Goal: Task Accomplishment & Management: Manage account settings

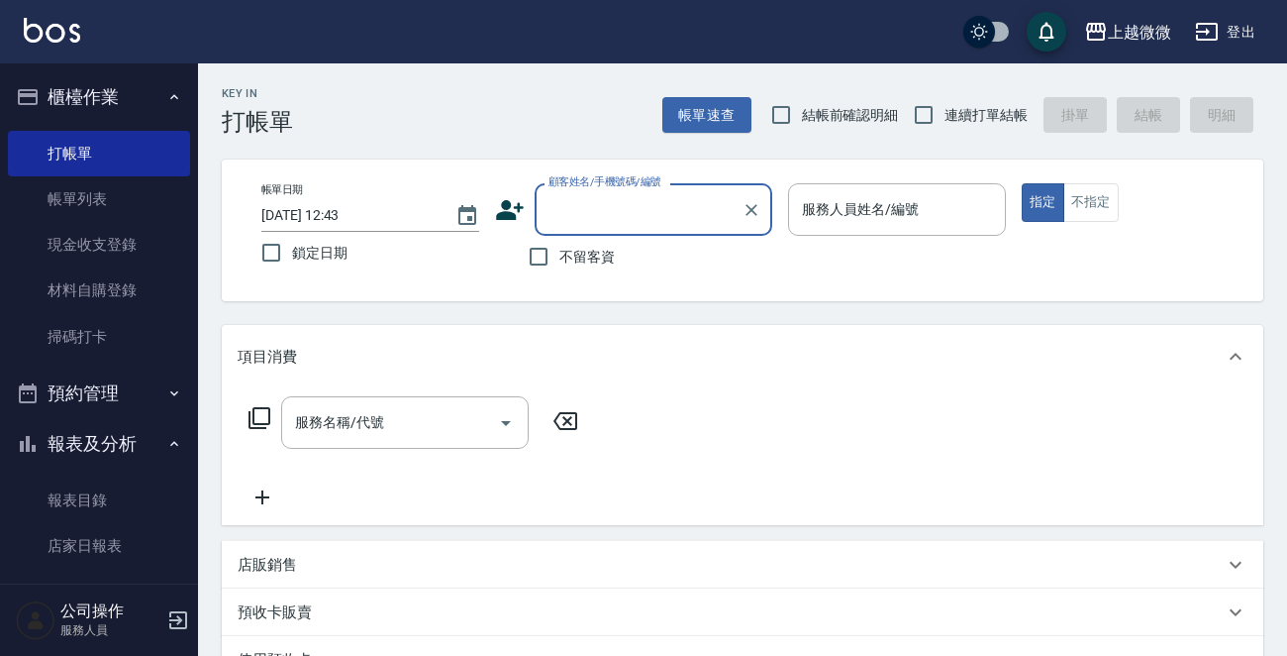
type input "+"
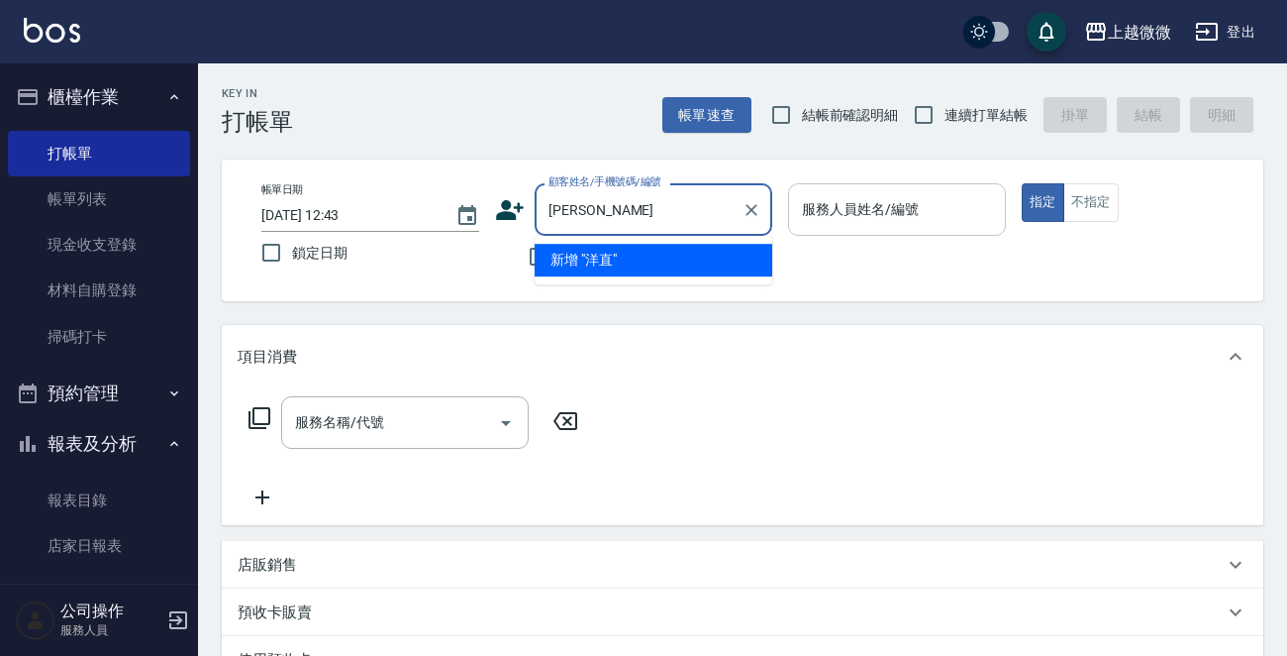
type input "[PERSON_NAME]"
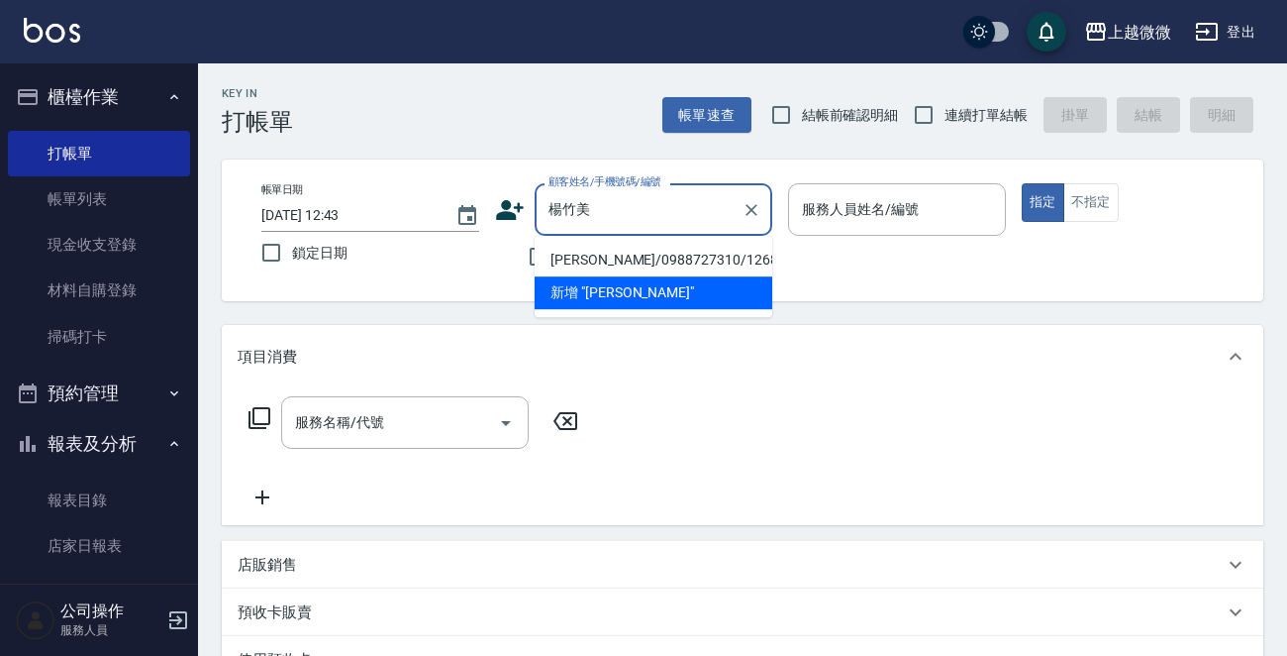
click at [618, 257] on li "[PERSON_NAME]/0988727310/1268" at bounding box center [654, 260] width 238 height 33
type input "[PERSON_NAME]/0988727310/1268"
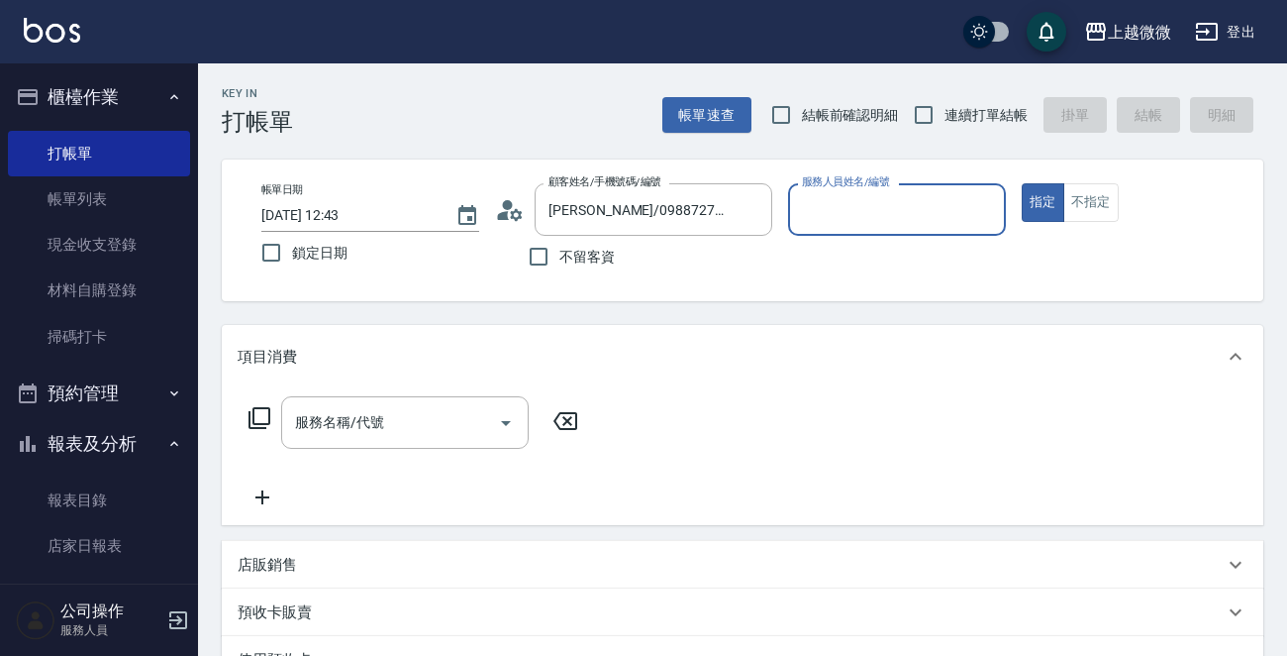
type input "Vivi-6"
click at [510, 423] on icon "Open" at bounding box center [506, 423] width 24 height 24
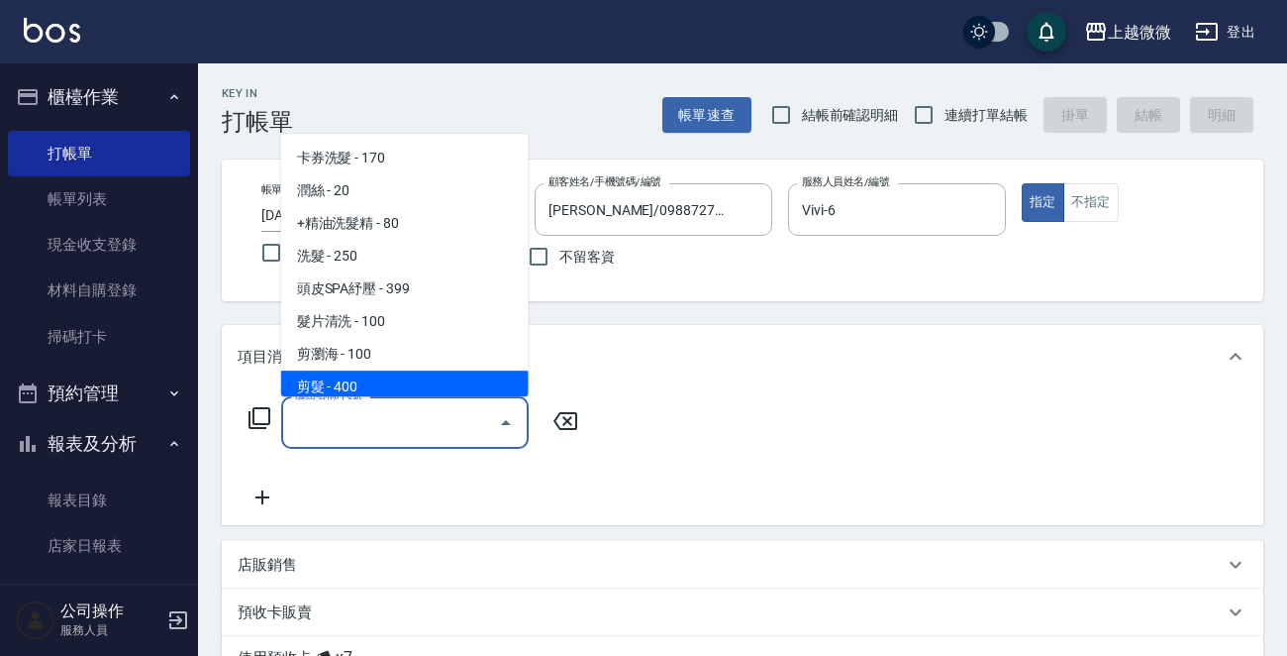
click at [392, 394] on span "剪髮 - 400" at bounding box center [405, 386] width 248 height 33
type input "剪髮(B02)"
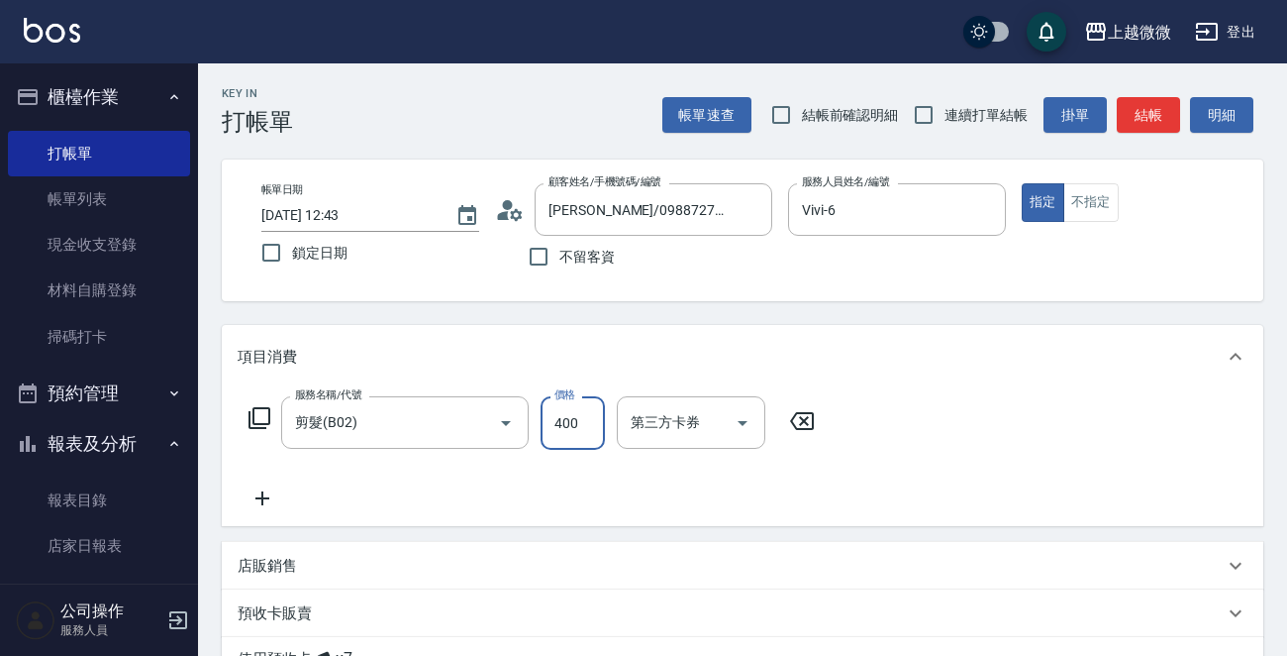
click at [584, 427] on input "400" at bounding box center [573, 422] width 64 height 53
type input "500"
click at [259, 494] on icon at bounding box center [263, 498] width 50 height 24
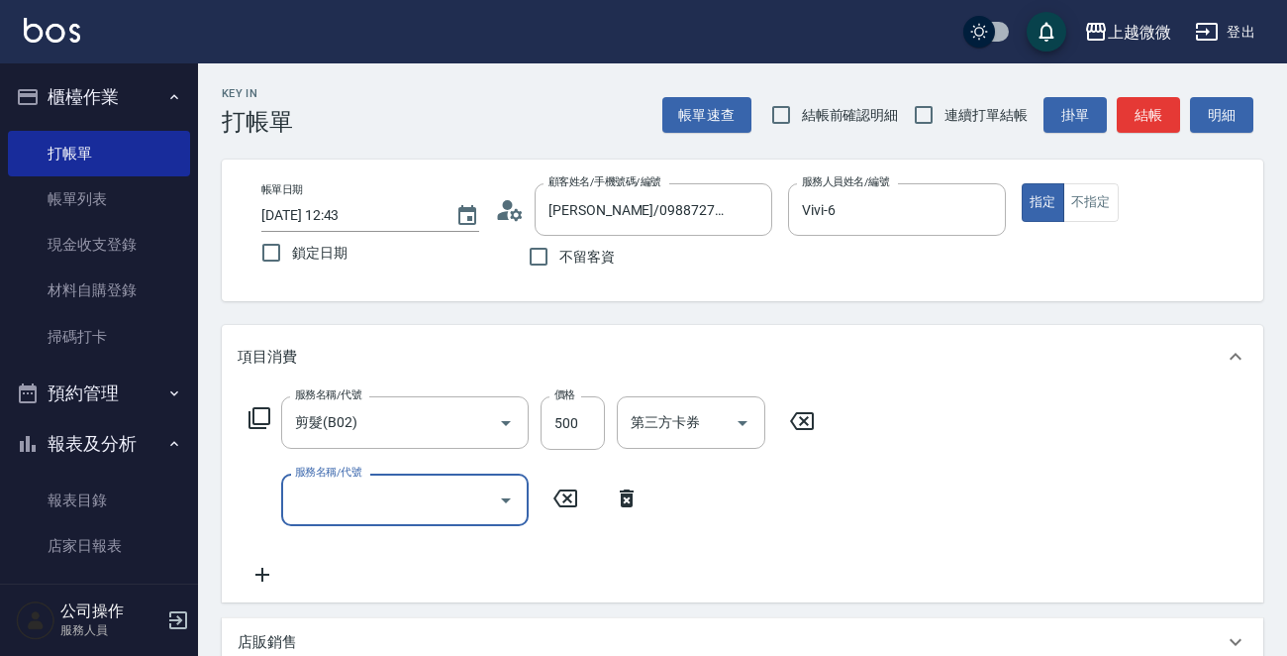
click at [503, 494] on icon "Open" at bounding box center [506, 500] width 24 height 24
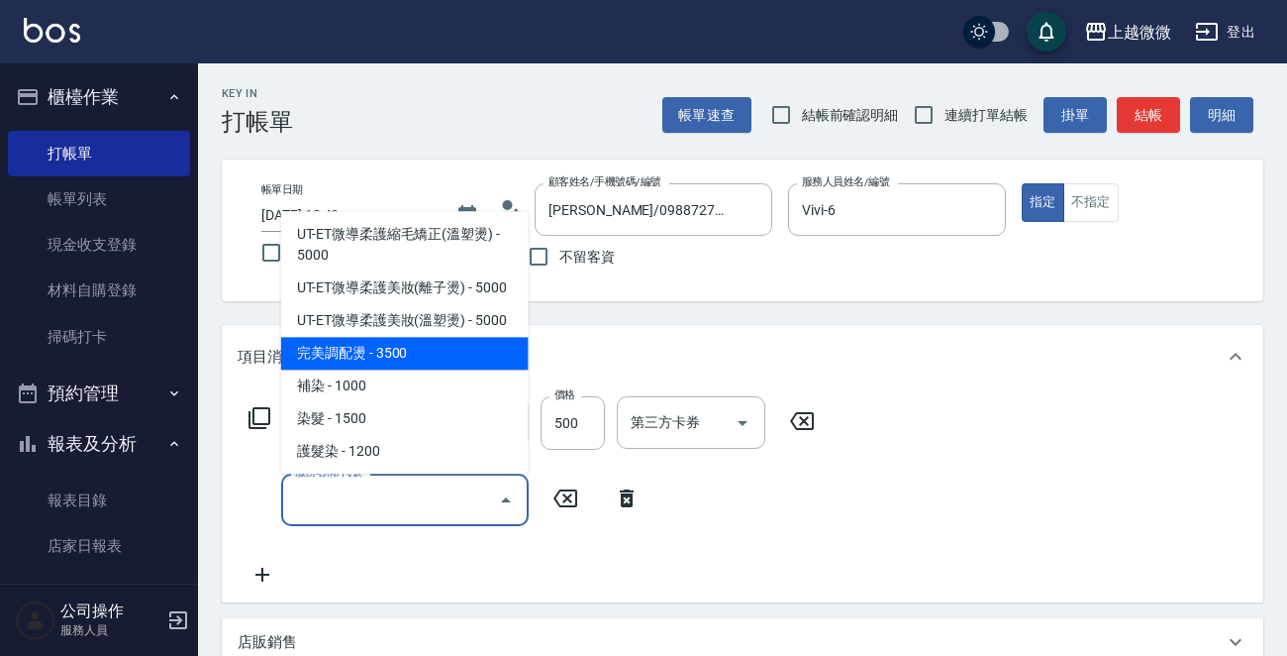
scroll to position [792, 0]
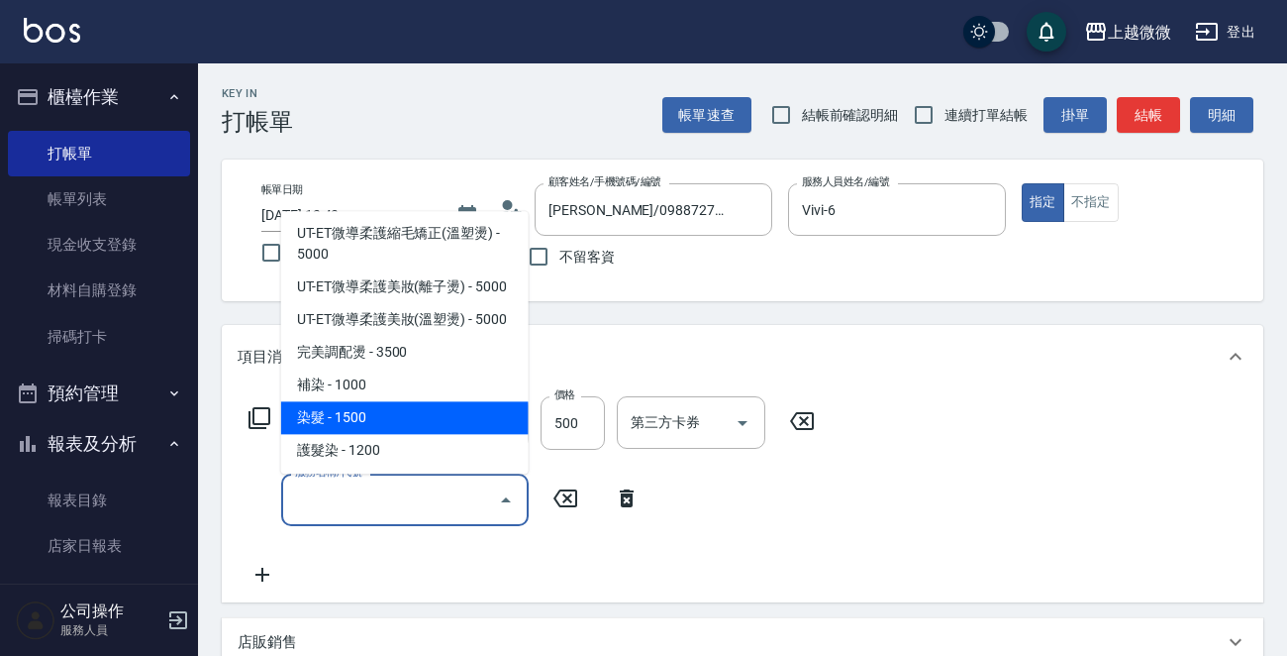
click at [434, 402] on span "染髮 - 1500" at bounding box center [405, 418] width 248 height 33
type input "染髮(D02)"
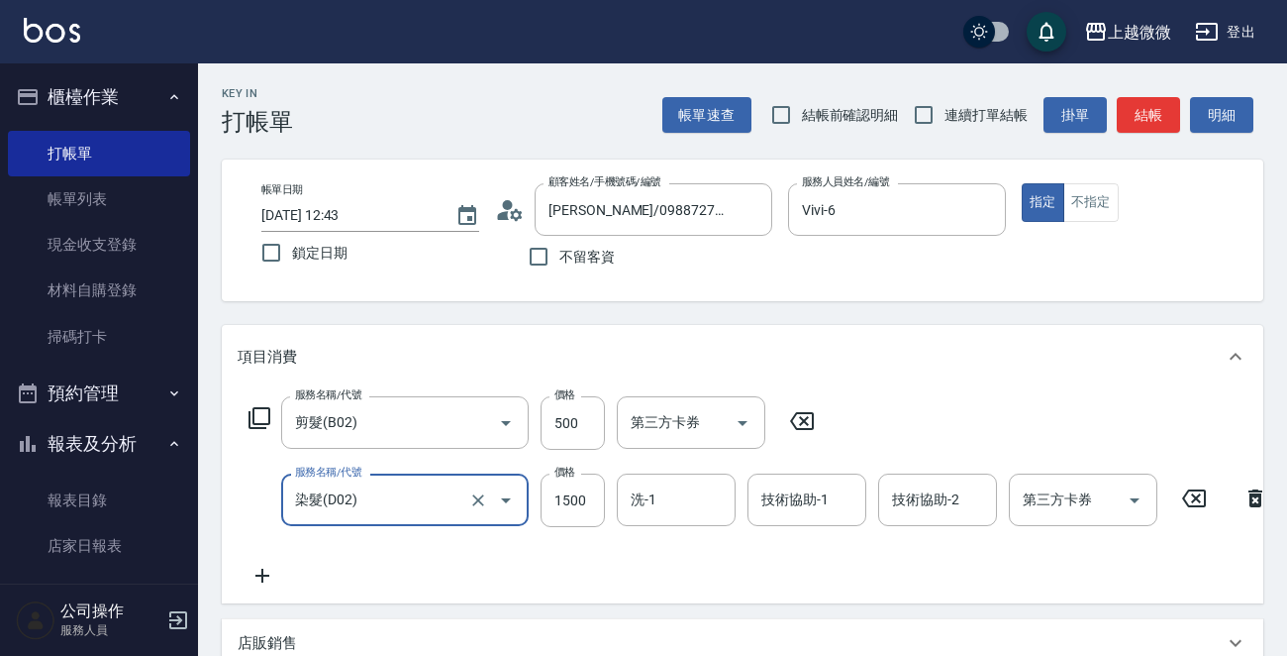
click at [606, 496] on div "服務名稱/代號 染髮(D02) 服務名稱/代號 價格 1500 價格 洗-1 洗-1 技術協助-1 技術協助-1 技術協助-2 技術協助-2 第三方卡券 第三…" at bounding box center [759, 499] width 1043 height 53
click at [582, 496] on input "1500" at bounding box center [573, 499] width 64 height 53
type input "1650"
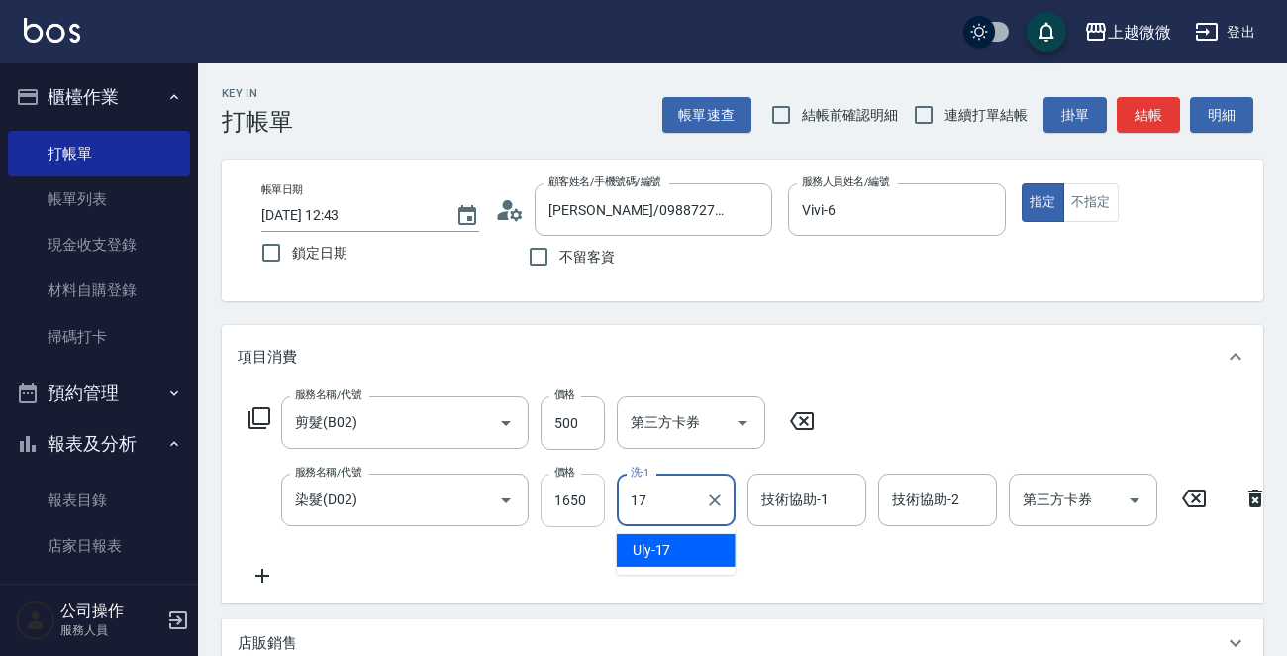
type input "Uly-17"
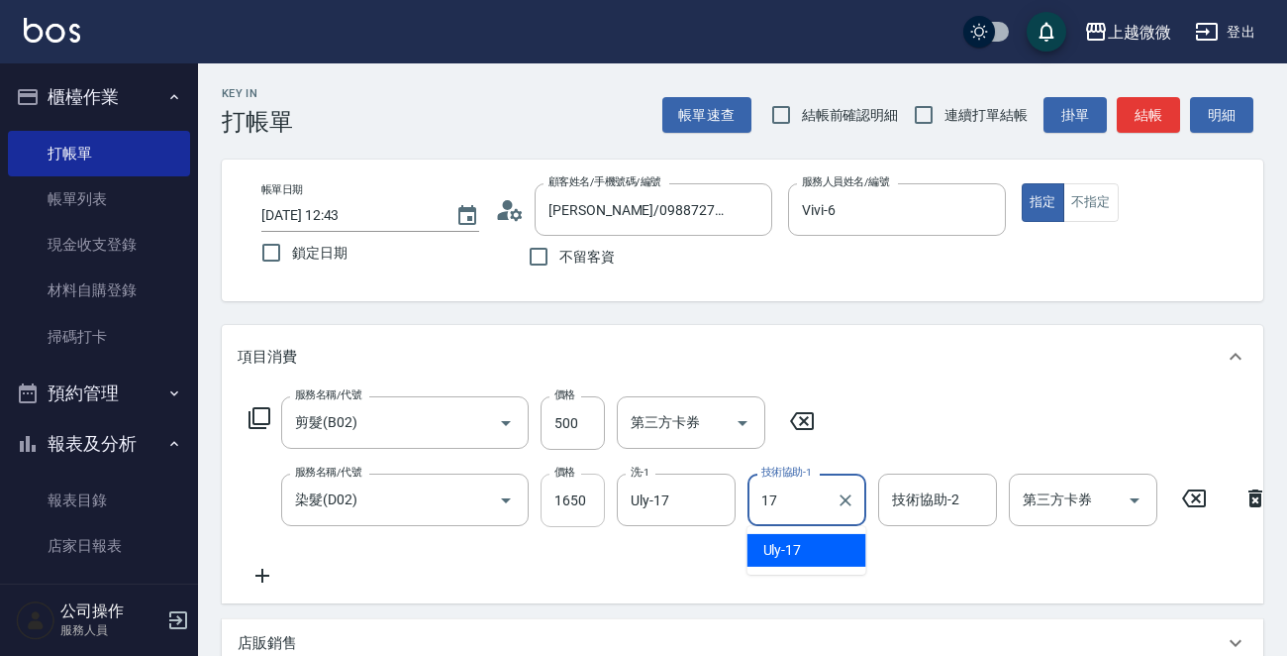
type input "Uly-17"
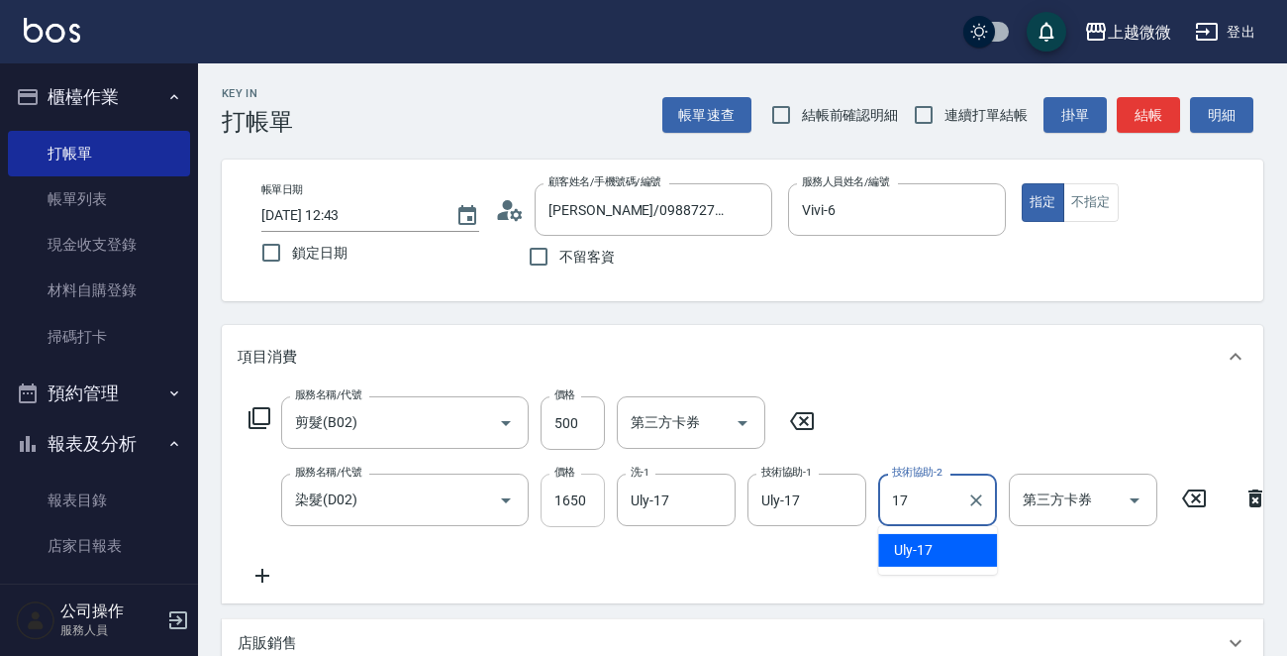
type input "Uly-17"
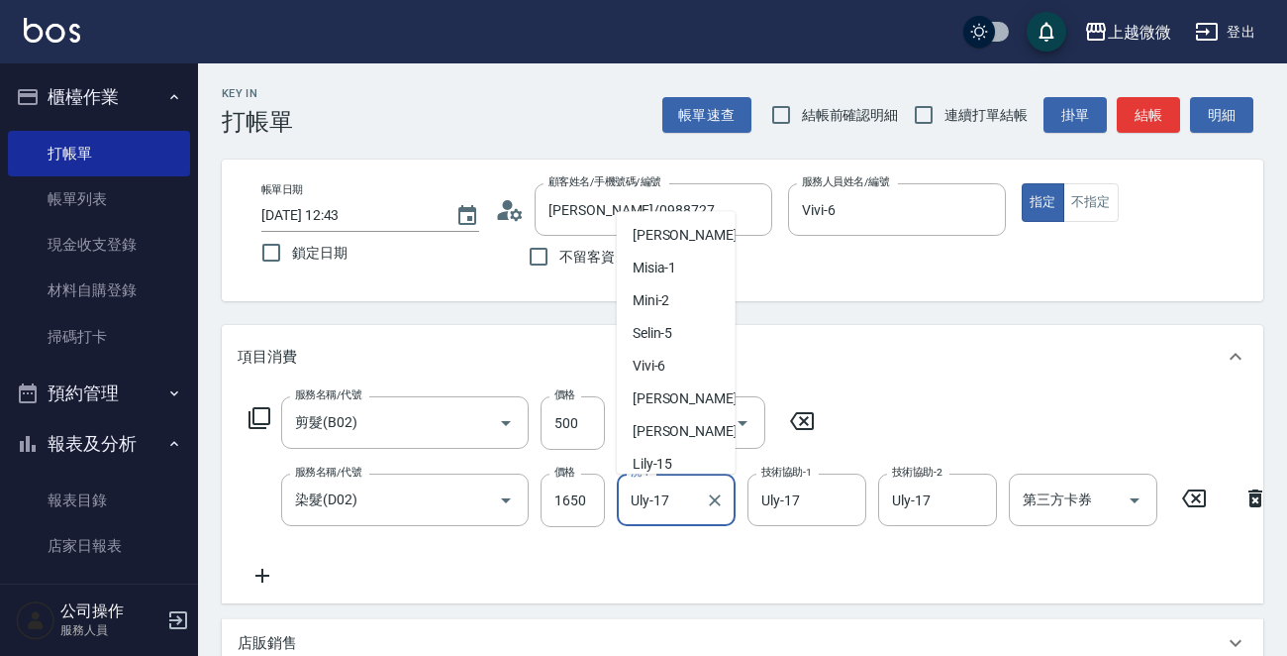
click at [679, 501] on input "Uly-17" at bounding box center [661, 499] width 71 height 35
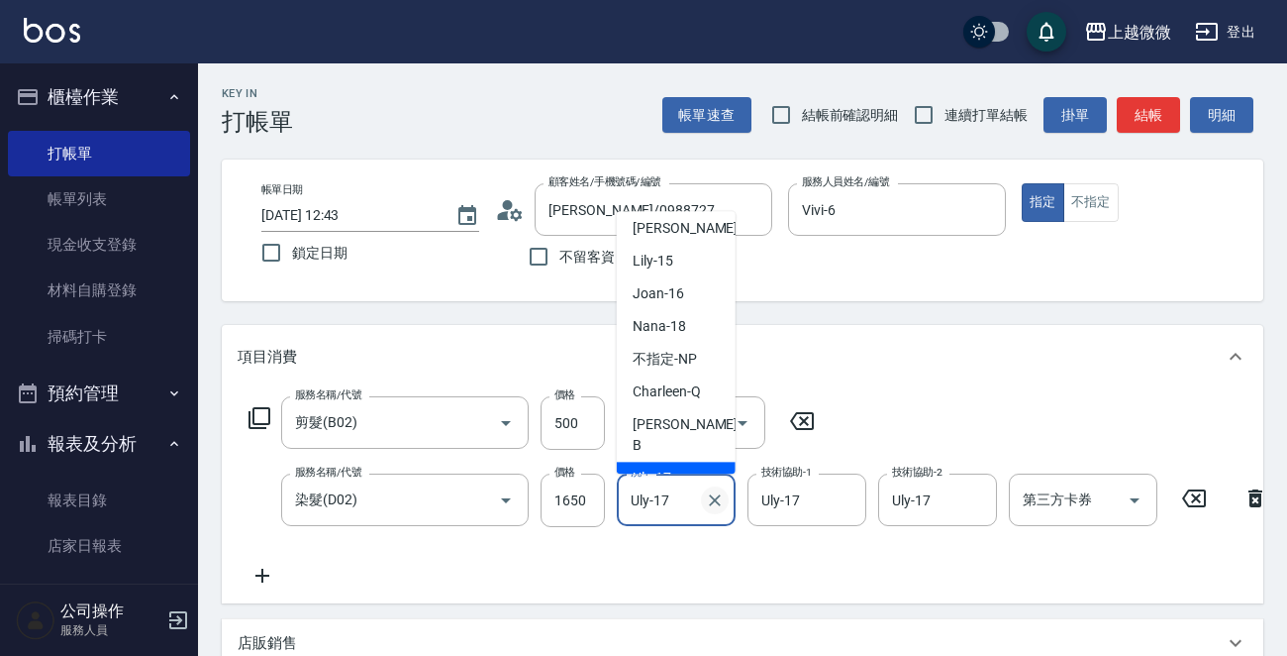
click at [715, 504] on icon "Clear" at bounding box center [715, 500] width 20 height 20
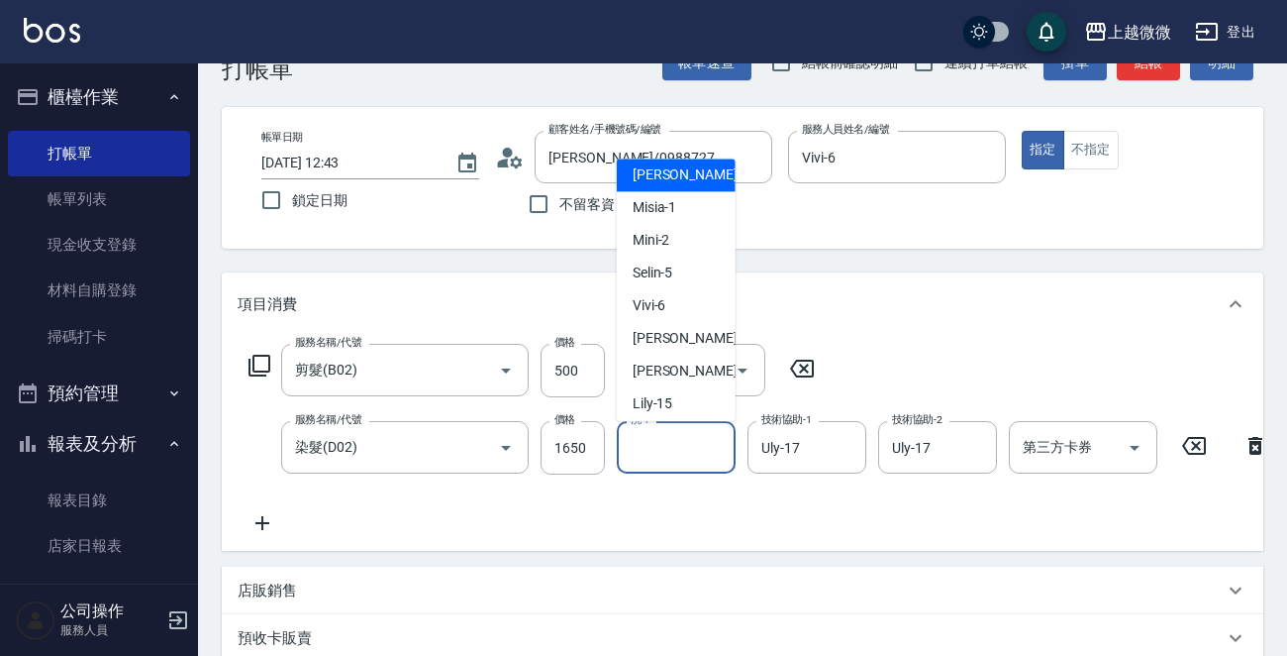
scroll to position [99, 0]
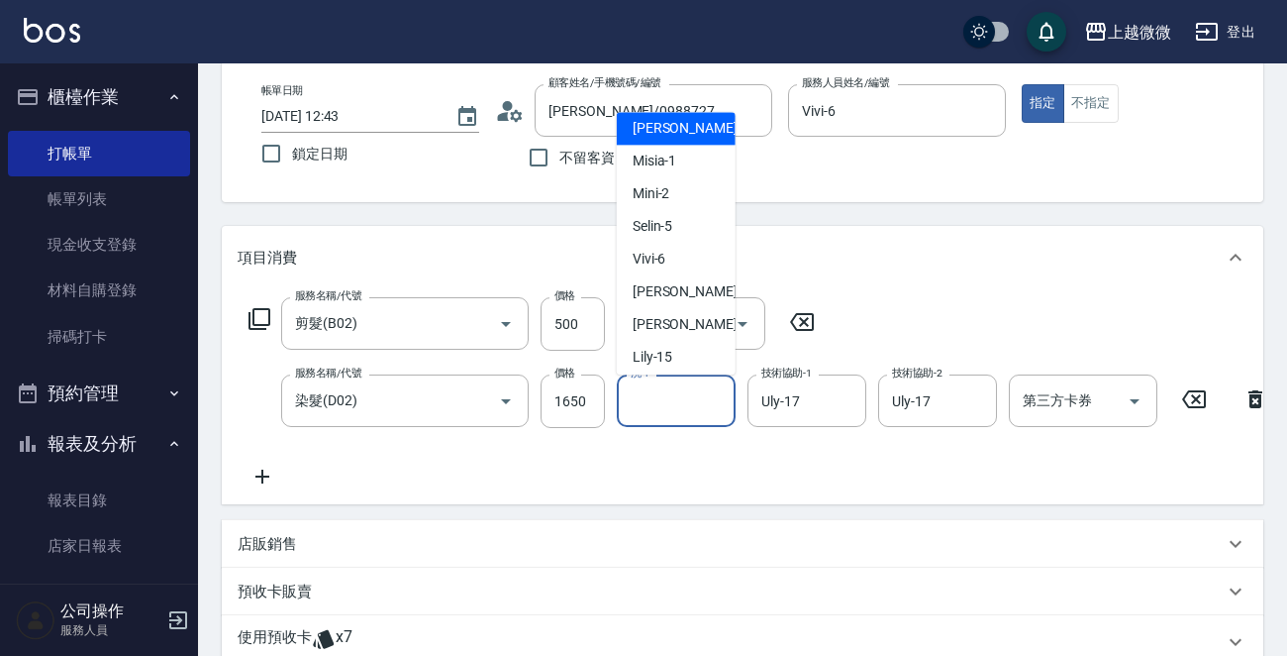
click at [264, 477] on icon at bounding box center [263, 476] width 50 height 24
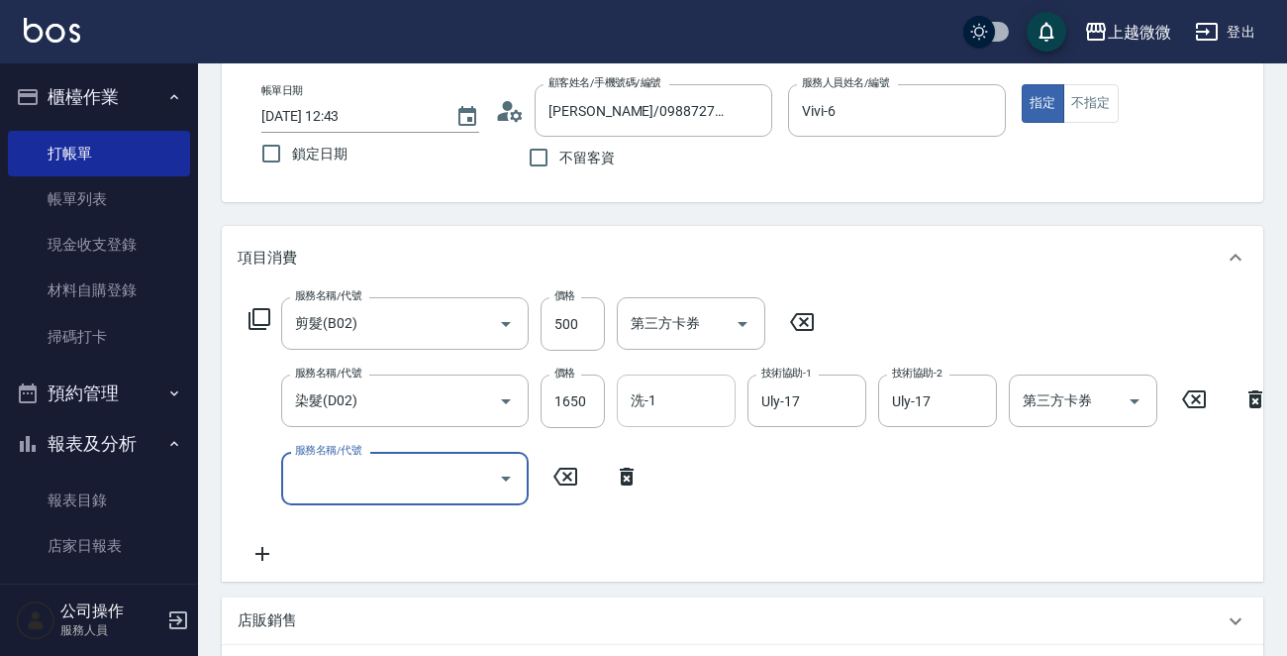
click at [256, 308] on icon at bounding box center [260, 319] width 22 height 22
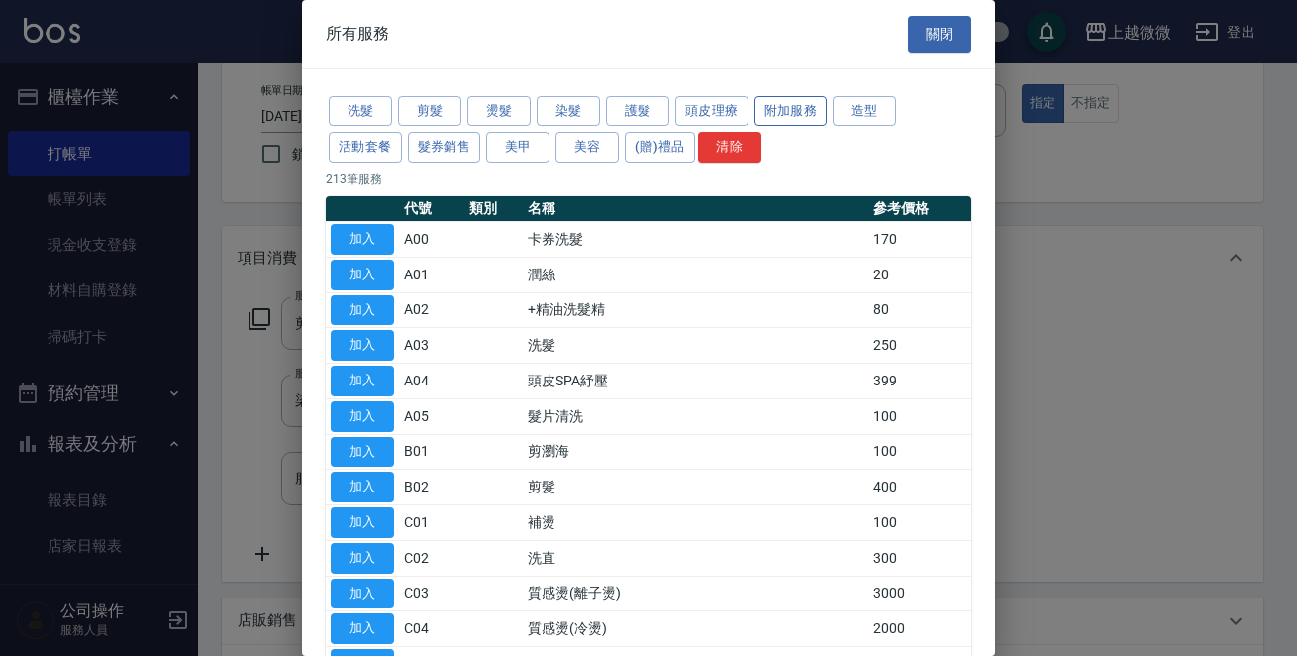
click at [802, 115] on button "附加服務" at bounding box center [791, 111] width 73 height 31
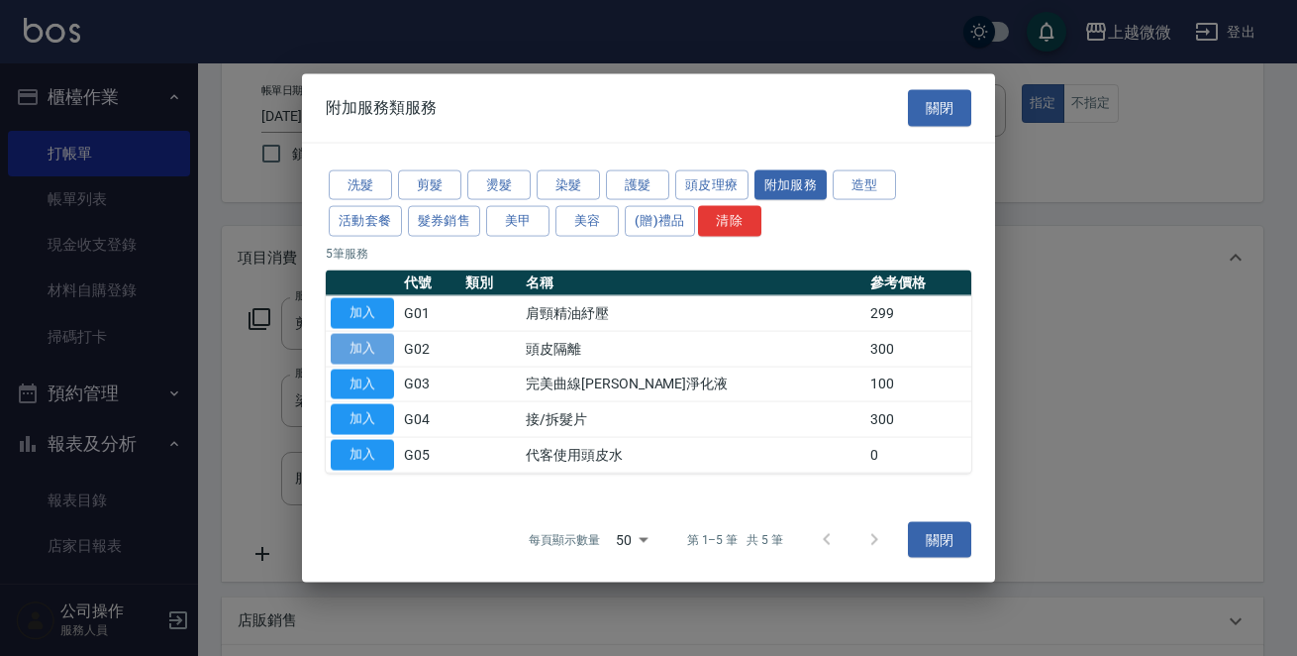
click at [349, 343] on button "加入" at bounding box center [362, 348] width 63 height 31
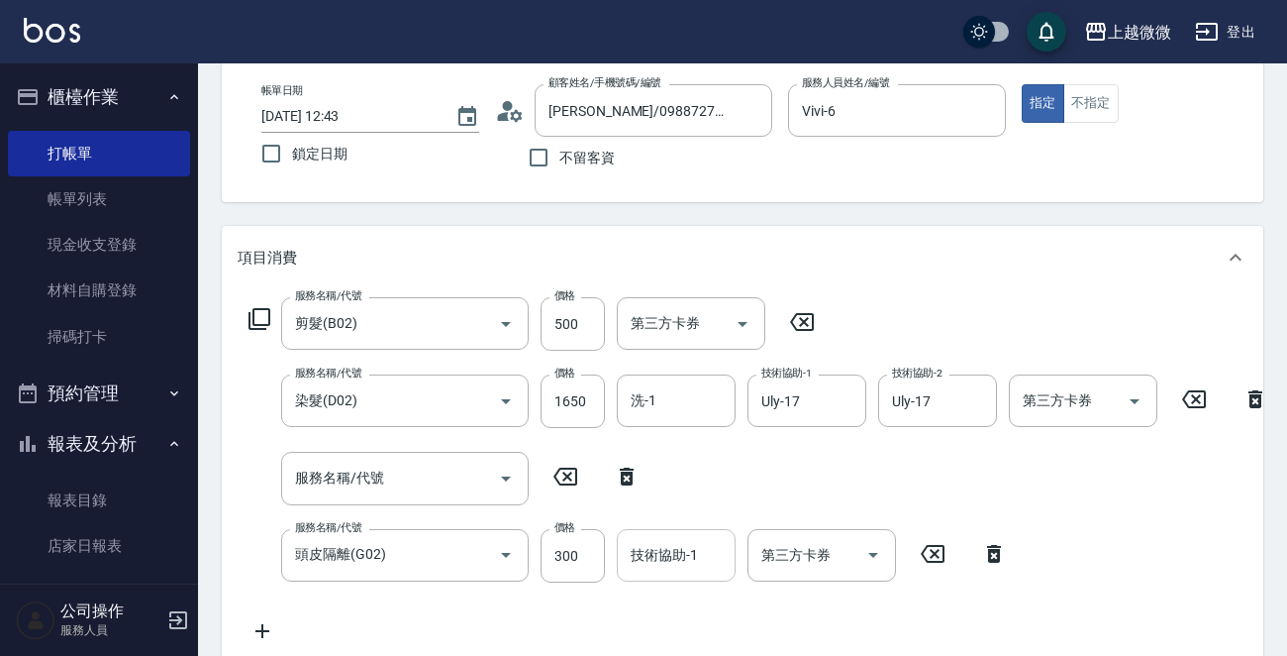
click at [669, 568] on input "技術協助-1" at bounding box center [676, 555] width 101 height 35
type input "Uly-17"
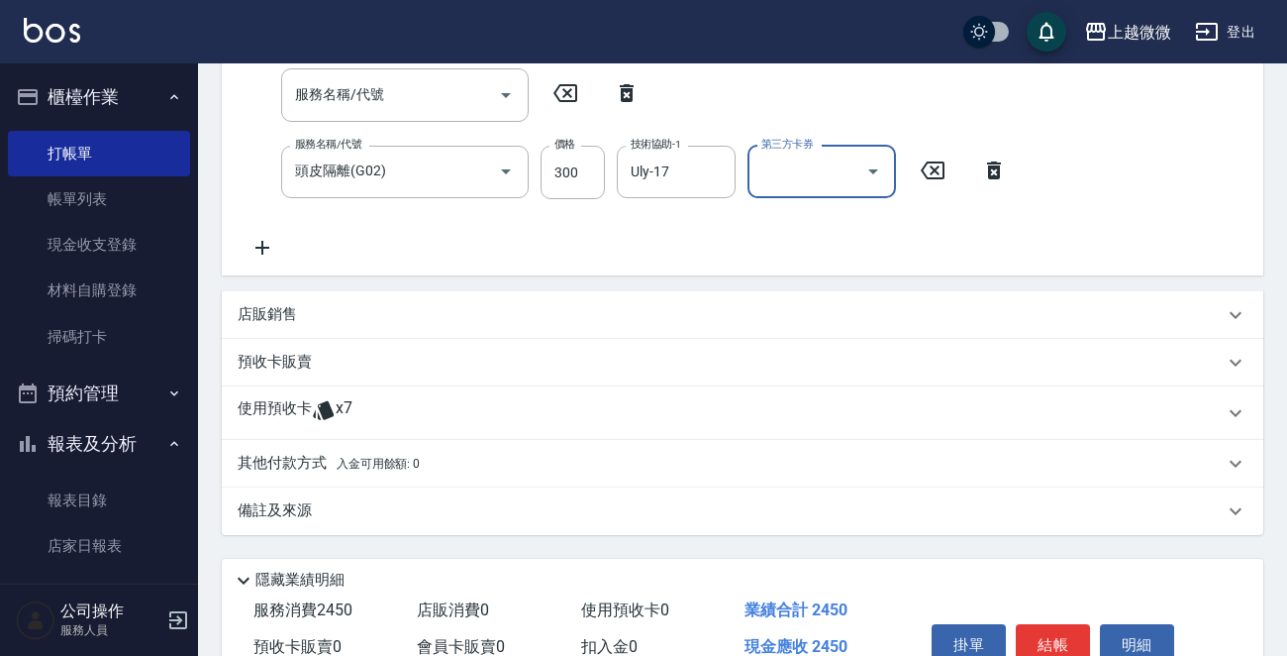
scroll to position [495, 0]
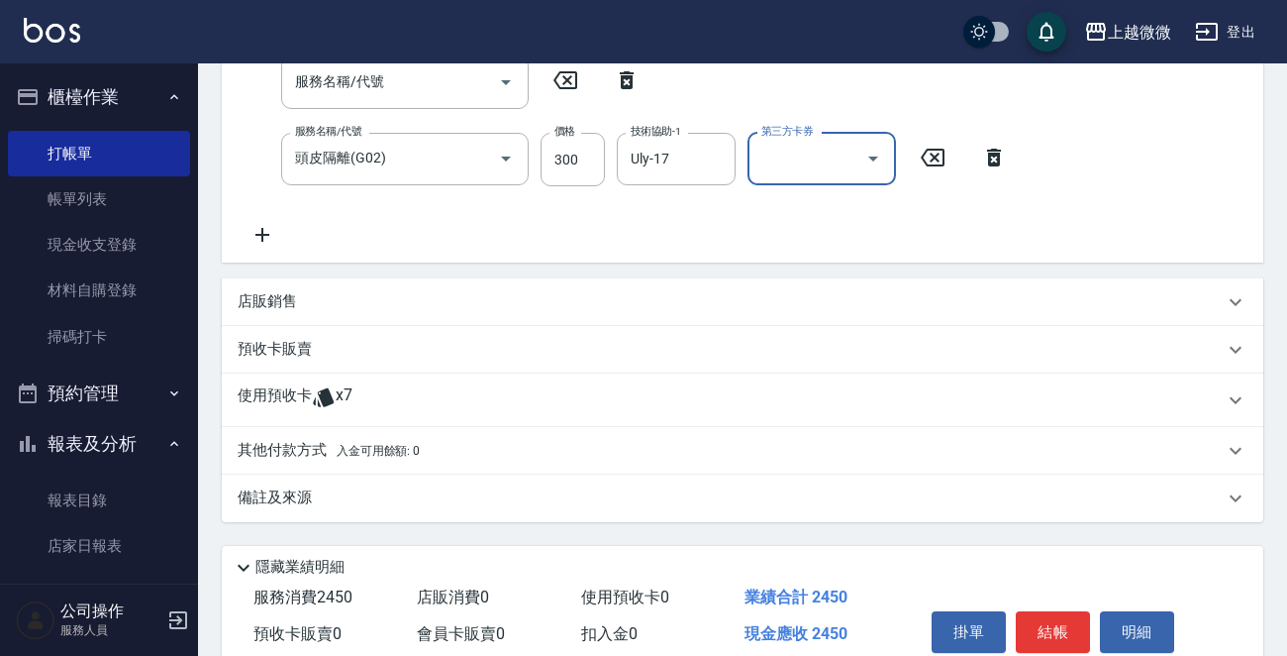
click at [324, 406] on icon at bounding box center [323, 396] width 21 height 19
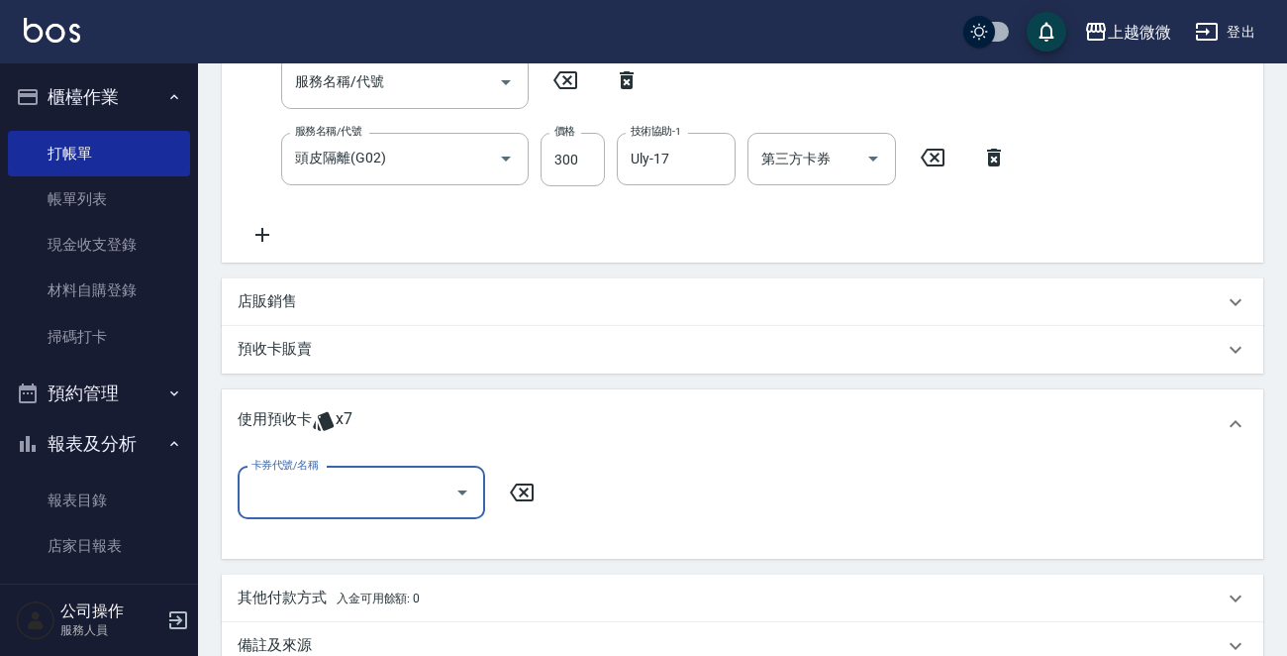
scroll to position [0, 0]
click at [457, 498] on icon "Open" at bounding box center [463, 492] width 24 height 24
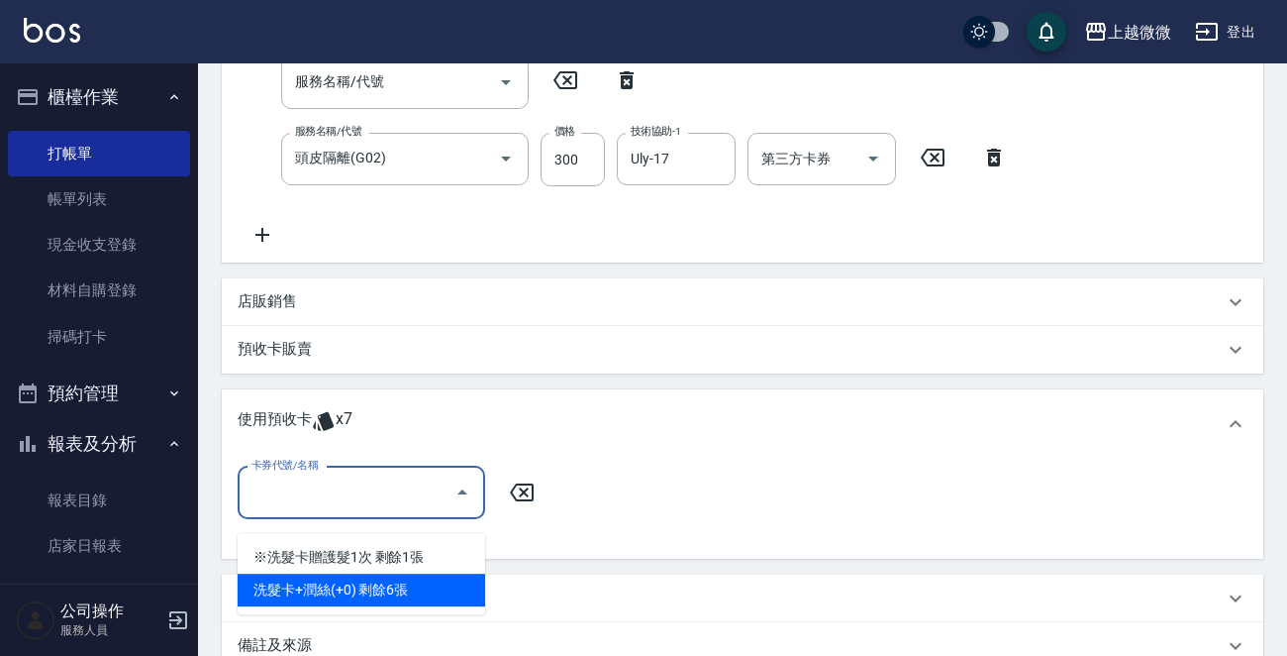
click at [453, 581] on div "洗髮卡+潤絲(+0) 剩餘6張" at bounding box center [362, 589] width 248 height 33
type input "洗髮卡+[PERSON_NAME]絲(+0)"
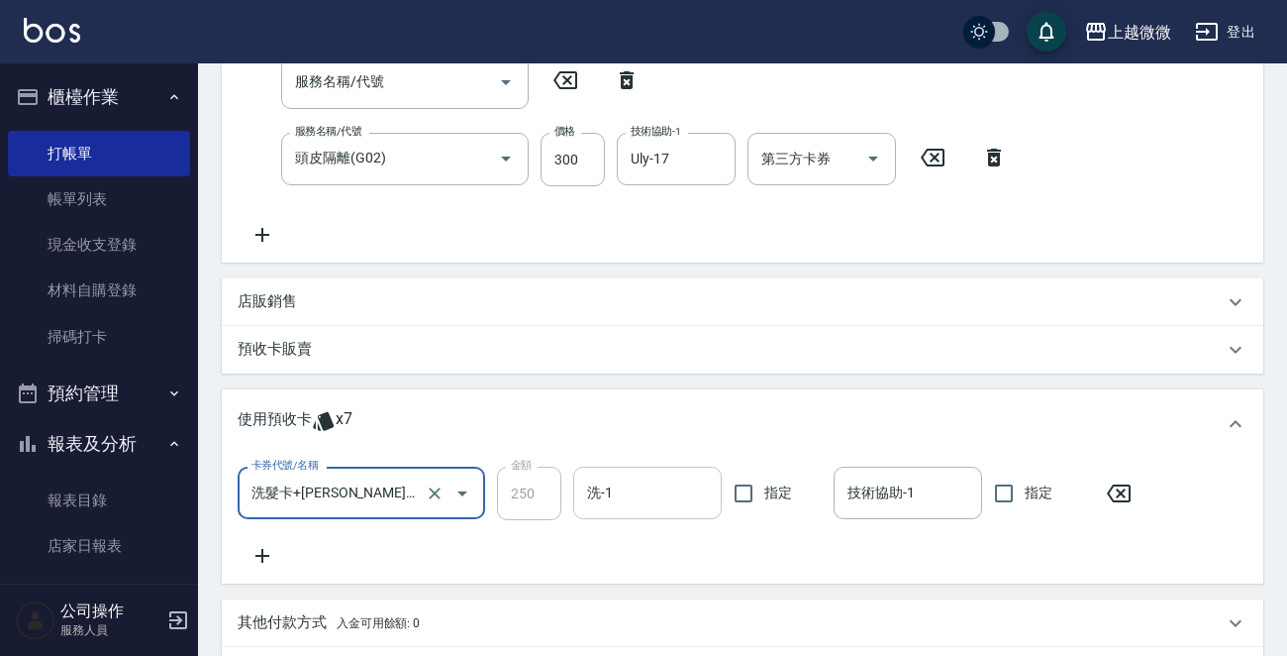
click at [617, 498] on input "洗-1" at bounding box center [647, 492] width 131 height 35
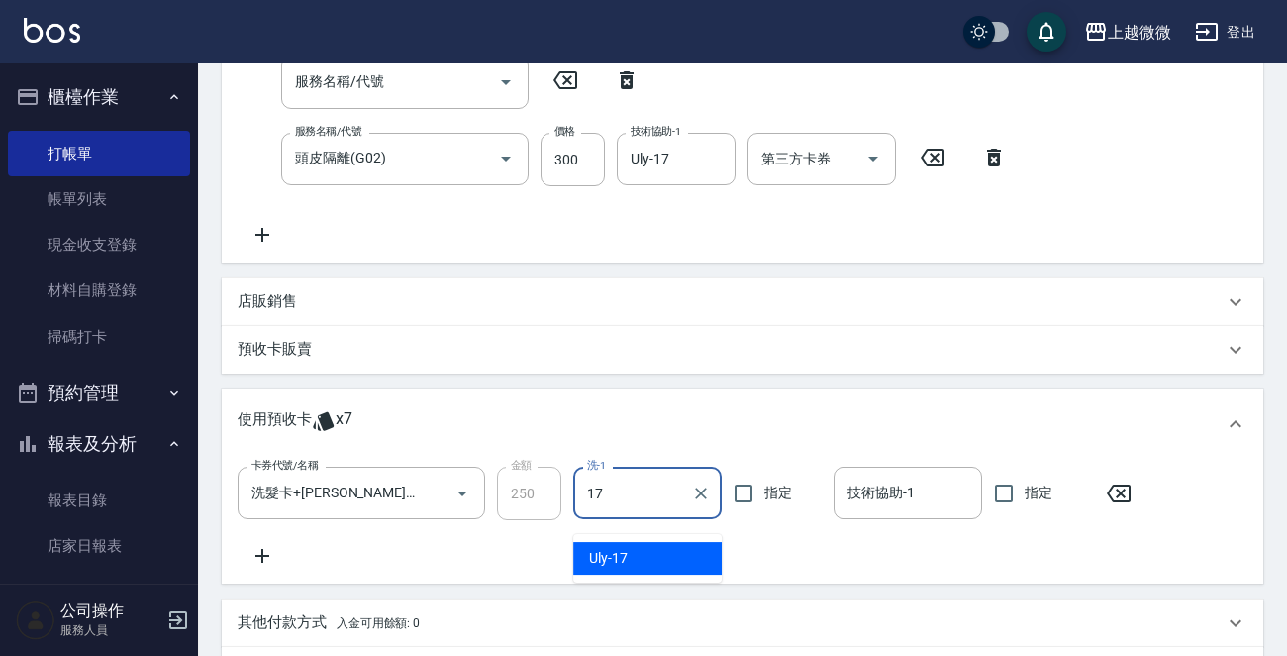
type input "Uly-17"
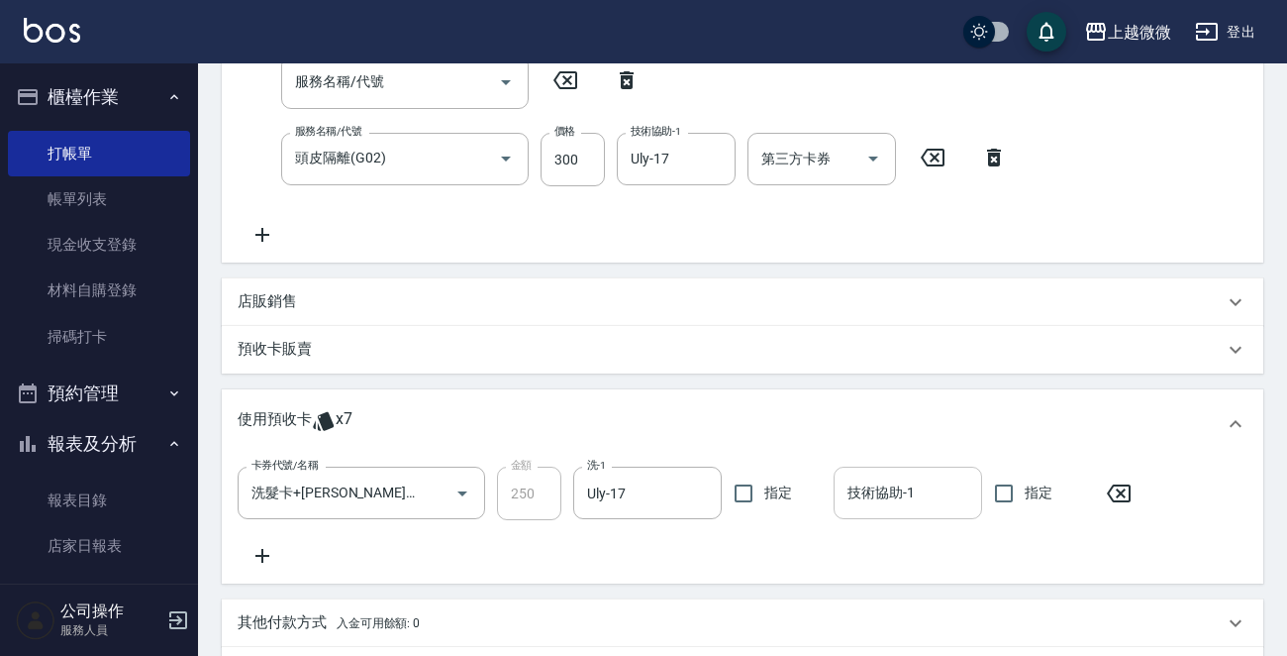
click at [880, 504] on div "技術協助-1 技術協助-1" at bounding box center [908, 492] width 149 height 52
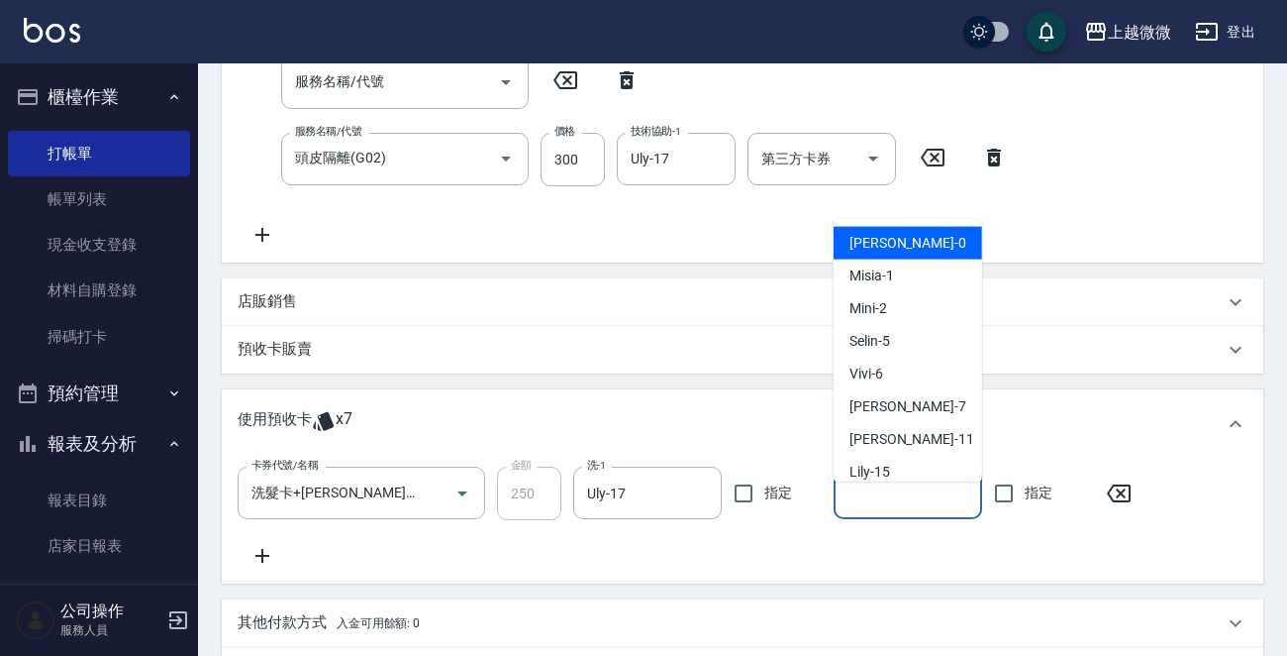
click at [992, 567] on div "卡券代號/名稱 洗髮卡+潤絲(+0) 卡券代號/名稱 金額 250 金額 洗-1 Uly-17 洗-1 指定 技術協助-1 技術協助-1 指定" at bounding box center [743, 516] width 1010 height 101
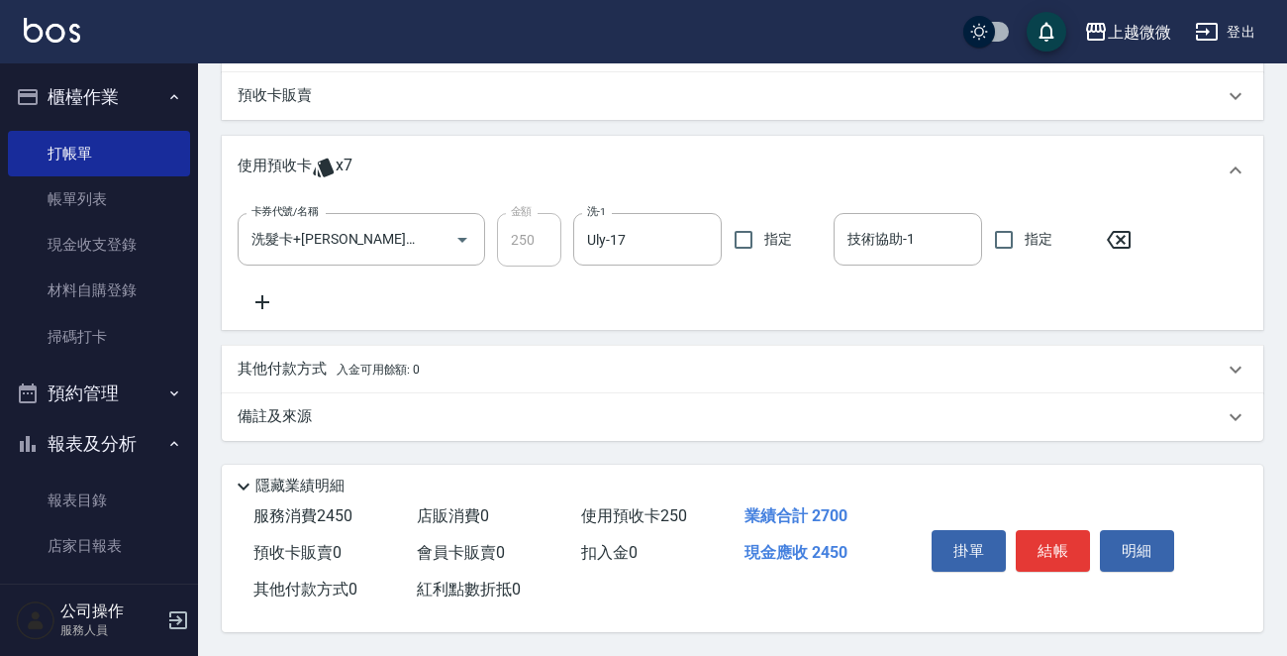
scroll to position [768, 0]
click at [1046, 542] on button "結帳" at bounding box center [1053, 551] width 74 height 42
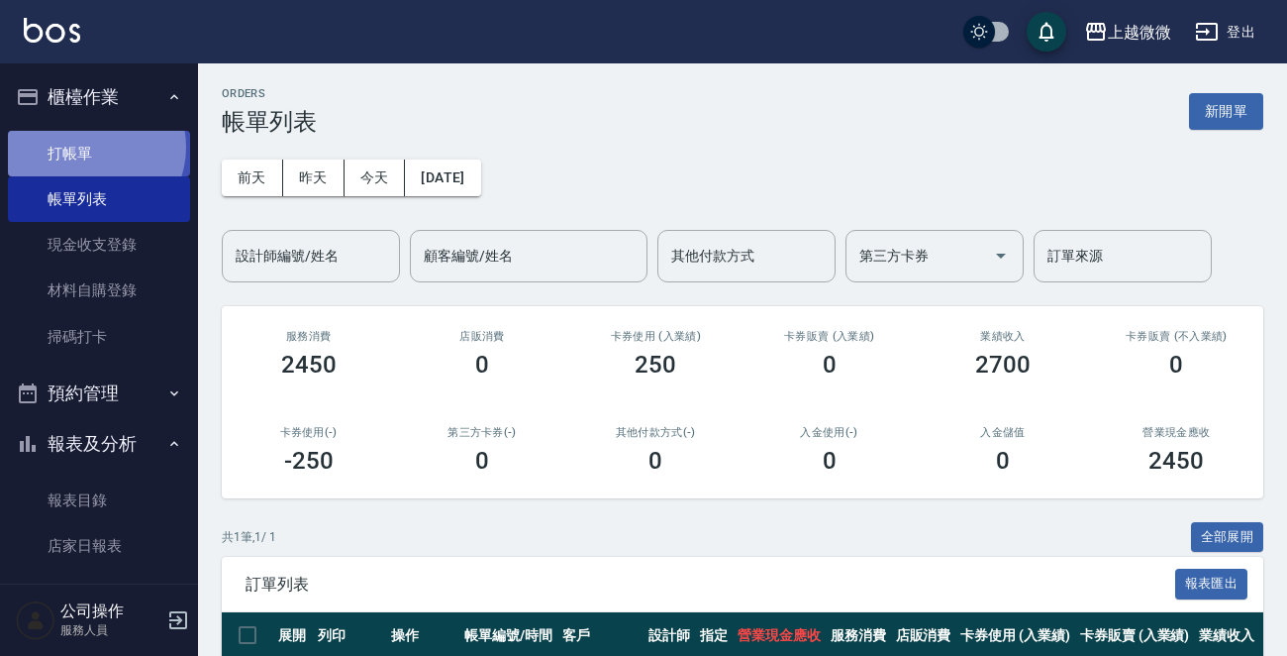
click at [90, 147] on link "打帳單" at bounding box center [99, 154] width 182 height 46
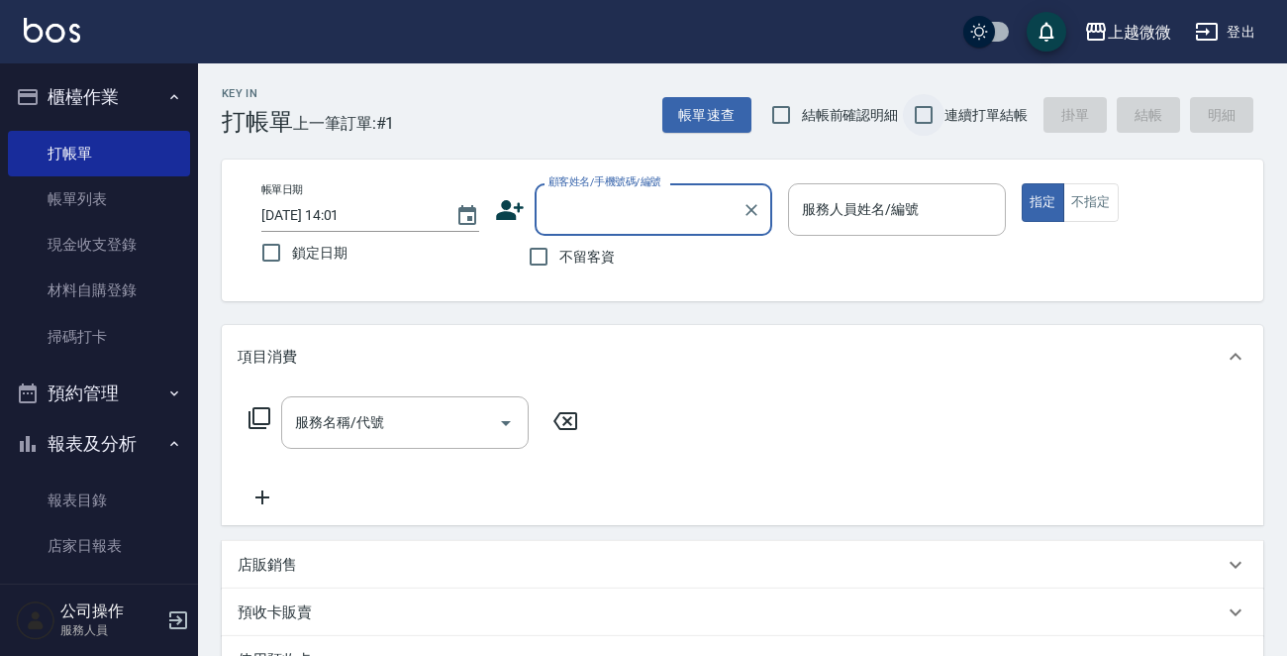
click at [930, 105] on input "連續打單結帳" at bounding box center [924, 115] width 42 height 42
checkbox input "true"
click at [684, 206] on input "顧客姓名/手機號碼/編號" at bounding box center [639, 209] width 190 height 35
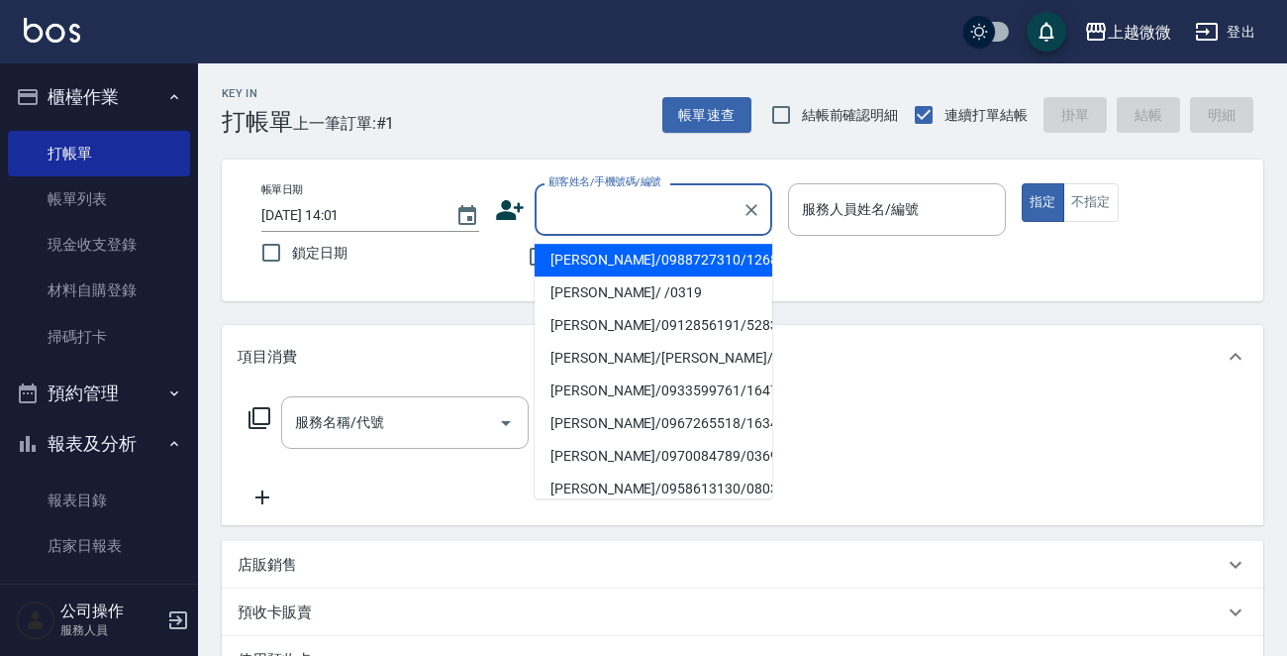
click at [657, 270] on li "[PERSON_NAME]/0988727310/1268" at bounding box center [654, 260] width 238 height 33
type input "[PERSON_NAME]/0988727310/1268"
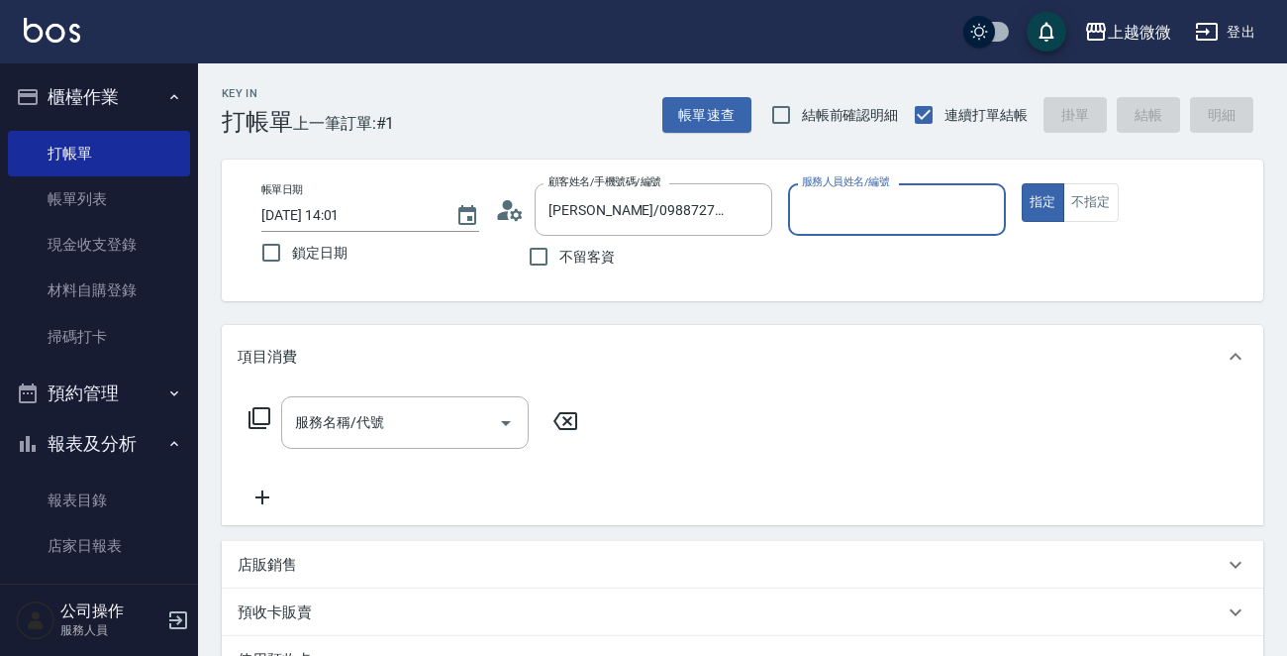
type input "Vivi-6"
click at [509, 426] on icon "Open" at bounding box center [506, 423] width 24 height 24
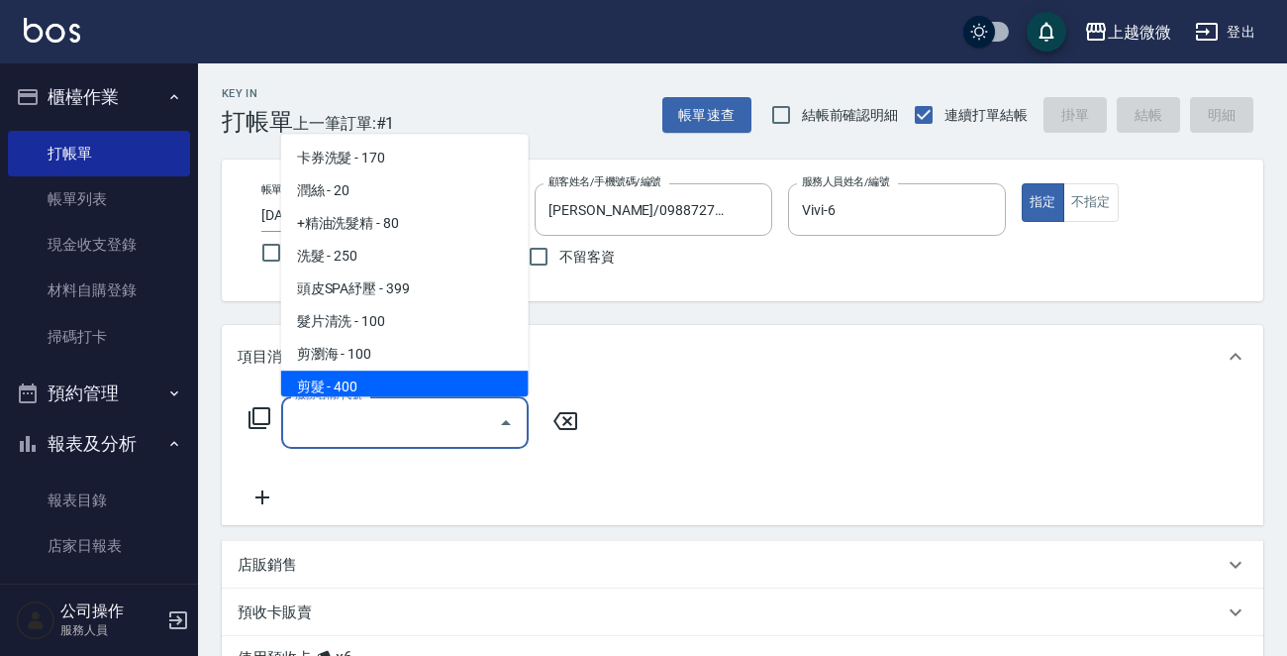
drag, startPoint x: 376, startPoint y: 384, endPoint x: 394, endPoint y: 386, distance: 17.9
click at [376, 384] on span "剪髮 - 400" at bounding box center [405, 386] width 248 height 33
type input "剪髮(B02)"
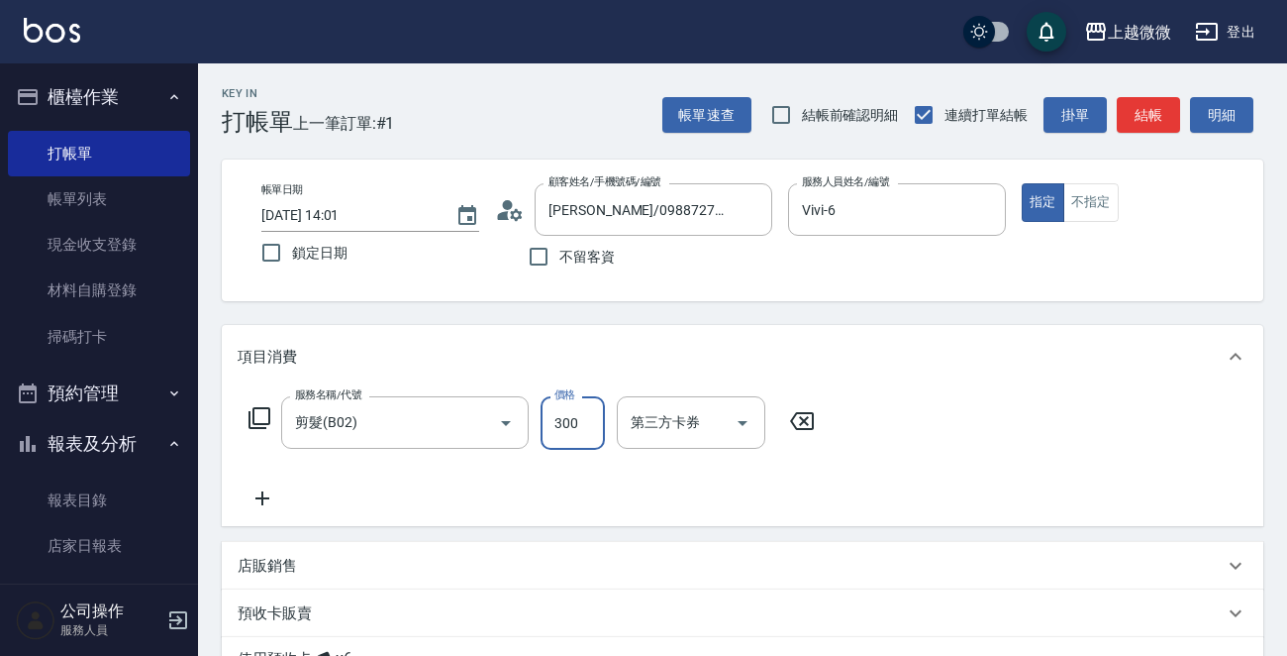
type input "300"
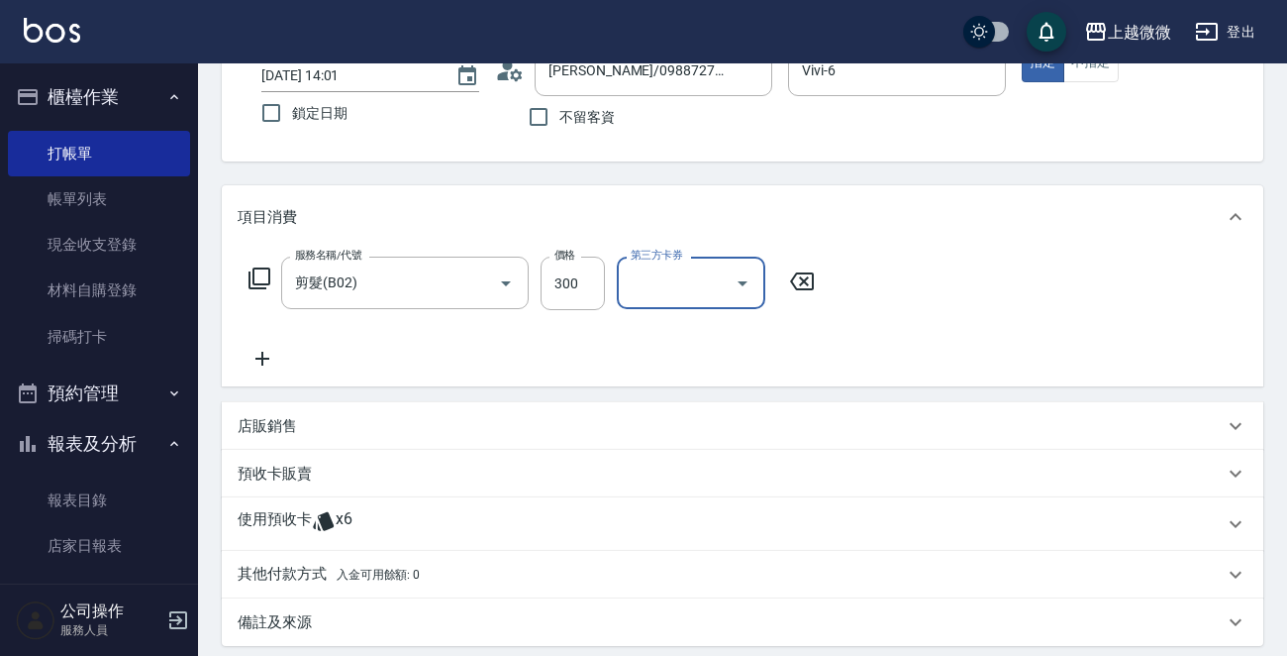
scroll to position [297, 0]
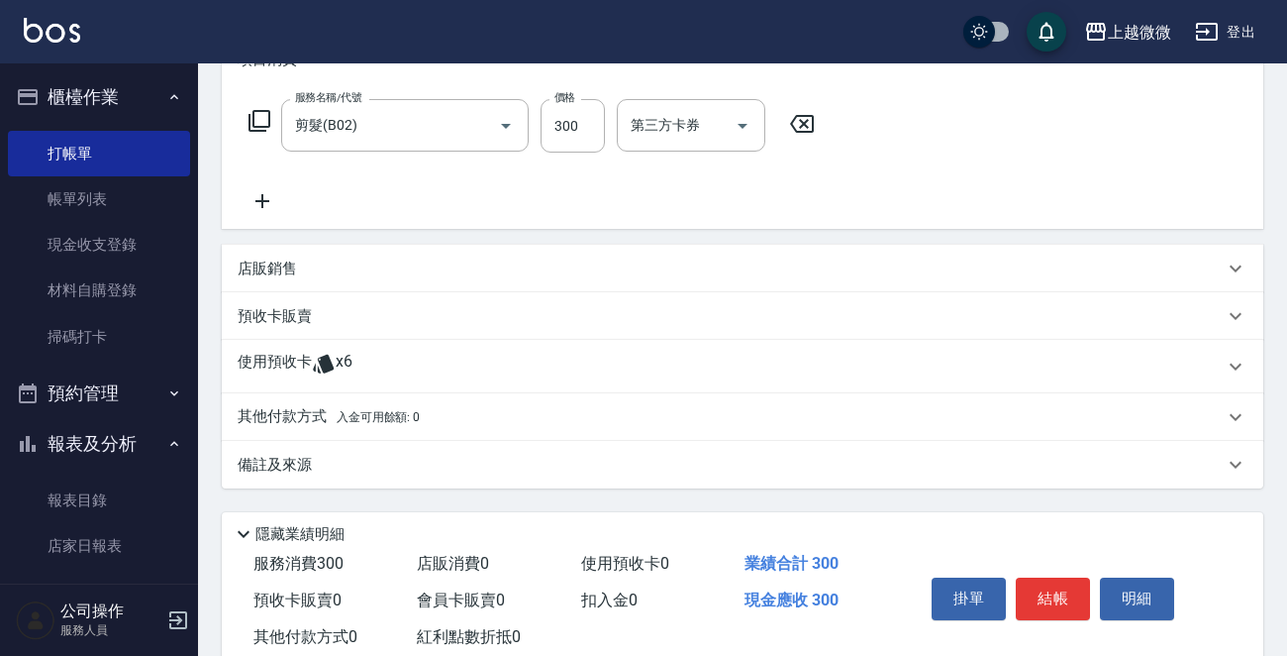
click at [264, 469] on p "備註及來源" at bounding box center [275, 465] width 74 height 21
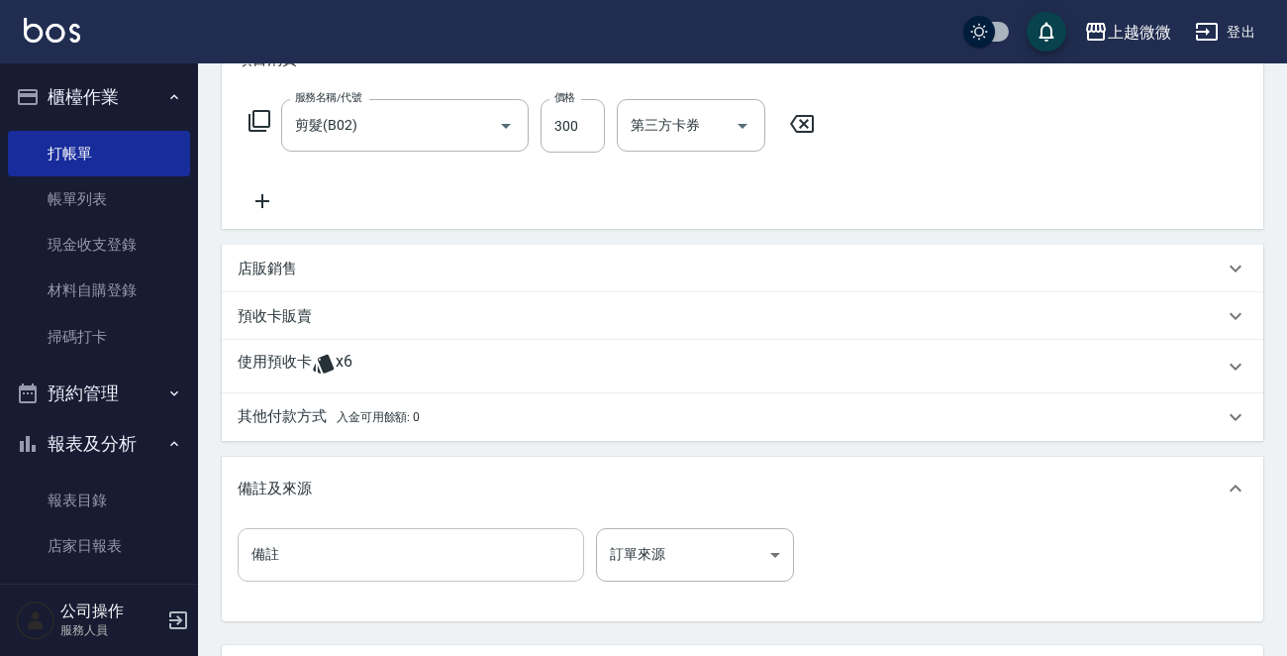
click at [304, 556] on input "備註" at bounding box center [411, 554] width 347 height 53
type input "侄子"
click at [851, 504] on div "備註及來源" at bounding box center [743, 488] width 1042 height 63
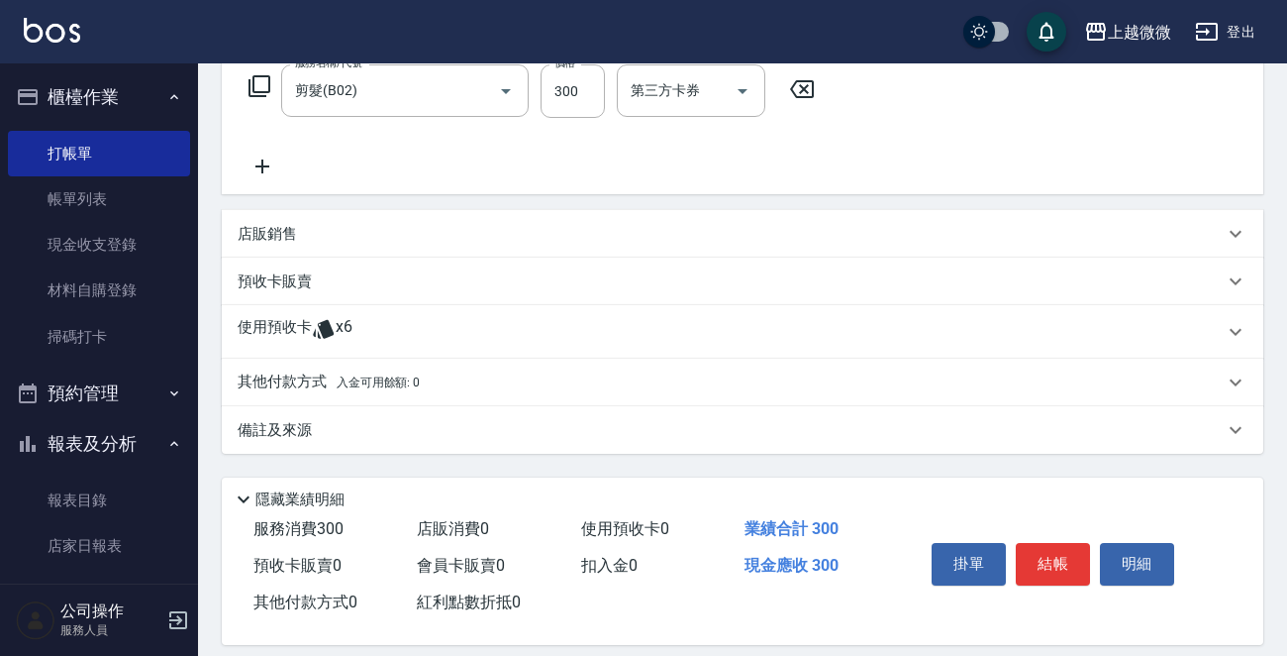
scroll to position [349, 0]
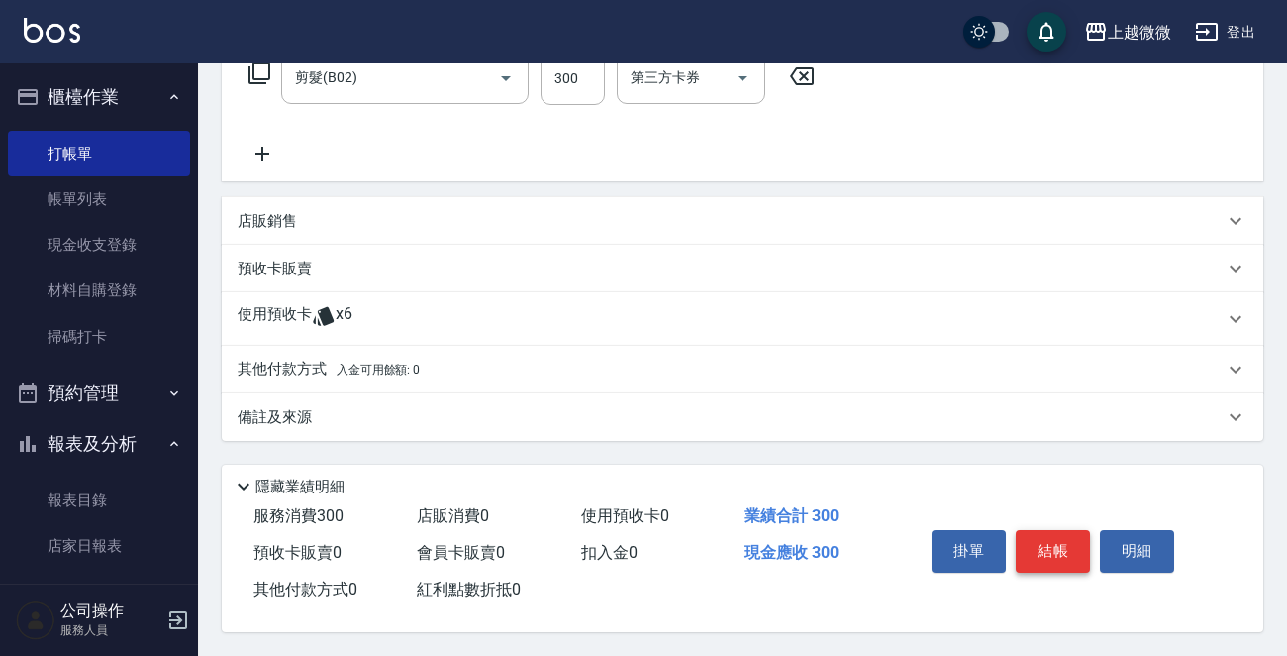
click at [1031, 538] on button "結帳" at bounding box center [1053, 551] width 74 height 42
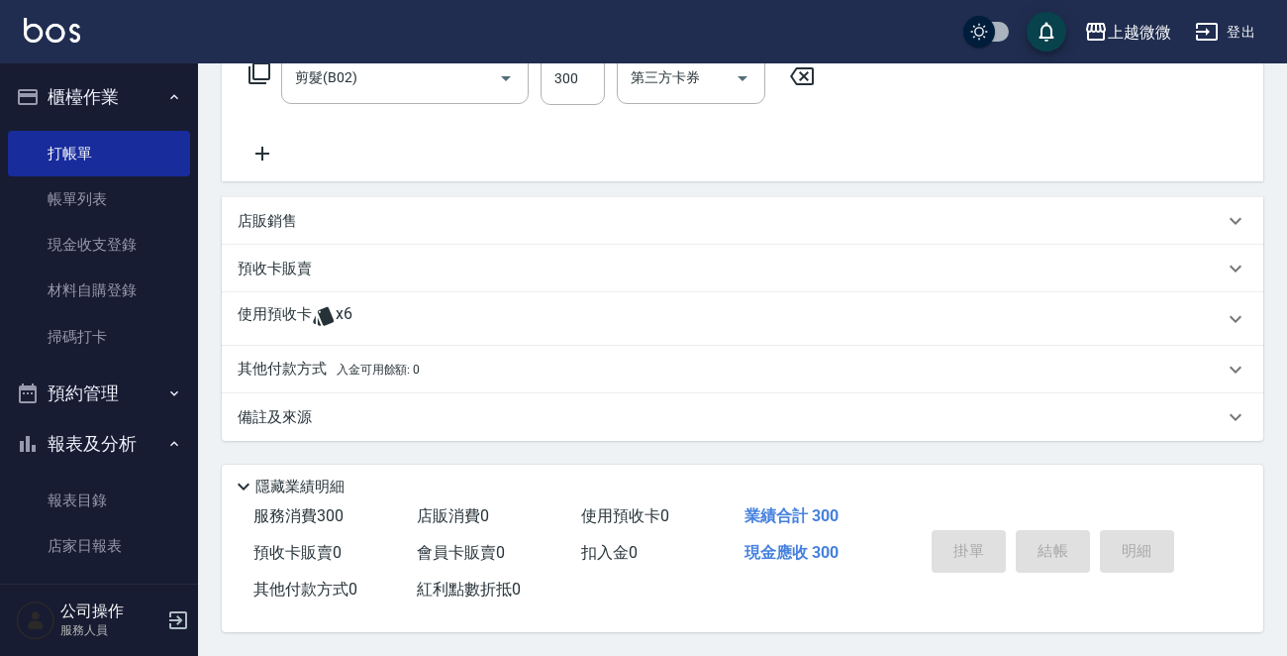
click at [1031, 538] on div "掛單 結帳 明細" at bounding box center [1053, 553] width 258 height 62
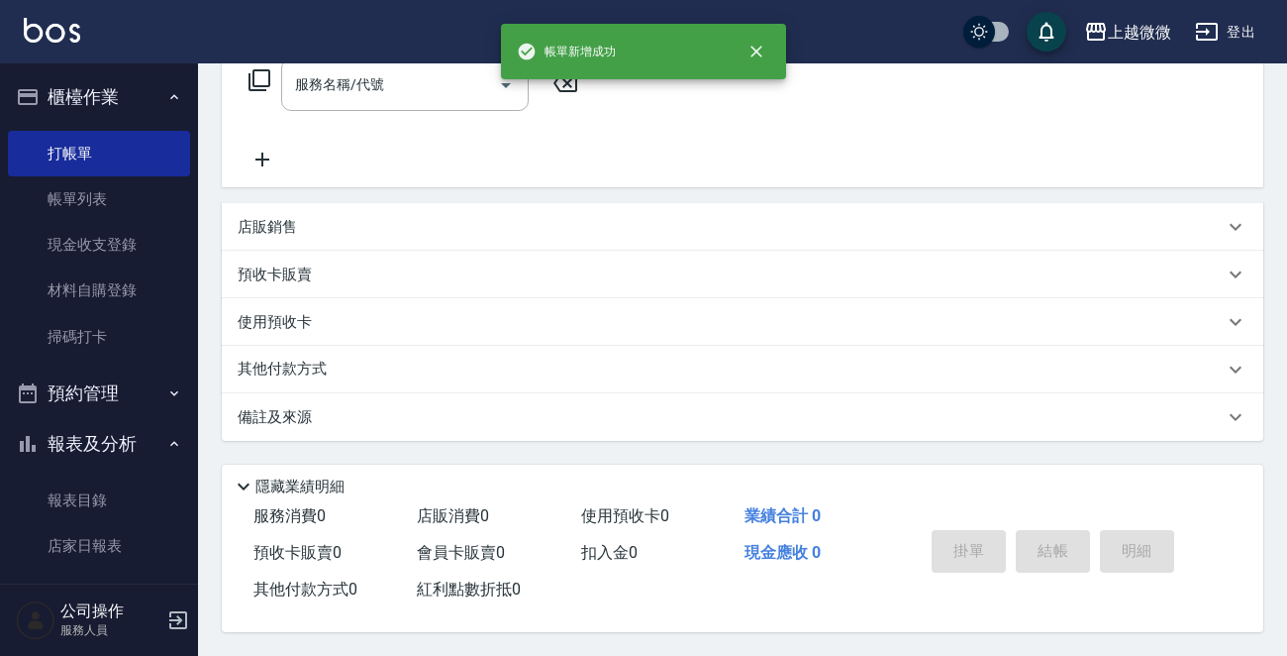
scroll to position [0, 0]
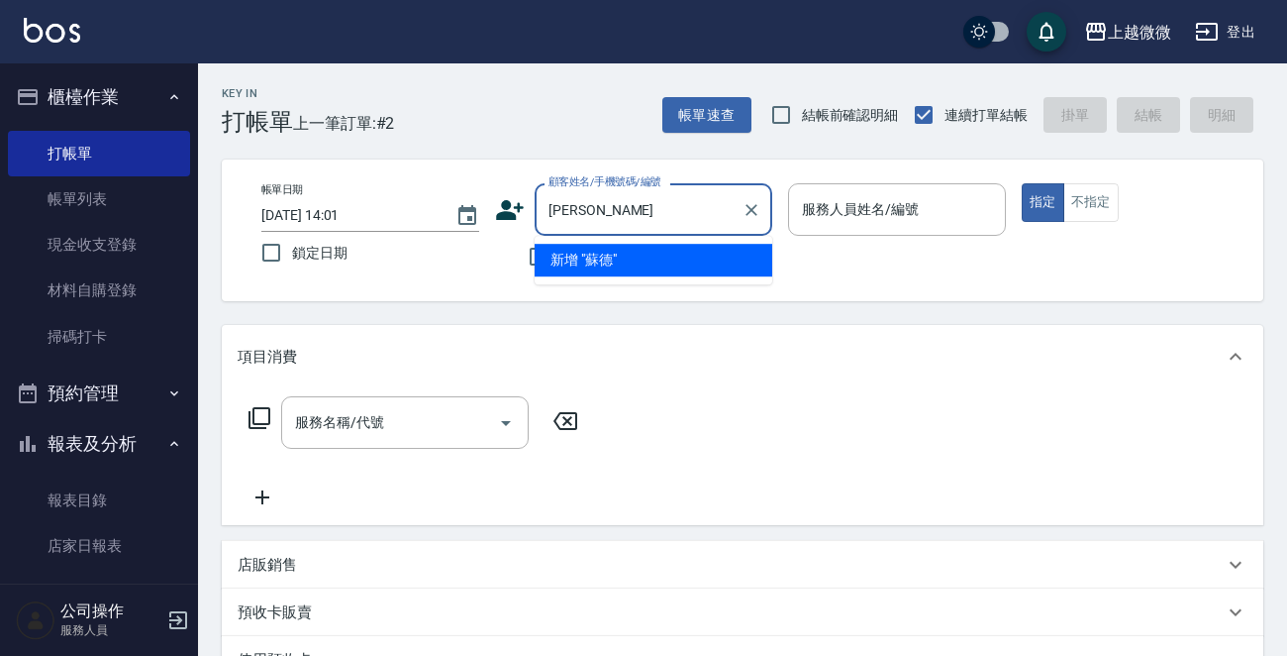
click at [558, 215] on input "[PERSON_NAME]" at bounding box center [639, 209] width 190 height 35
click at [562, 211] on input "[PERSON_NAME]" at bounding box center [639, 209] width 190 height 35
click at [574, 210] on input "[PERSON_NAME]" at bounding box center [639, 209] width 190 height 35
click at [558, 214] on input "[PERSON_NAME]" at bounding box center [639, 209] width 190 height 35
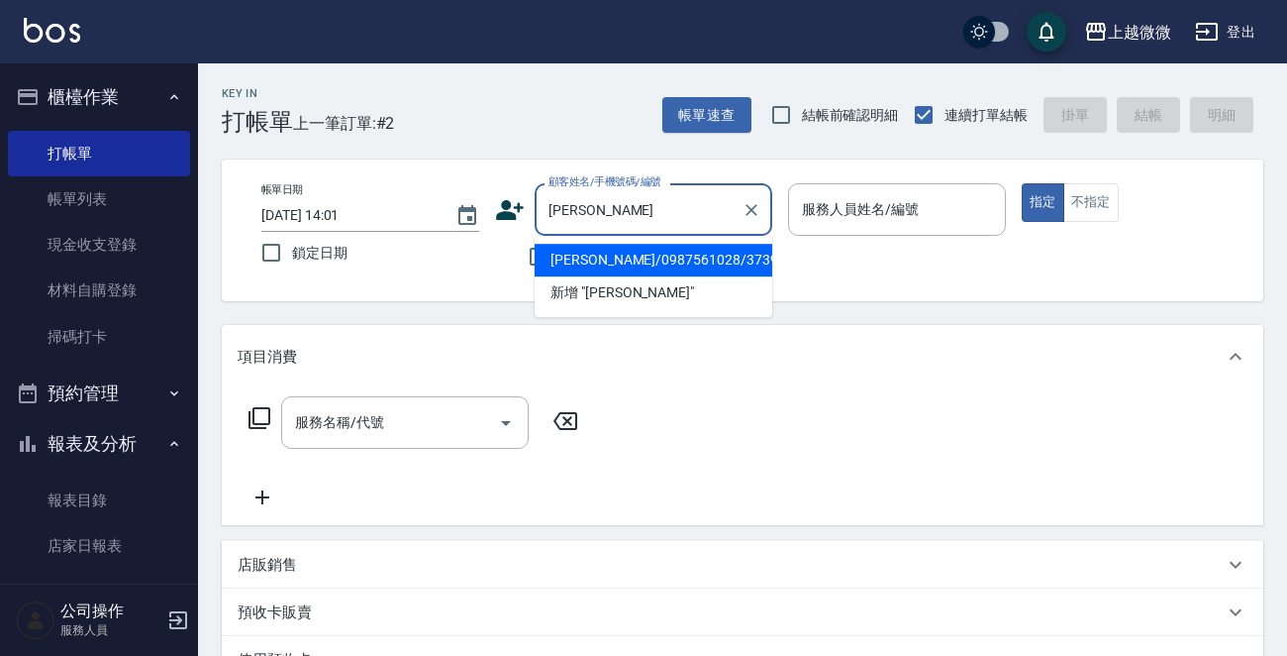
type input "[PERSON_NAME]/0987561028/3739"
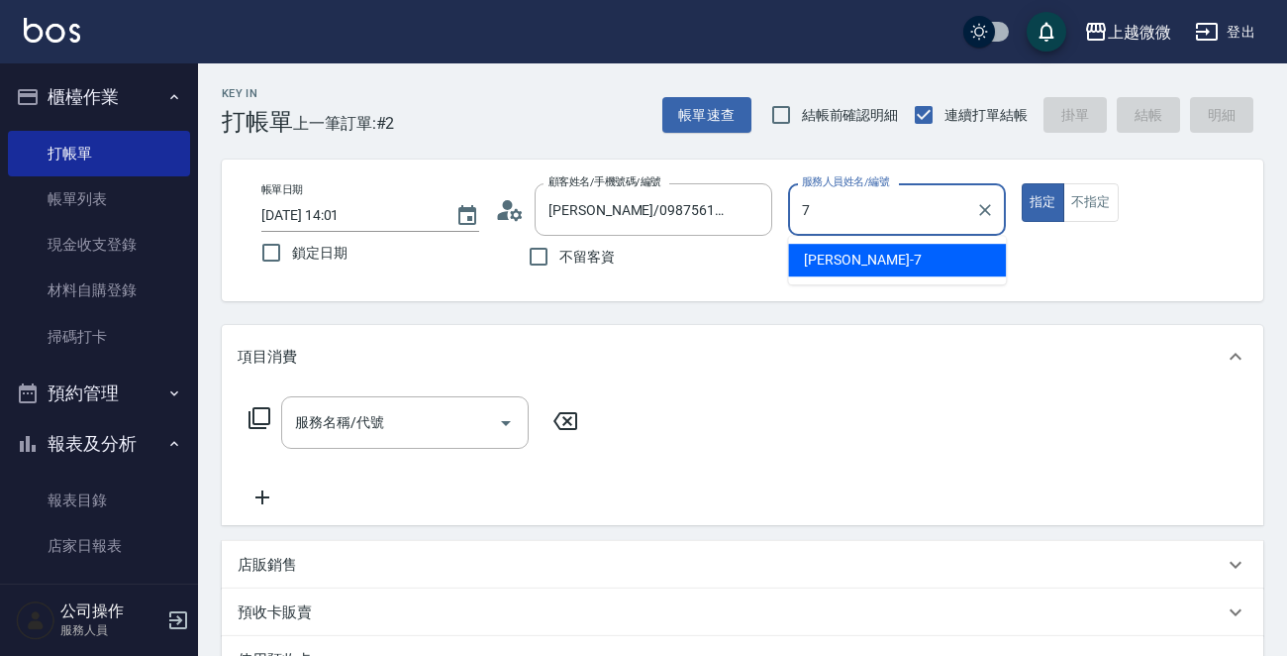
type input "[PERSON_NAME]-7"
type button "true"
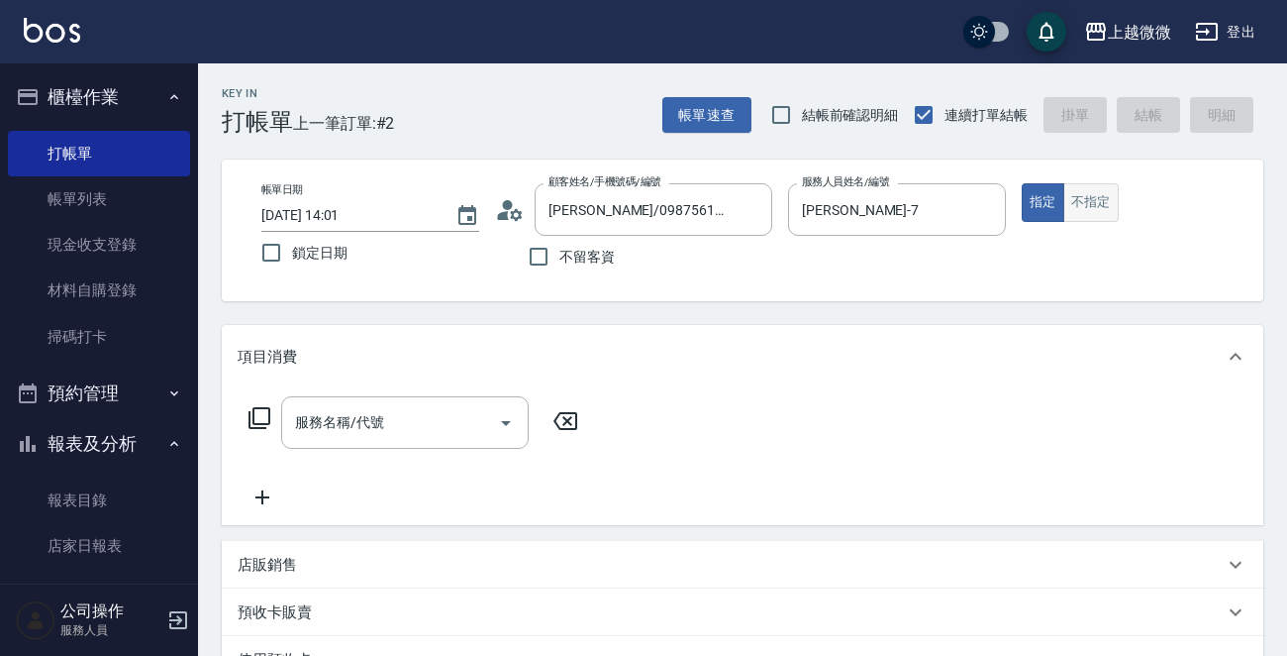
click at [1114, 204] on button "不指定" at bounding box center [1091, 202] width 55 height 39
click at [504, 432] on icon "Open" at bounding box center [506, 423] width 24 height 24
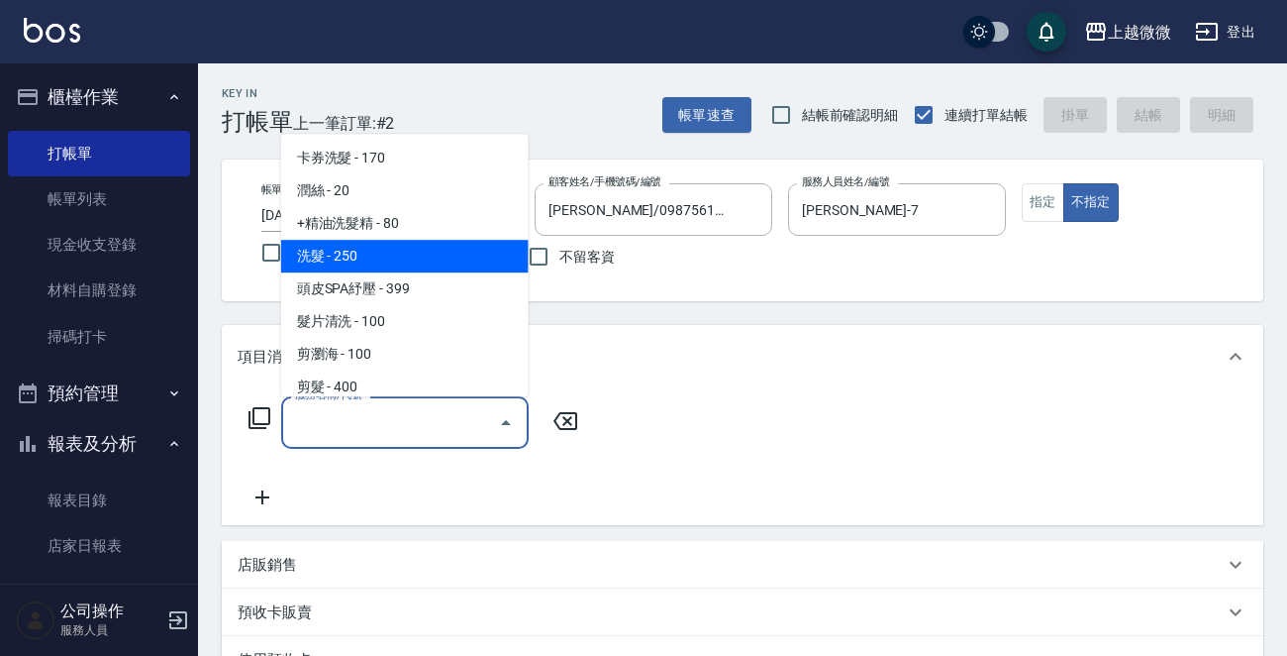
click at [415, 263] on span "洗髮 - 250" at bounding box center [405, 256] width 248 height 33
type input "洗髮(A03)"
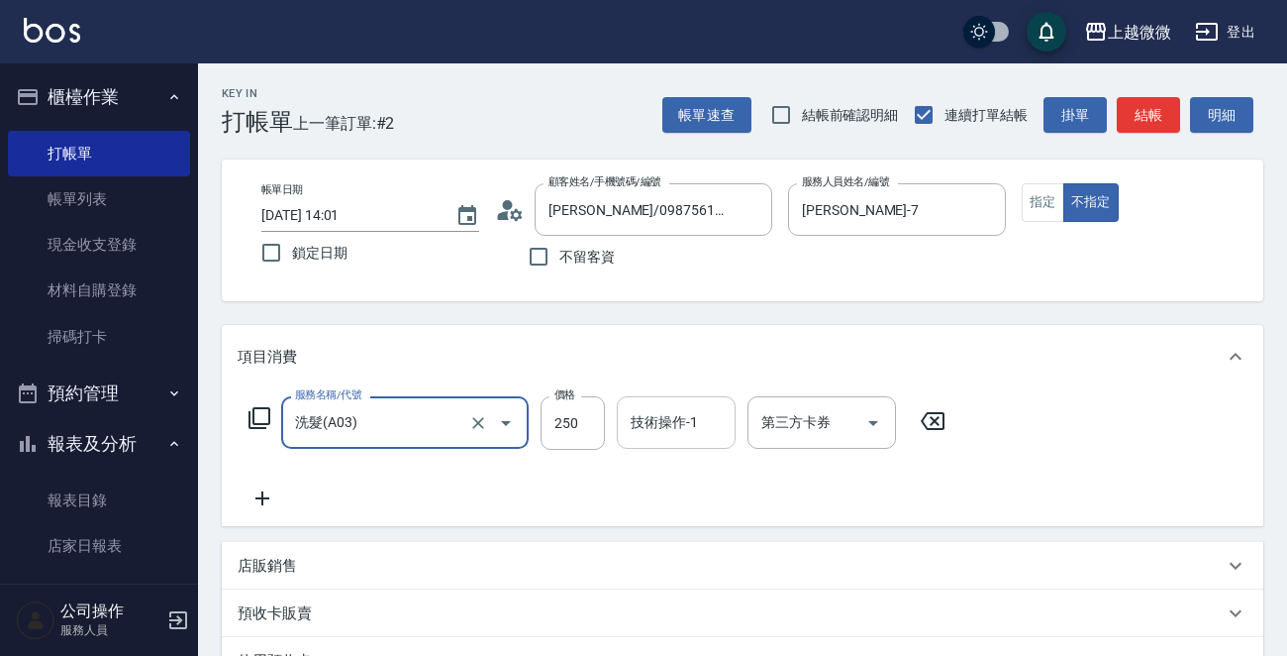
click at [693, 425] on div "技術操作-1 技術操作-1" at bounding box center [676, 422] width 119 height 52
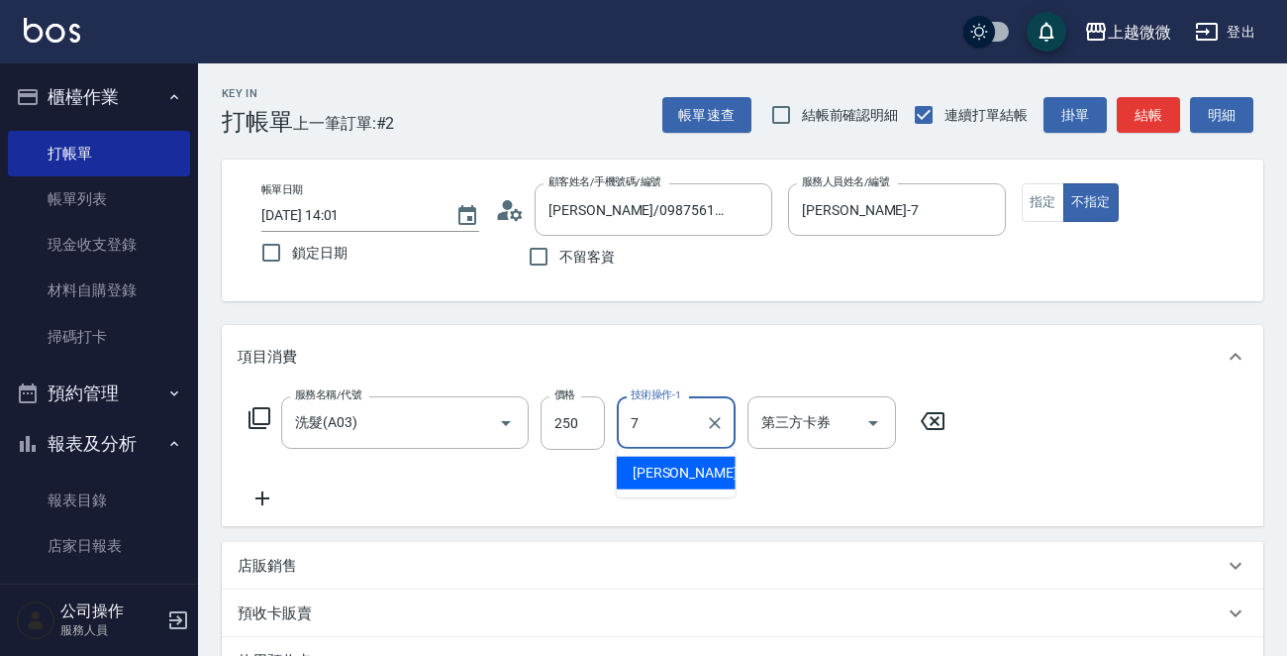
type input "[PERSON_NAME]-7"
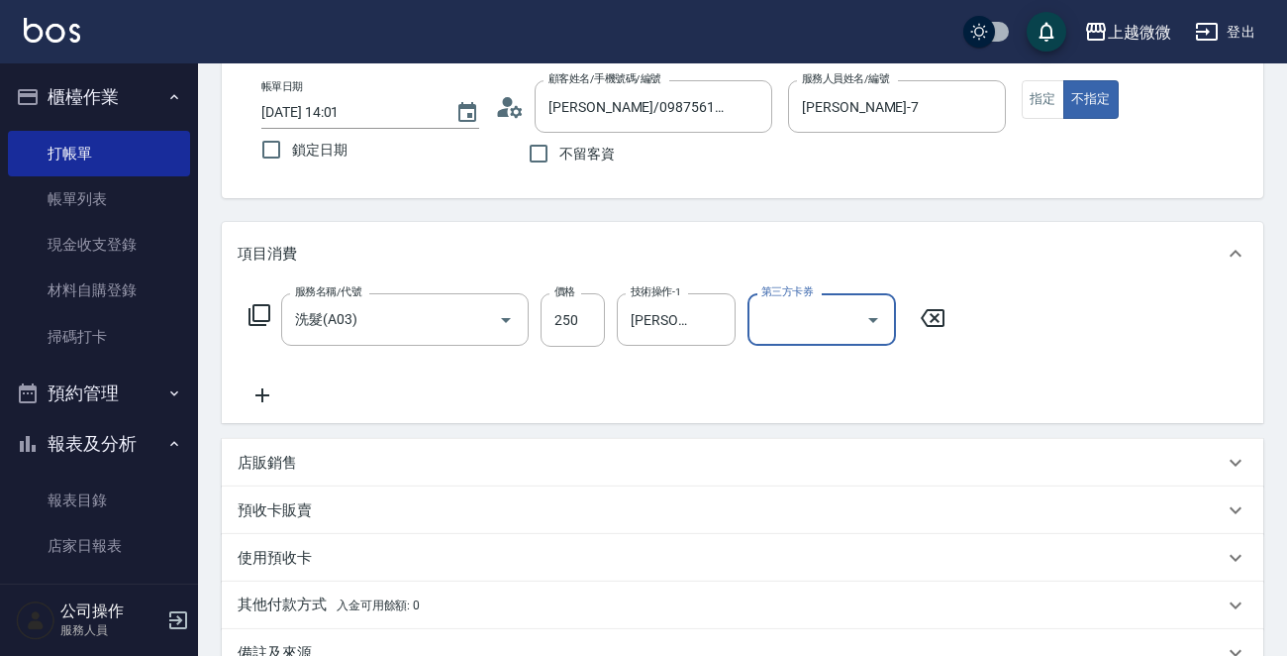
scroll to position [344, 0]
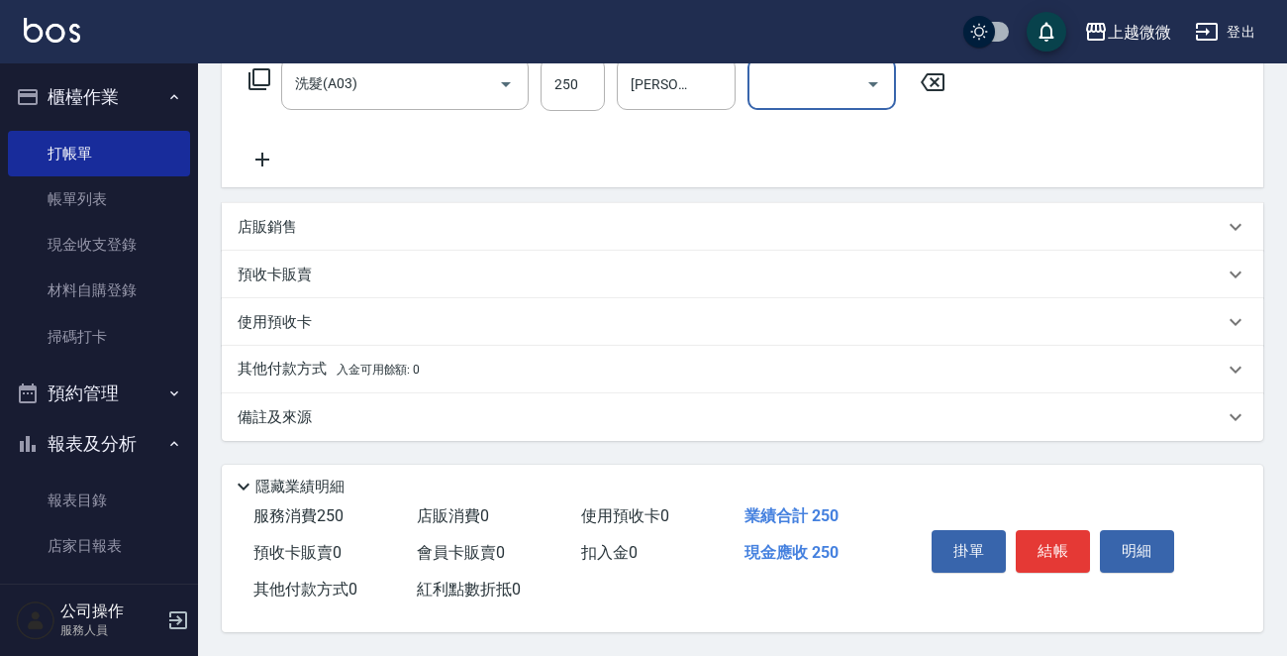
click at [257, 154] on icon at bounding box center [263, 160] width 14 height 14
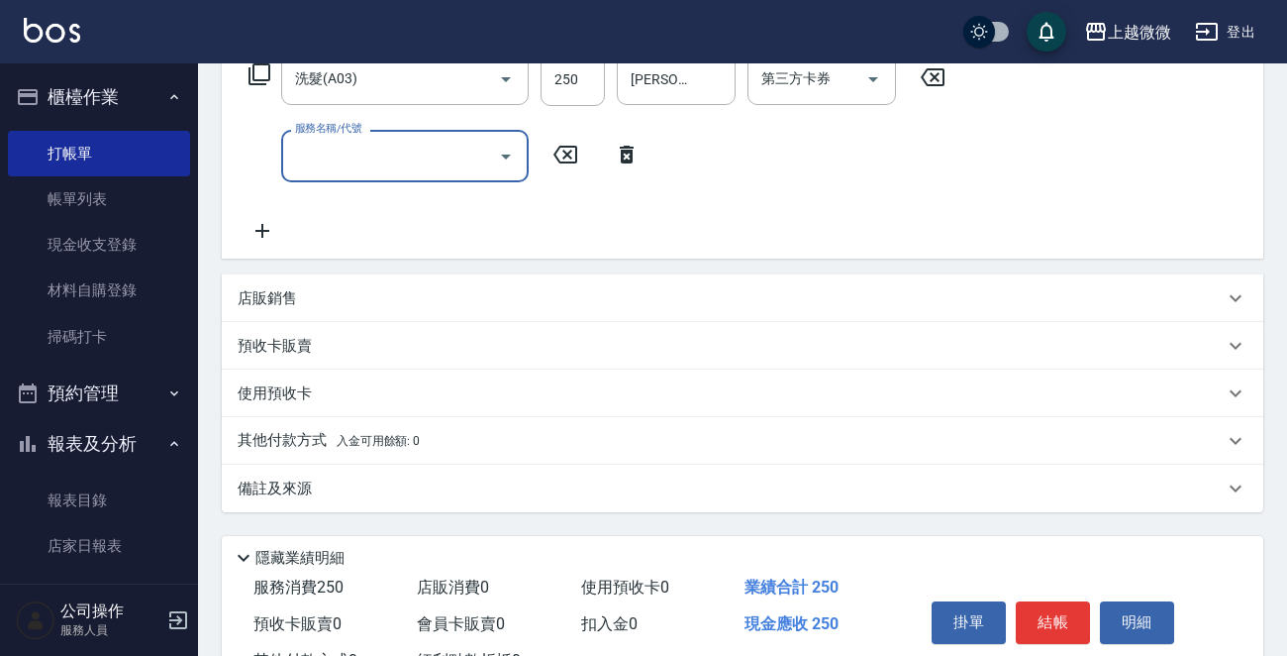
click at [507, 154] on icon "Open" at bounding box center [506, 156] width 10 height 5
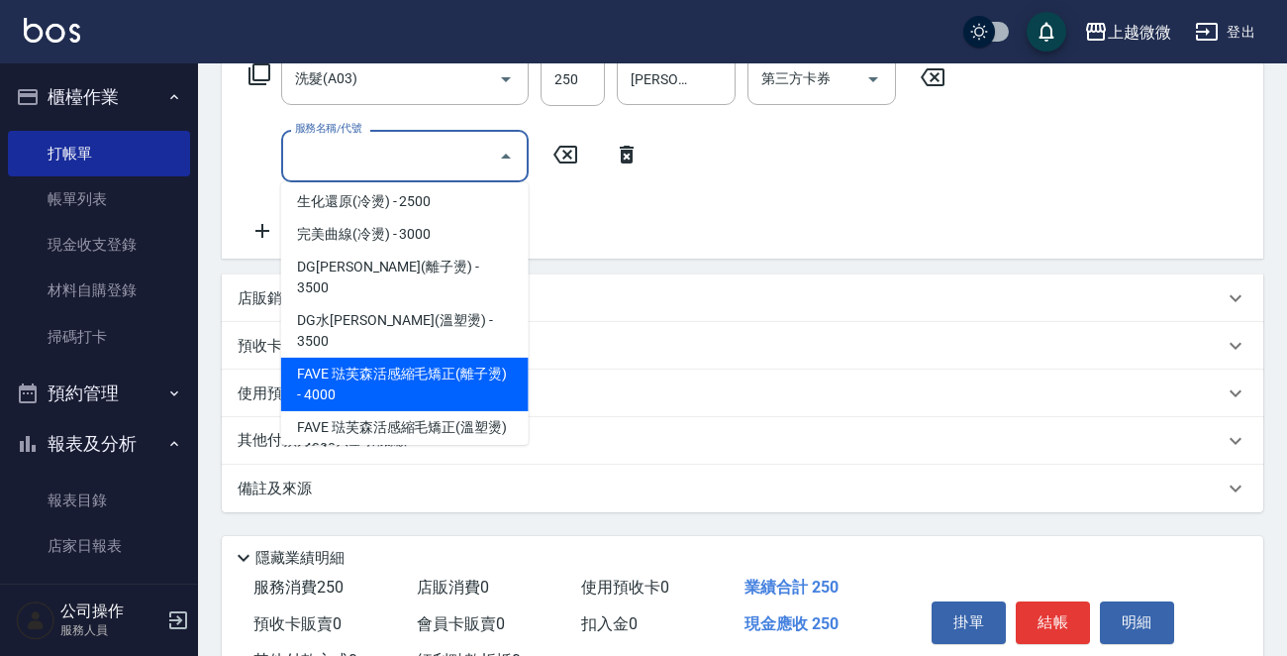
scroll to position [198, 0]
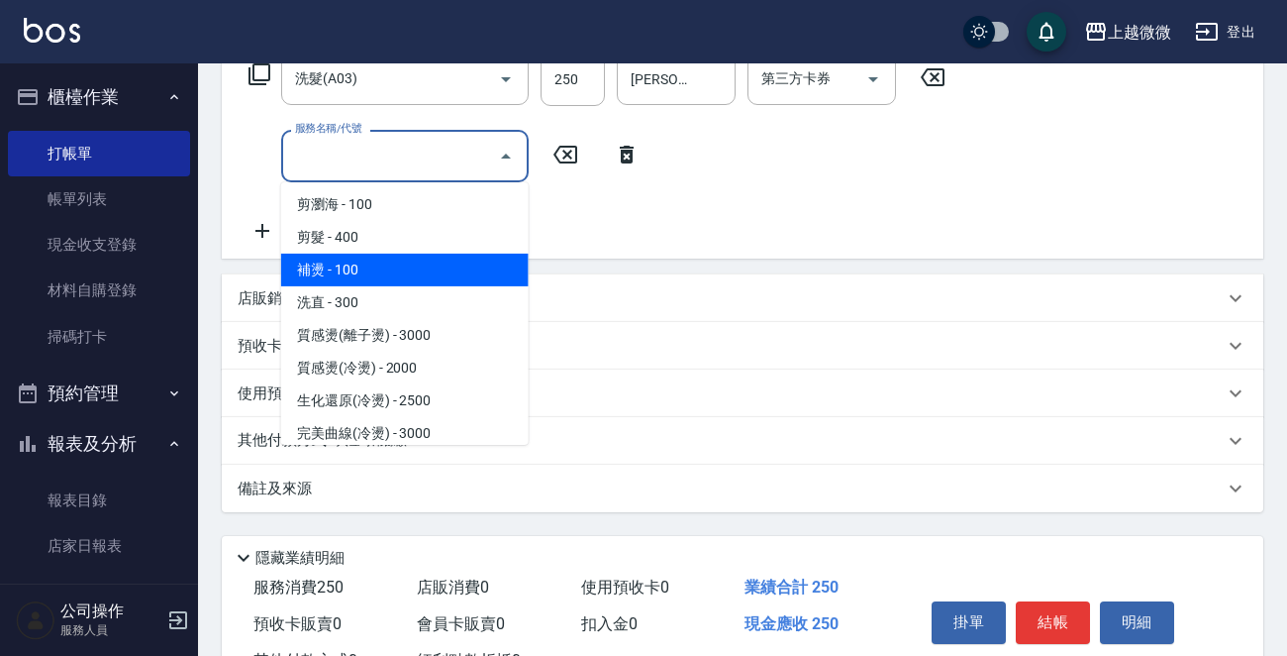
click at [438, 268] on span "補燙 - 100" at bounding box center [405, 270] width 248 height 33
type input "補燙(C01)"
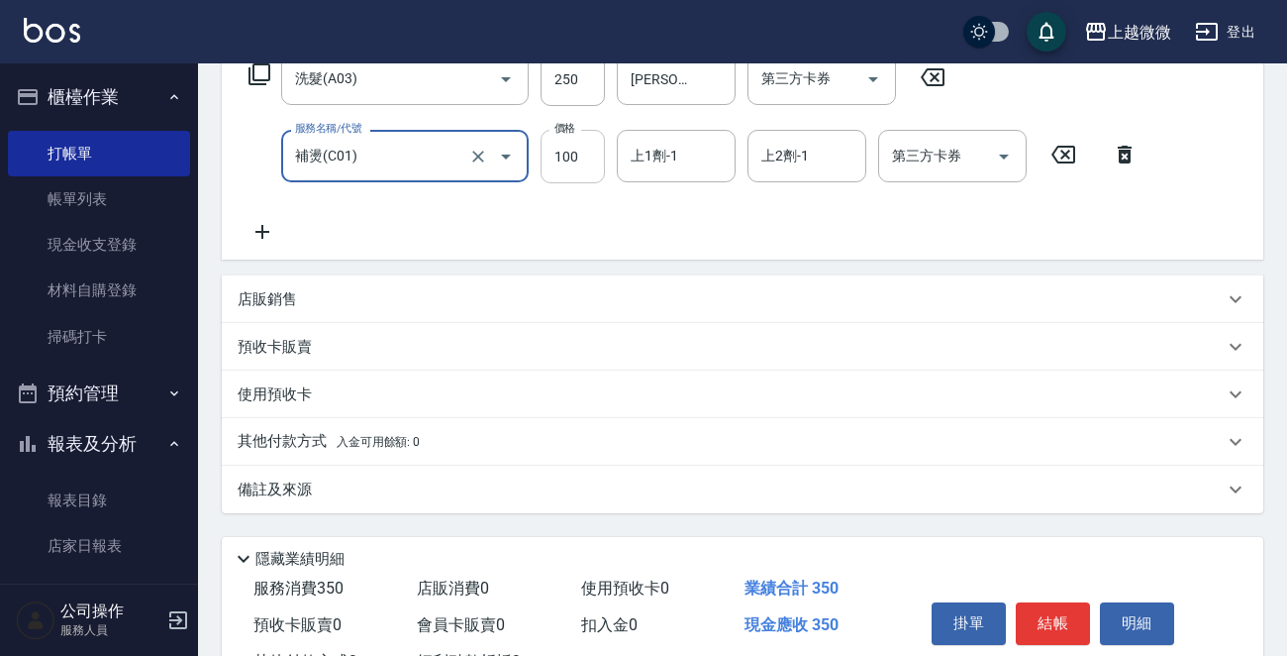
click at [582, 168] on input "100" at bounding box center [573, 156] width 64 height 53
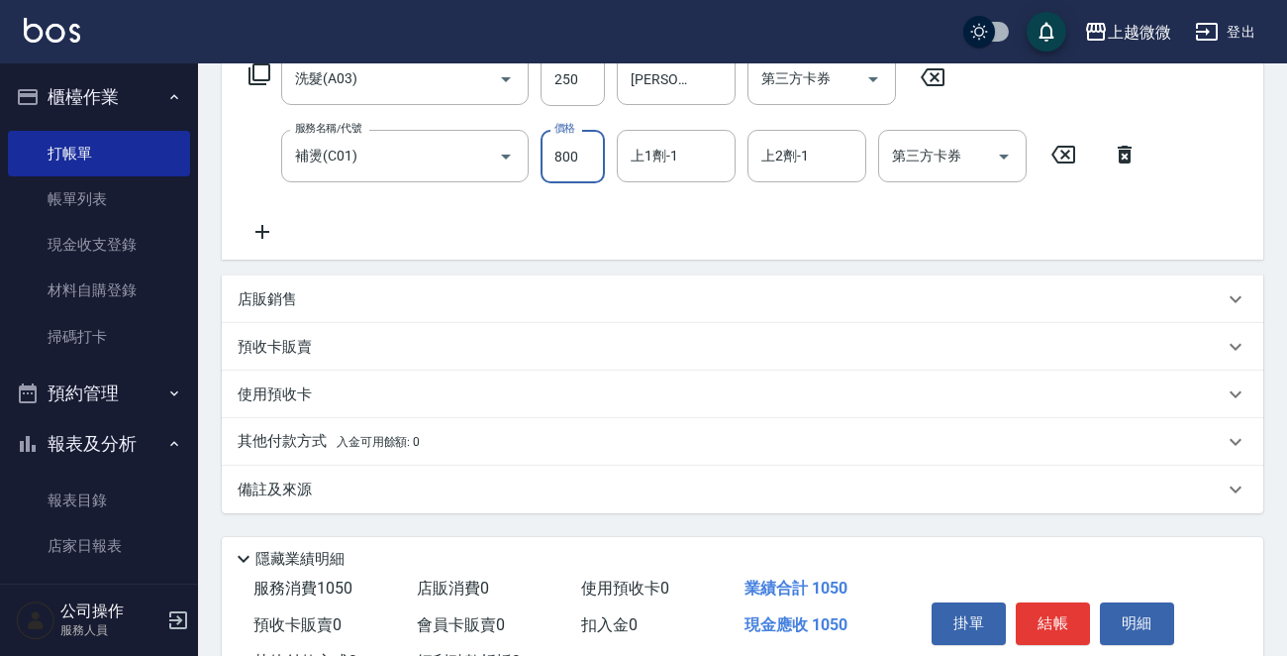
type input "800"
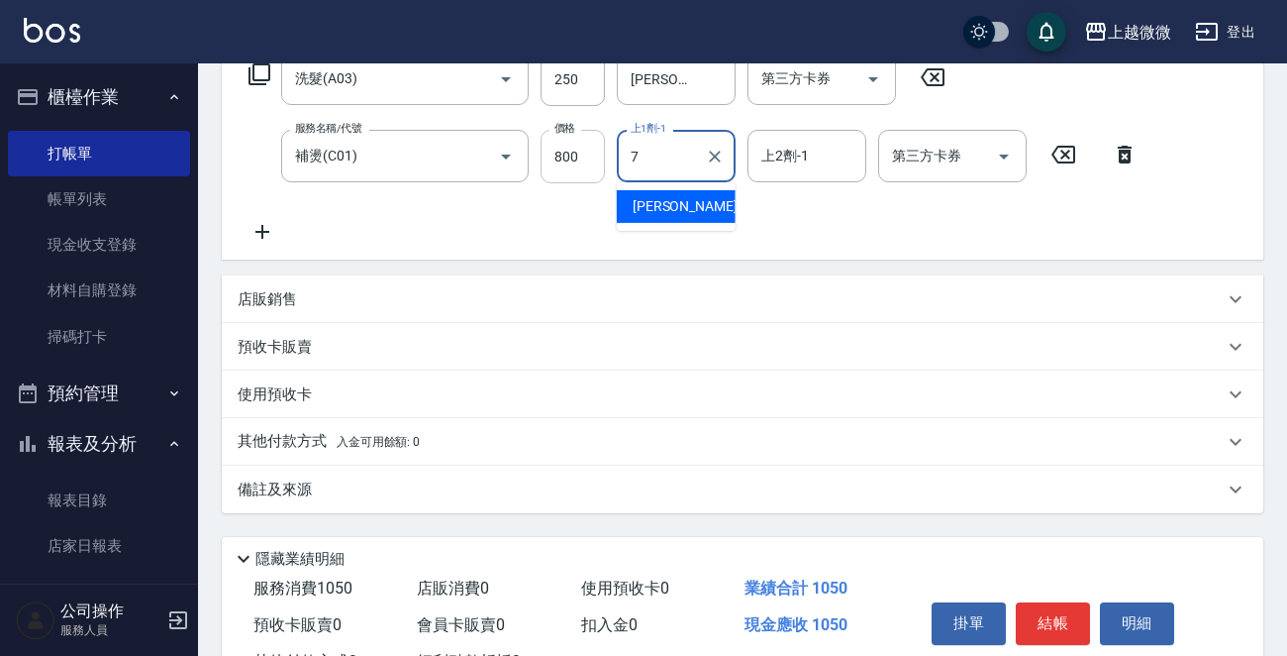
type input "[PERSON_NAME]-7"
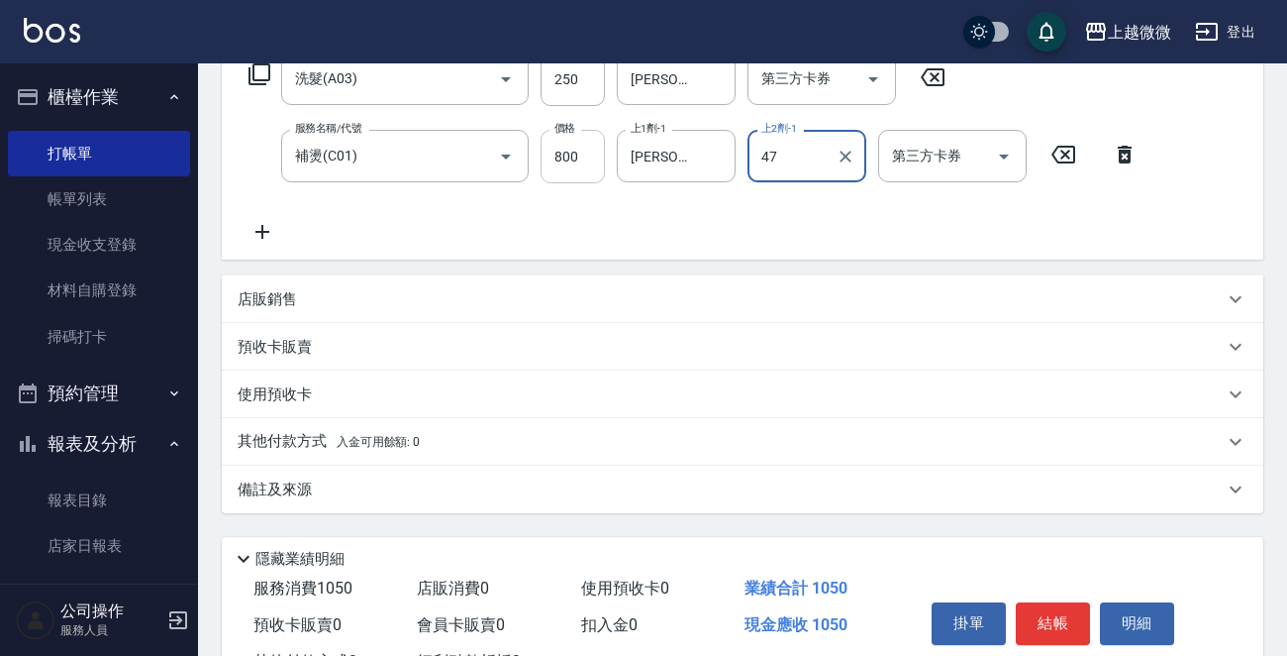
type input "4"
type input "[PERSON_NAME]-7"
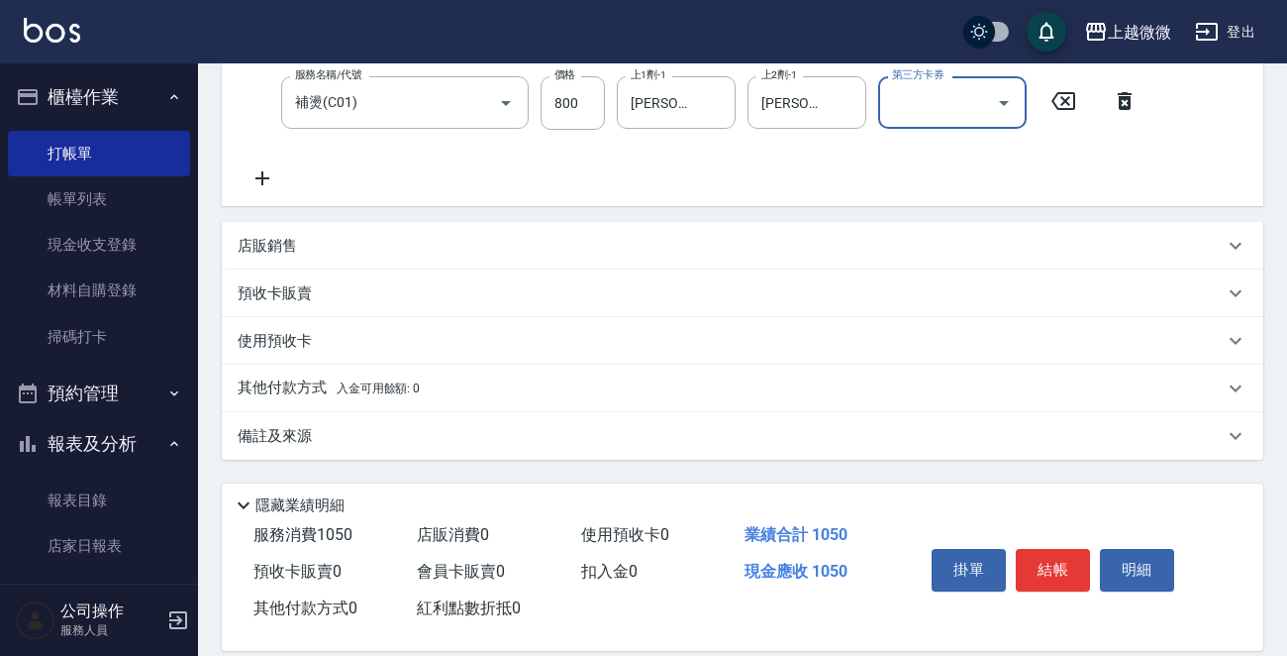
scroll to position [421, 0]
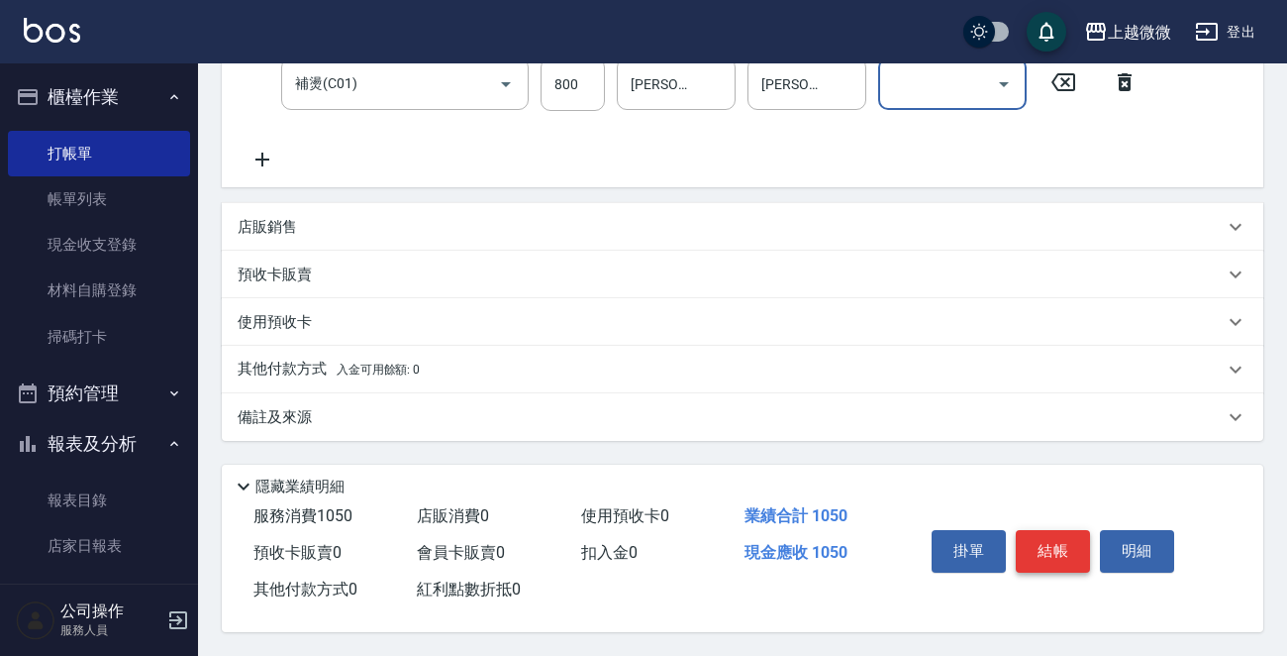
click at [1032, 544] on button "結帳" at bounding box center [1053, 551] width 74 height 42
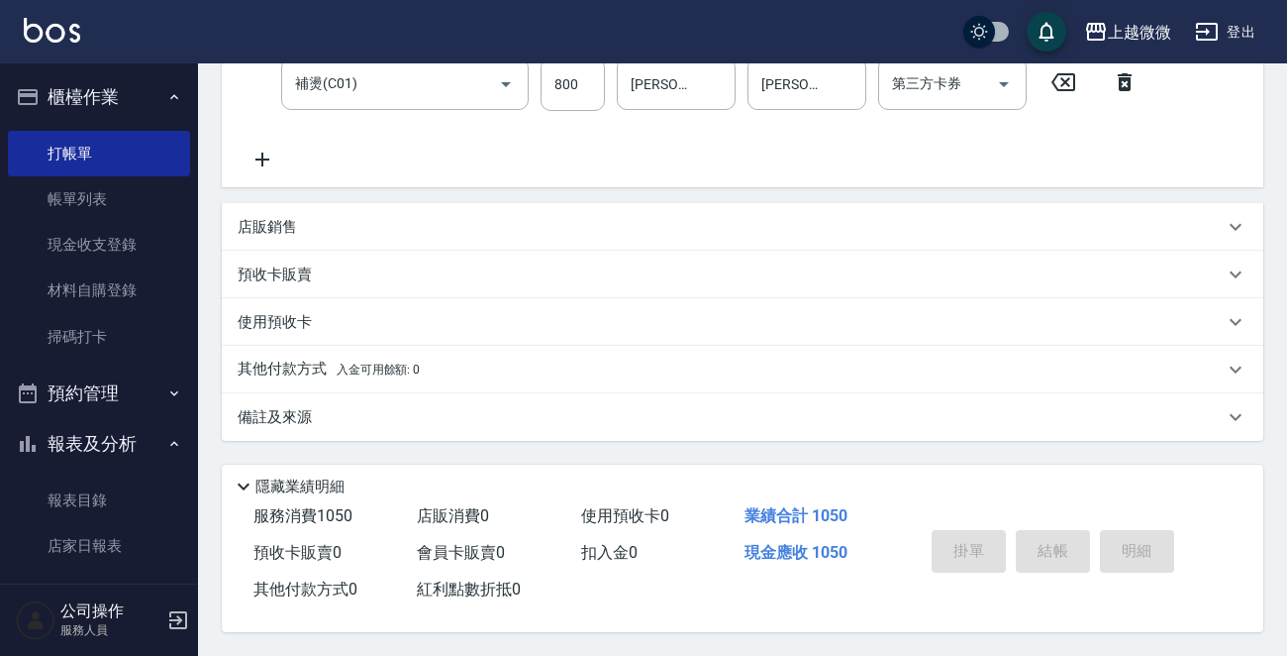
type input "[DATE] 14:03"
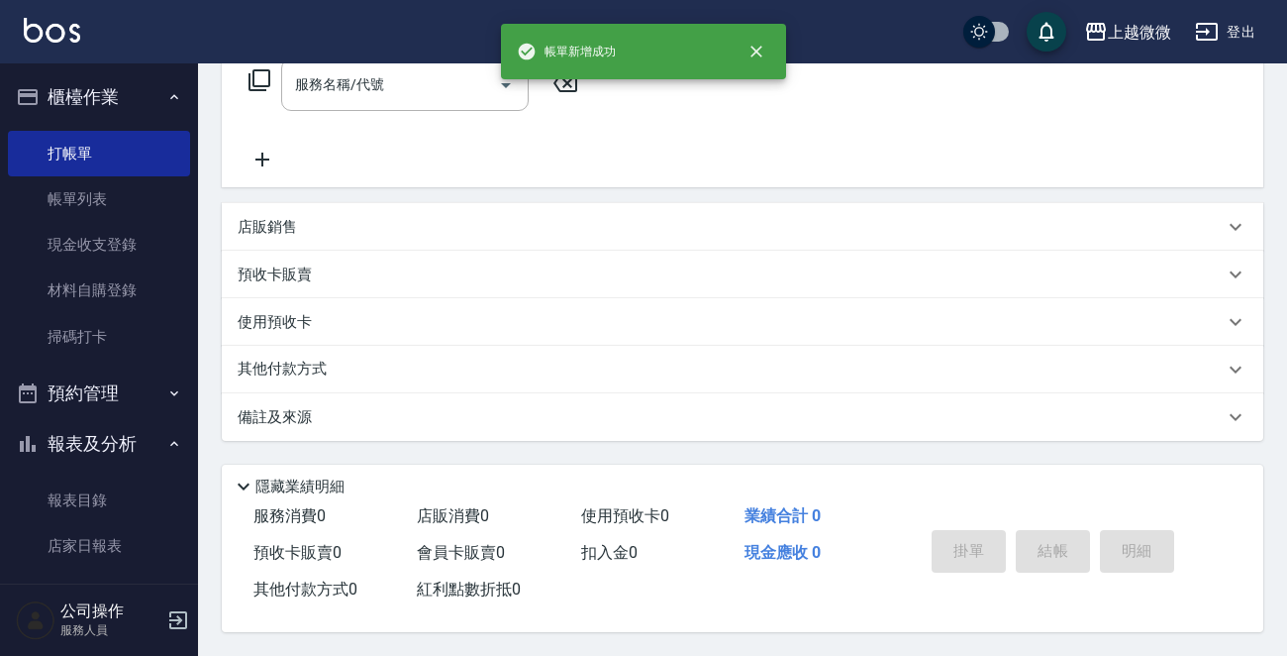
scroll to position [0, 0]
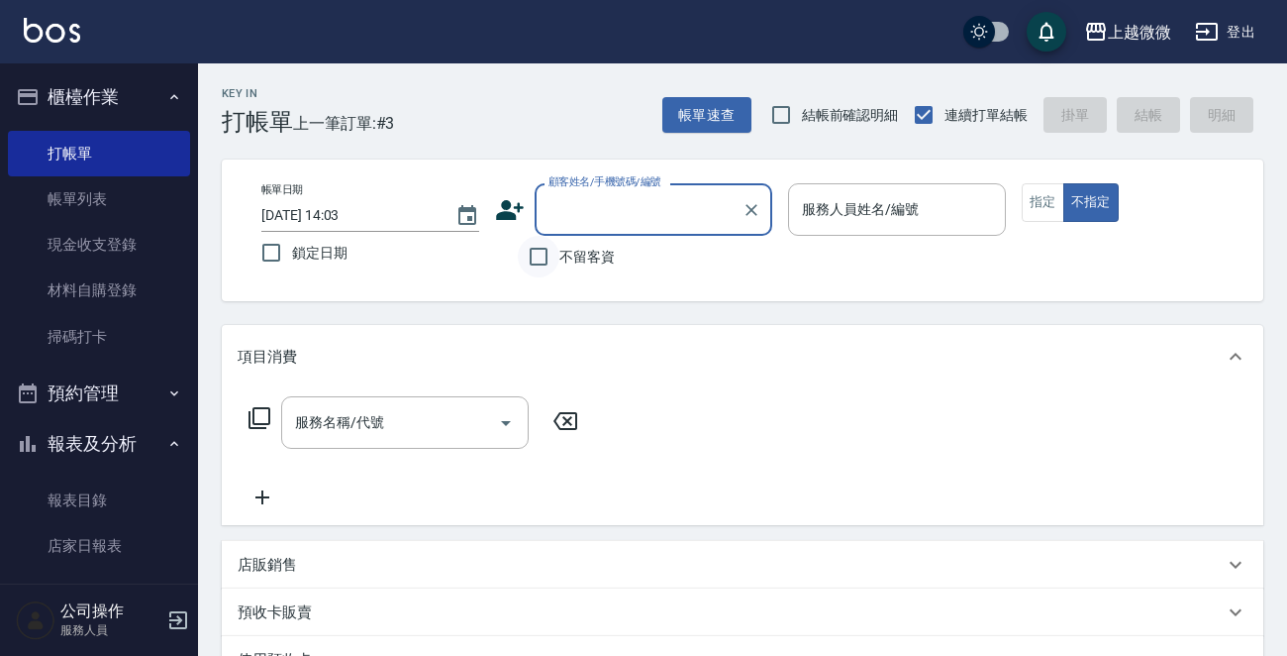
click at [535, 252] on input "不留客資" at bounding box center [539, 257] width 42 height 42
checkbox input "true"
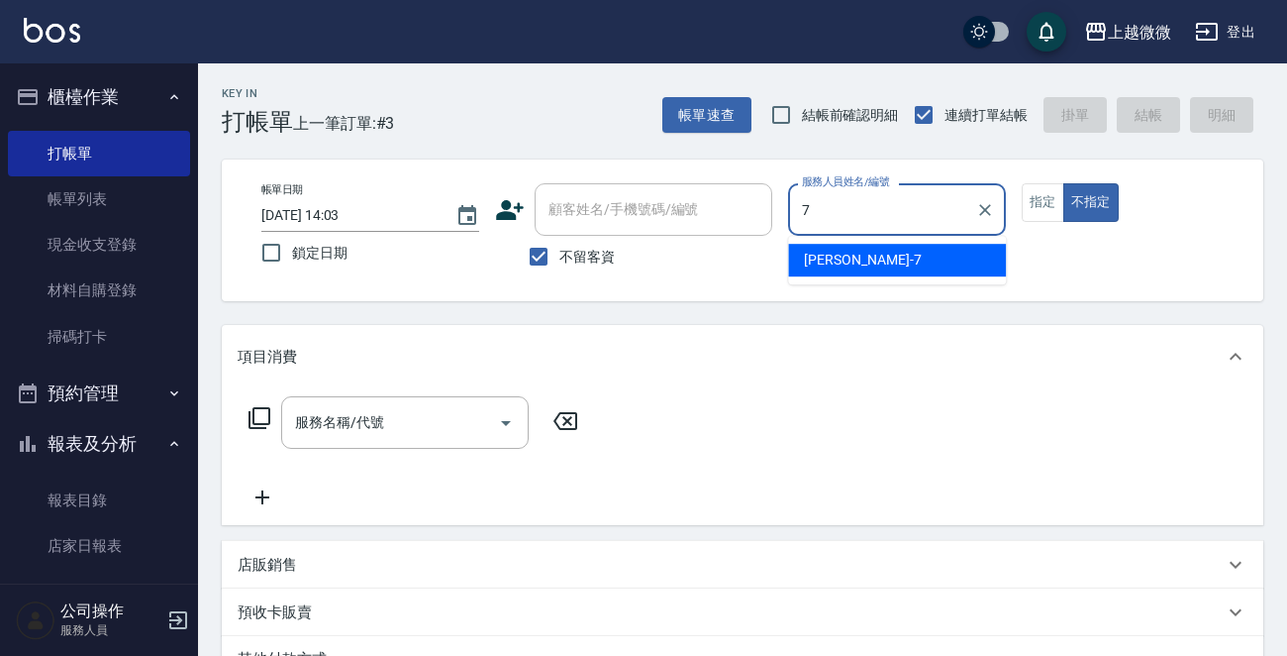
type input "[PERSON_NAME]-7"
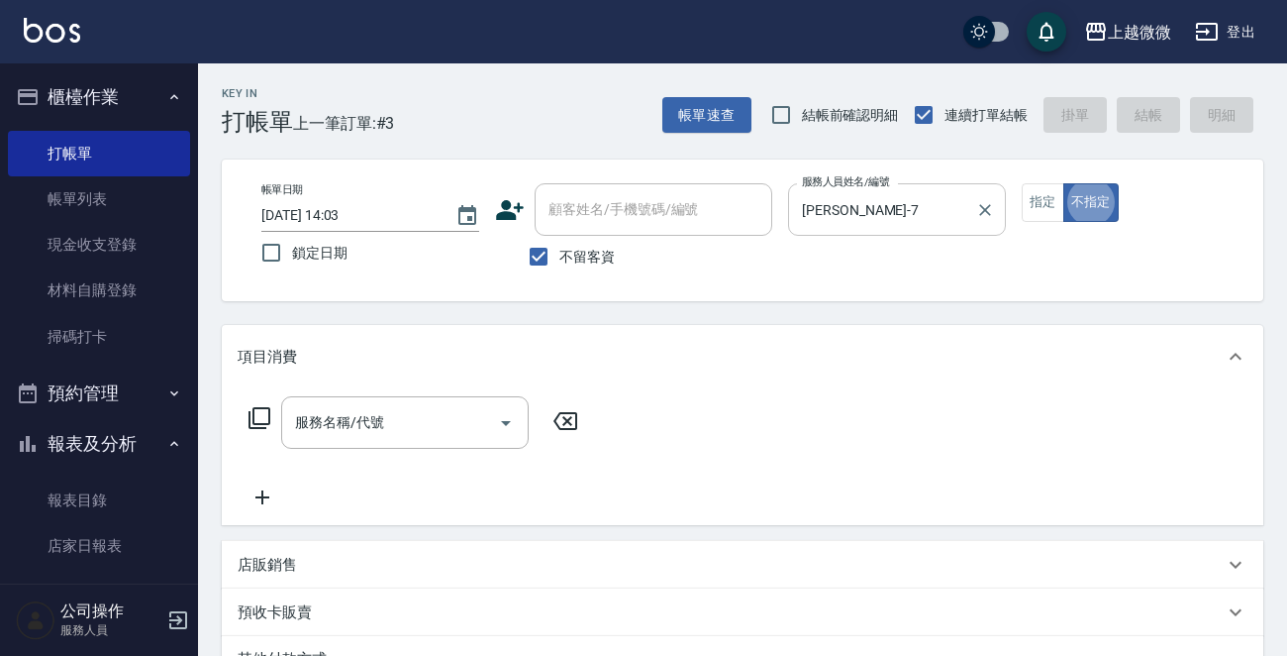
type button "false"
click at [1040, 209] on button "指定" at bounding box center [1043, 202] width 43 height 39
click at [504, 422] on icon "Open" at bounding box center [506, 423] width 10 height 5
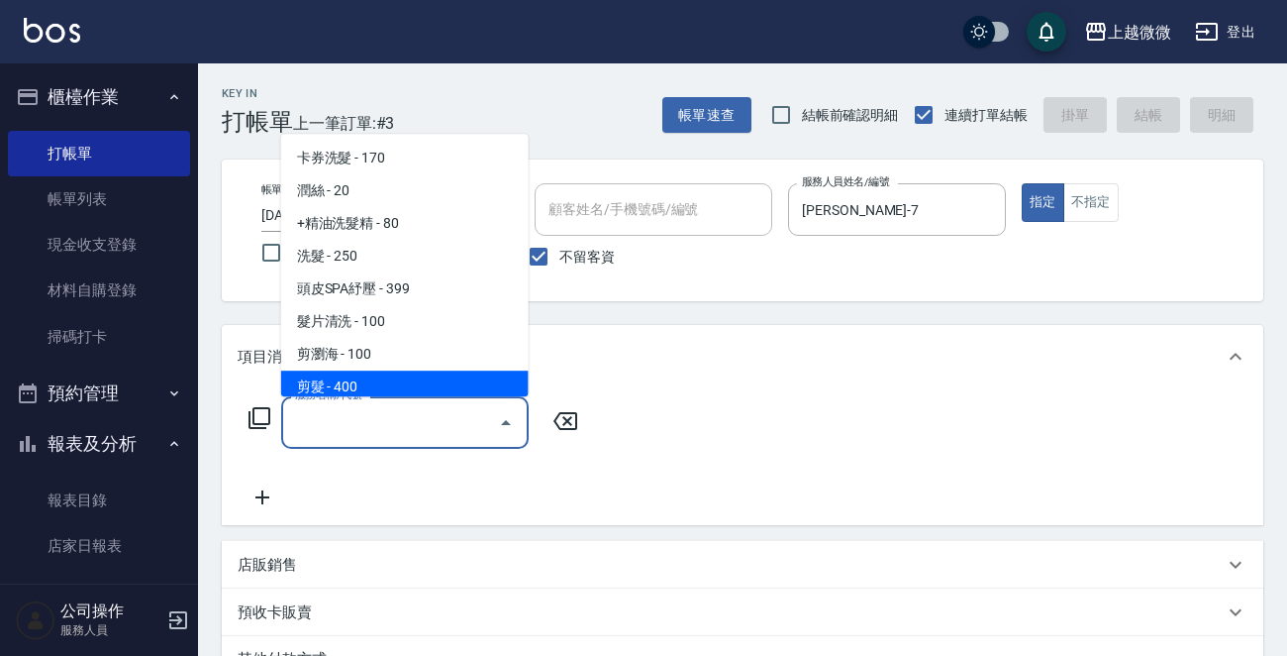
click at [427, 377] on span "剪髮 - 400" at bounding box center [405, 386] width 248 height 33
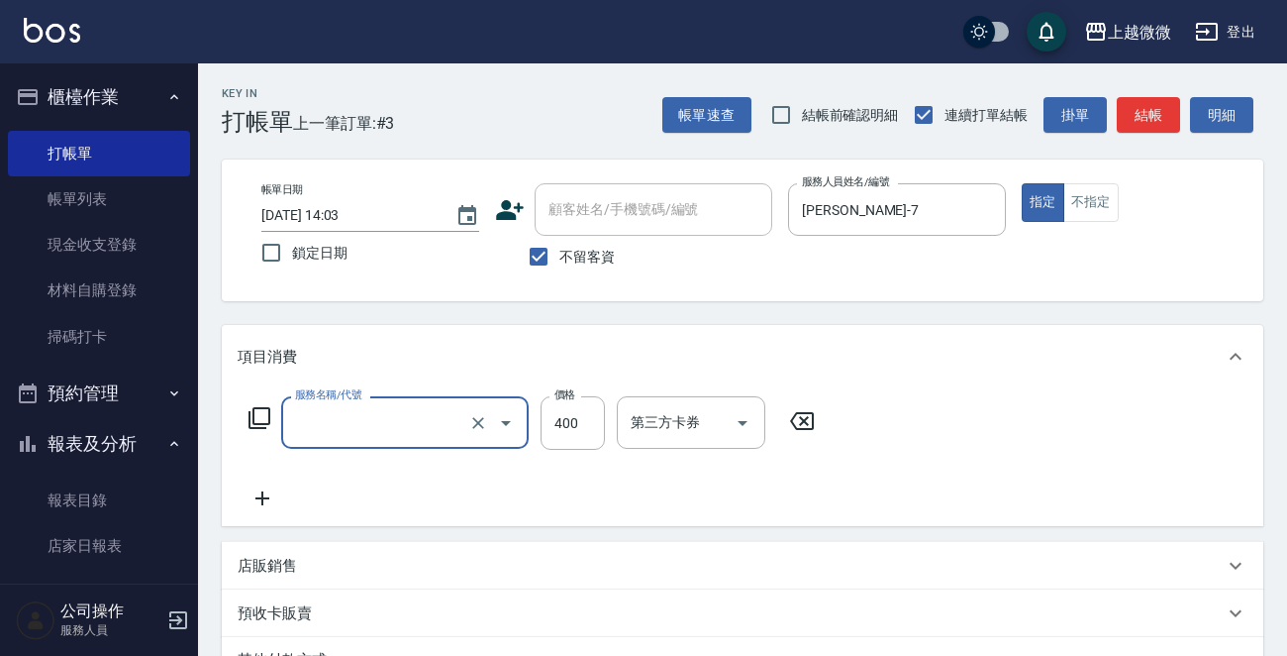
type input "剪髮(B02)"
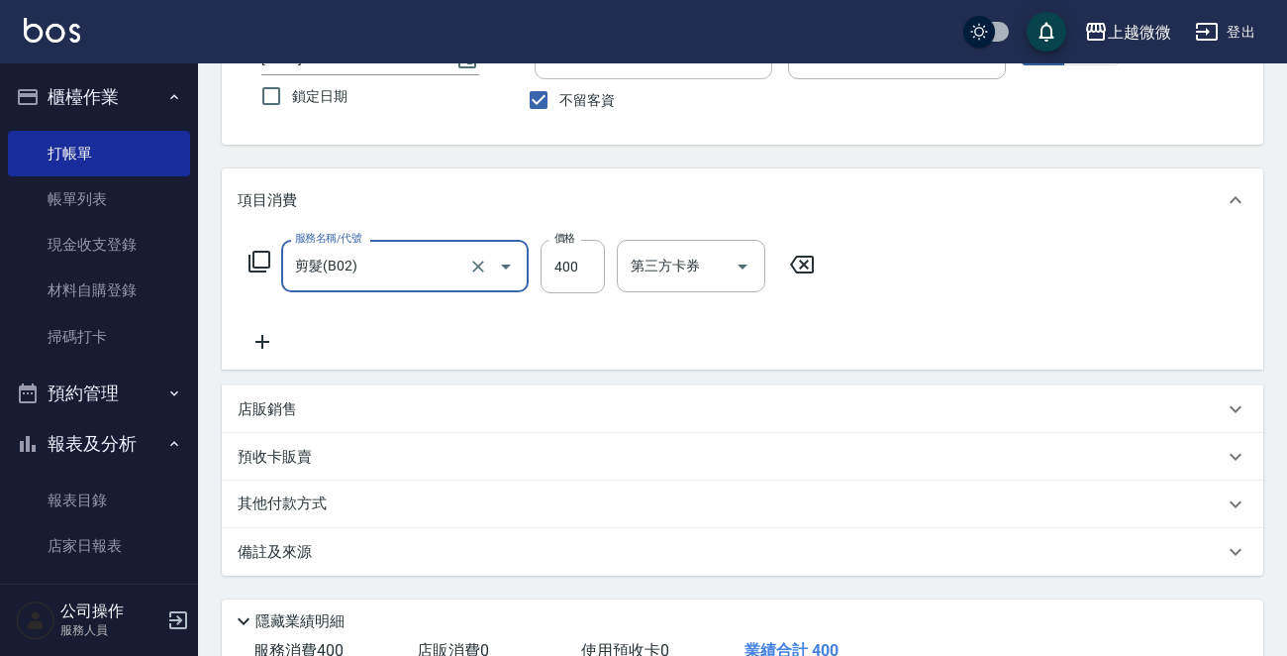
scroll to position [296, 0]
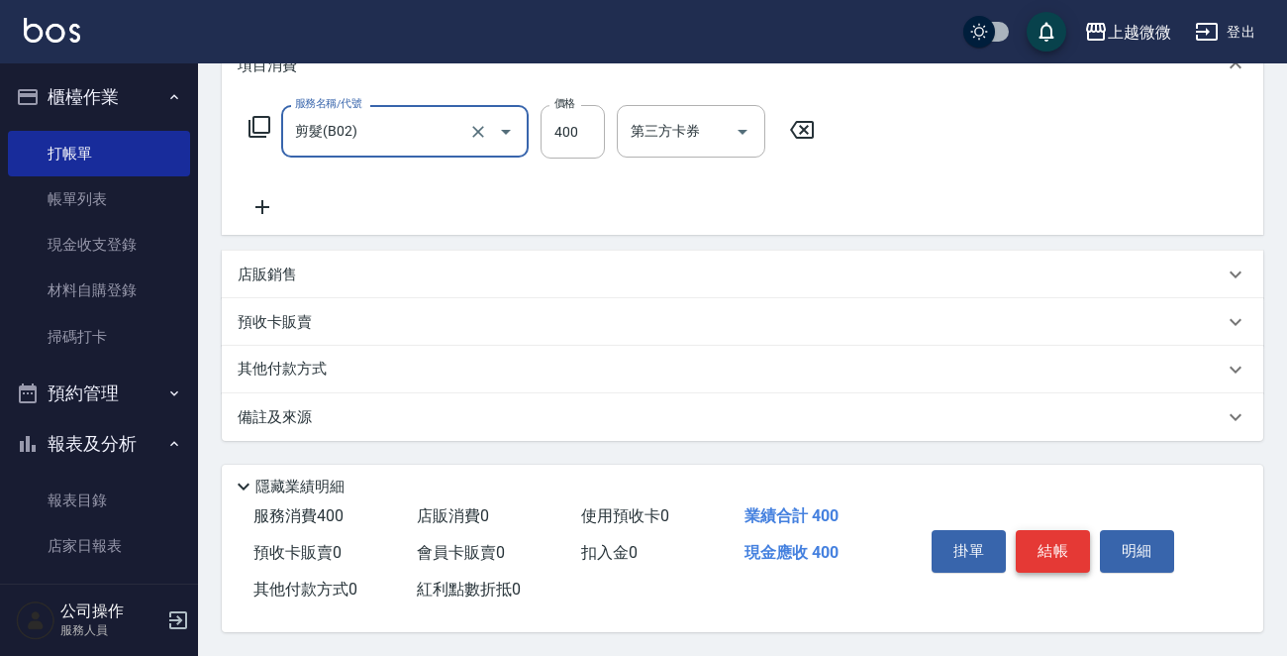
click at [1035, 552] on button "結帳" at bounding box center [1053, 551] width 74 height 42
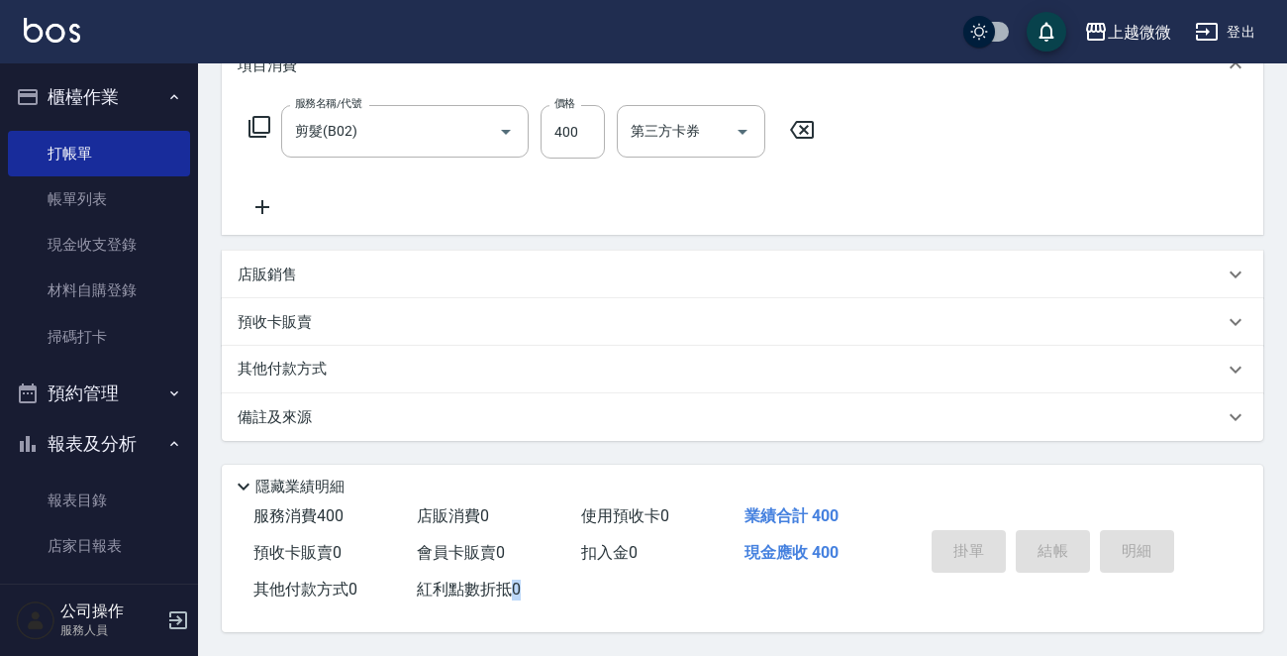
click at [1035, 552] on div "掛單 結帳 明細" at bounding box center [1053, 553] width 258 height 62
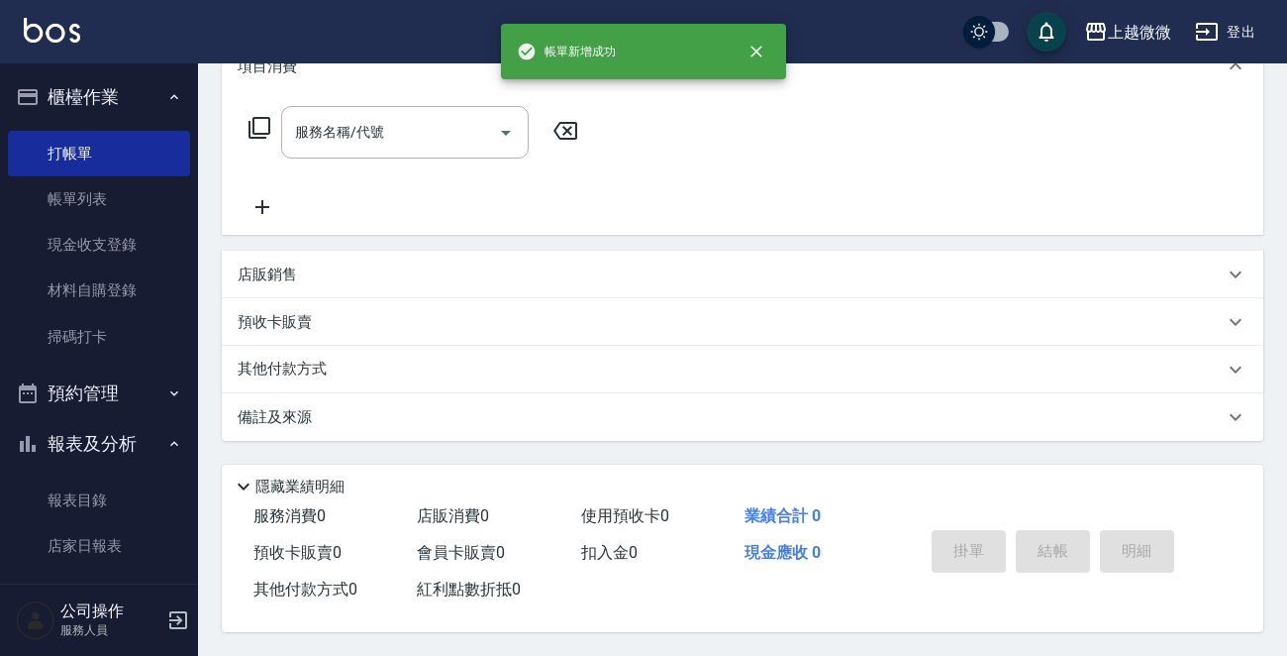
scroll to position [0, 0]
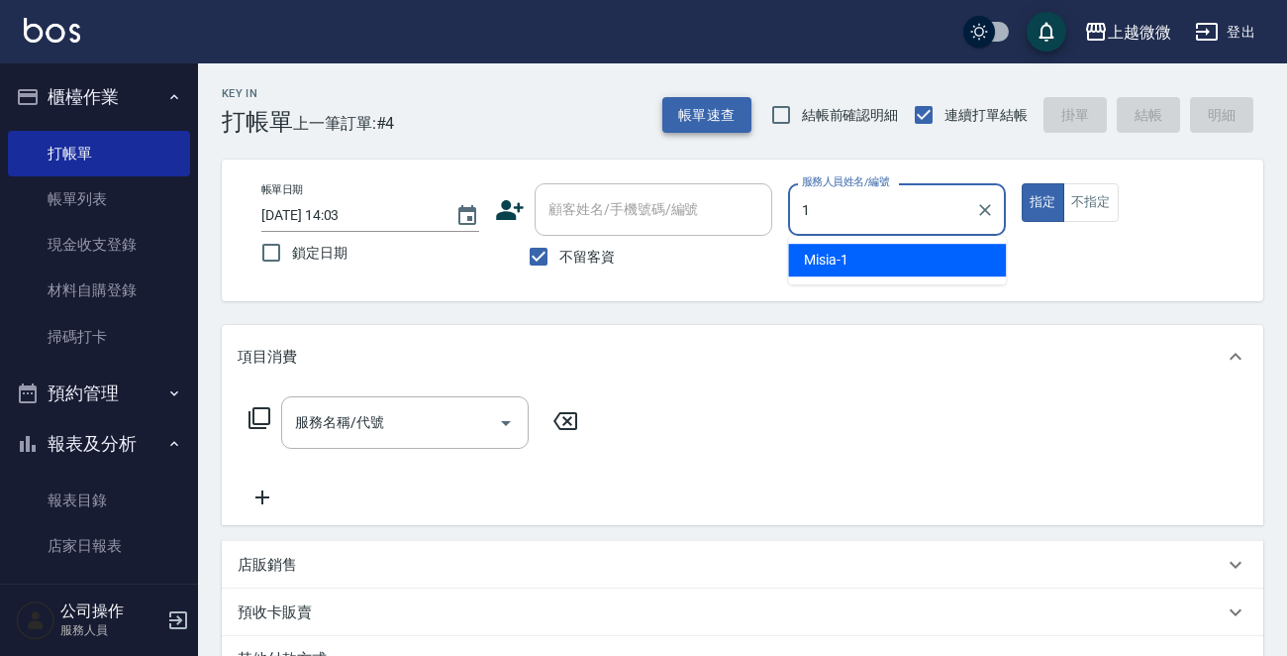
type input "Misia-1"
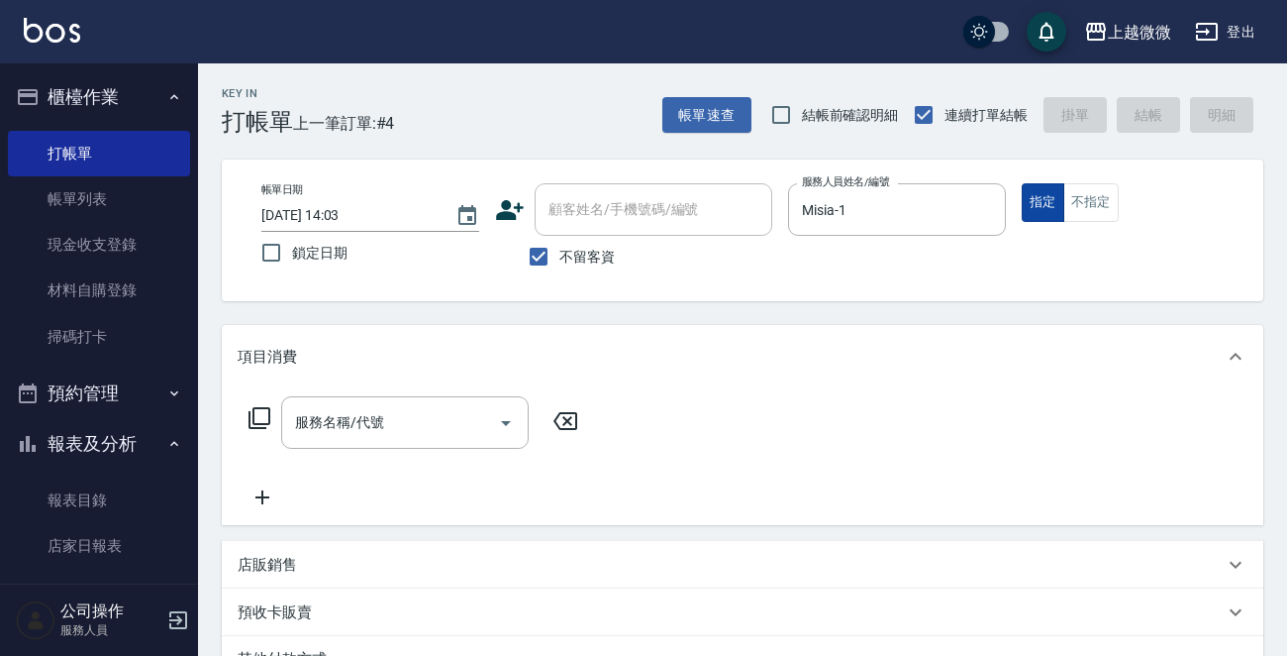
click at [1027, 202] on button "指定" at bounding box center [1043, 202] width 43 height 39
click at [506, 421] on icon "Open" at bounding box center [506, 423] width 10 height 5
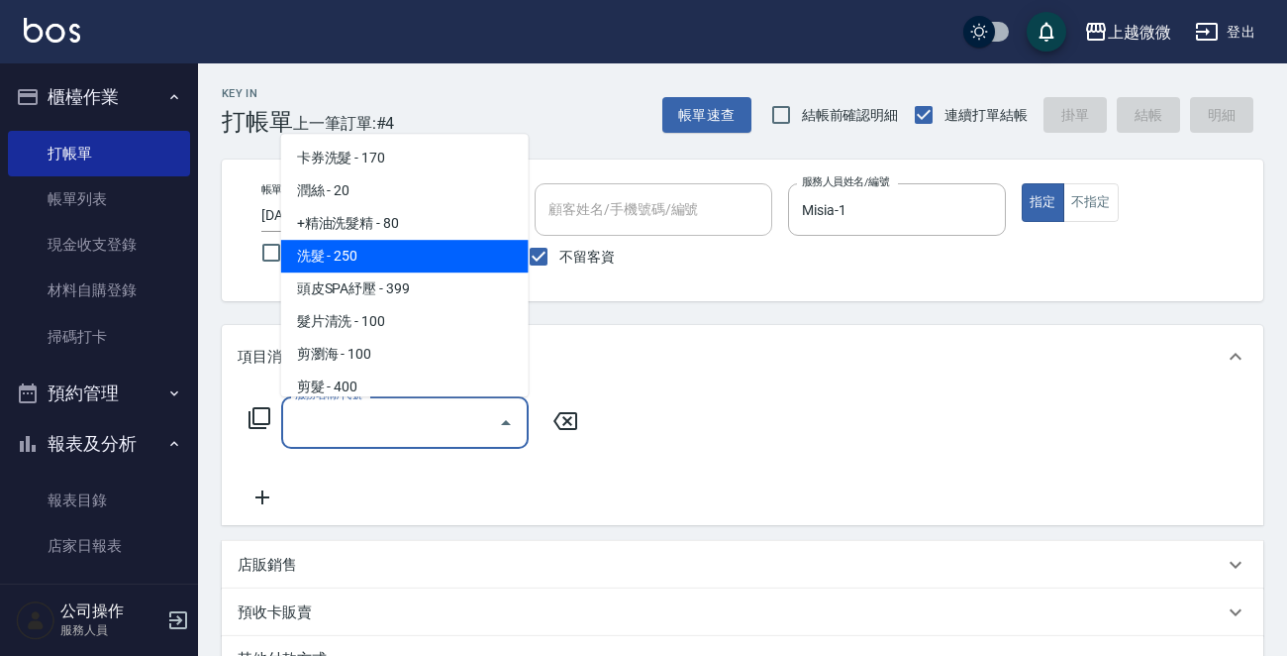
click at [362, 265] on span "洗髮 - 250" at bounding box center [405, 256] width 248 height 33
type input "洗髮(A03)"
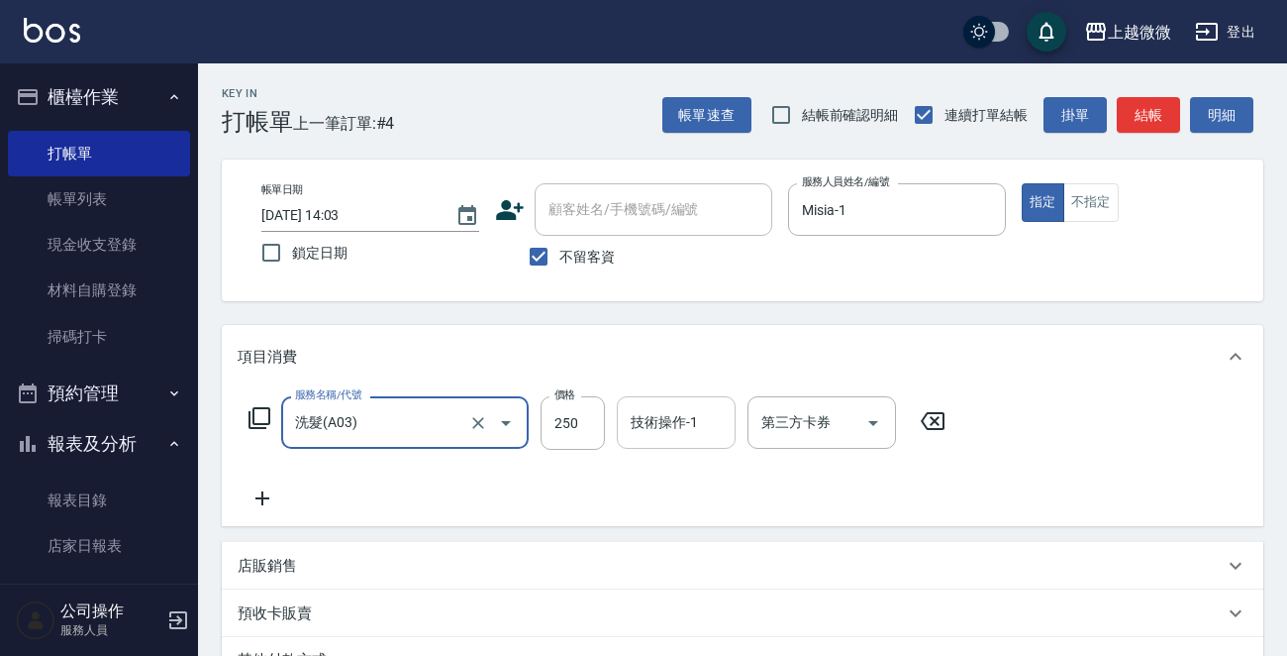
click at [664, 435] on input "技術操作-1" at bounding box center [676, 422] width 101 height 35
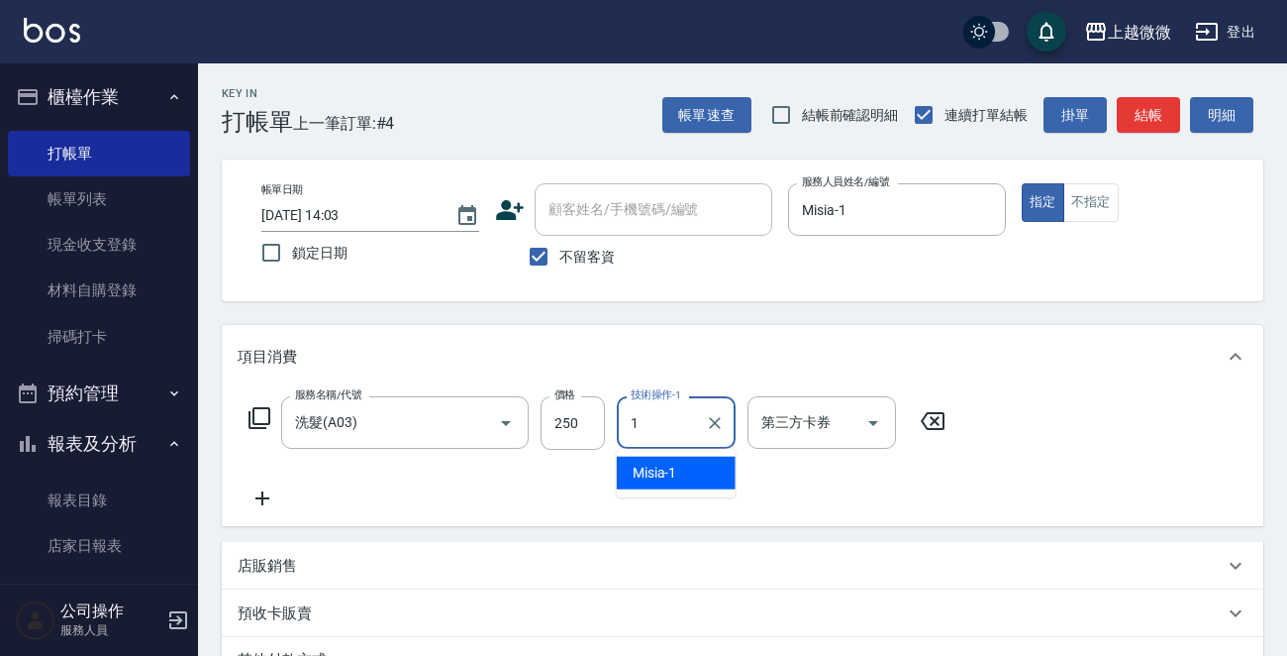
type input "Misia-1"
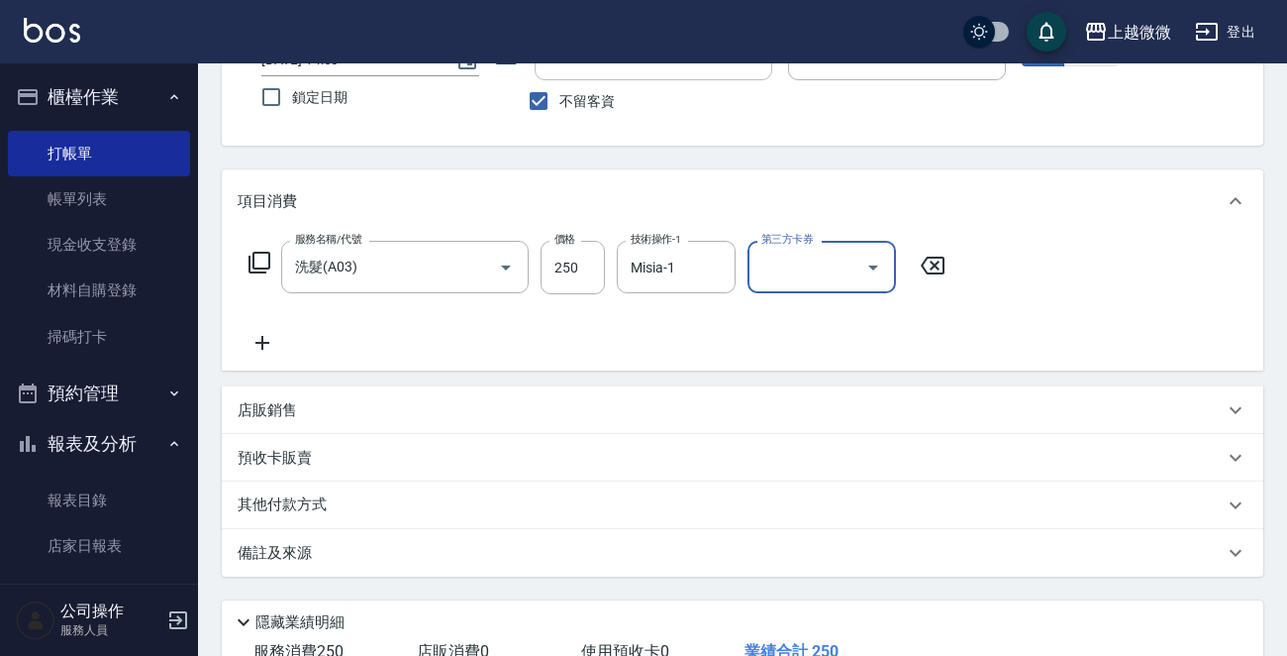
scroll to position [296, 0]
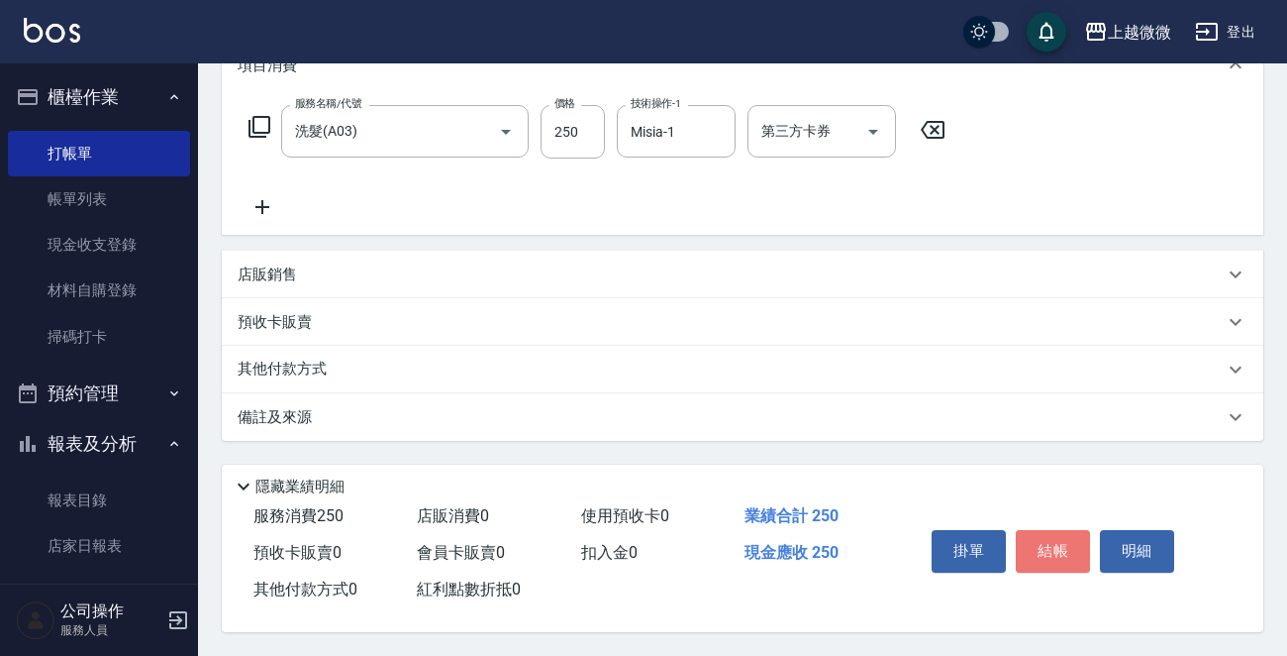
click at [1051, 544] on button "結帳" at bounding box center [1053, 551] width 74 height 42
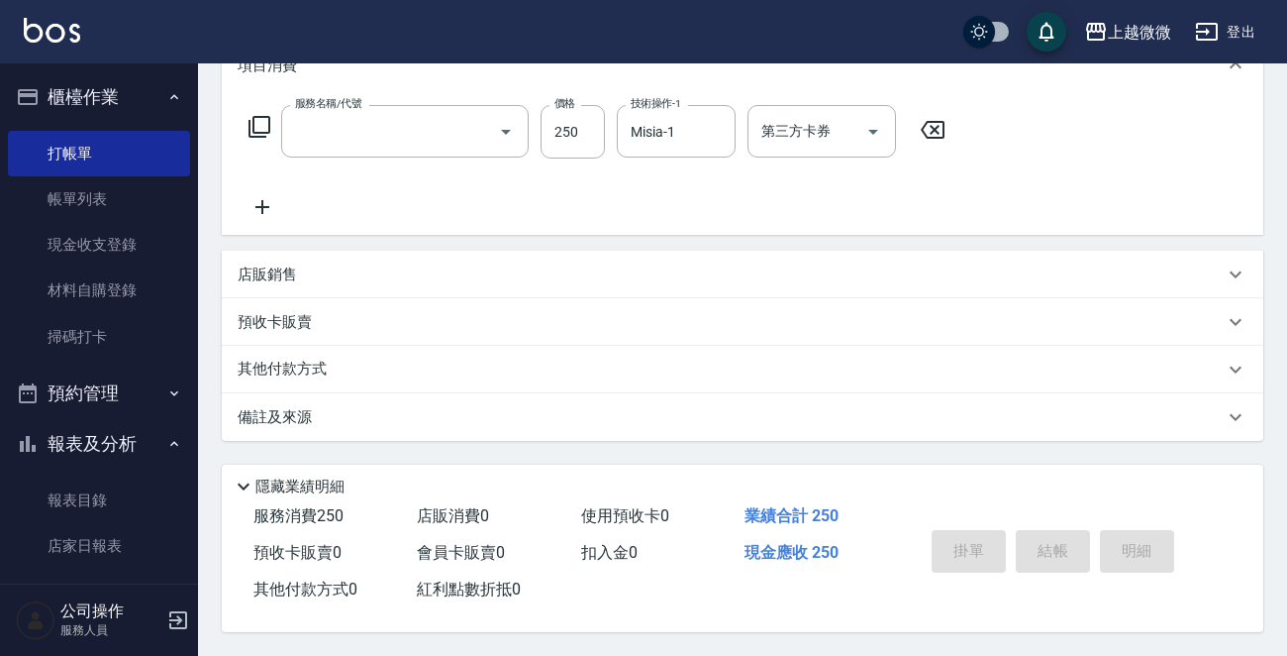
scroll to position [0, 0]
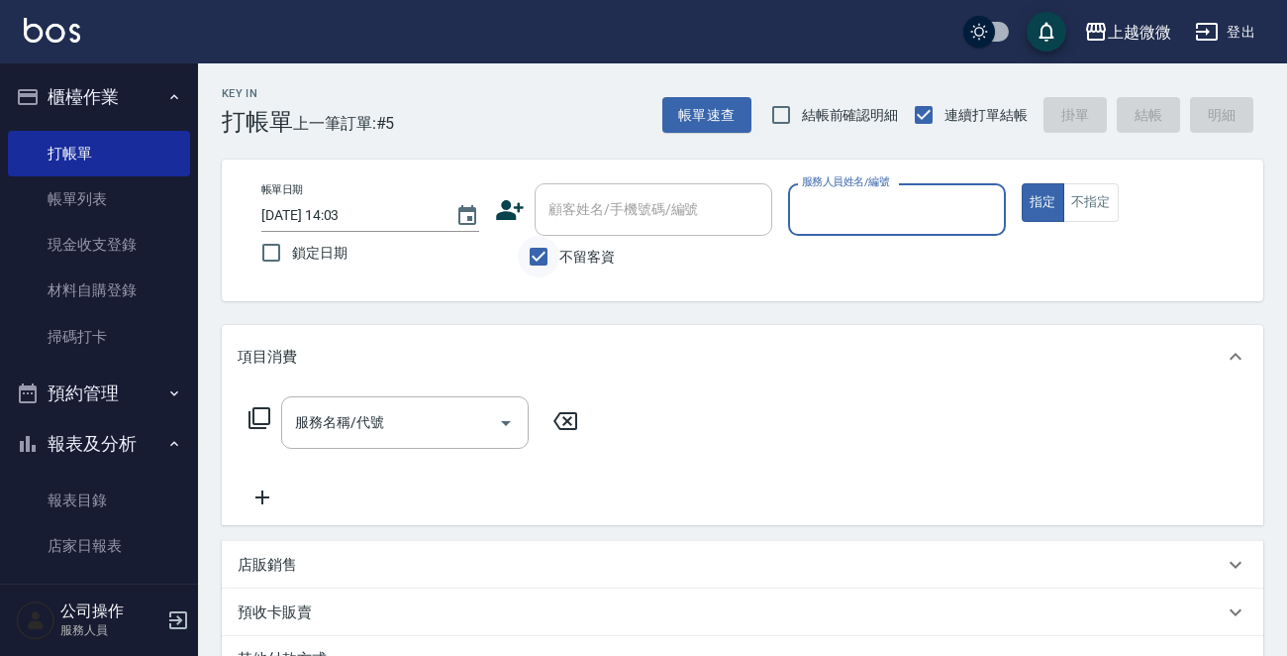
click at [544, 259] on input "不留客資" at bounding box center [539, 257] width 42 height 42
checkbox input "false"
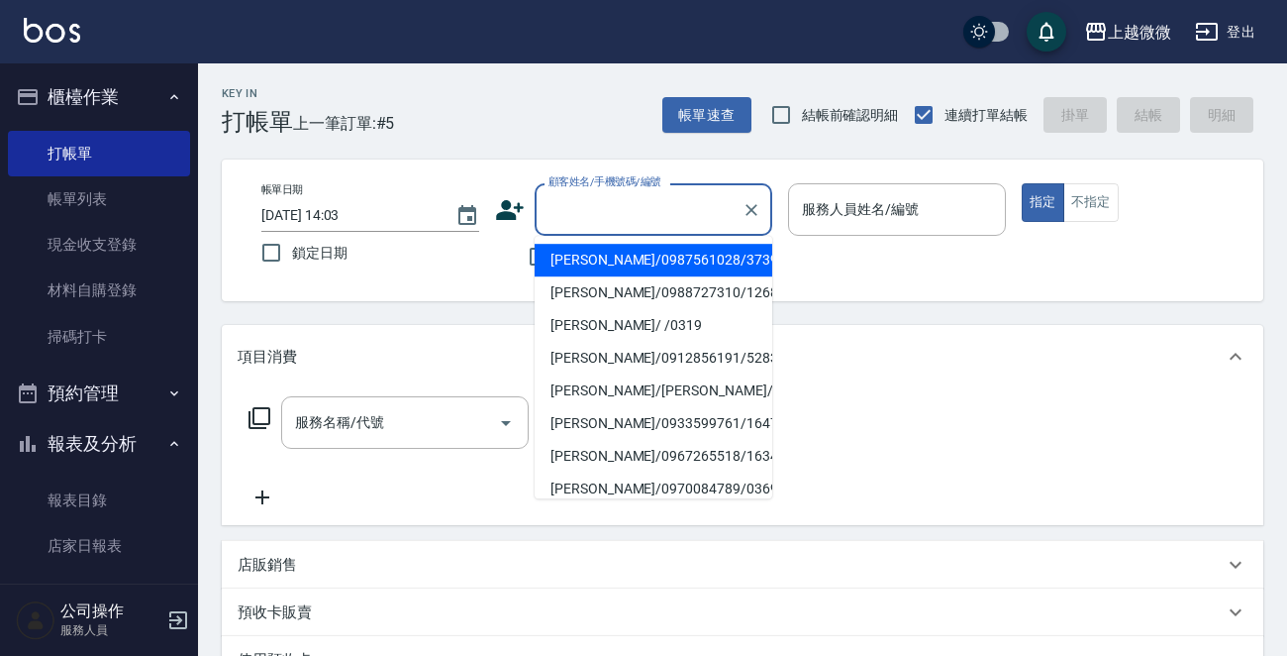
click at [562, 213] on input "顧客姓名/手機號碼/編號" at bounding box center [639, 209] width 190 height 35
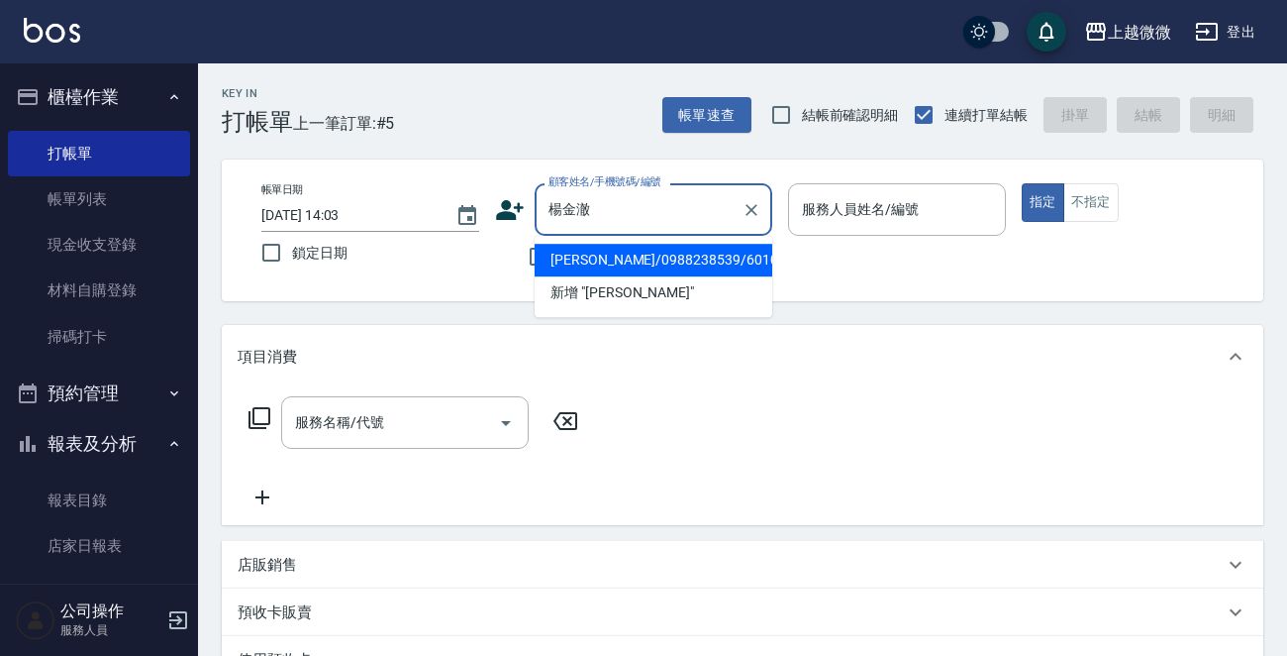
click at [632, 248] on li "[PERSON_NAME]/0988238539/6010" at bounding box center [654, 260] width 238 height 33
type input "[PERSON_NAME]/0988238539/6010"
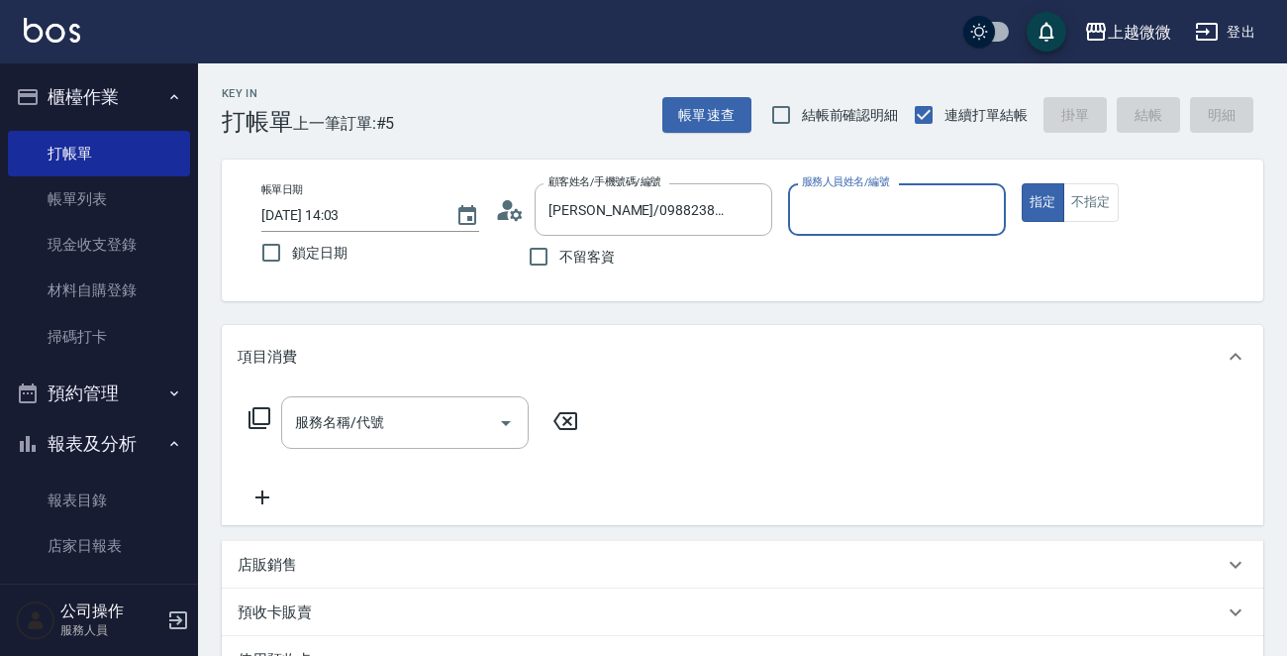
type input "[PERSON_NAME]-7"
click at [499, 425] on icon "Open" at bounding box center [506, 423] width 24 height 24
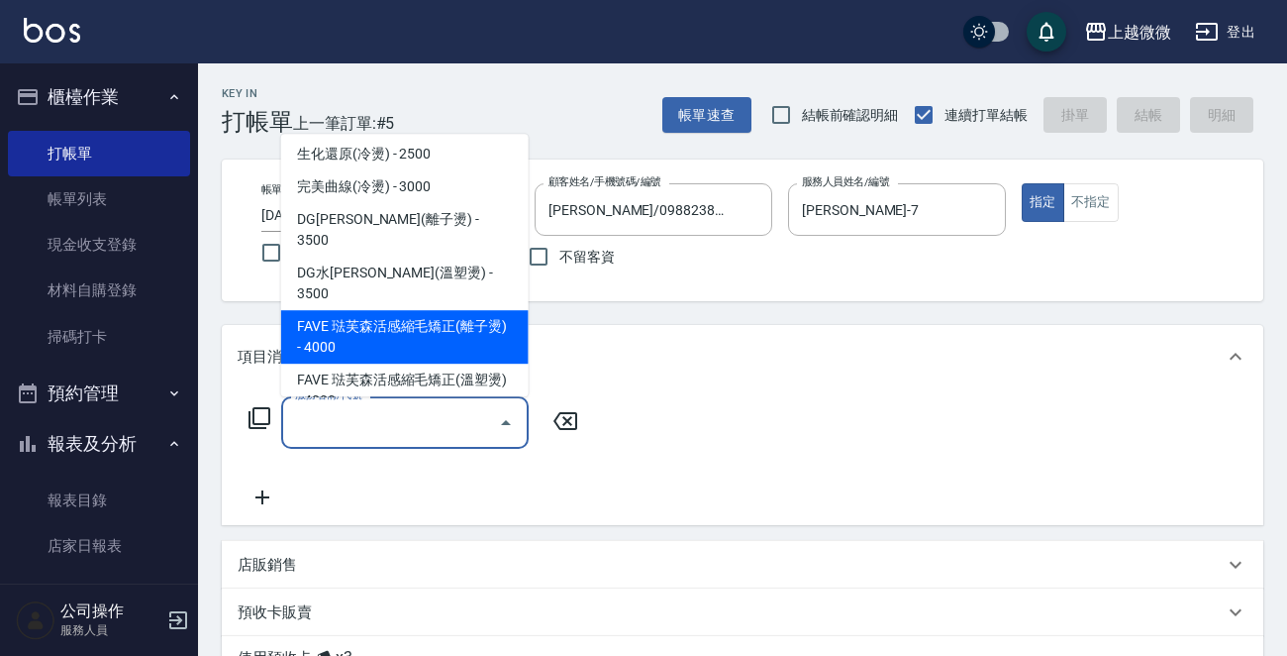
scroll to position [792, 0]
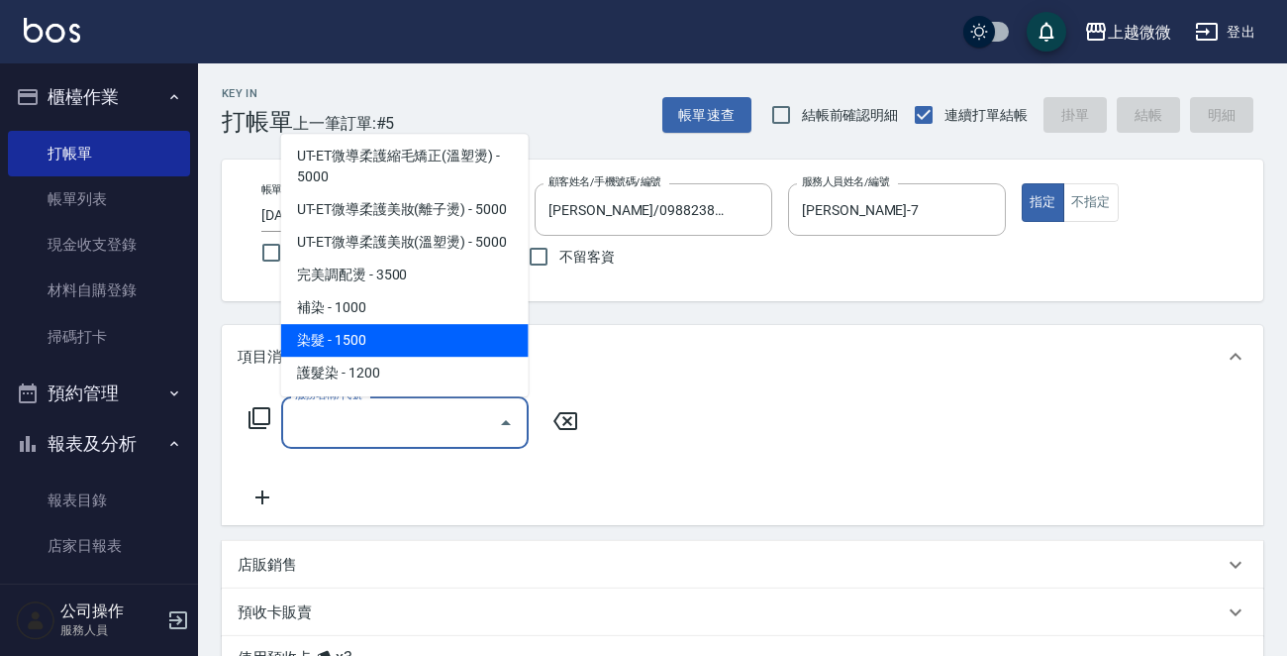
click at [447, 324] on span "染髮 - 1500" at bounding box center [405, 340] width 248 height 33
type input "染髮(D02)"
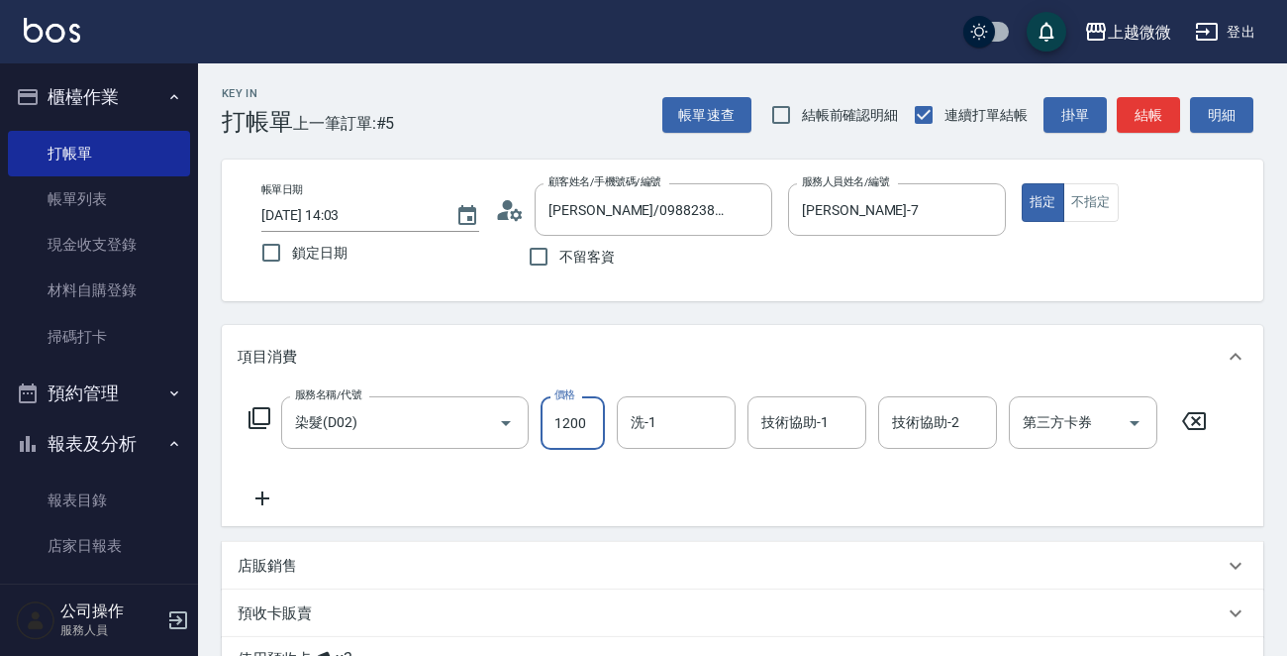
type input "1200"
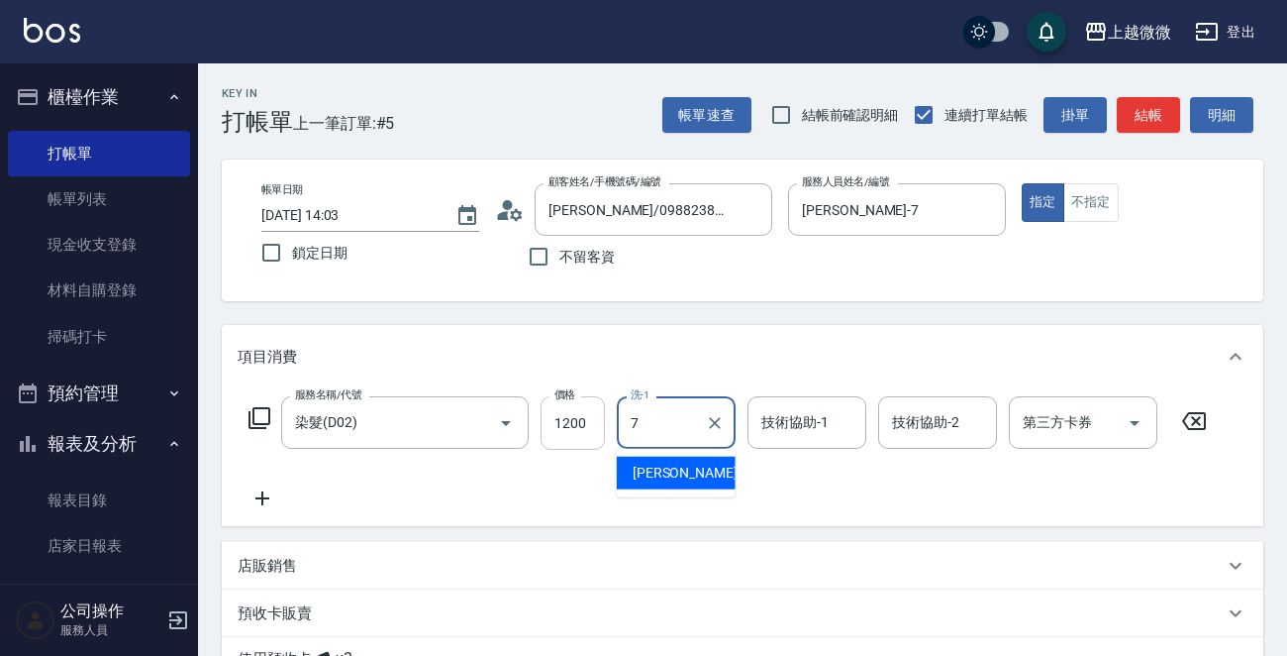
type input "[PERSON_NAME]-7"
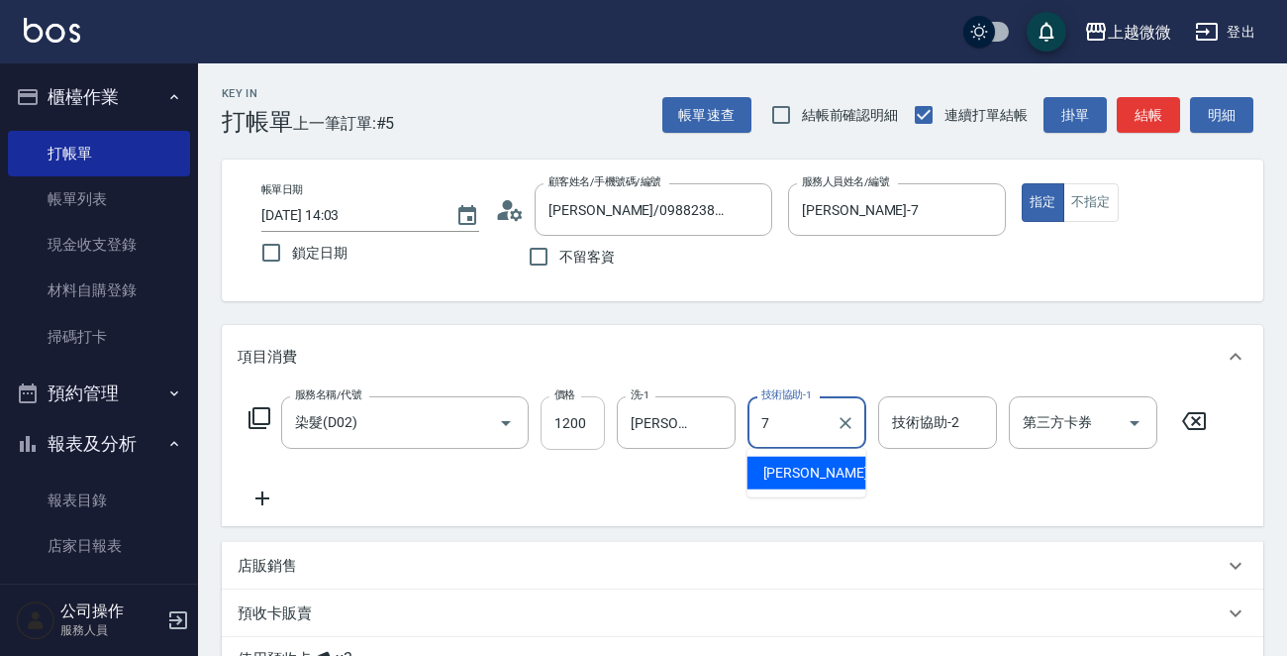
type input "[PERSON_NAME]-7"
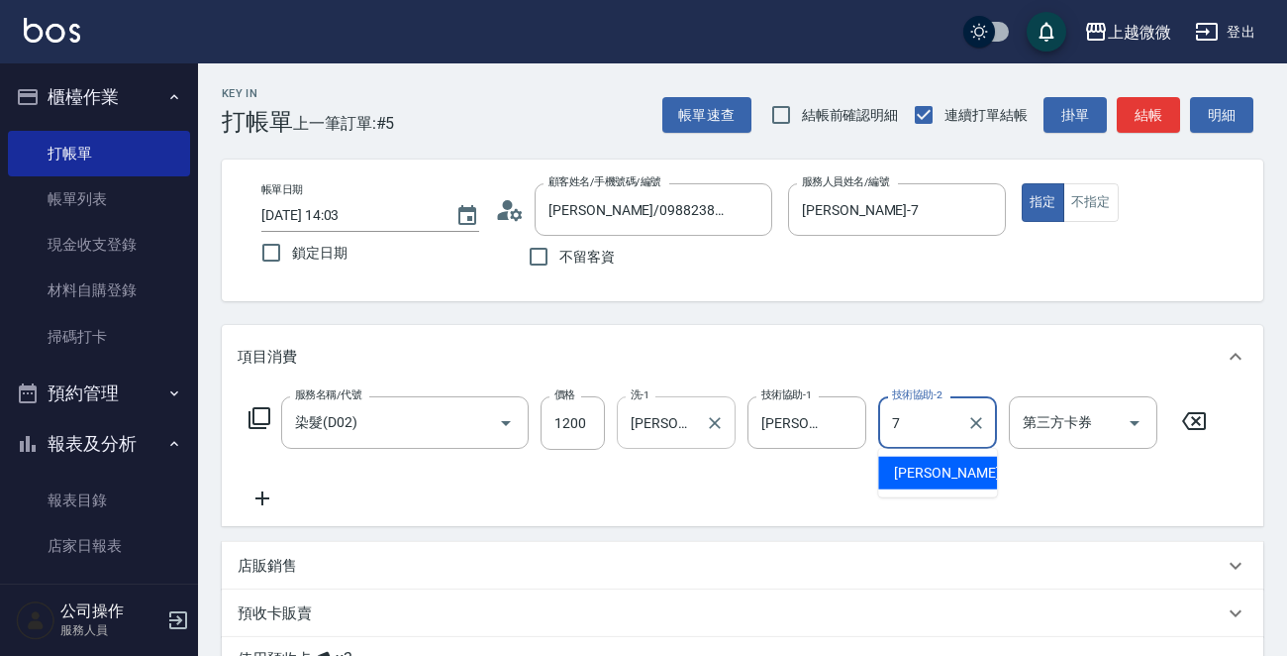
type input "[PERSON_NAME]-7"
click at [252, 493] on icon at bounding box center [263, 498] width 50 height 24
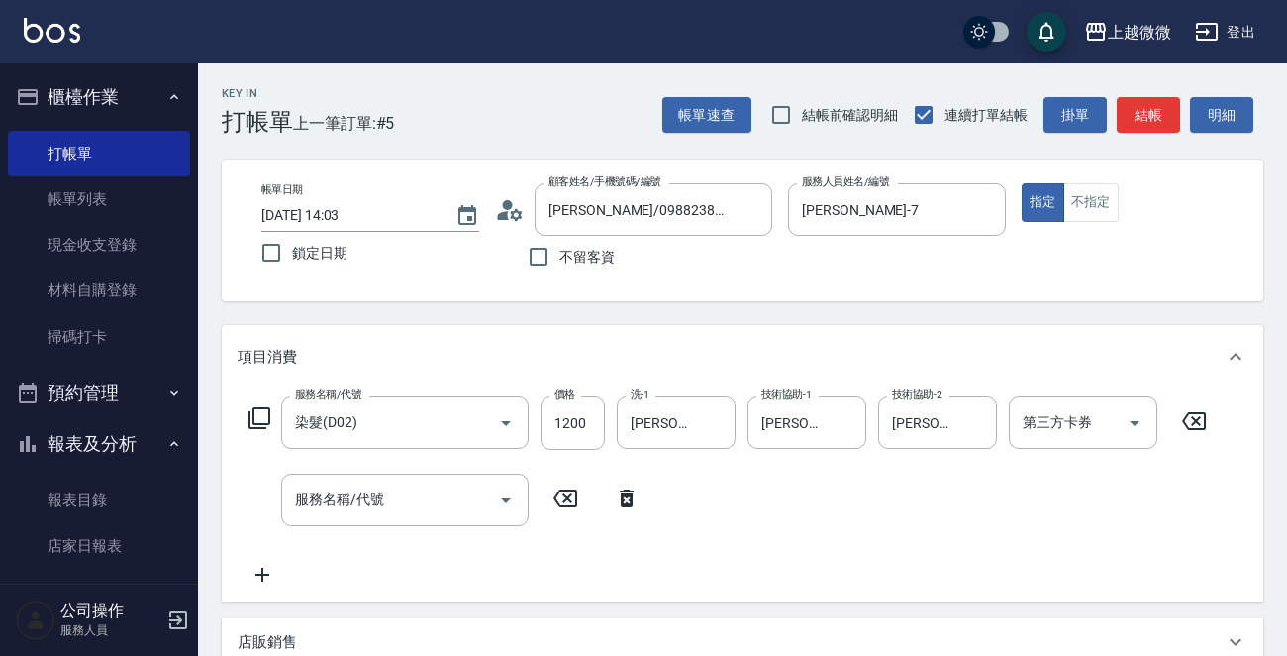
click at [258, 414] on icon at bounding box center [260, 418] width 24 height 24
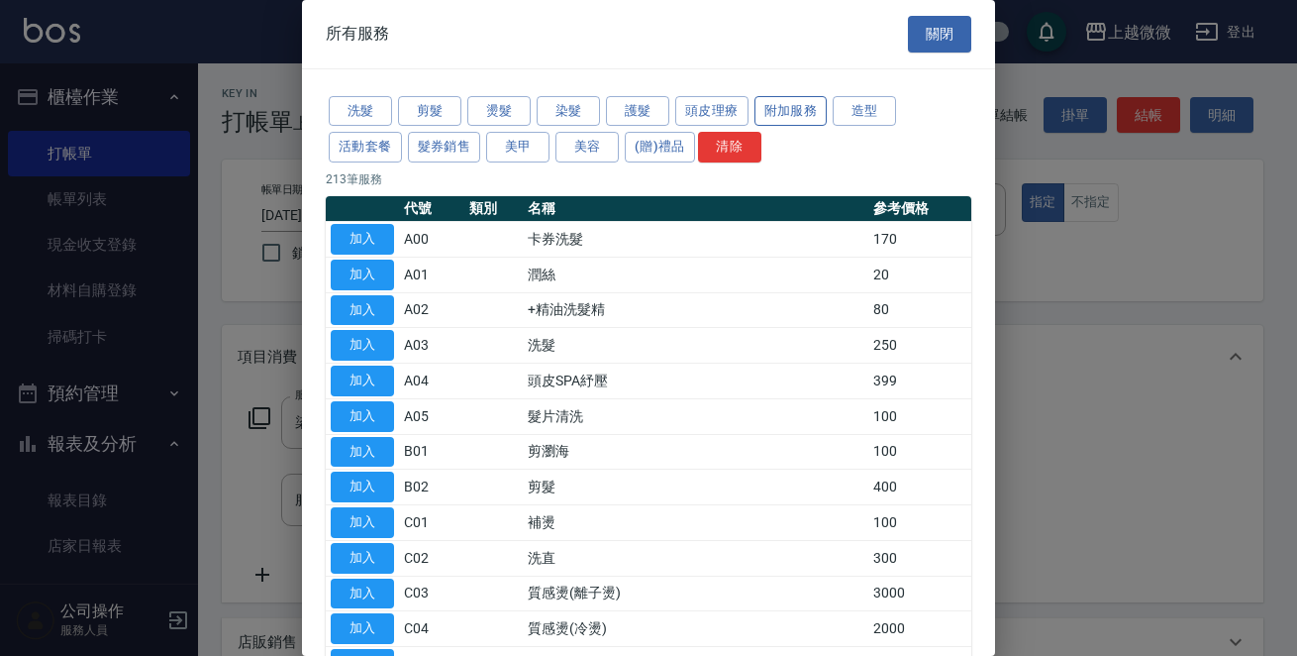
click at [772, 107] on button "附加服務" at bounding box center [791, 111] width 73 height 31
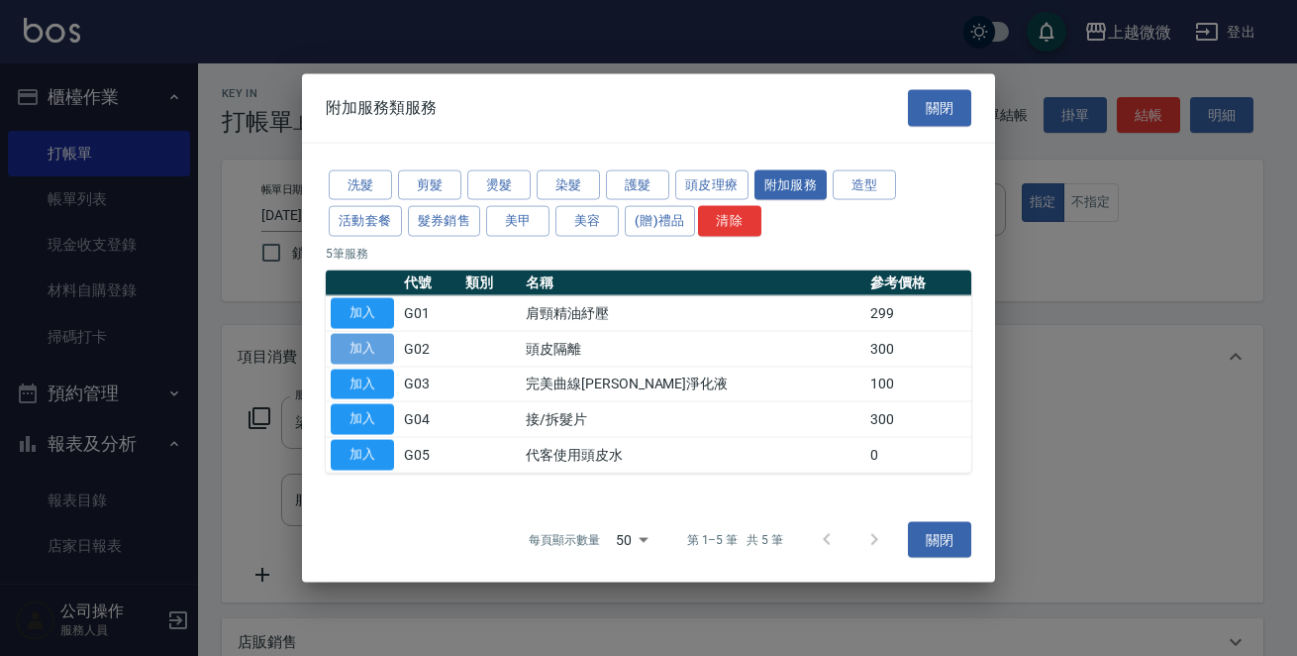
click at [355, 345] on button "加入" at bounding box center [362, 348] width 63 height 31
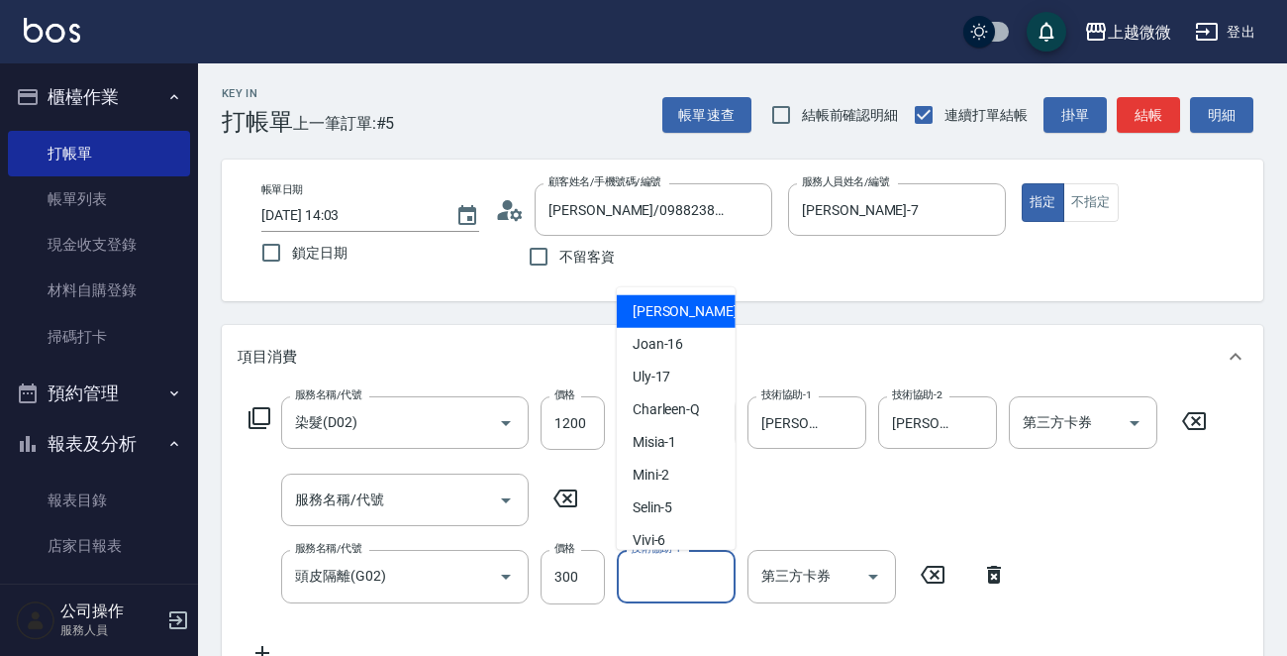
click at [689, 572] on input "技術協助-1" at bounding box center [676, 576] width 101 height 35
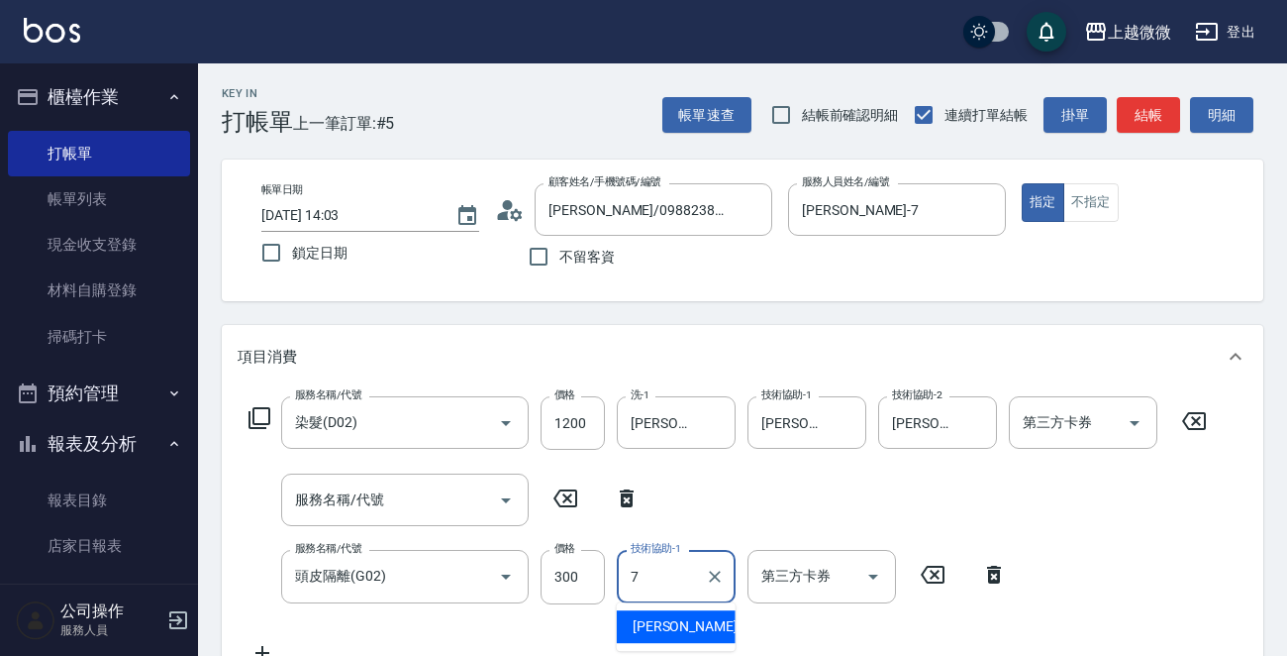
type input "[PERSON_NAME]-7"
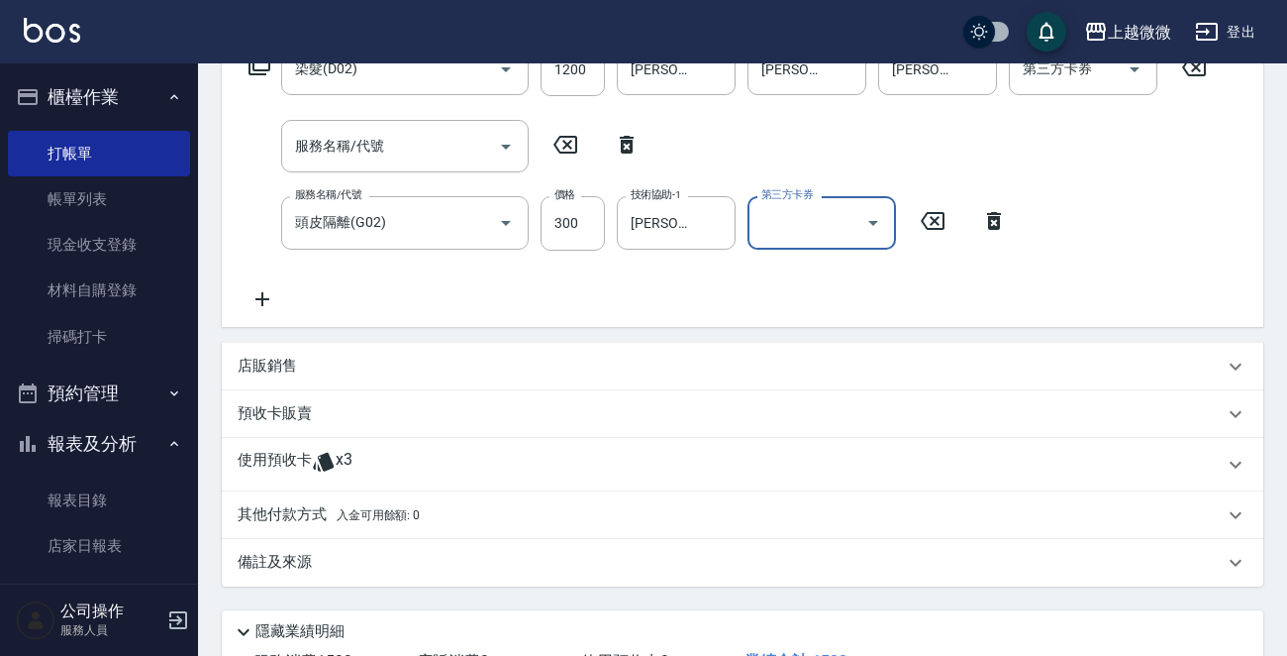
scroll to position [396, 0]
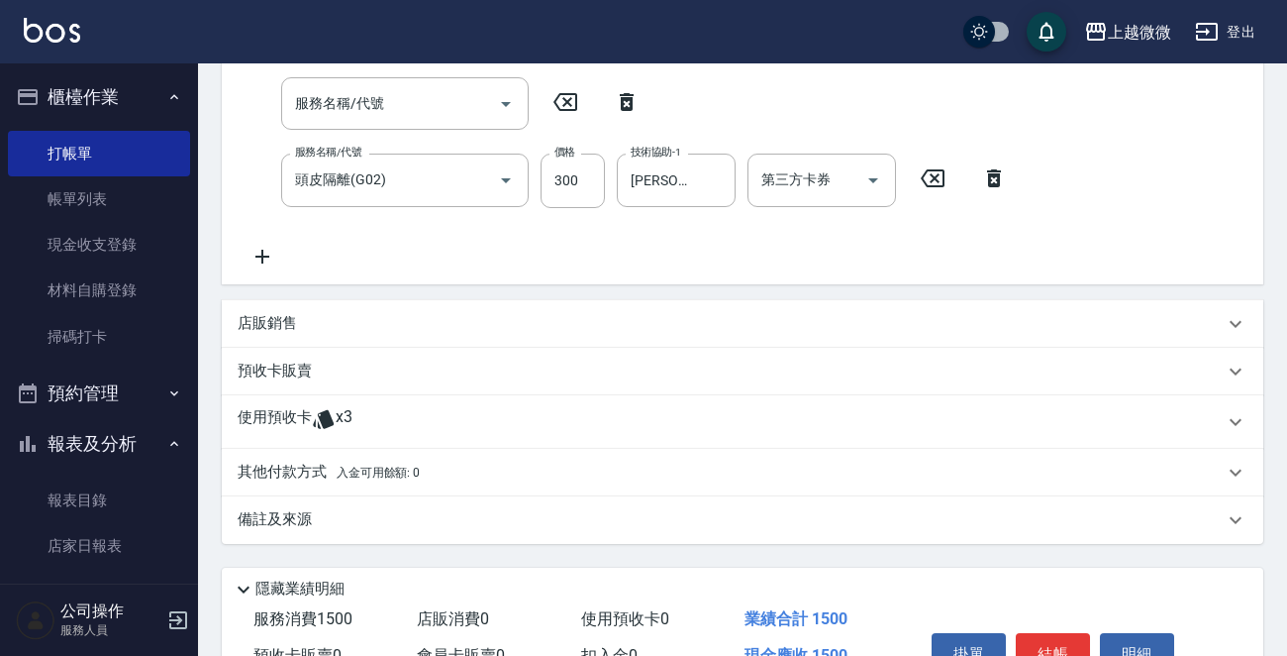
click at [277, 319] on p "店販銷售" at bounding box center [267, 323] width 59 height 21
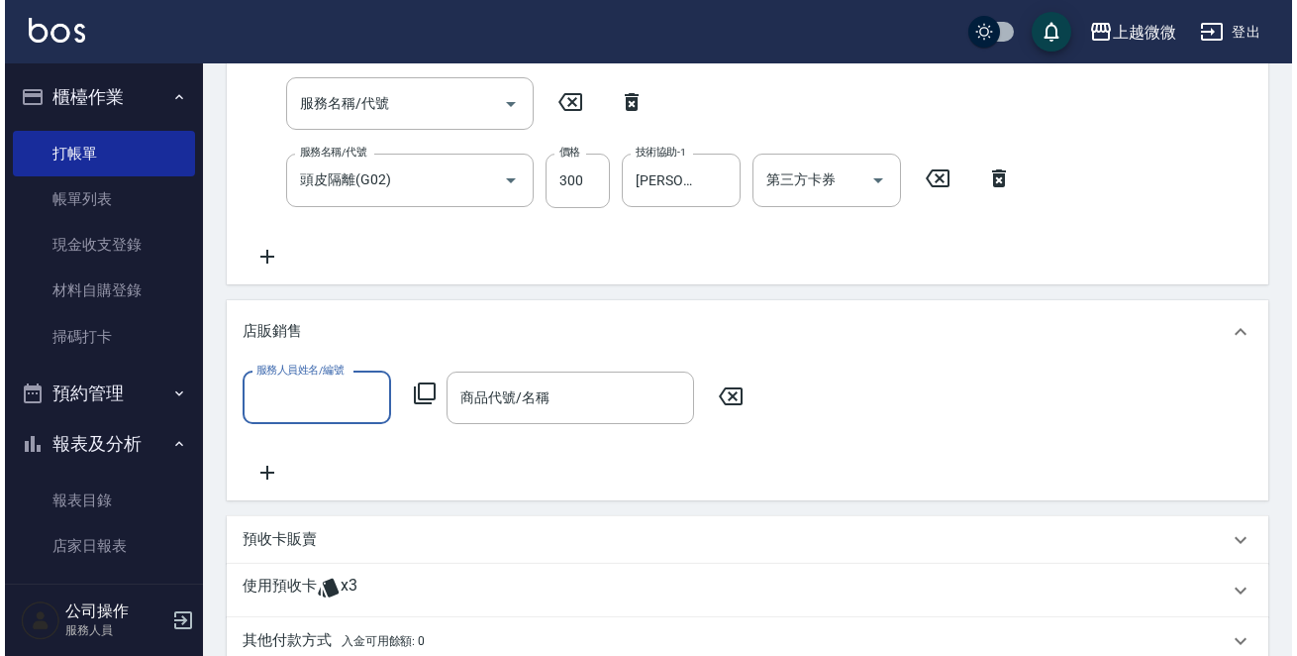
scroll to position [0, 0]
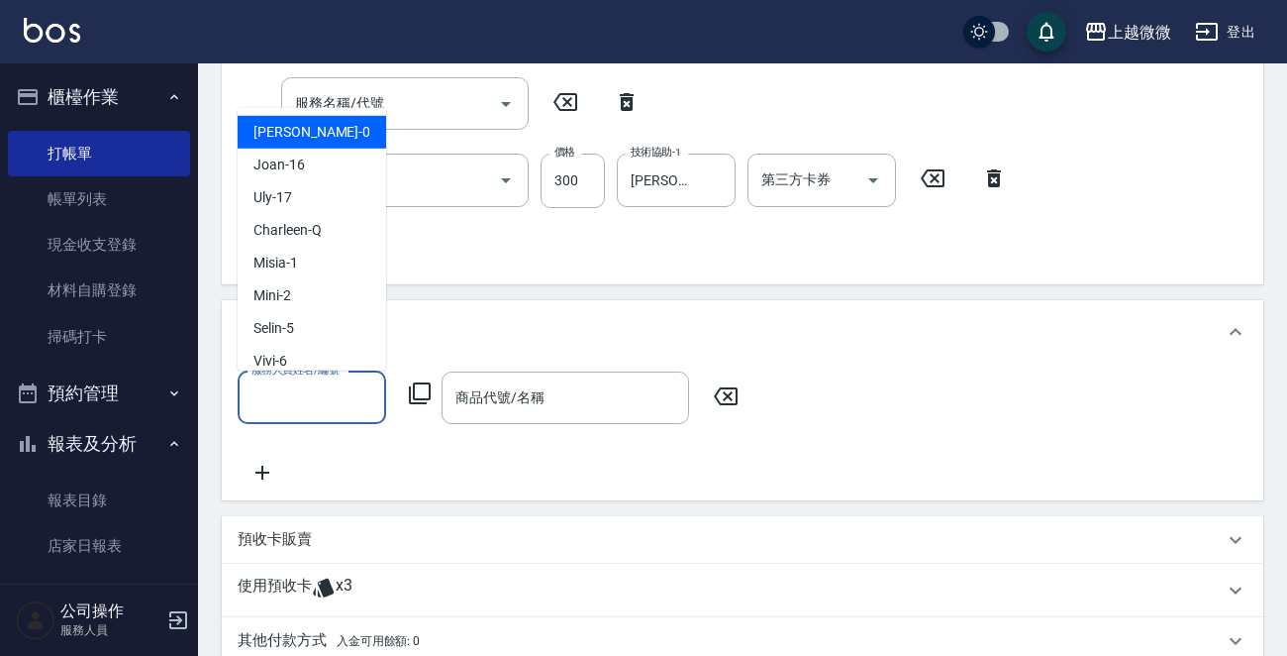
click at [335, 386] on input "服務人員姓名/編號" at bounding box center [312, 397] width 131 height 35
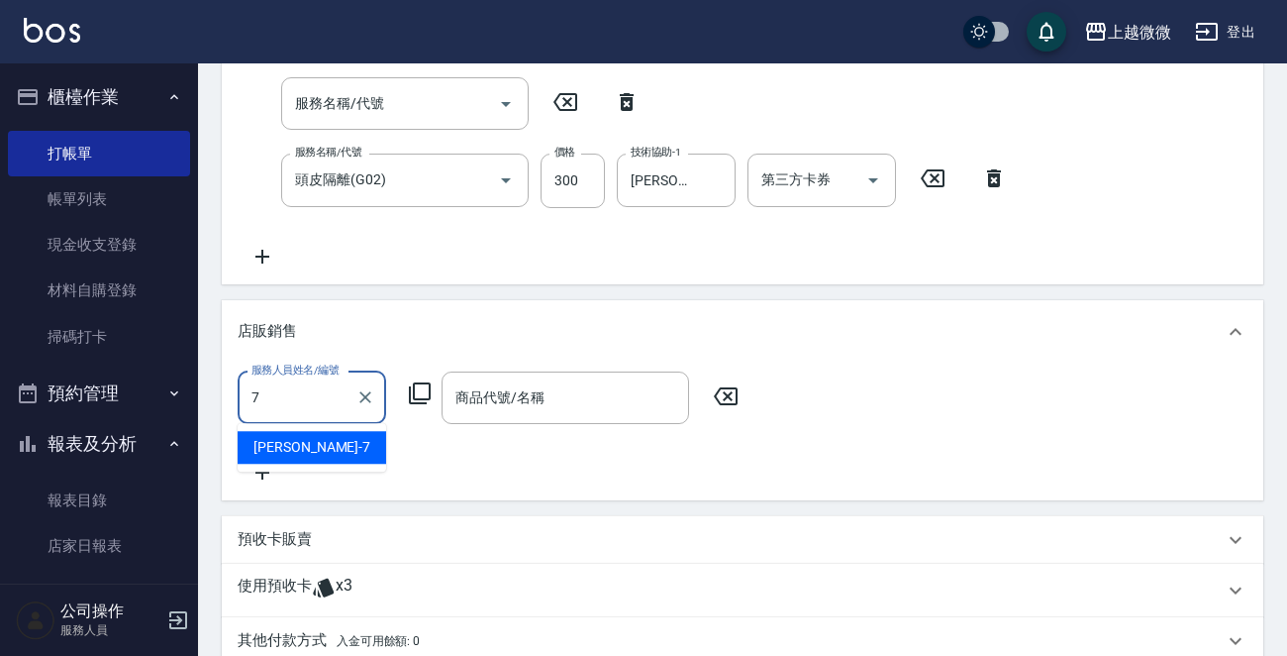
type input "[PERSON_NAME]-7"
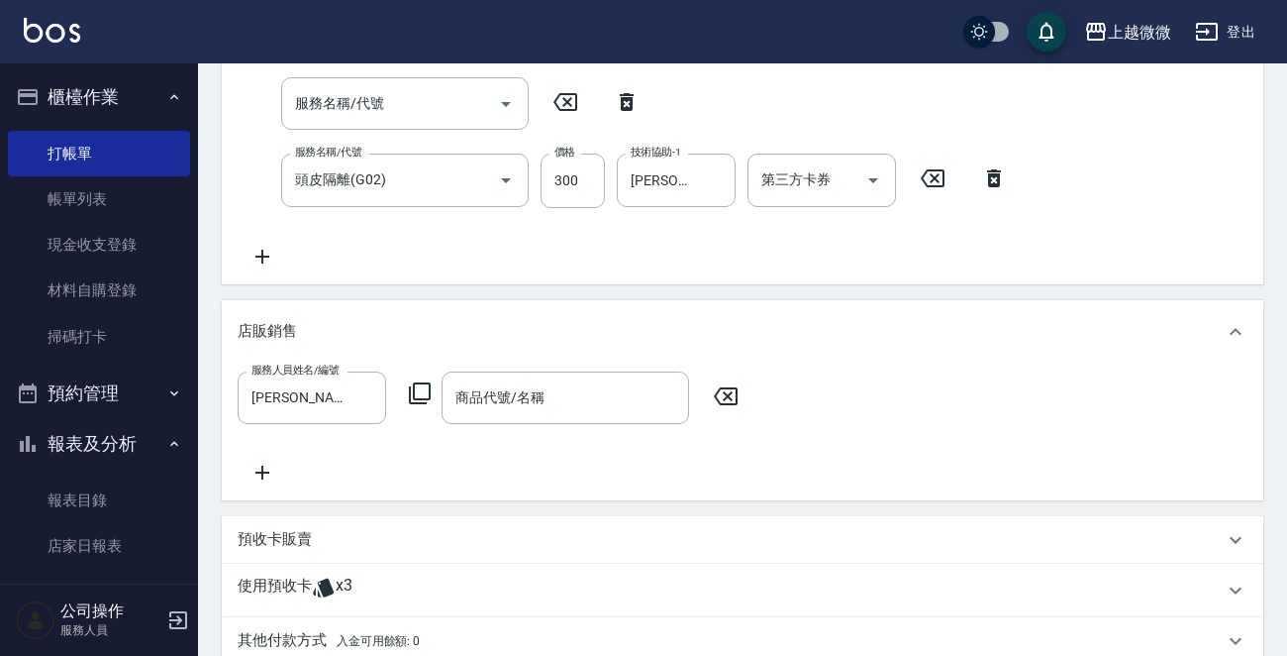
click at [422, 386] on icon at bounding box center [420, 393] width 24 height 24
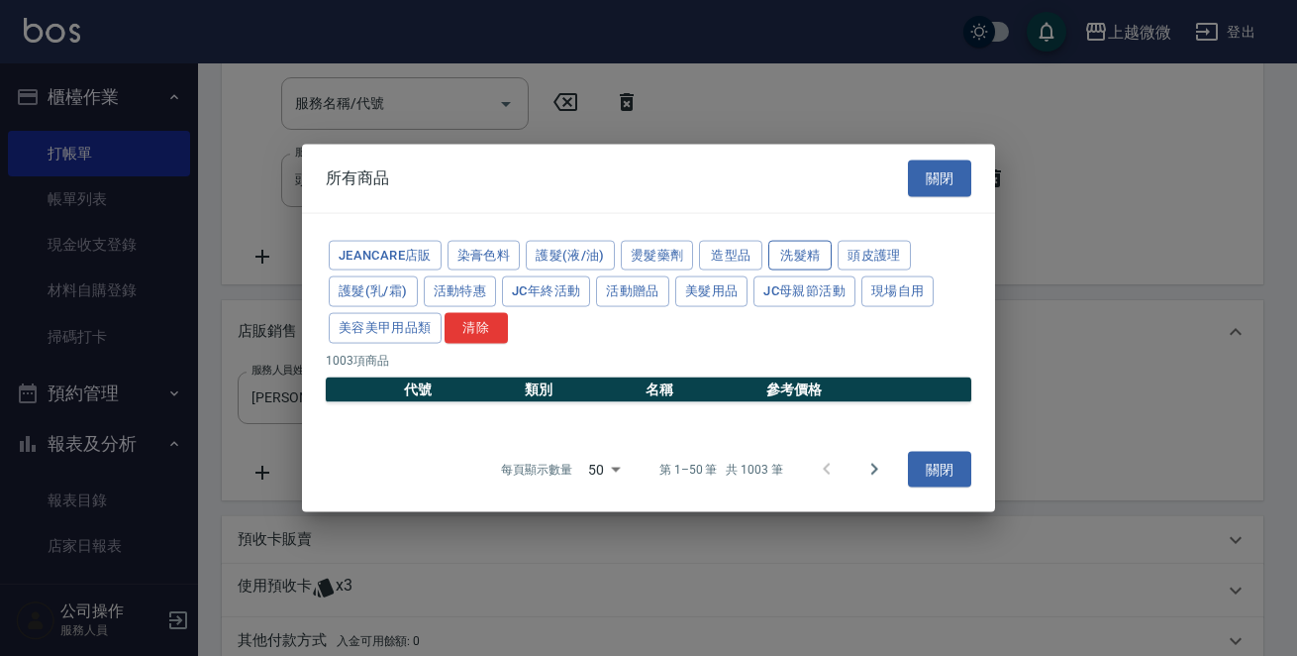
click at [787, 257] on button "洗髮精" at bounding box center [800, 255] width 63 height 31
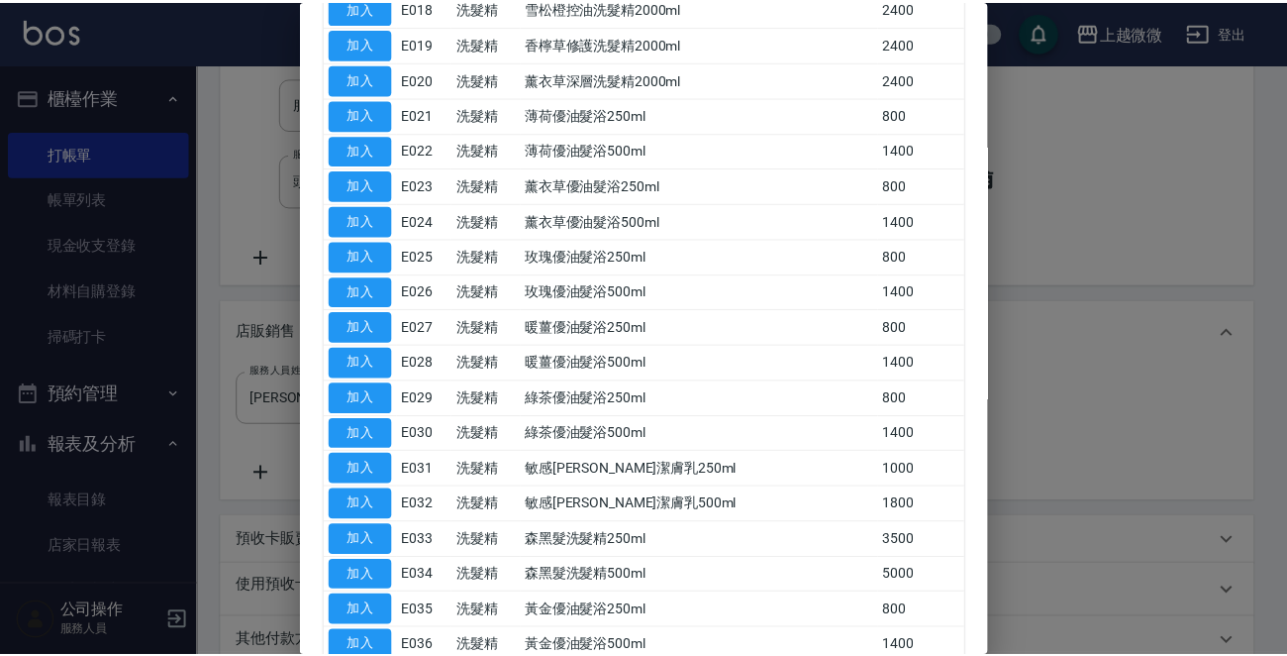
scroll to position [891, 0]
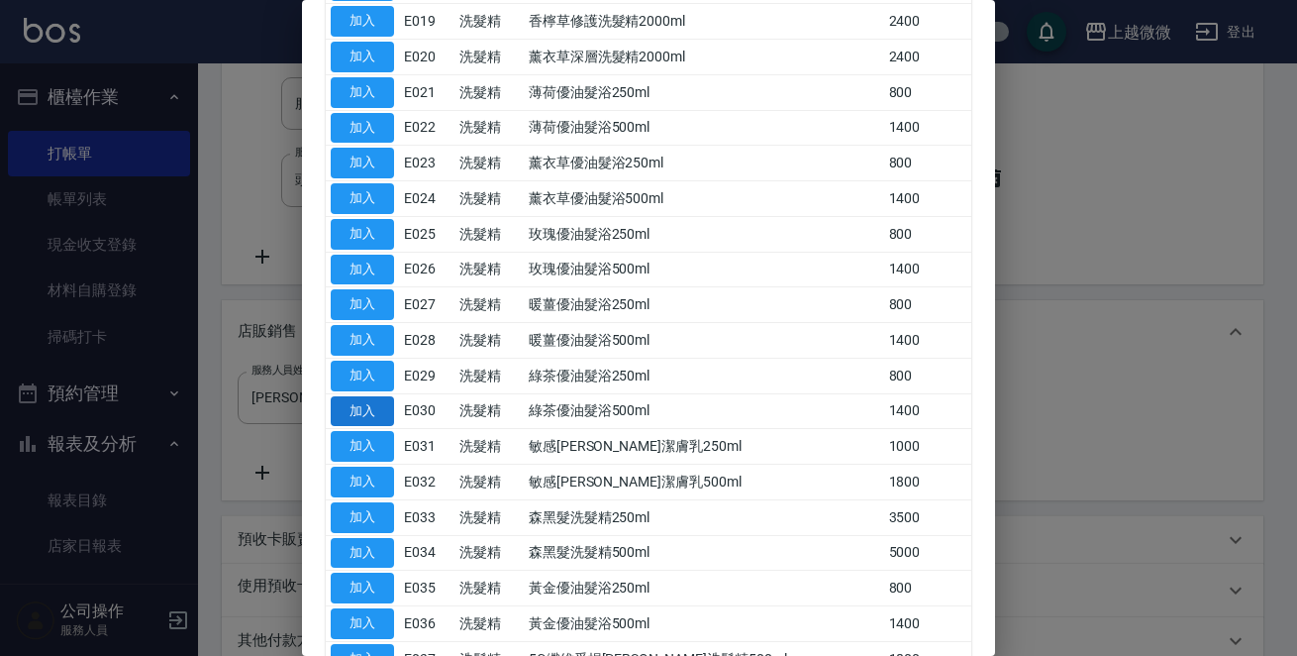
click at [345, 399] on button "加入" at bounding box center [362, 411] width 63 height 31
type input "綠茶優油髮浴500ml"
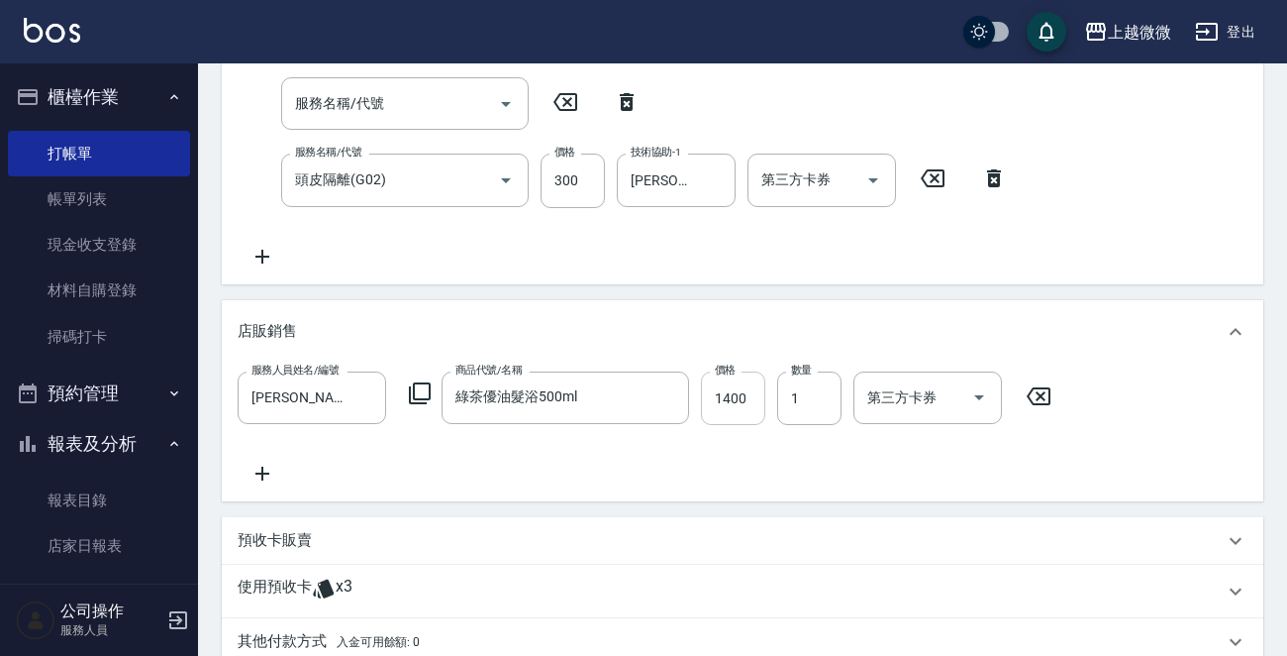
click at [743, 400] on input "1400" at bounding box center [733, 397] width 64 height 53
type input "1120"
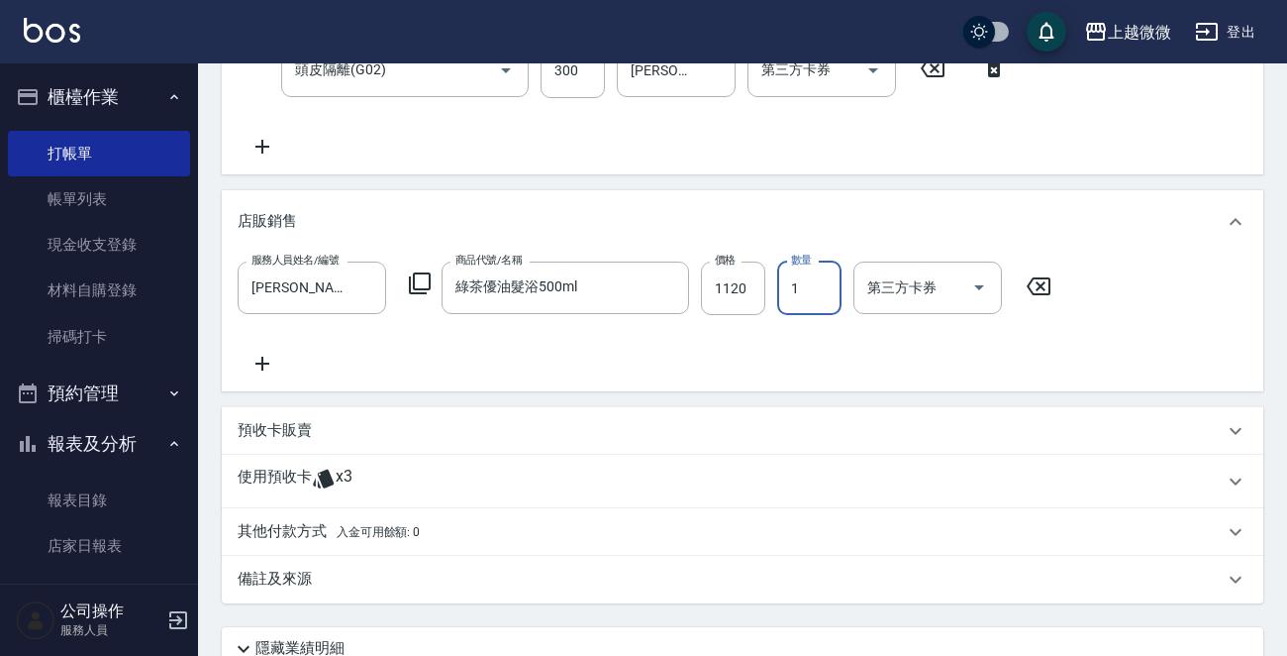
scroll to position [672, 0]
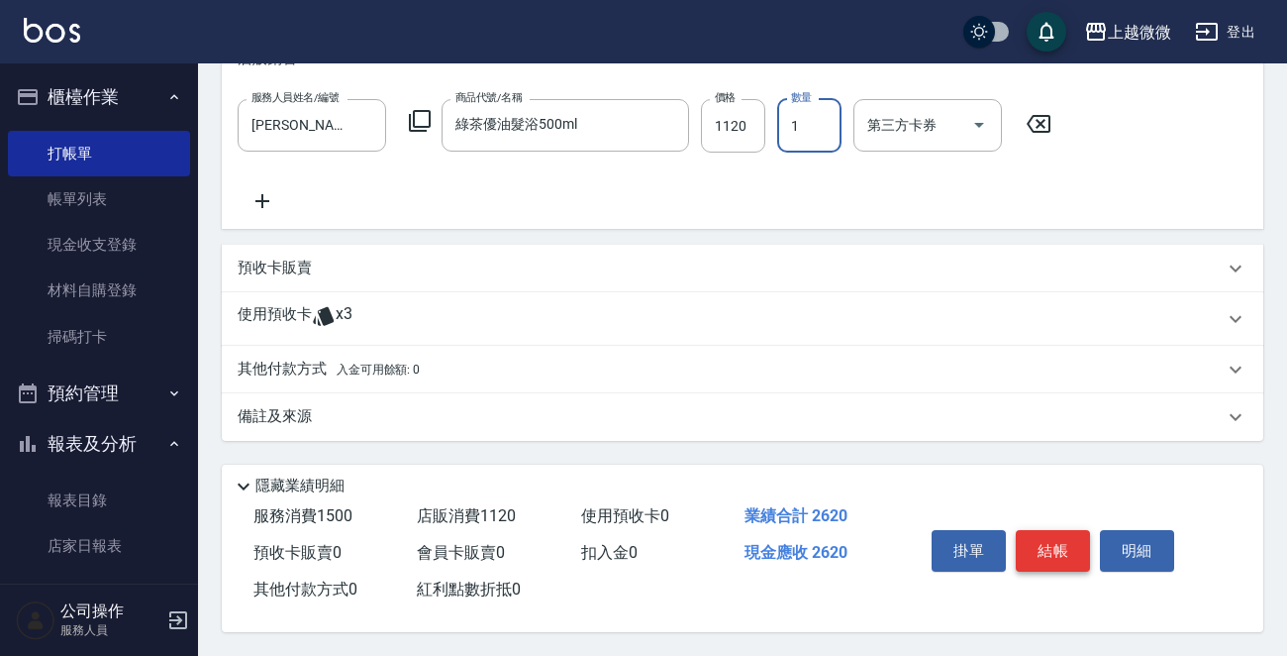
click at [1079, 552] on button "結帳" at bounding box center [1053, 551] width 74 height 42
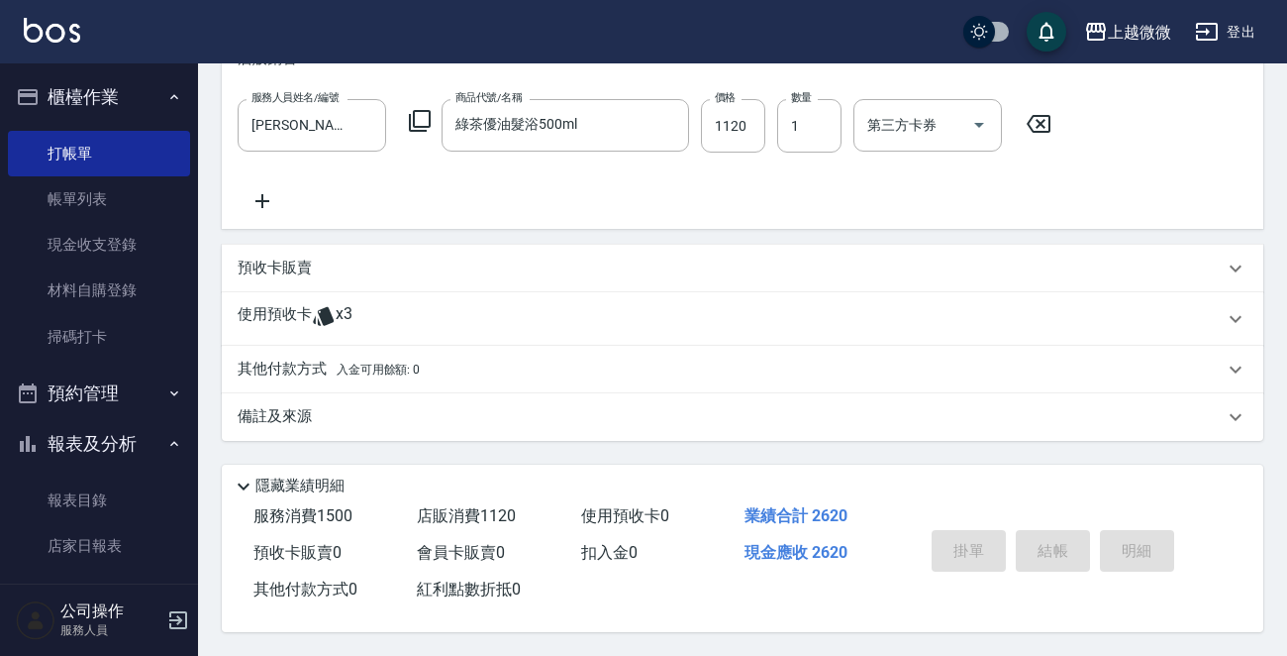
type input "[DATE] 14:06"
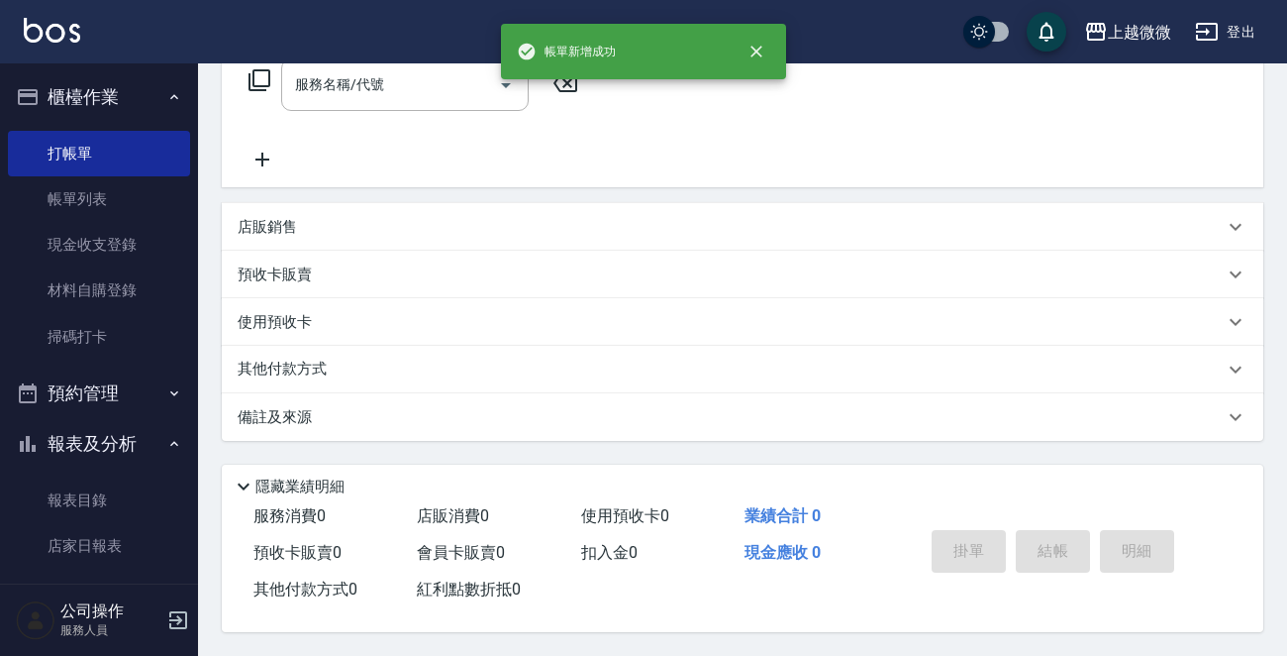
scroll to position [0, 0]
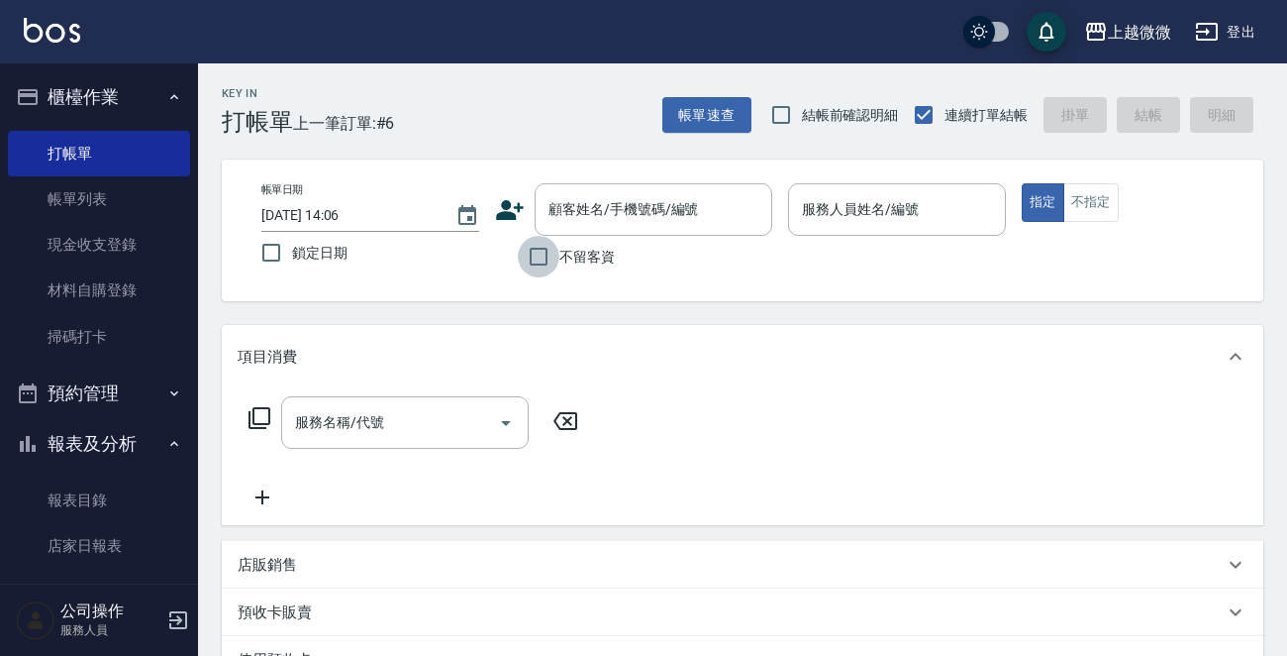
click at [535, 257] on input "不留客資" at bounding box center [539, 257] width 42 height 42
checkbox input "true"
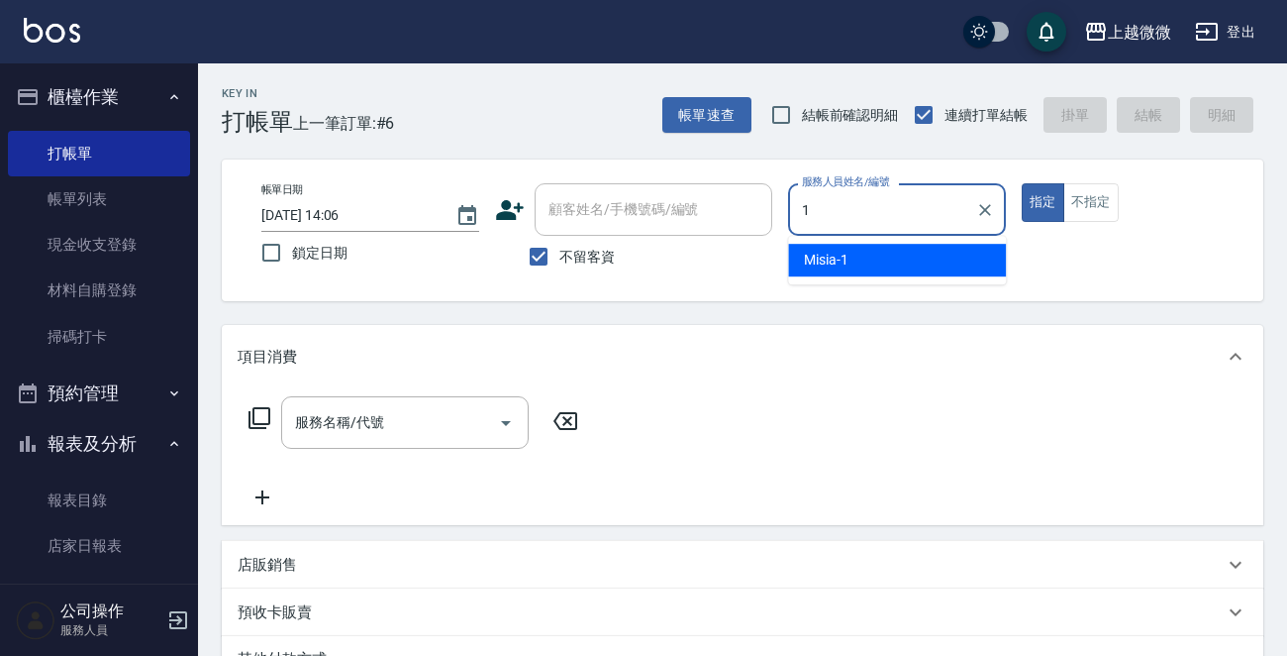
type input "Misia-1"
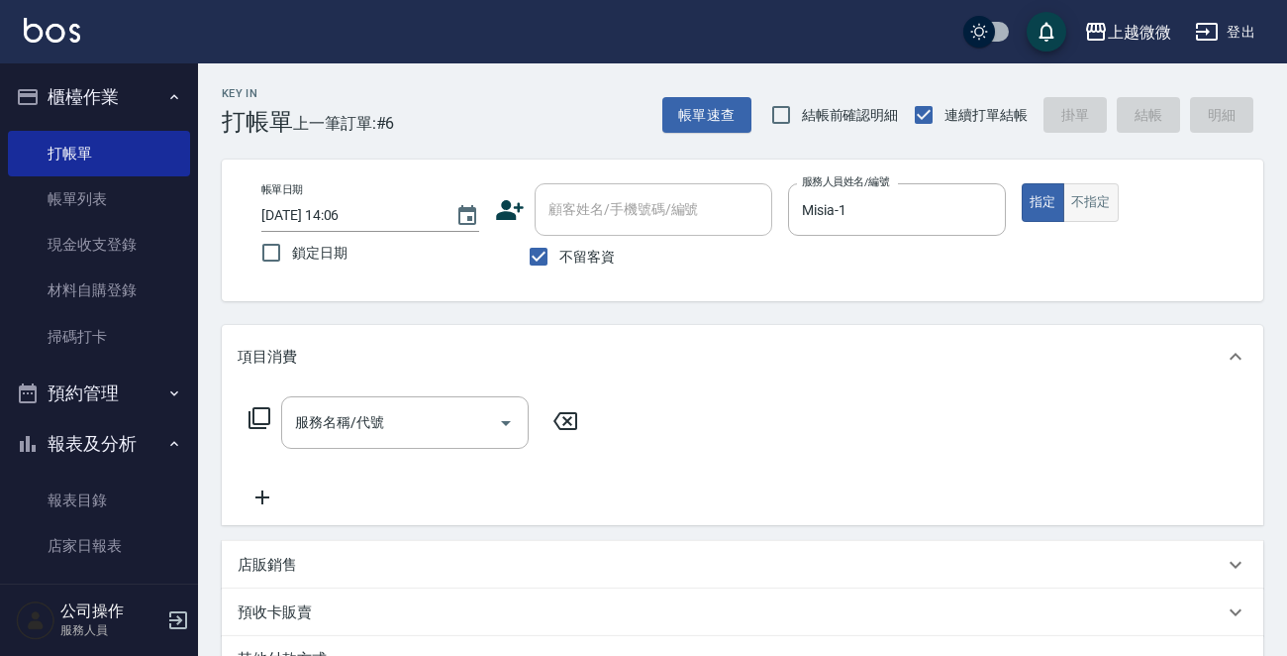
click at [1077, 206] on button "不指定" at bounding box center [1091, 202] width 55 height 39
click at [506, 420] on icon "Open" at bounding box center [506, 423] width 24 height 24
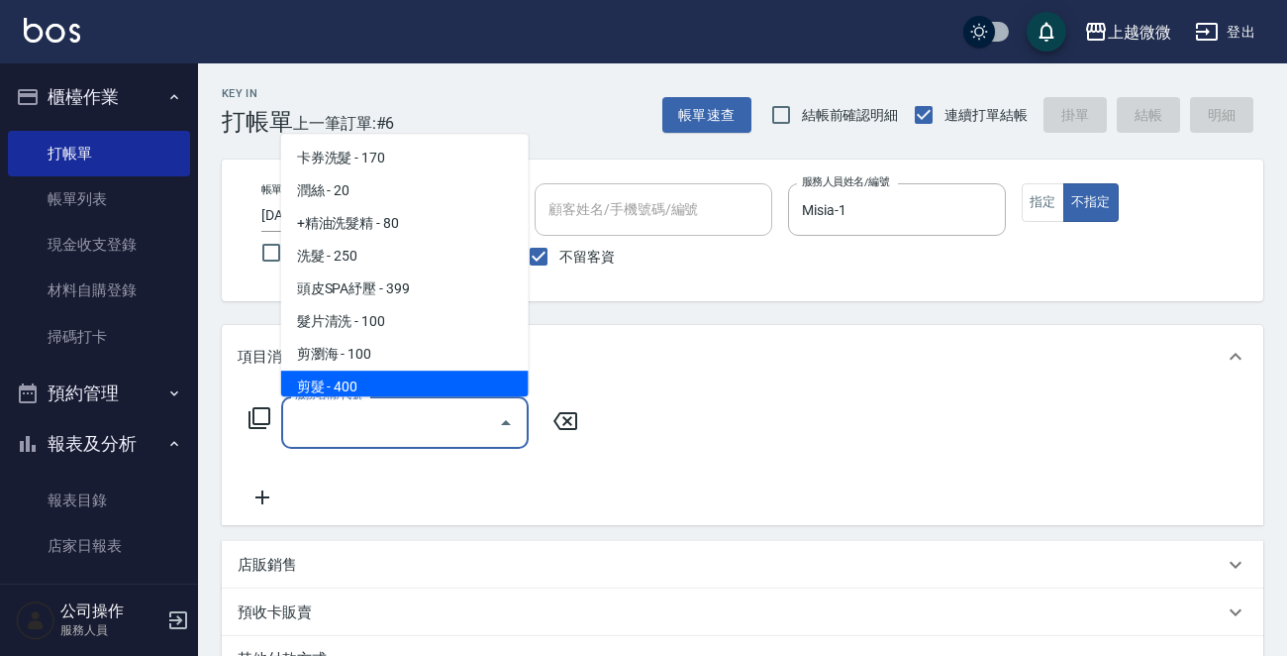
click at [414, 387] on span "剪髮 - 400" at bounding box center [405, 386] width 248 height 33
type input "剪髮(B02)"
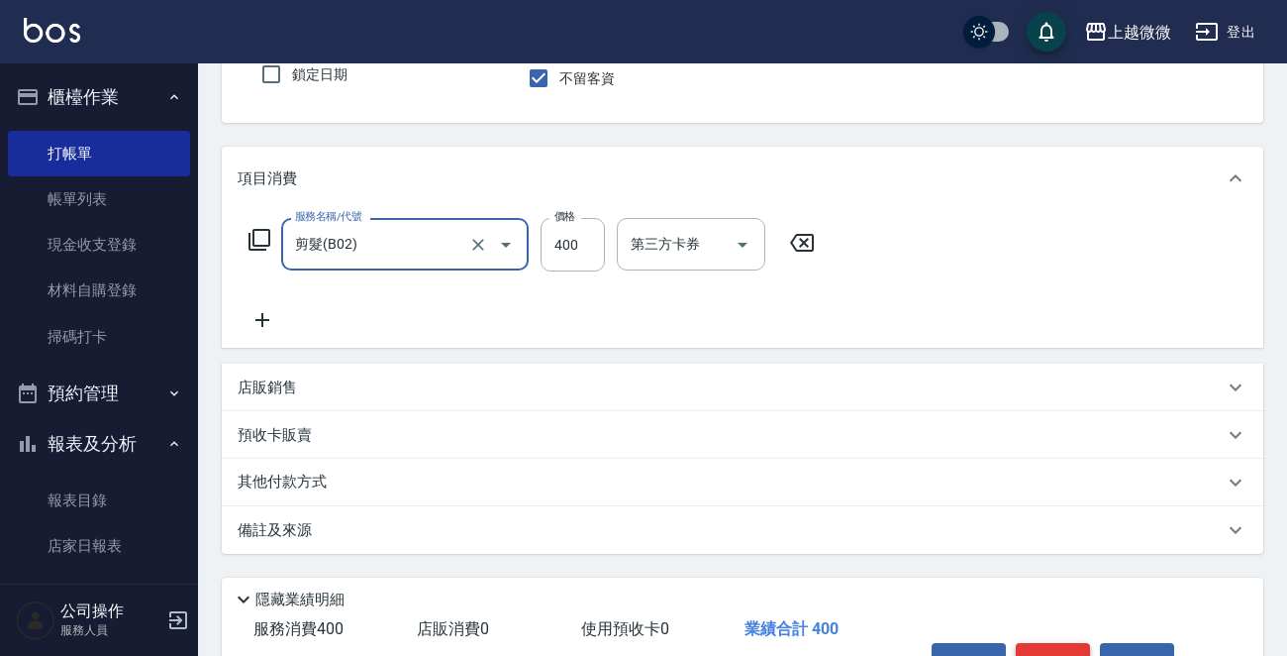
scroll to position [296, 0]
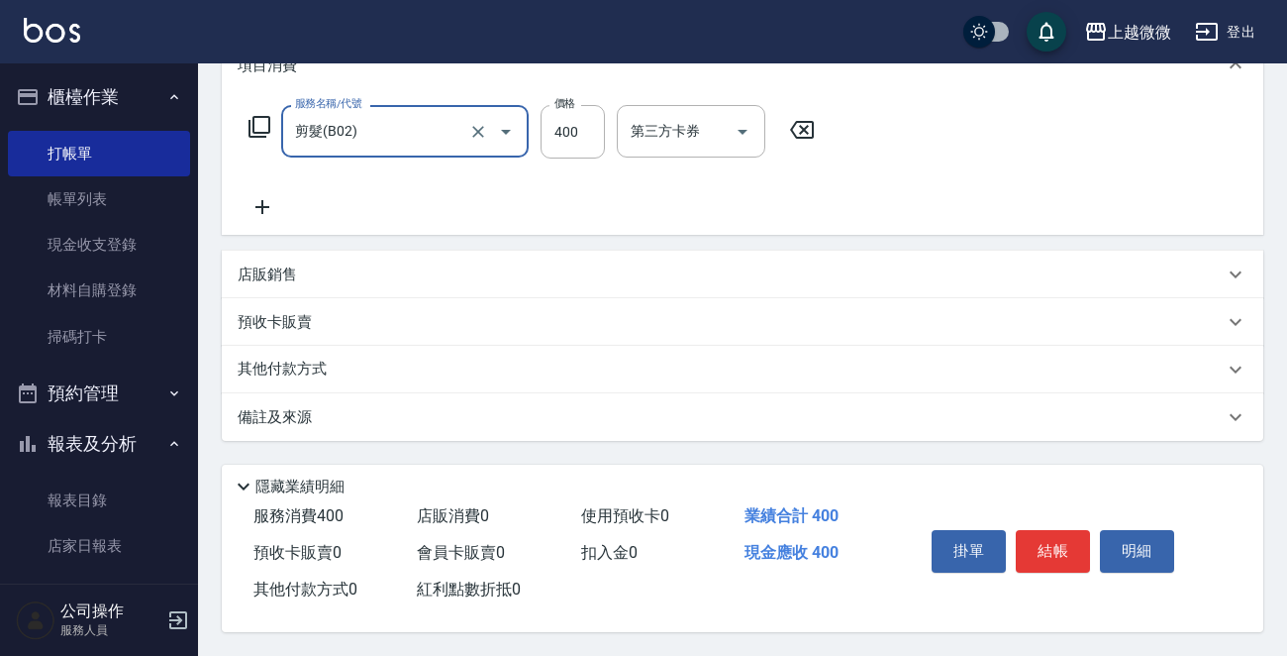
drag, startPoint x: 1065, startPoint y: 530, endPoint x: 1080, endPoint y: 534, distance: 15.4
click at [1070, 530] on button "結帳" at bounding box center [1053, 551] width 74 height 42
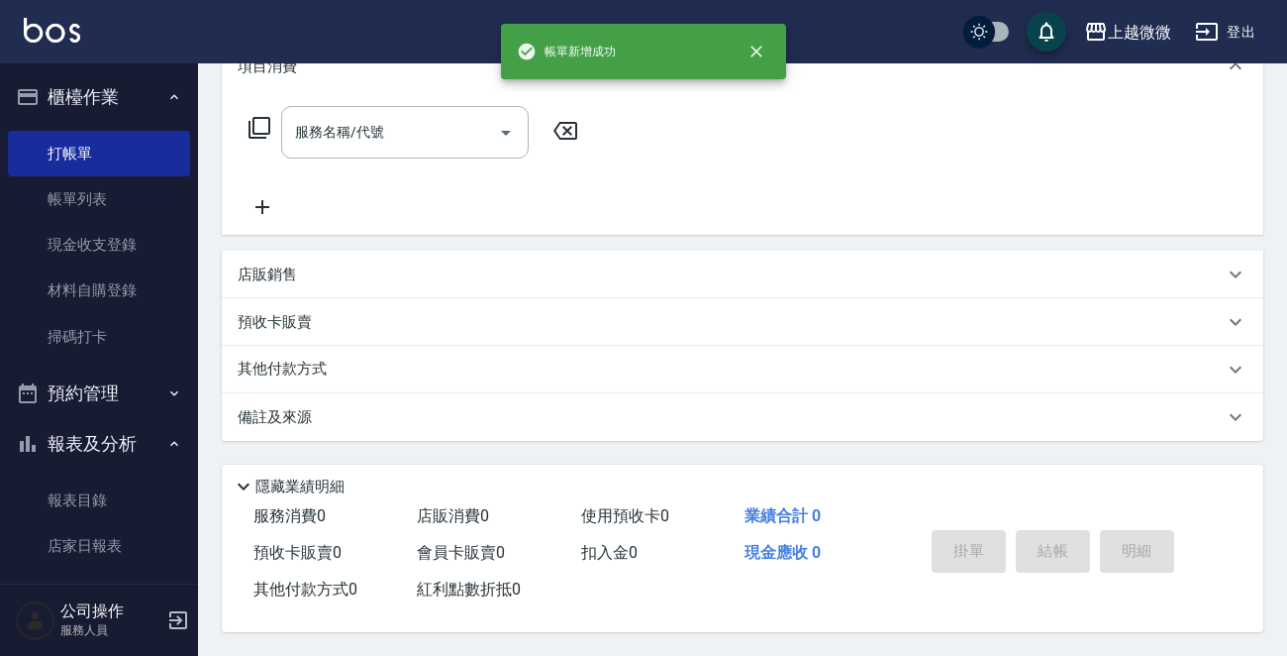
scroll to position [0, 0]
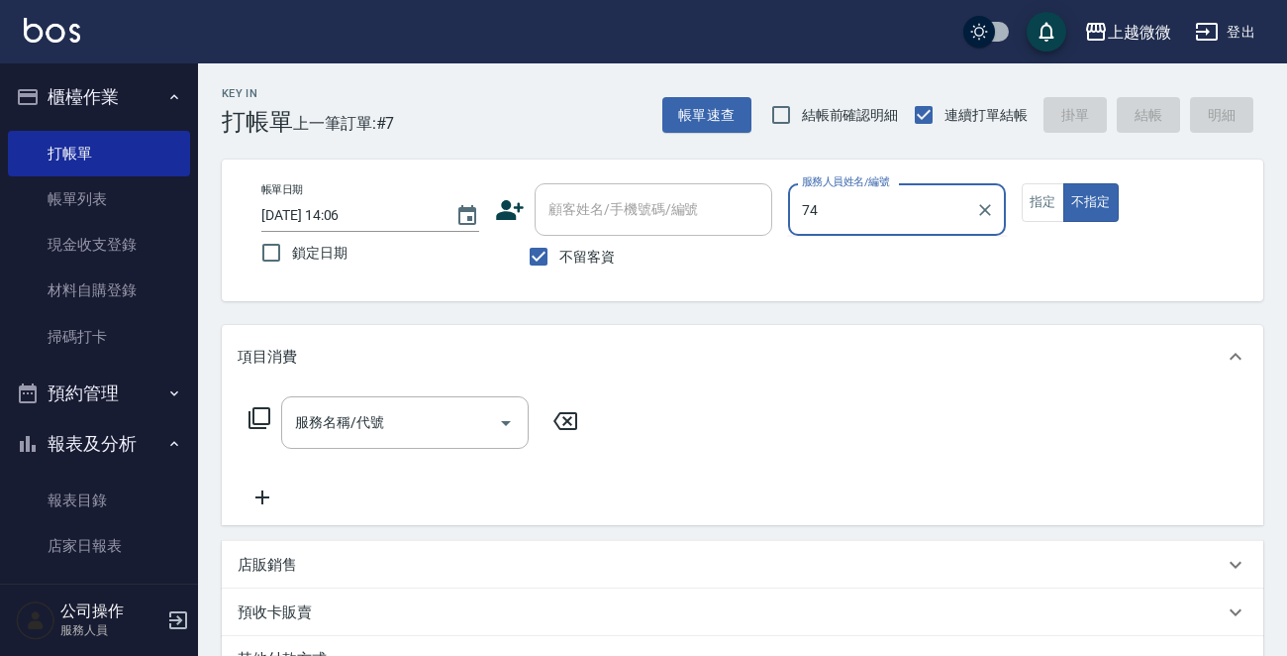
type input "74"
click at [1064, 183] on button "不指定" at bounding box center [1091, 202] width 55 height 39
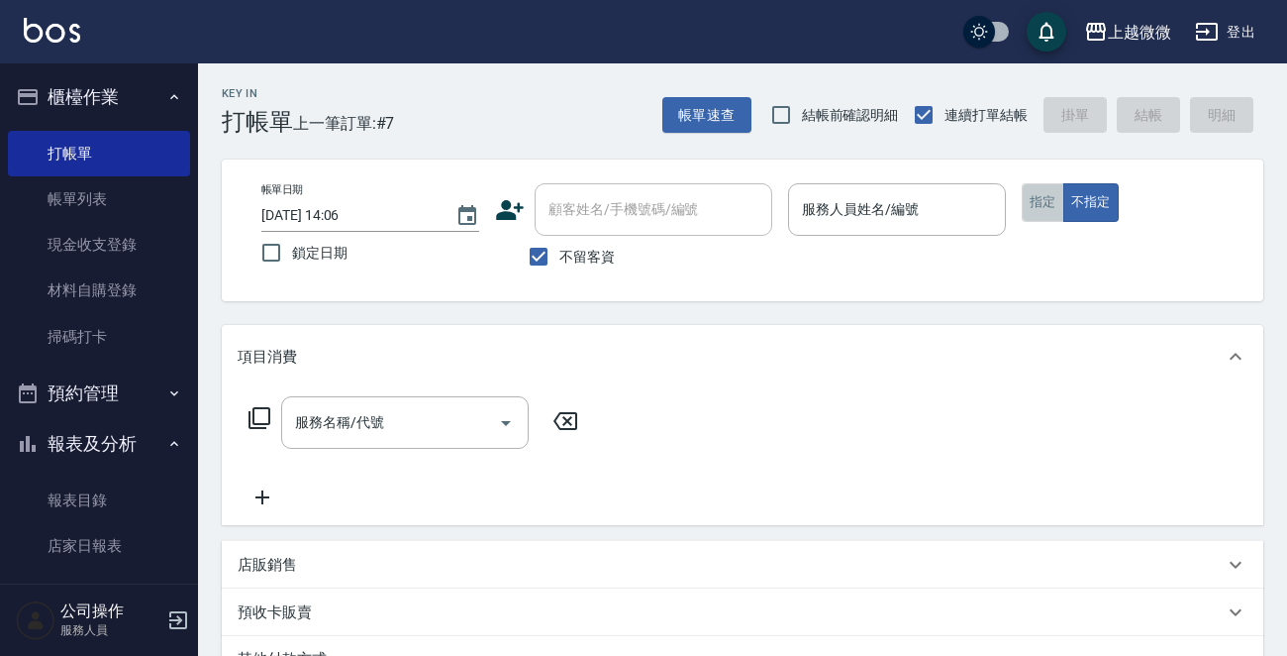
drag, startPoint x: 1042, startPoint y: 199, endPoint x: 1032, endPoint y: 198, distance: 10.0
click at [1040, 199] on button "指定" at bounding box center [1043, 202] width 43 height 39
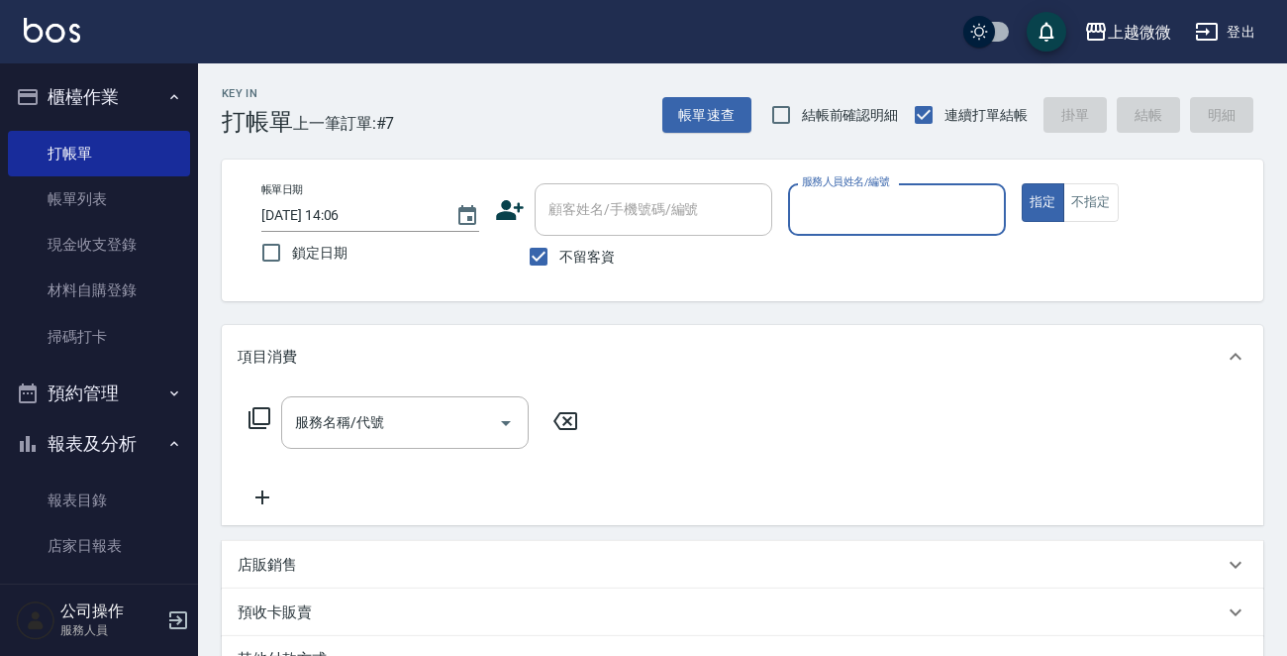
click at [879, 217] on input "服務人員姓名/編號" at bounding box center [897, 209] width 200 height 35
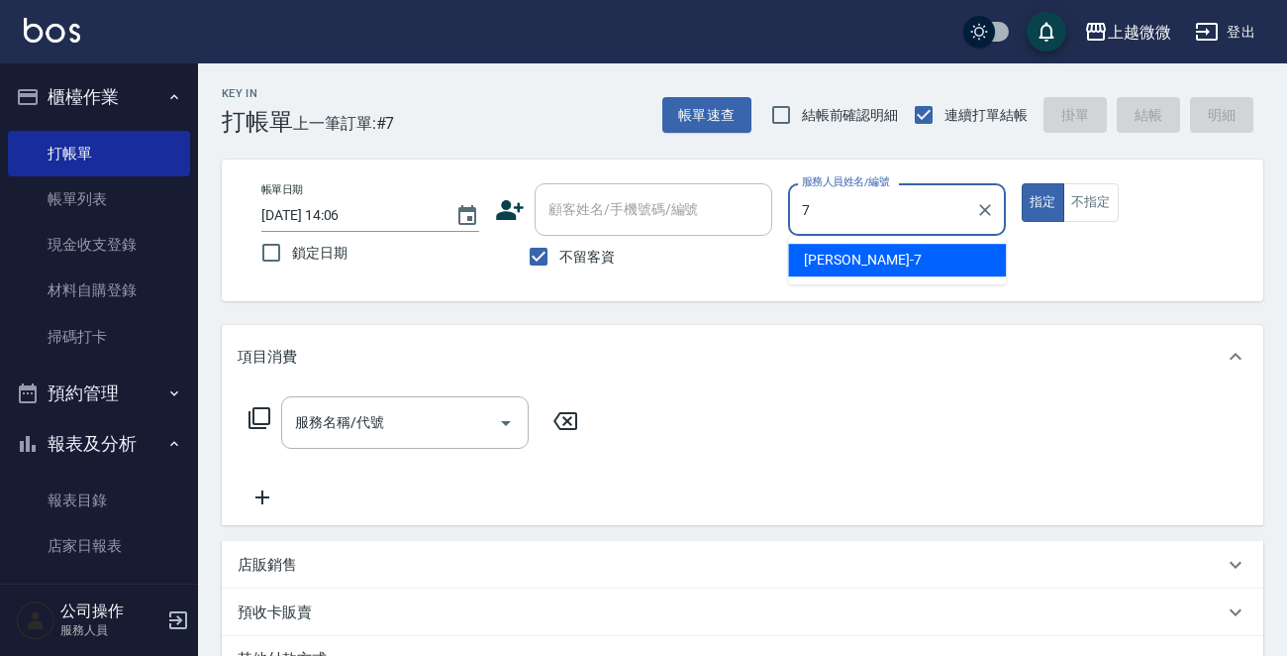
type input "[PERSON_NAME]-7"
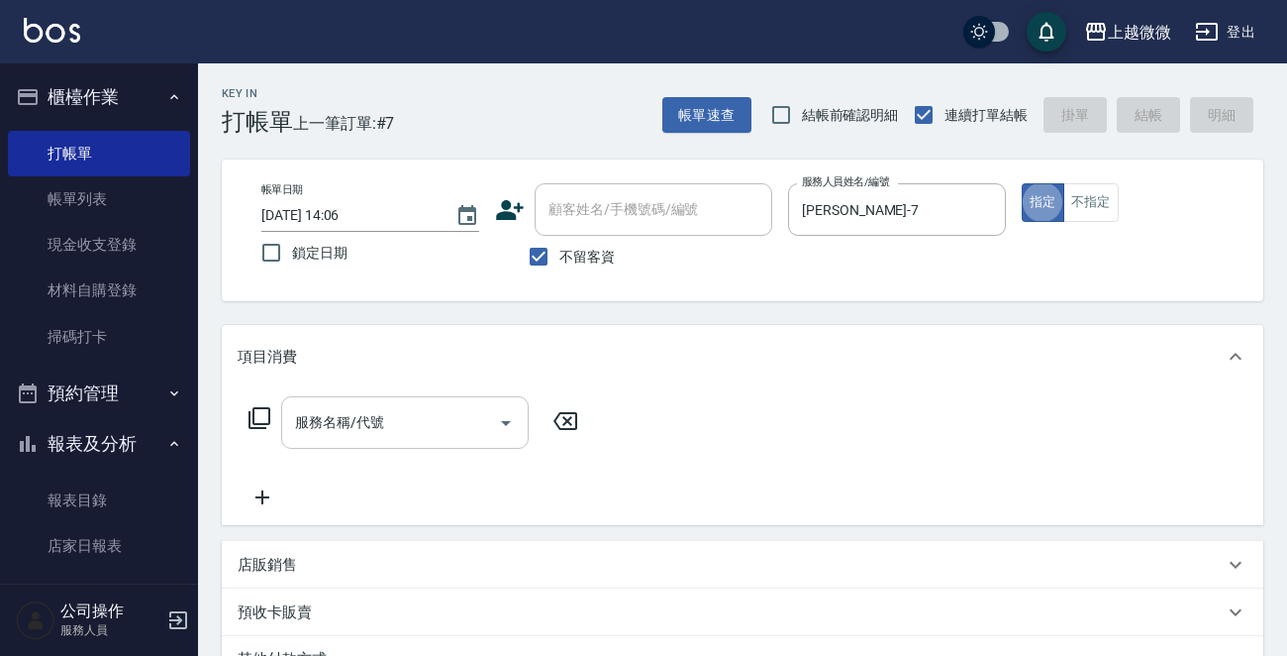
click at [504, 422] on icon "Open" at bounding box center [506, 423] width 10 height 5
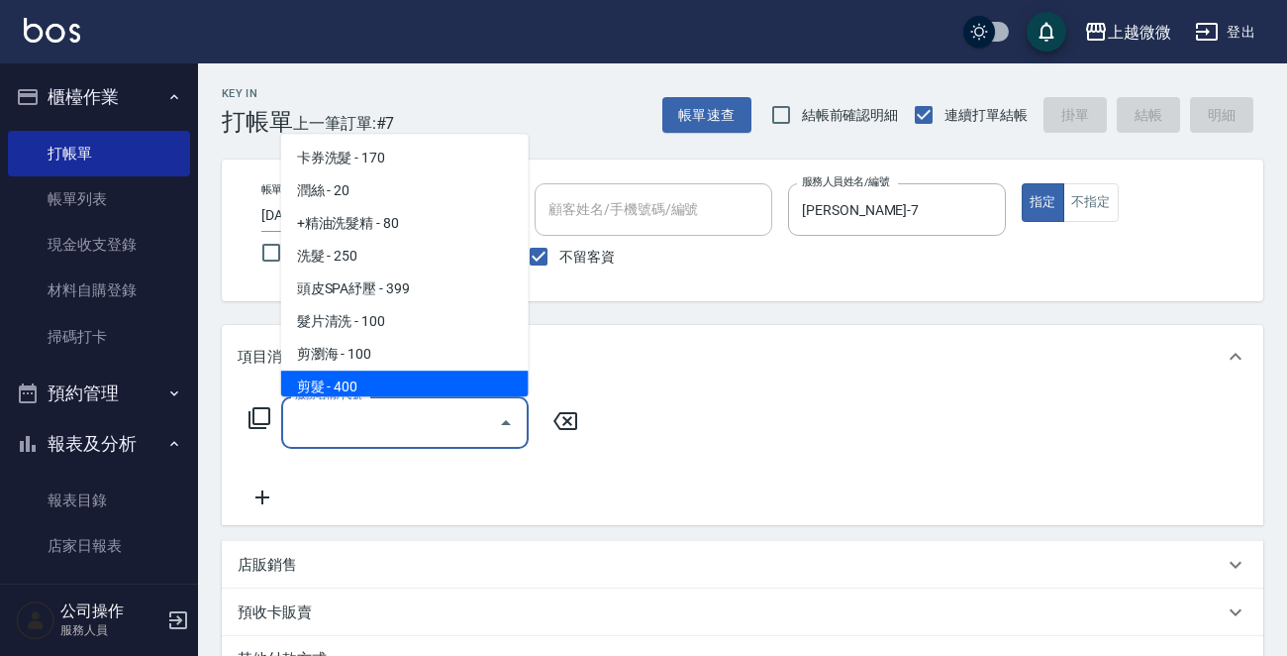
click at [374, 377] on span "剪髮 - 400" at bounding box center [405, 386] width 248 height 33
type input "剪髮(B02)"
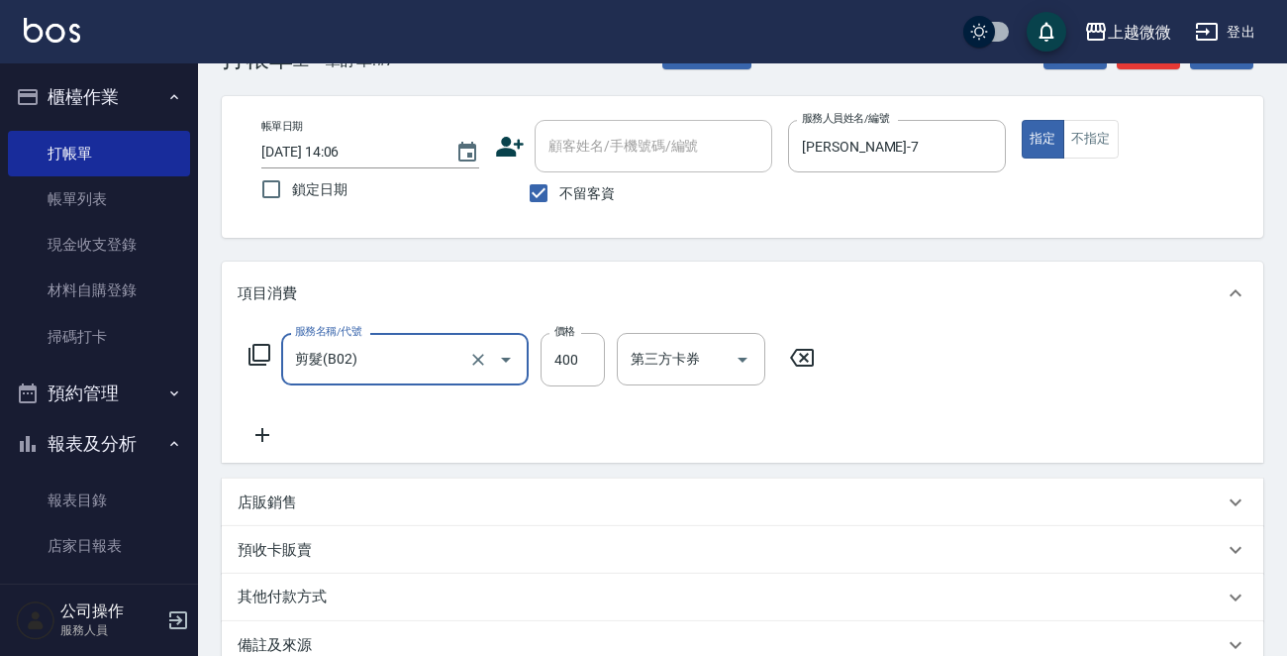
scroll to position [296, 0]
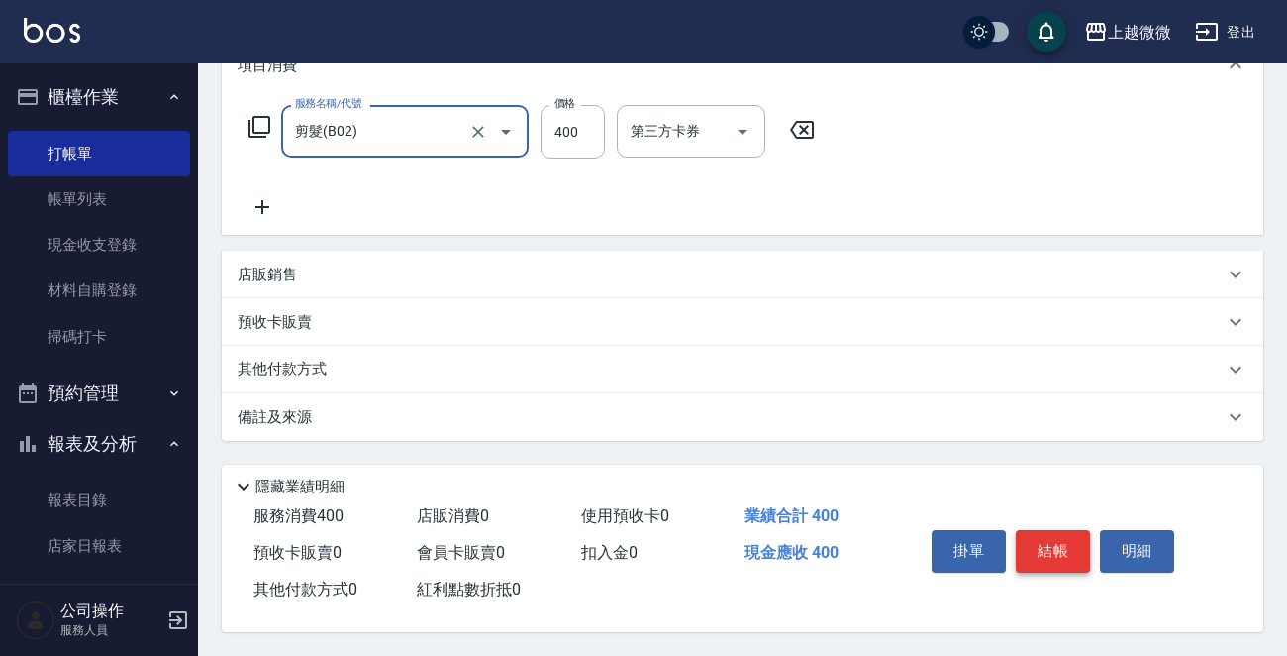
click at [1063, 544] on button "結帳" at bounding box center [1053, 551] width 74 height 42
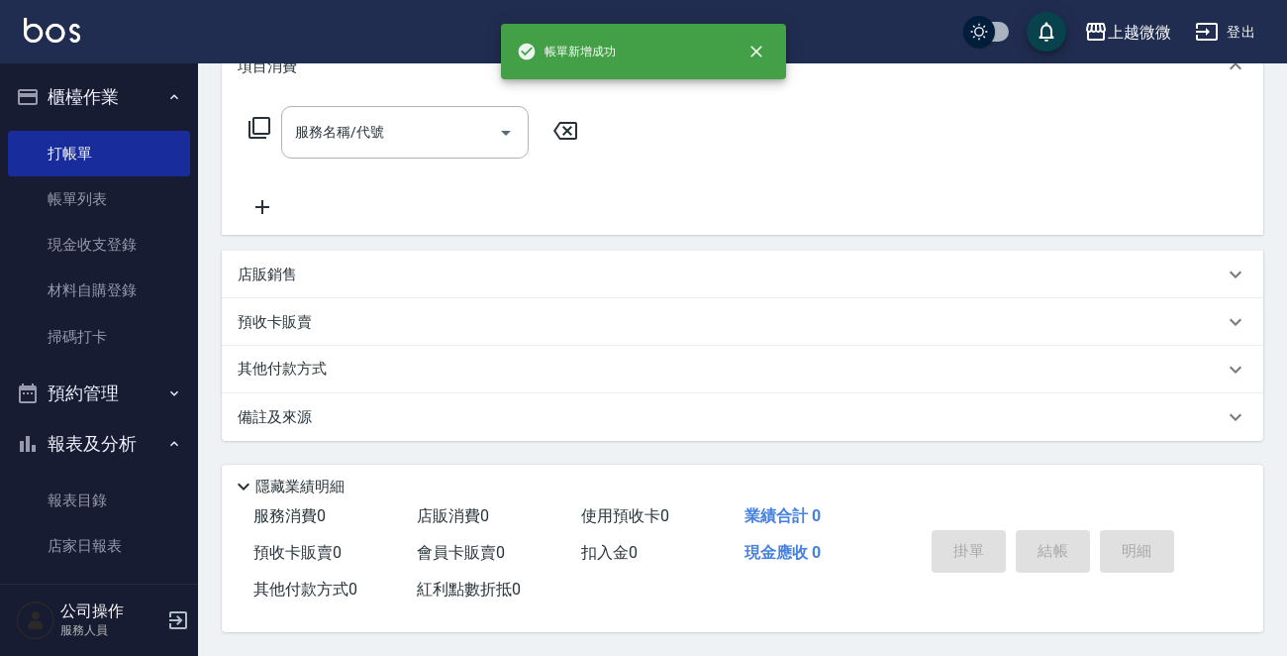
scroll to position [0, 0]
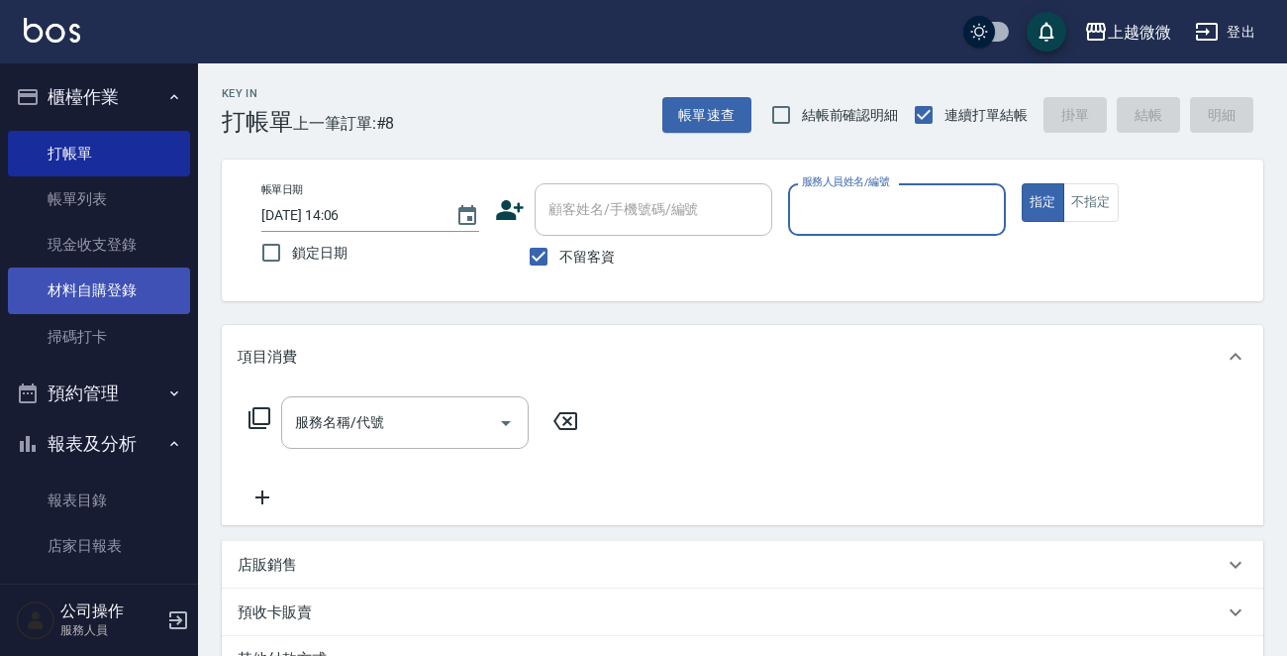
click at [124, 295] on link "材料自購登錄" at bounding box center [99, 290] width 182 height 46
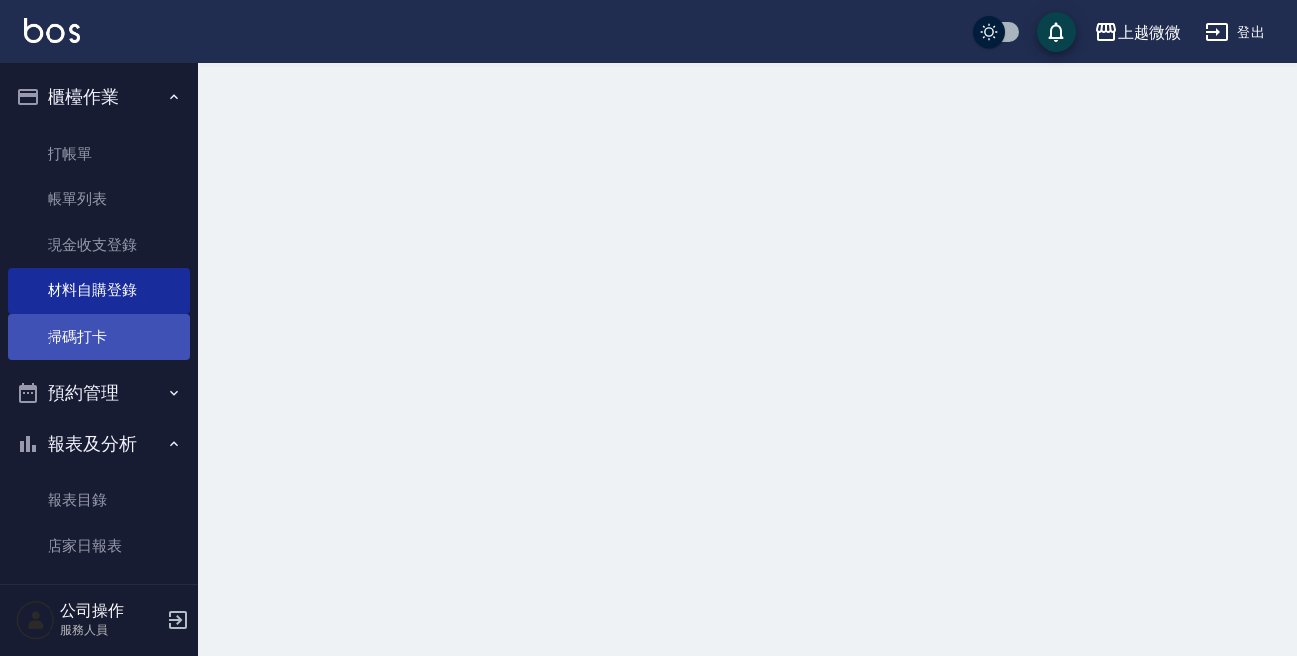
click at [124, 315] on link "掃碼打卡" at bounding box center [99, 337] width 182 height 46
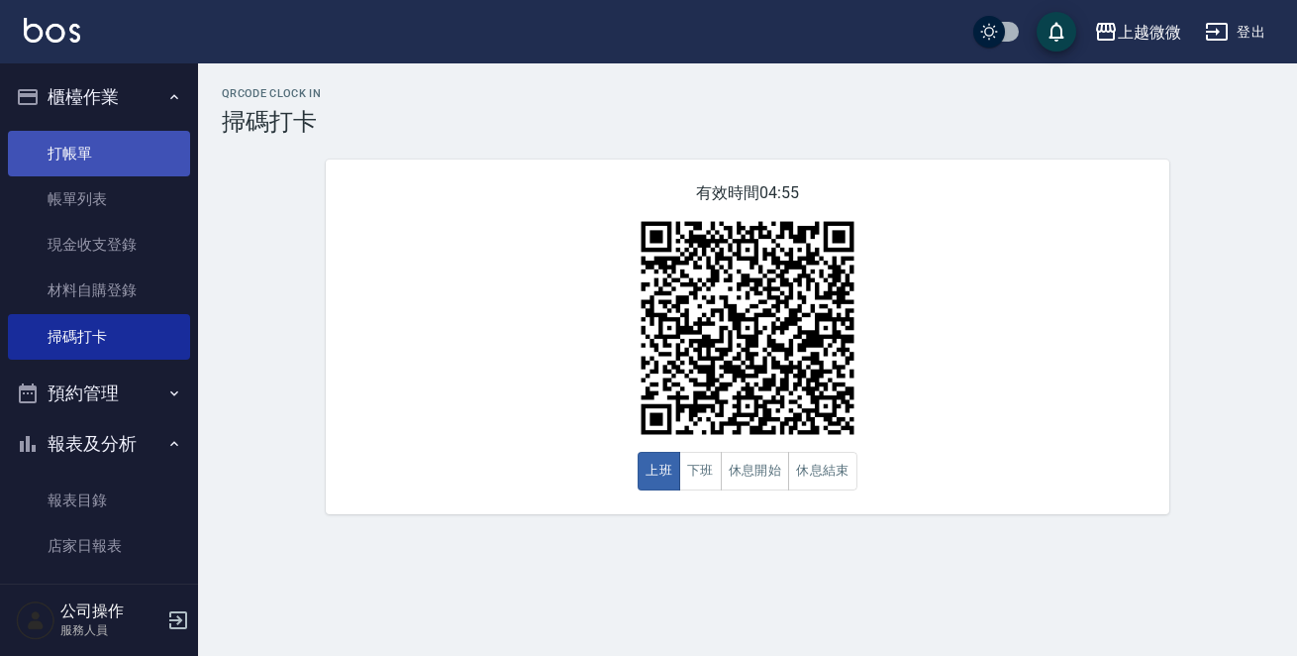
click at [96, 164] on link "打帳單" at bounding box center [99, 154] width 182 height 46
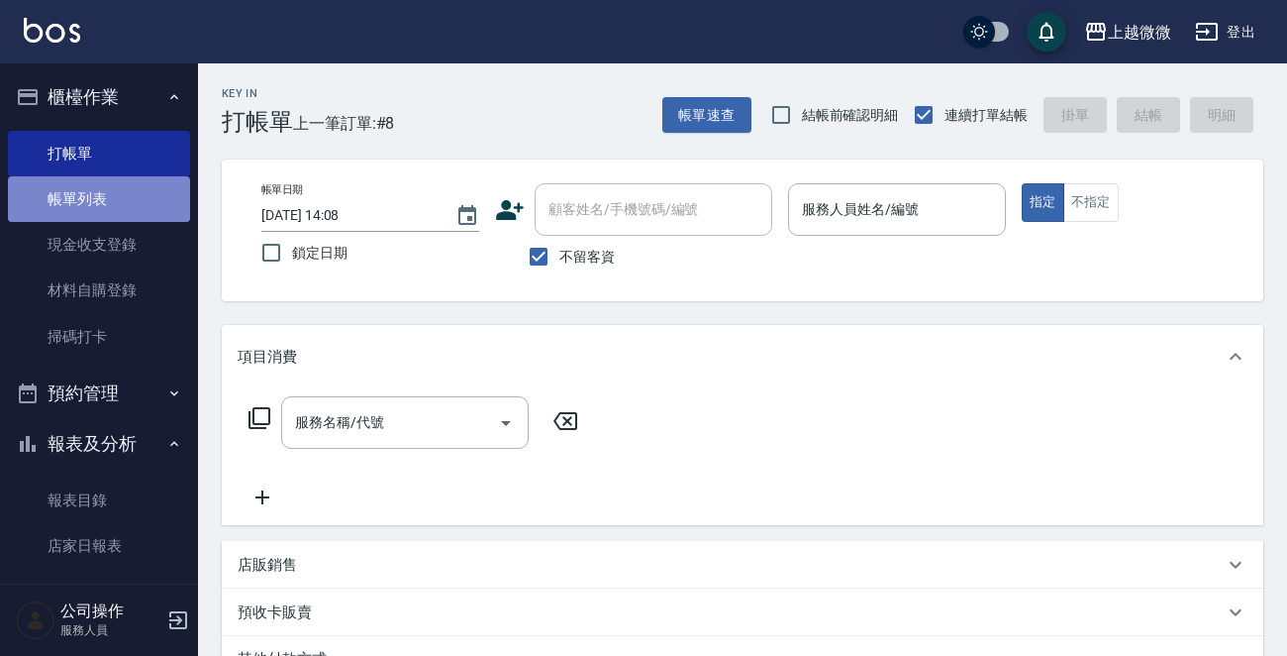
click at [125, 217] on link "帳單列表" at bounding box center [99, 199] width 182 height 46
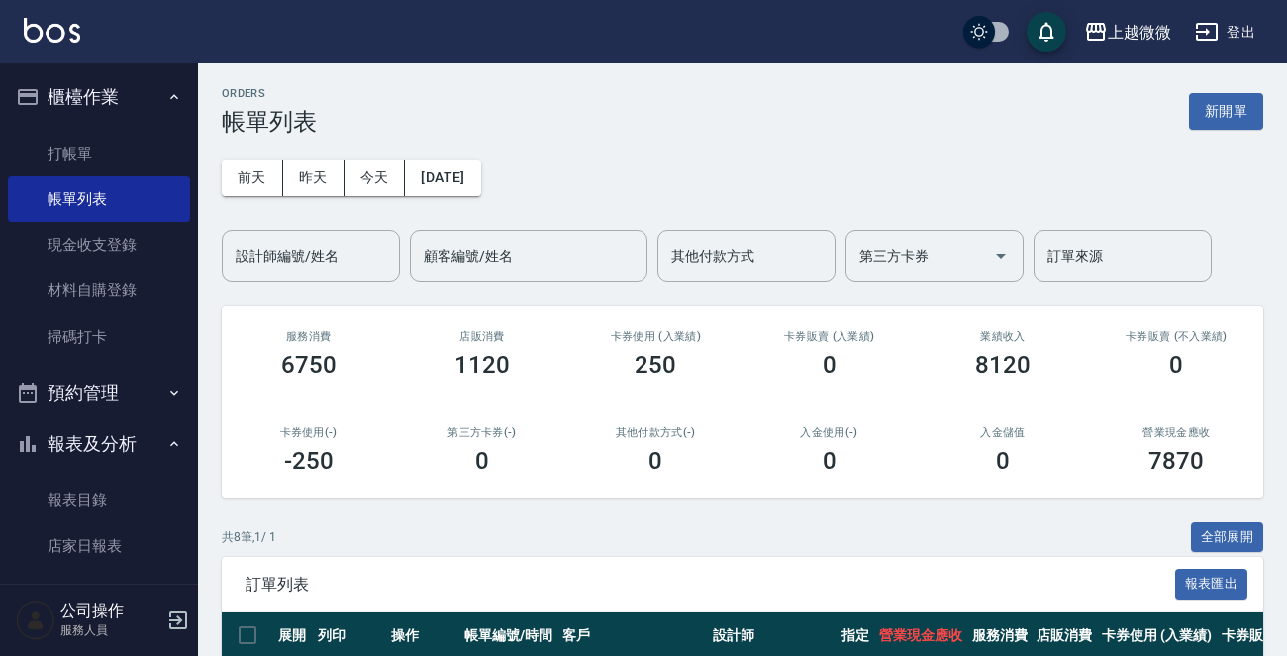
scroll to position [473, 0]
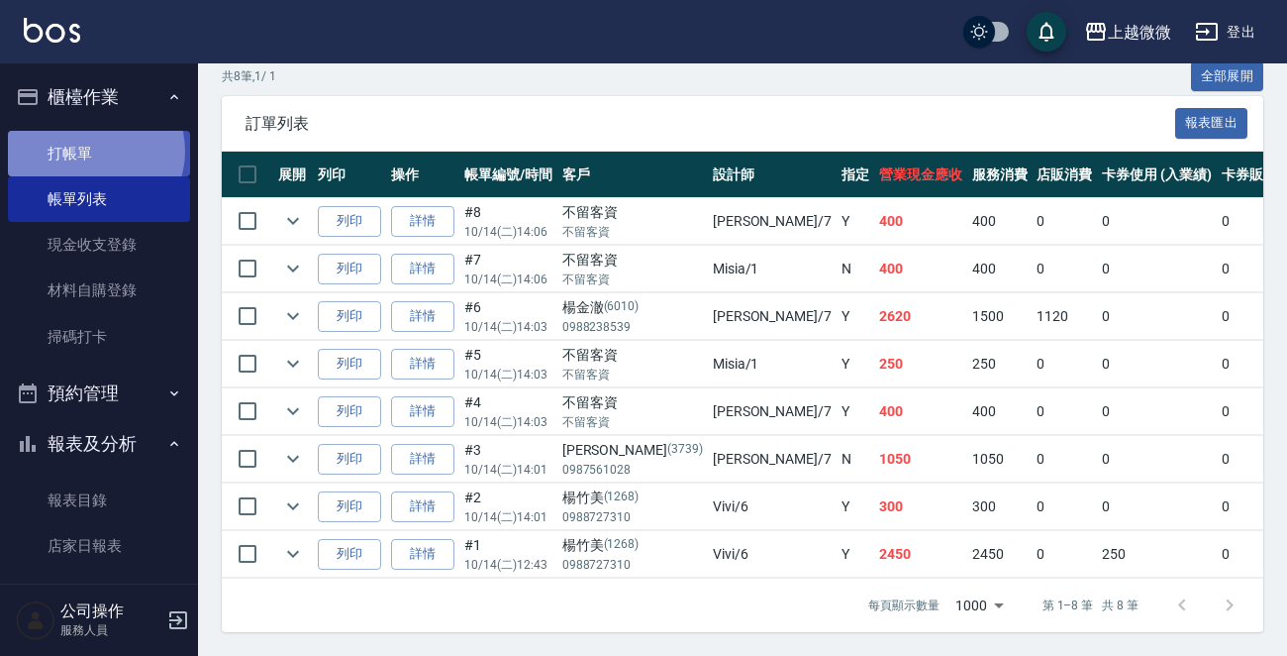
click at [93, 151] on link "打帳單" at bounding box center [99, 154] width 182 height 46
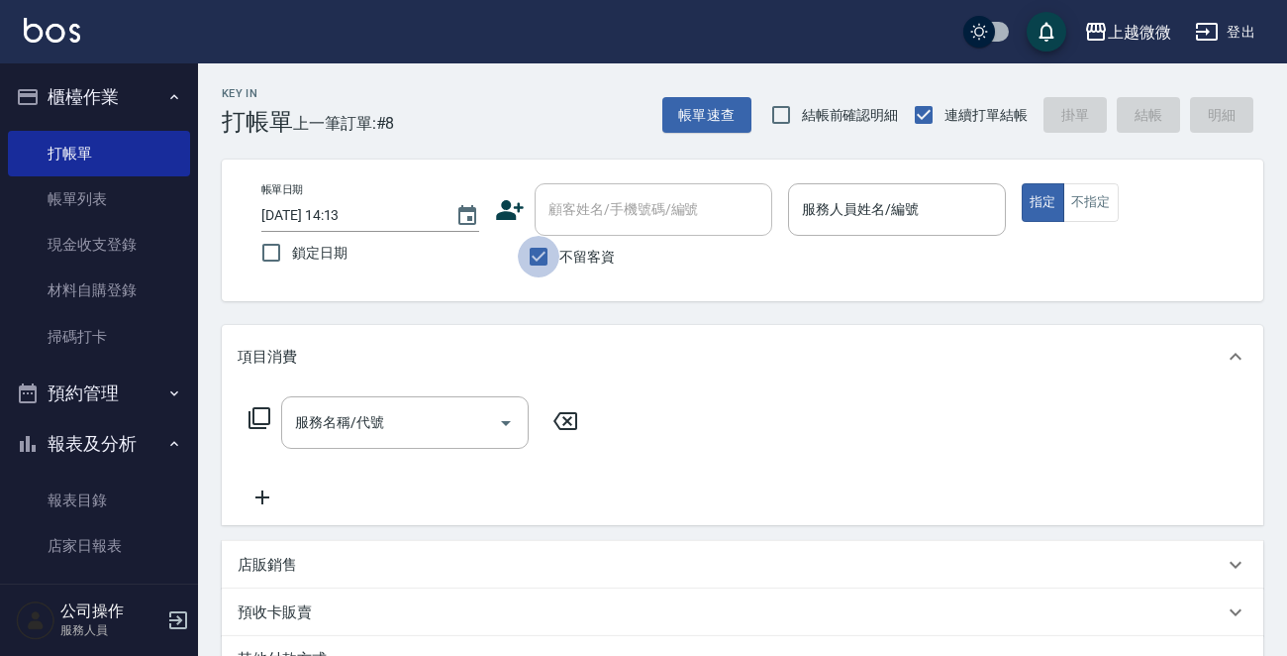
click at [531, 257] on input "不留客資" at bounding box center [539, 257] width 42 height 42
checkbox input "false"
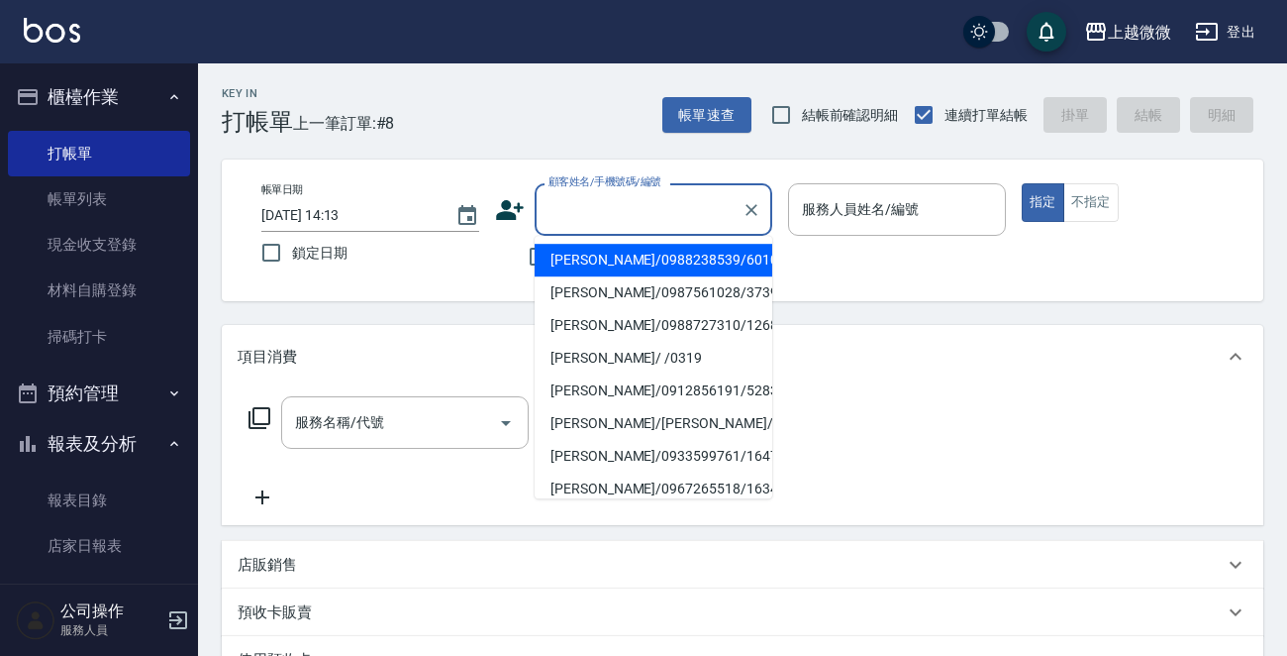
click at [577, 206] on div "顧客姓名/手機號碼/編號 顧客姓名/手機號碼/編號" at bounding box center [654, 209] width 238 height 52
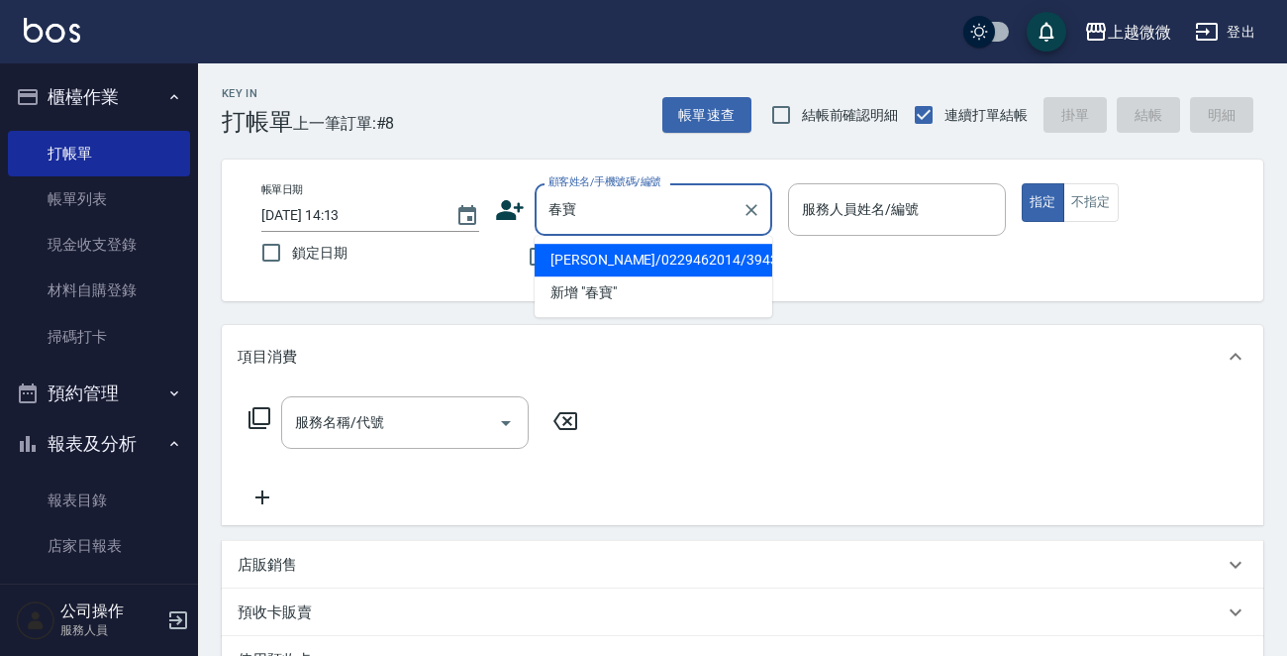
click at [603, 252] on li "[PERSON_NAME]/0229462014/3943" at bounding box center [654, 260] width 238 height 33
type input "[PERSON_NAME]/0229462014/3943"
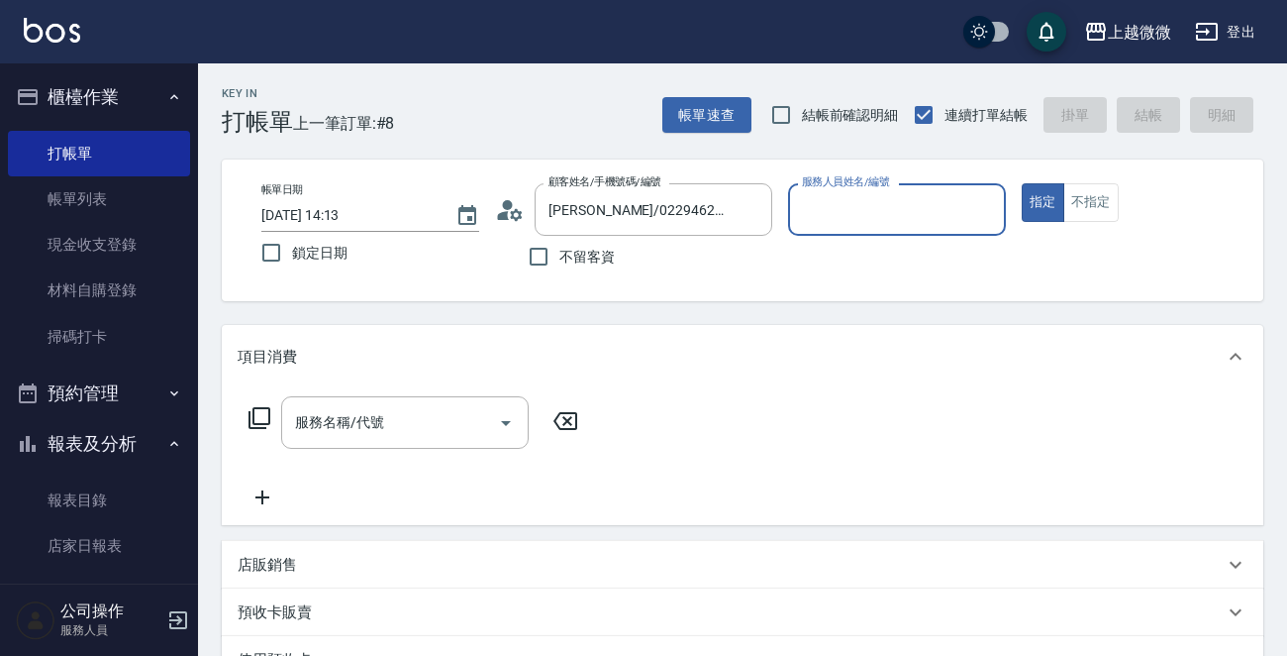
type input "Vivi-6"
click at [496, 419] on icon "Open" at bounding box center [506, 423] width 24 height 24
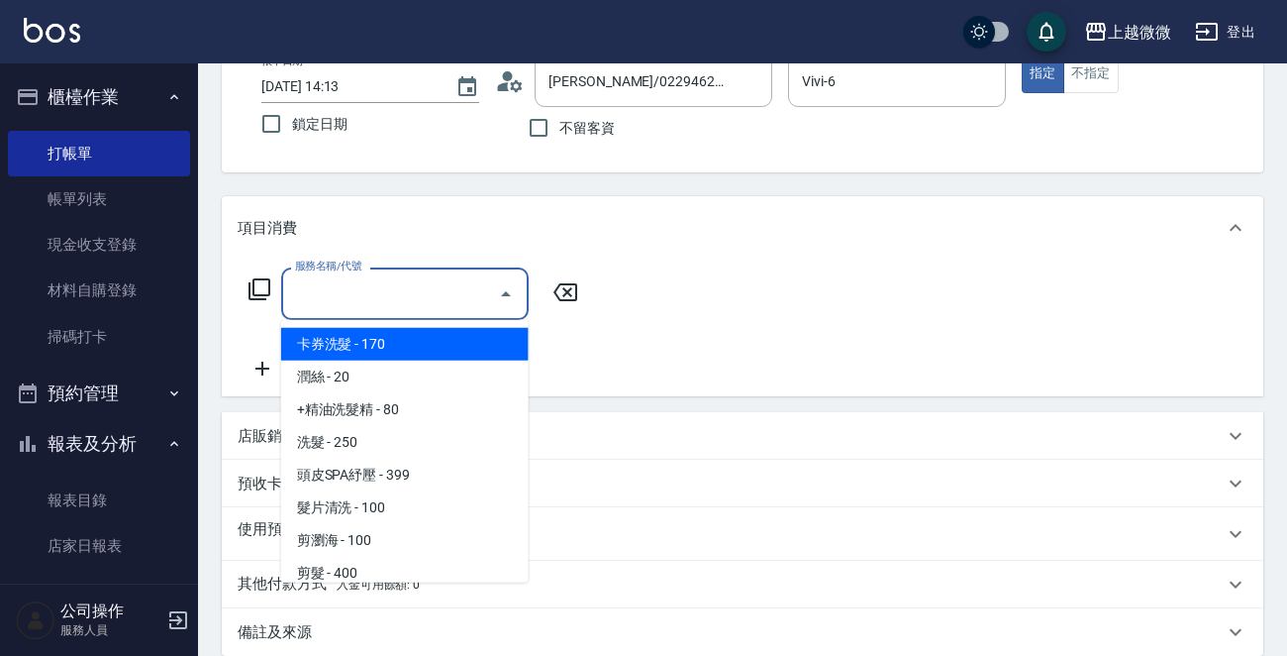
scroll to position [297, 0]
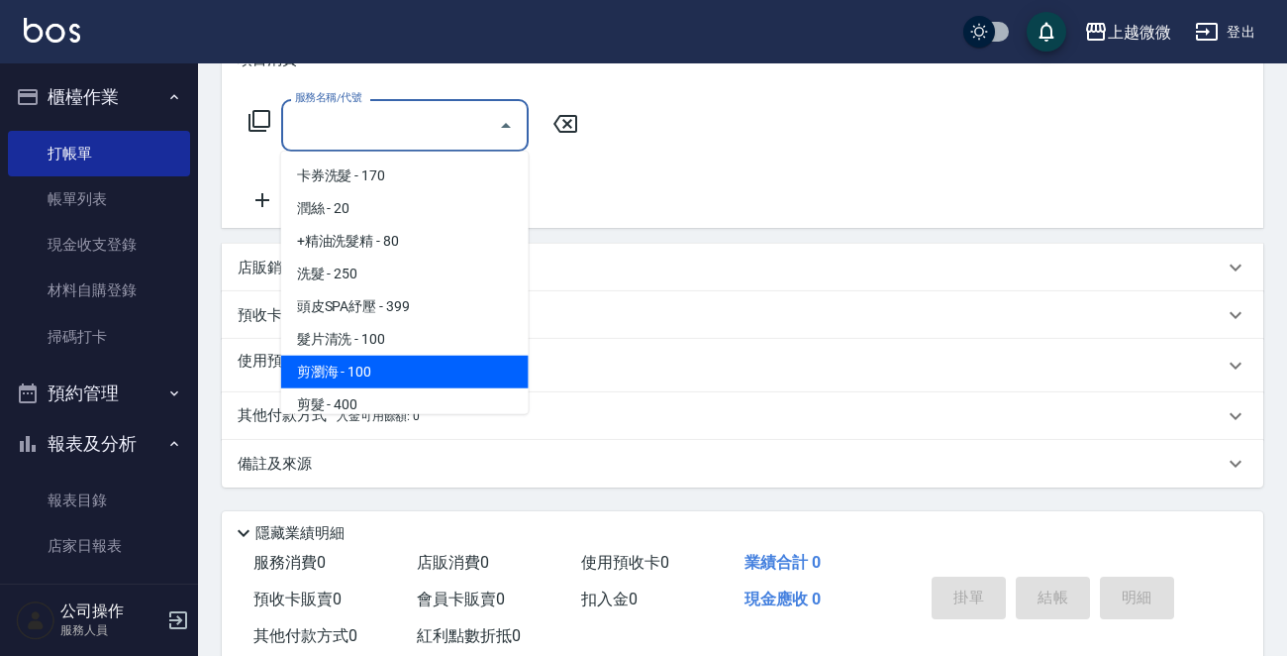
click at [570, 120] on icon at bounding box center [566, 124] width 24 height 18
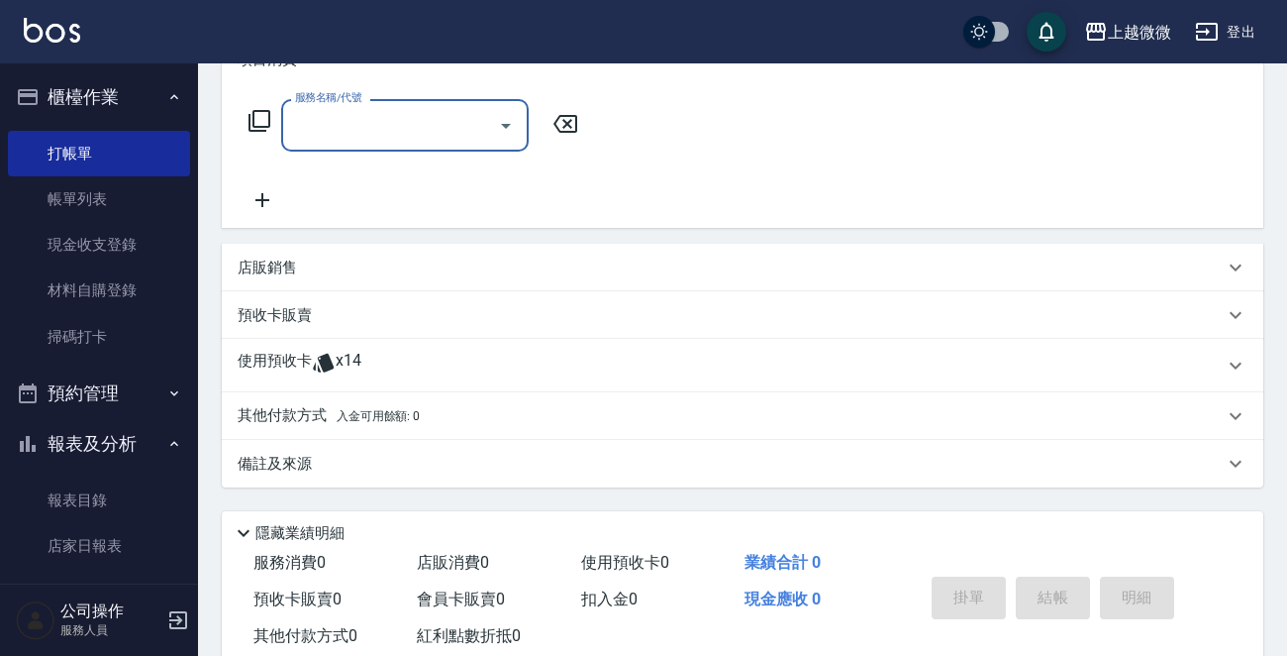
click at [319, 358] on icon at bounding box center [324, 363] width 24 height 24
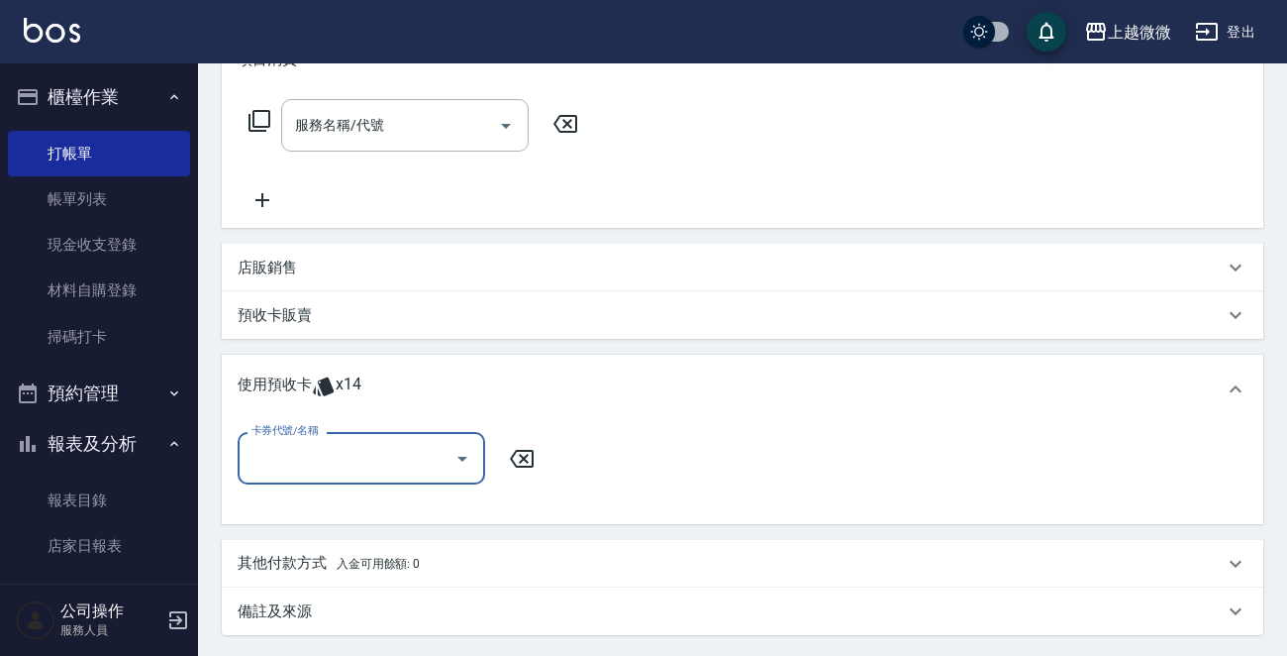
scroll to position [0, 0]
click at [455, 453] on icon "Open" at bounding box center [463, 459] width 24 height 24
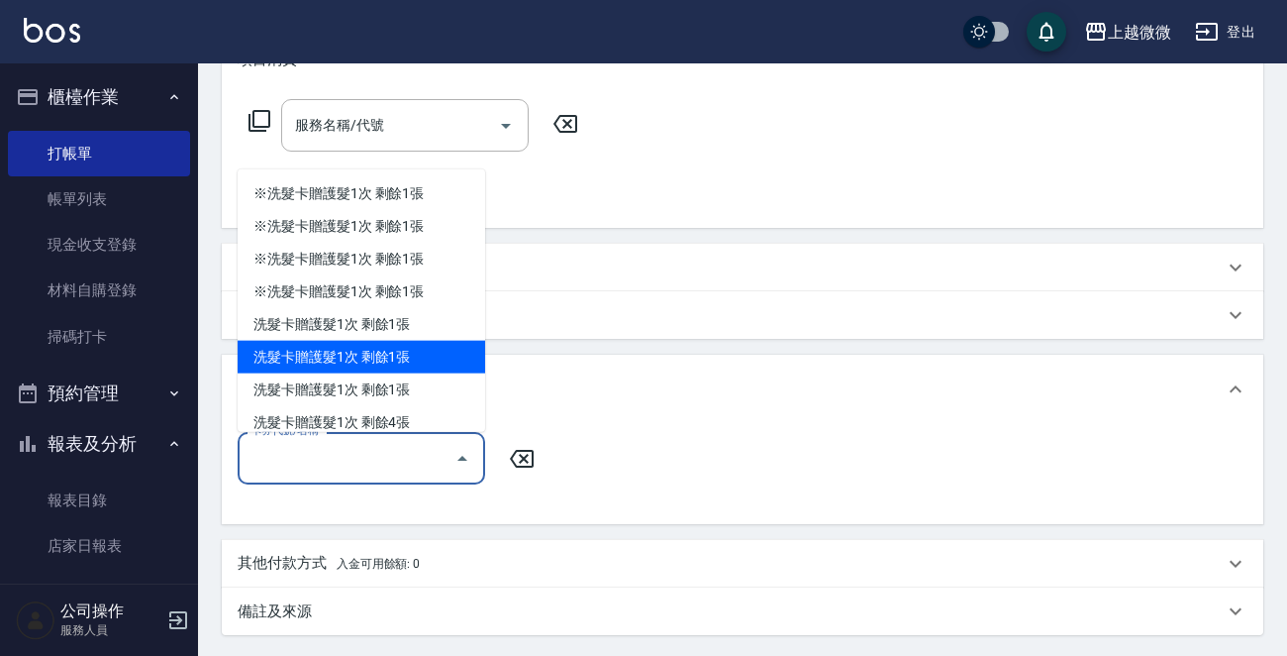
scroll to position [48, 0]
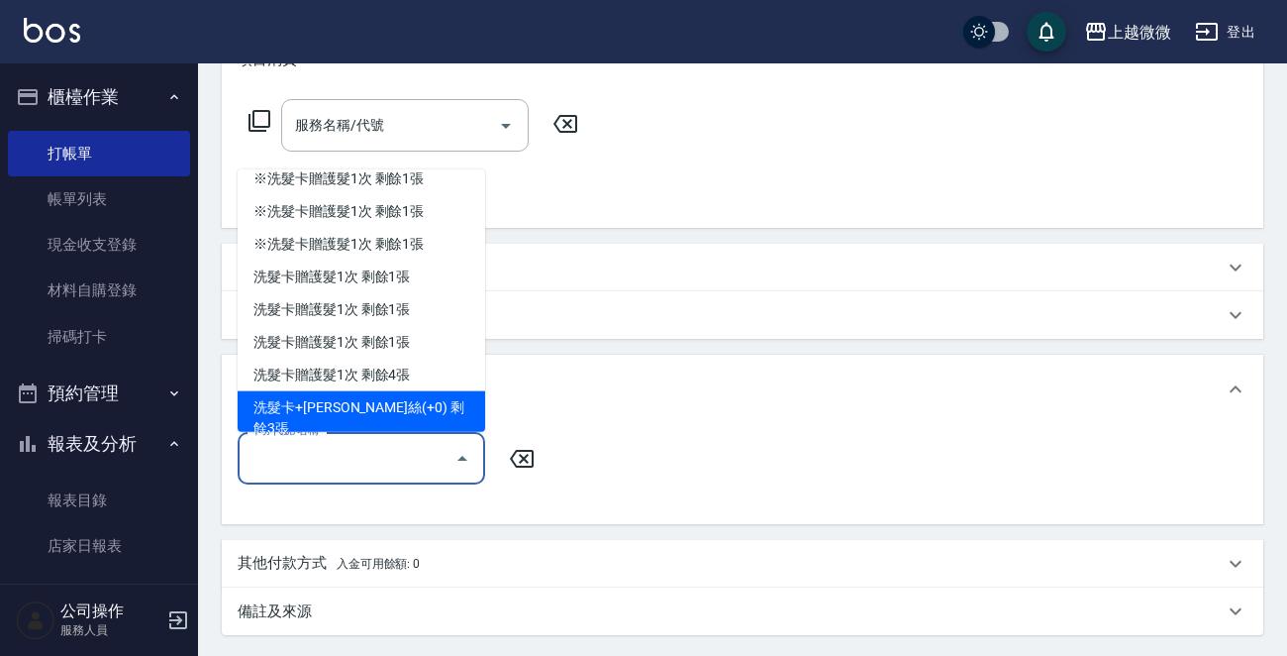
click at [411, 412] on div "洗髮卡+[PERSON_NAME]絲(+0) 剩餘3張" at bounding box center [362, 417] width 248 height 53
type input "洗髮卡+[PERSON_NAME]絲(+0)"
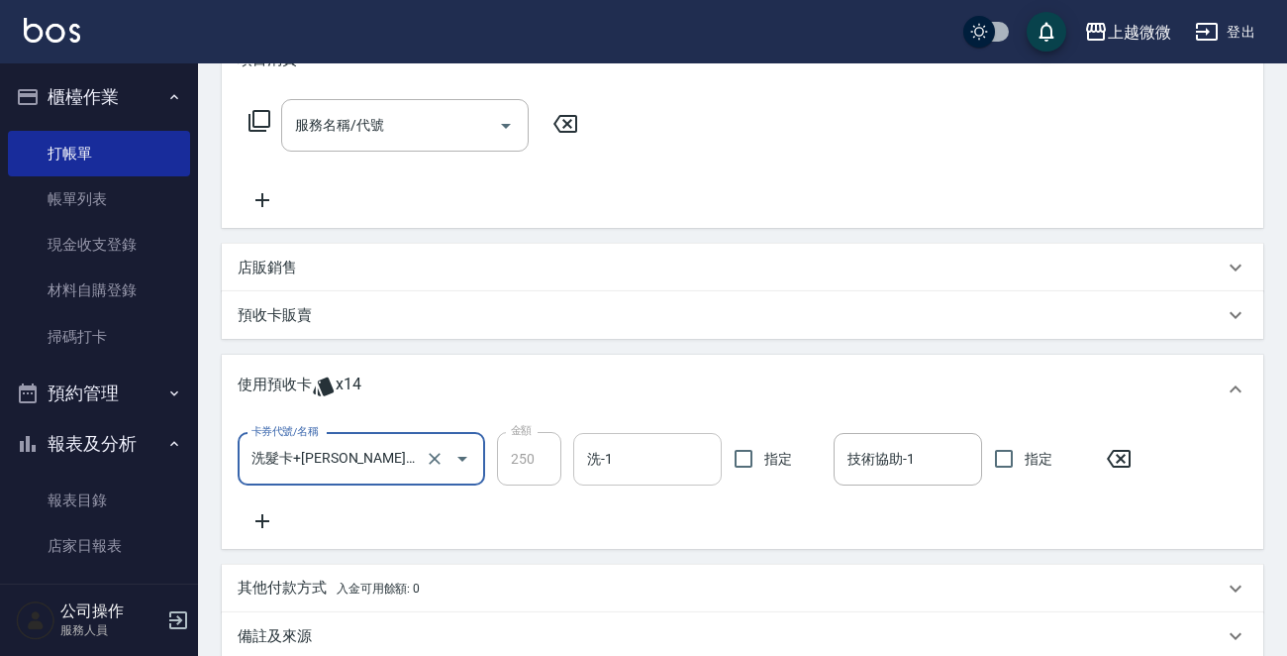
click at [592, 453] on div "洗-1 洗-1" at bounding box center [647, 459] width 149 height 52
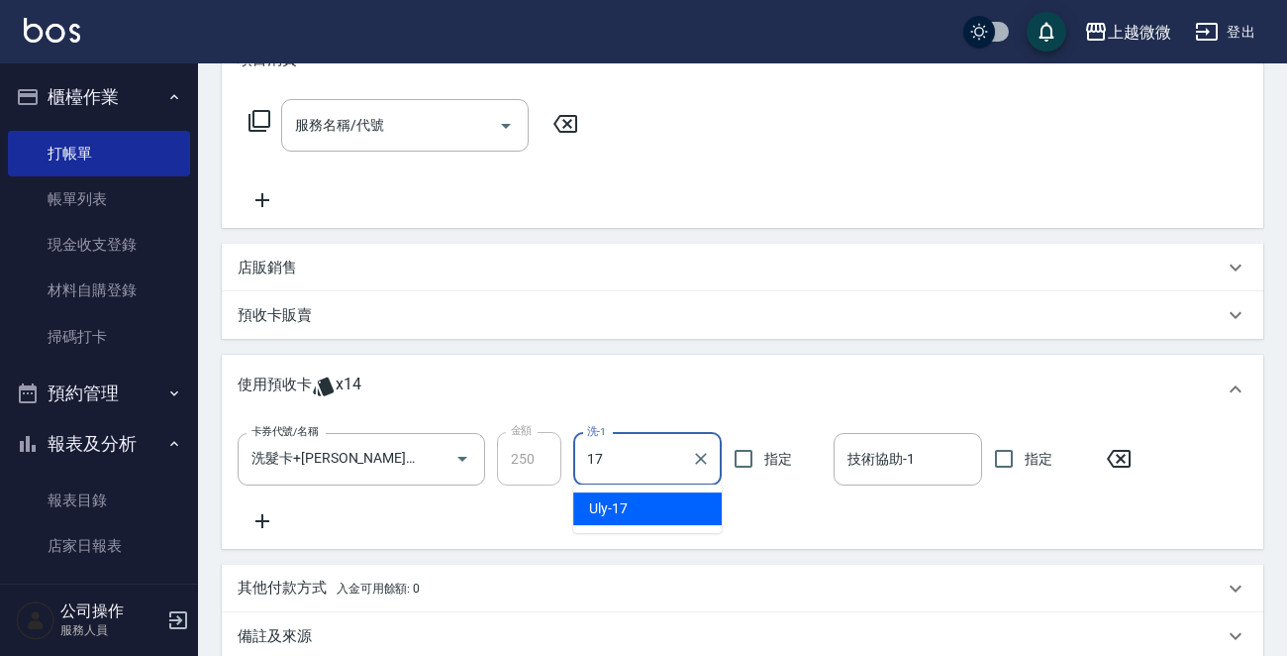
type input "Uly-17"
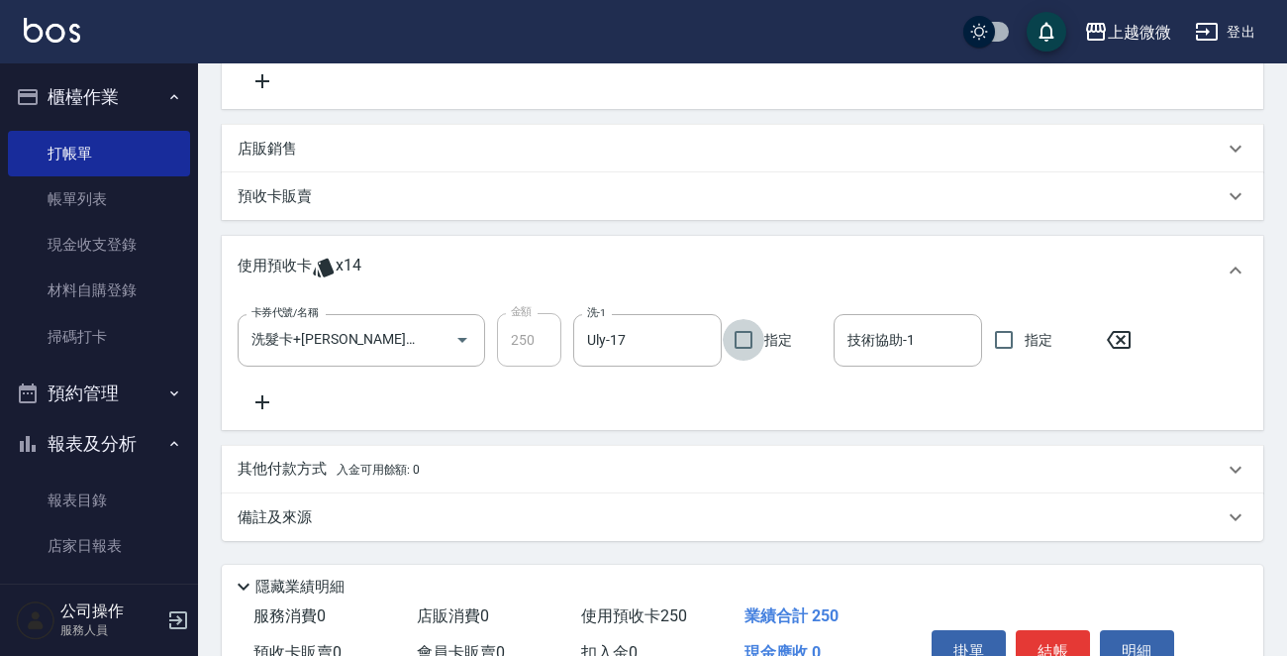
scroll to position [521, 0]
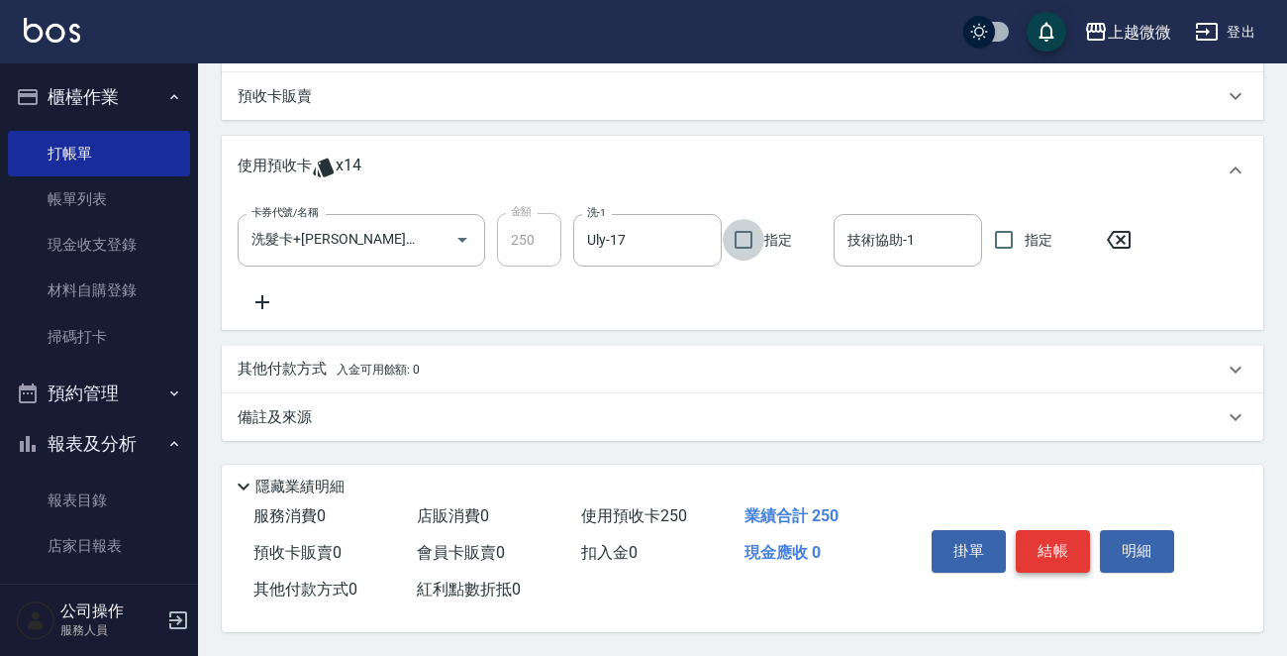
click at [1058, 557] on button "結帳" at bounding box center [1053, 551] width 74 height 42
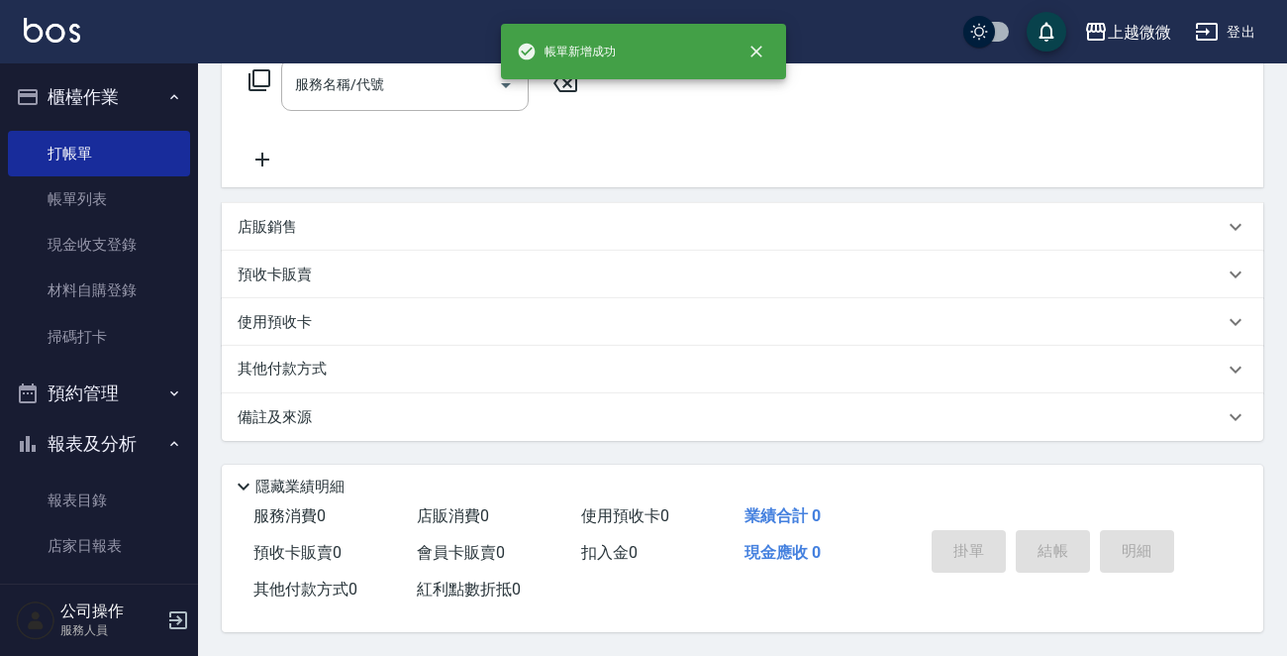
scroll to position [0, 0]
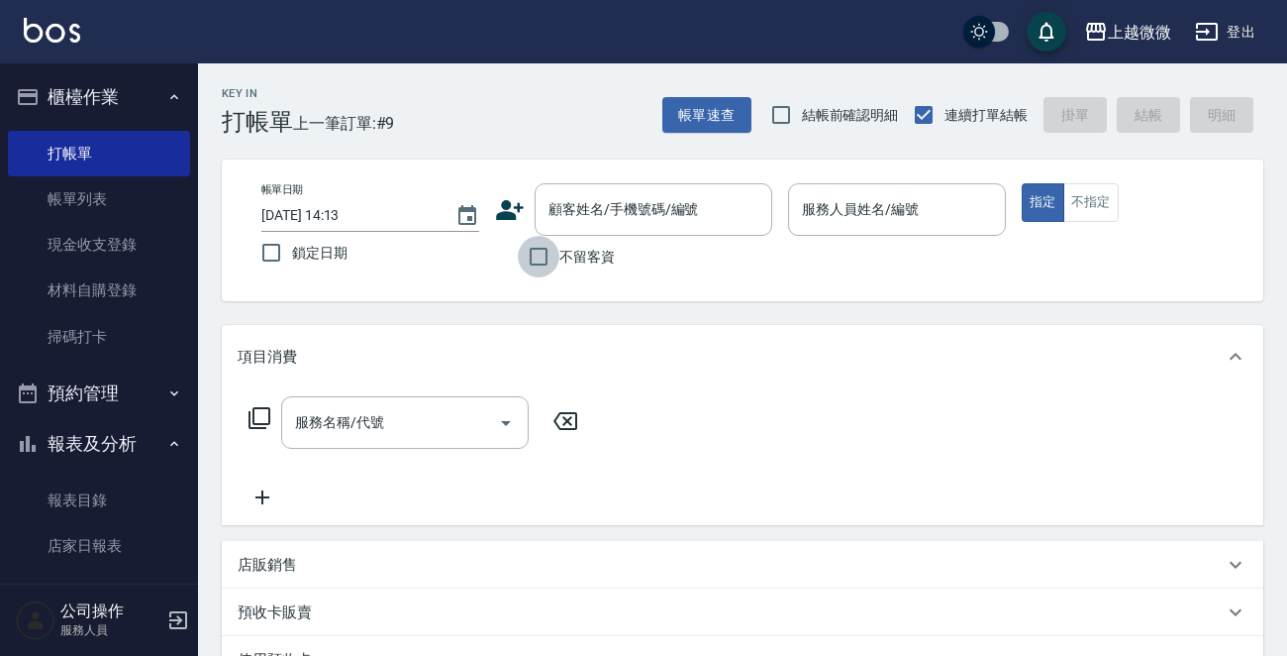
click at [546, 257] on input "不留客資" at bounding box center [539, 257] width 42 height 42
checkbox input "true"
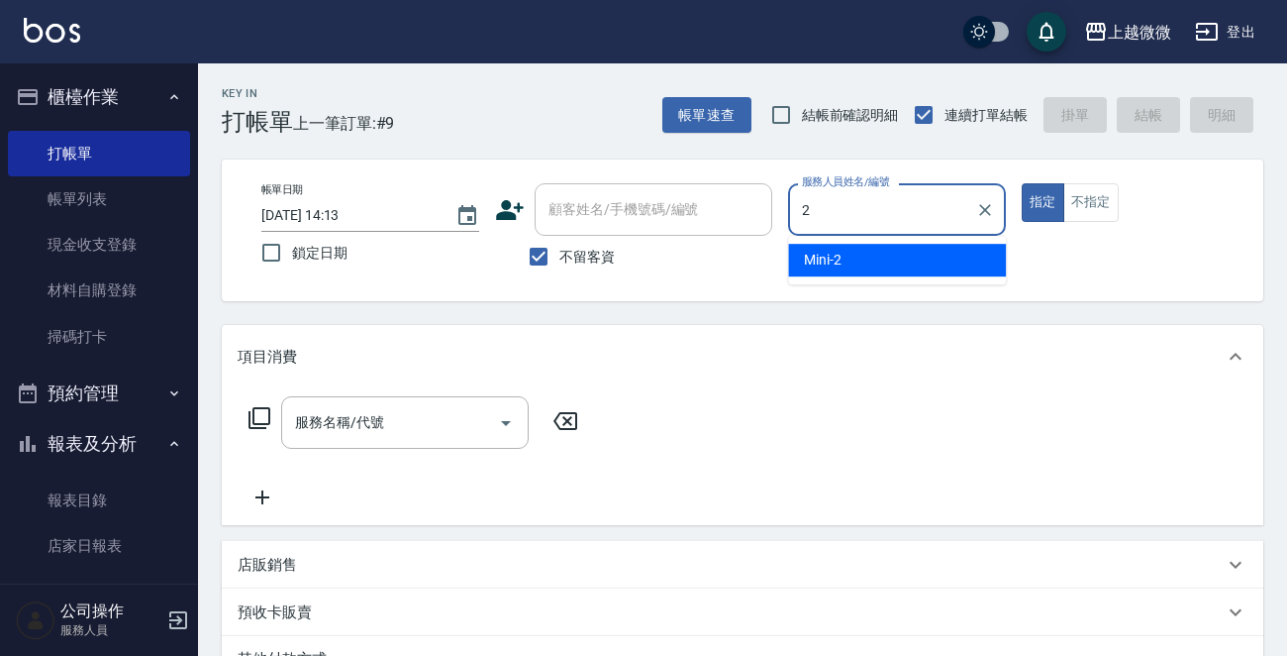
type input "Mini-2"
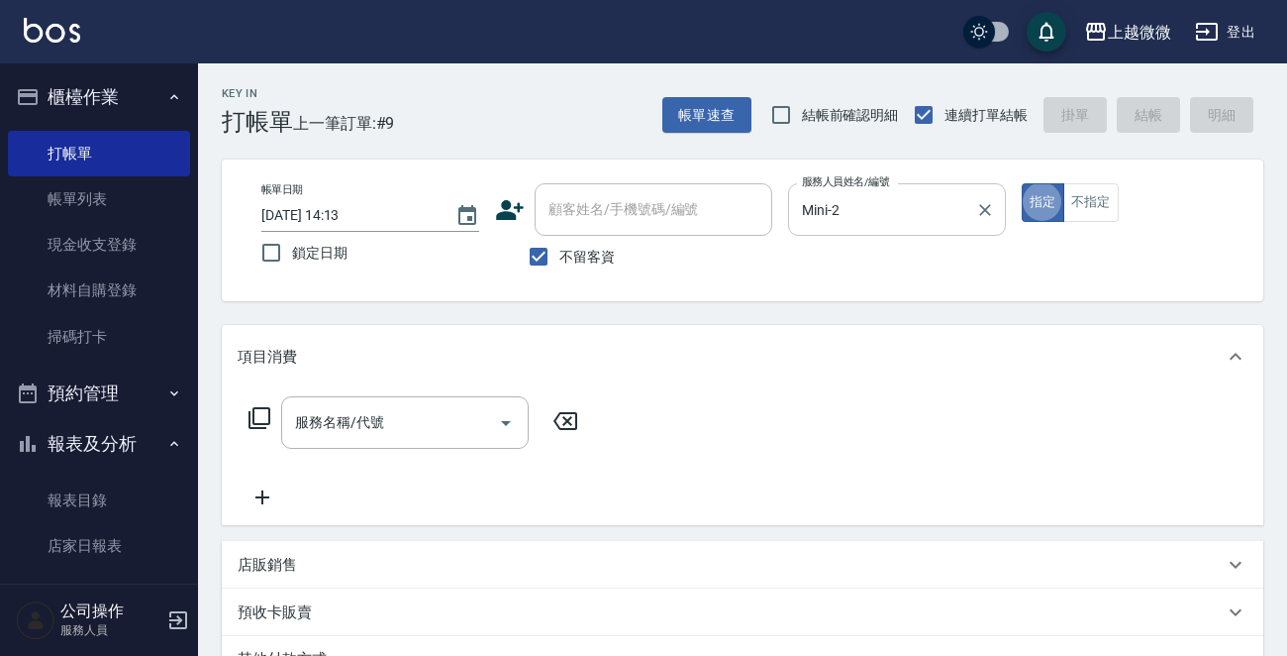
type button "true"
click at [507, 418] on icon "Open" at bounding box center [506, 423] width 24 height 24
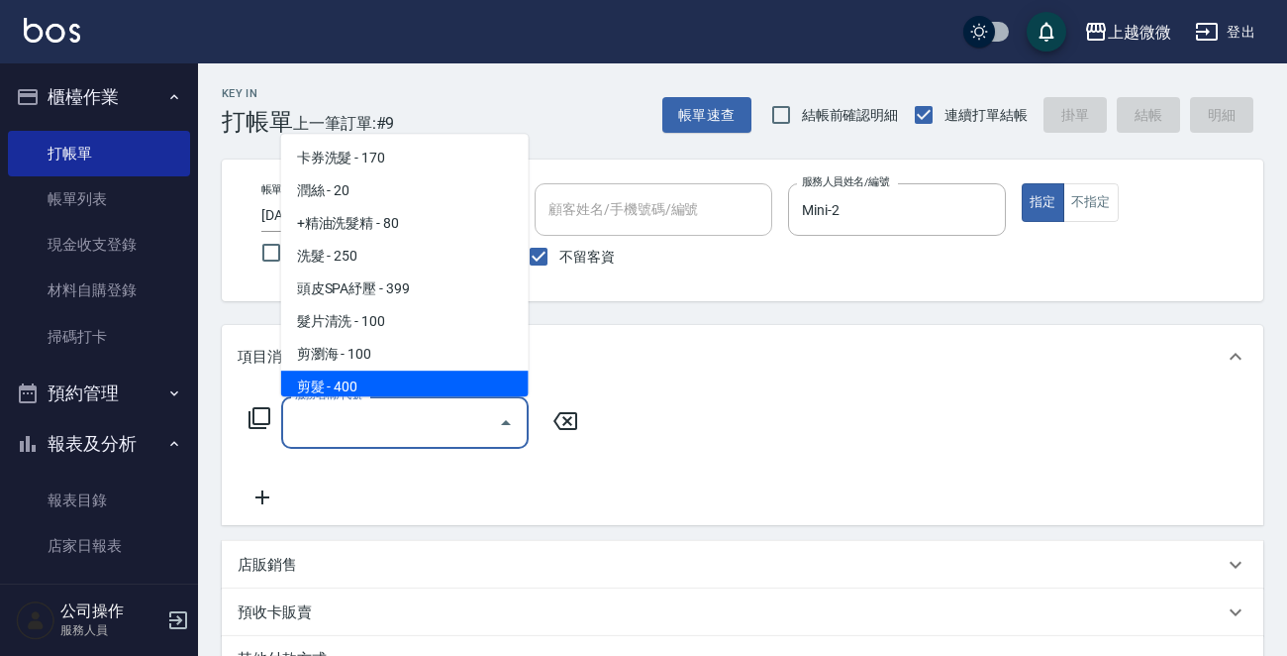
click at [434, 381] on span "剪髮 - 400" at bounding box center [405, 386] width 248 height 33
type input "剪髮(B02)"
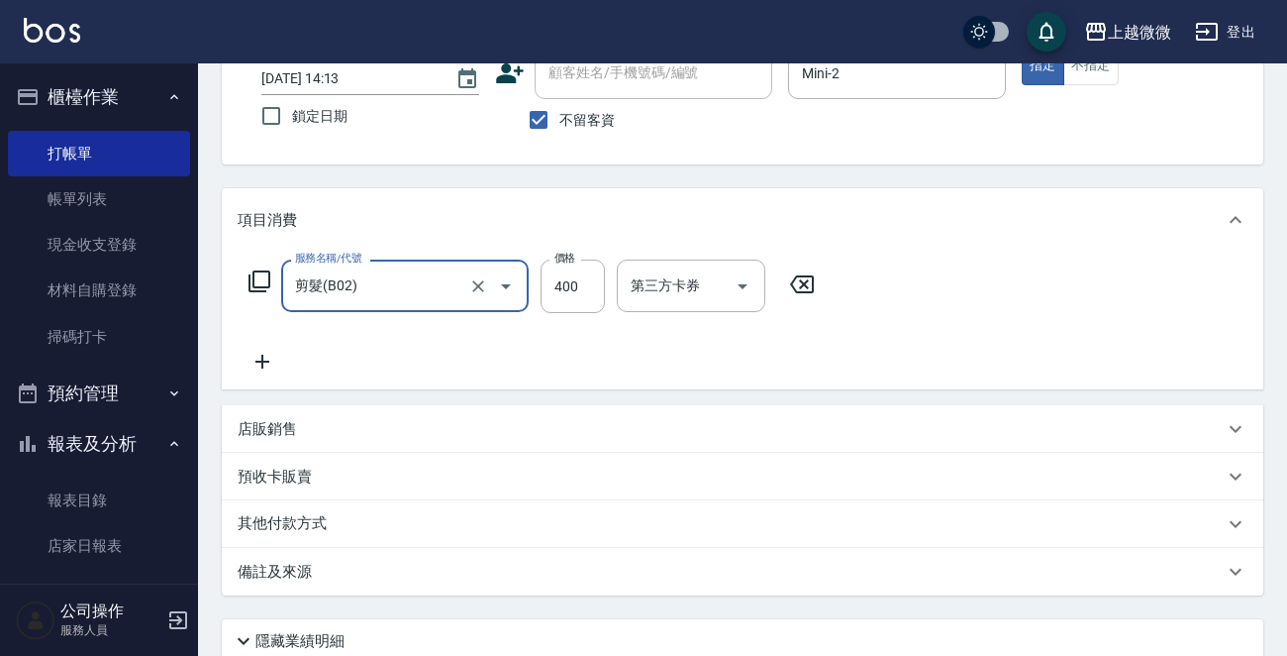
scroll to position [296, 0]
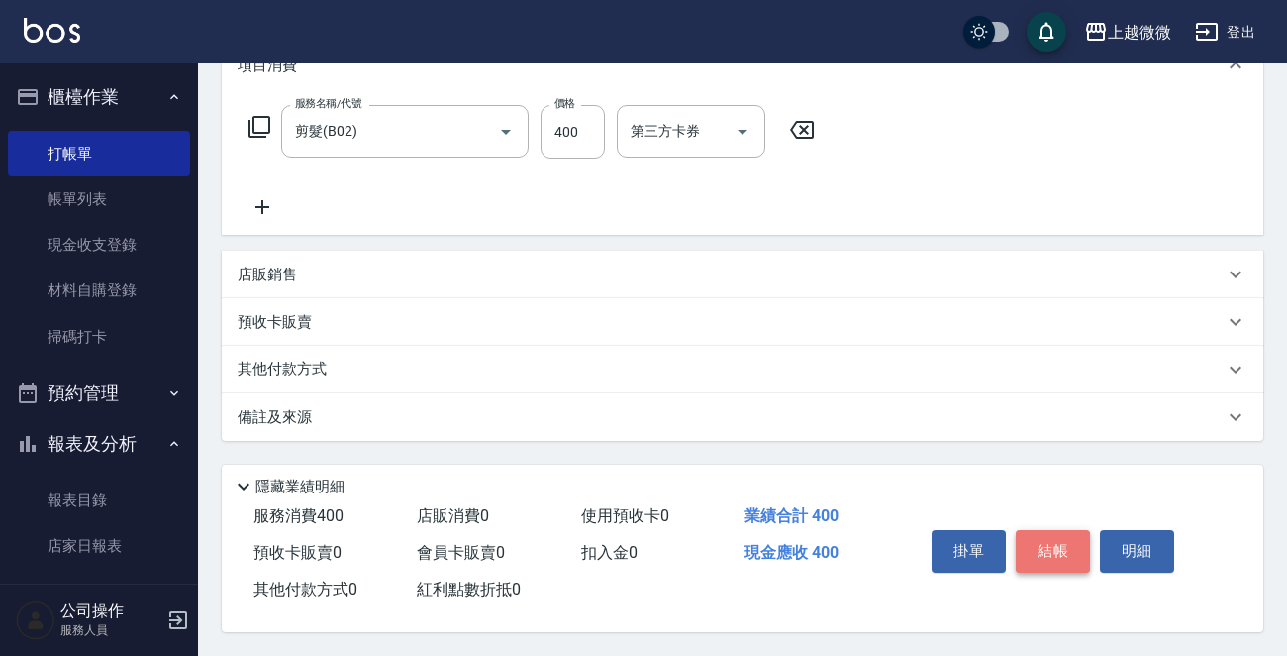
click at [1051, 545] on button "結帳" at bounding box center [1053, 551] width 74 height 42
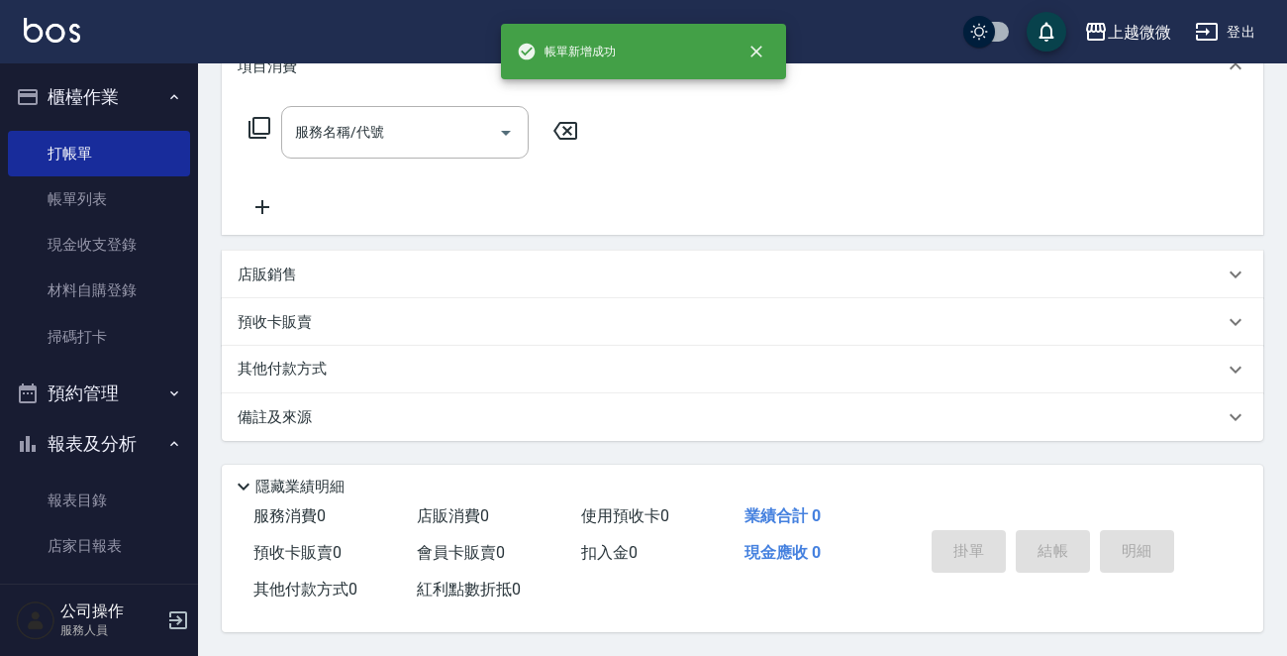
scroll to position [0, 0]
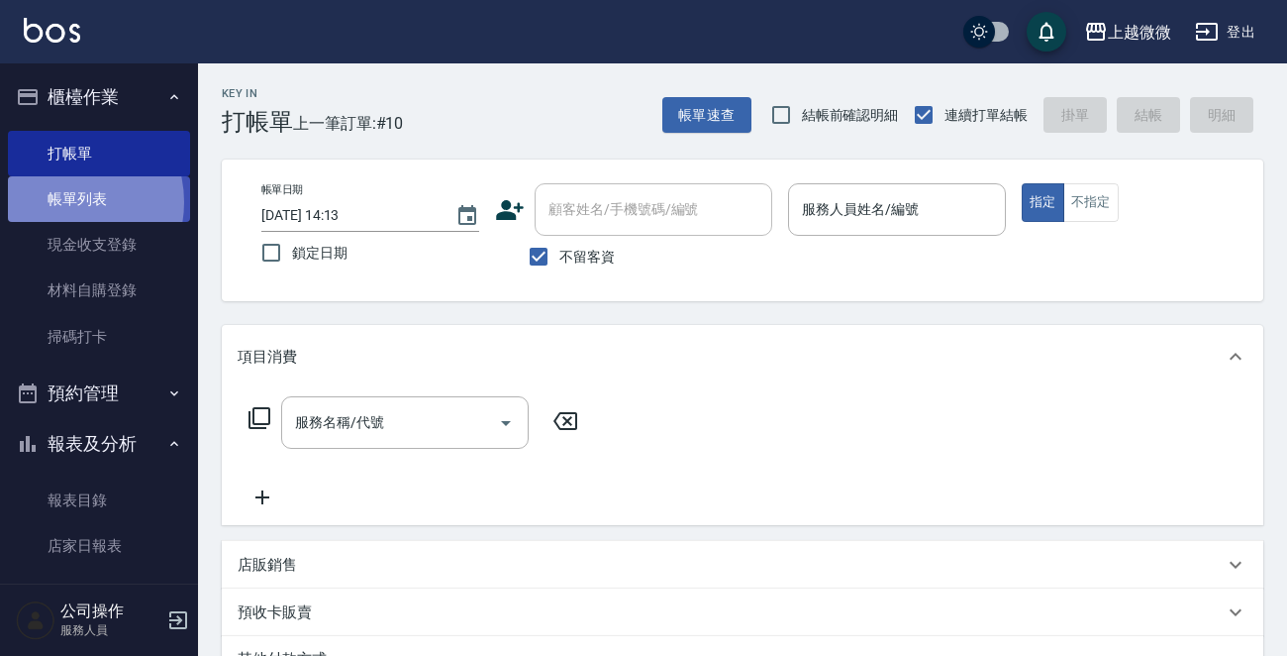
click at [61, 202] on link "帳單列表" at bounding box center [99, 199] width 182 height 46
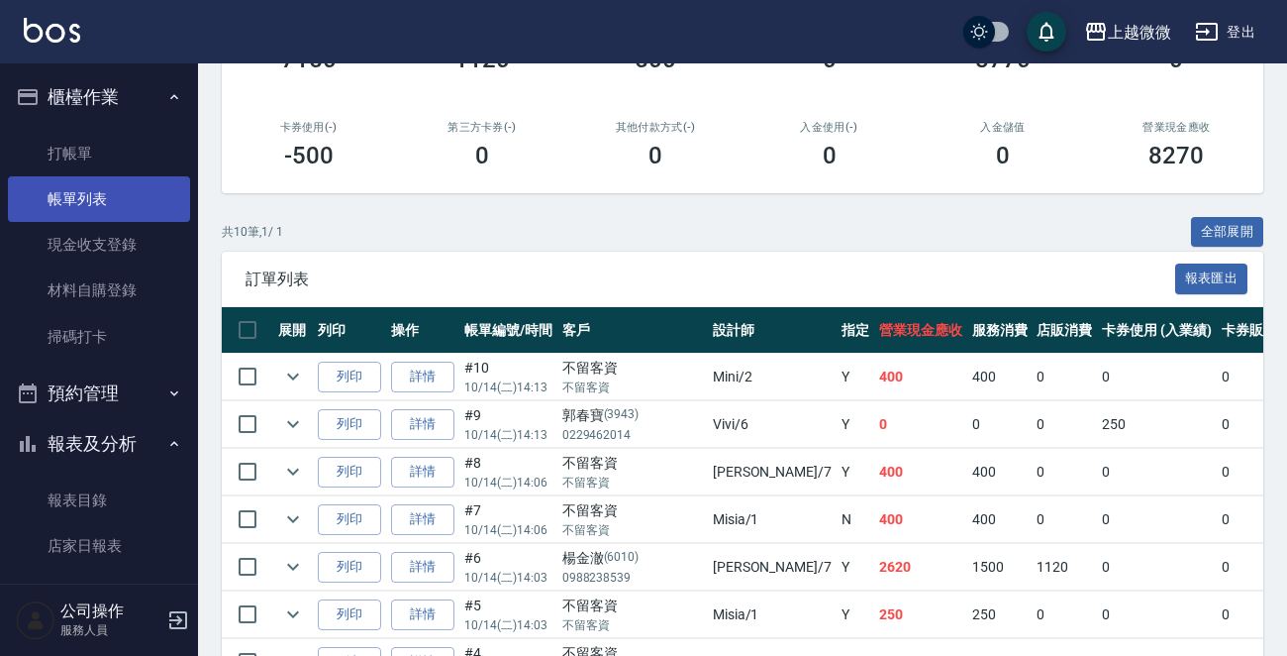
scroll to position [73, 0]
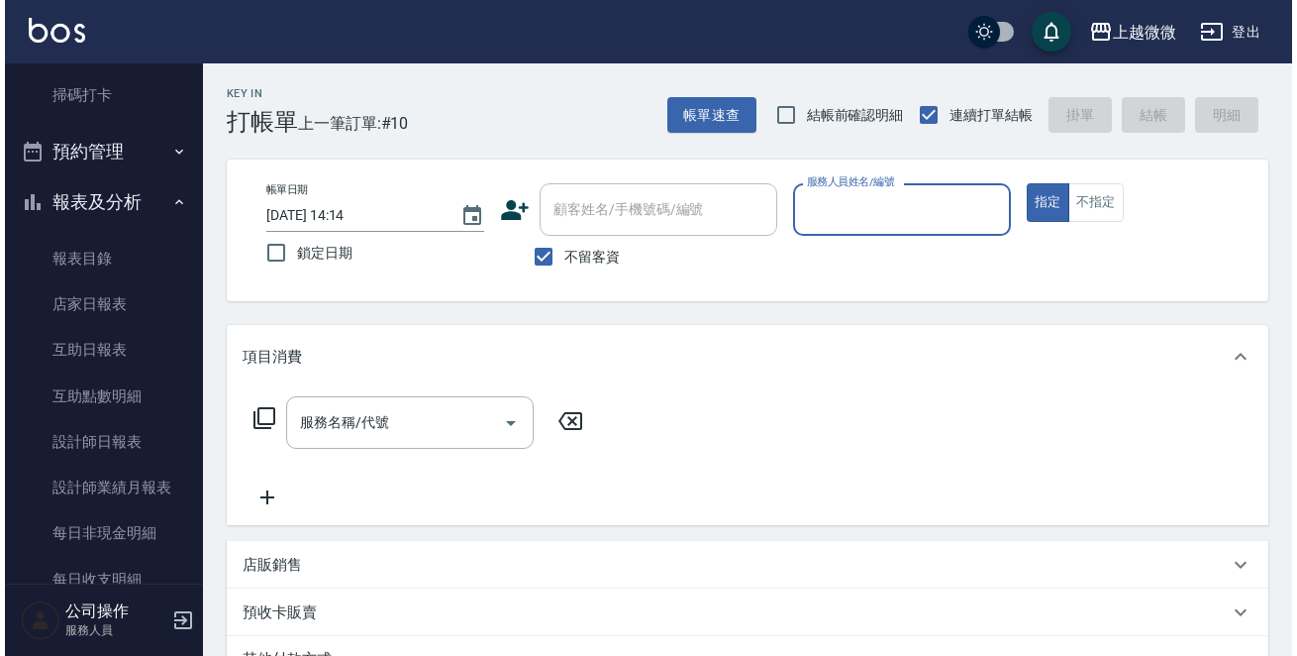
scroll to position [396, 0]
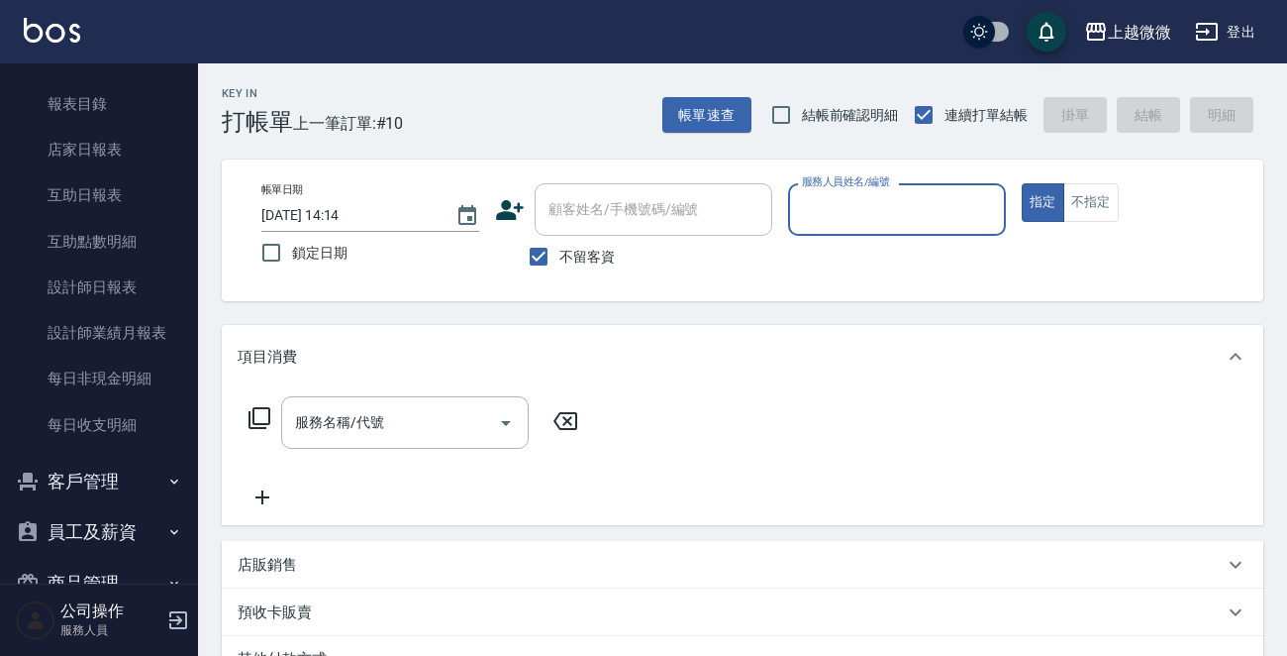
click at [166, 475] on icon "button" at bounding box center [174, 481] width 16 height 16
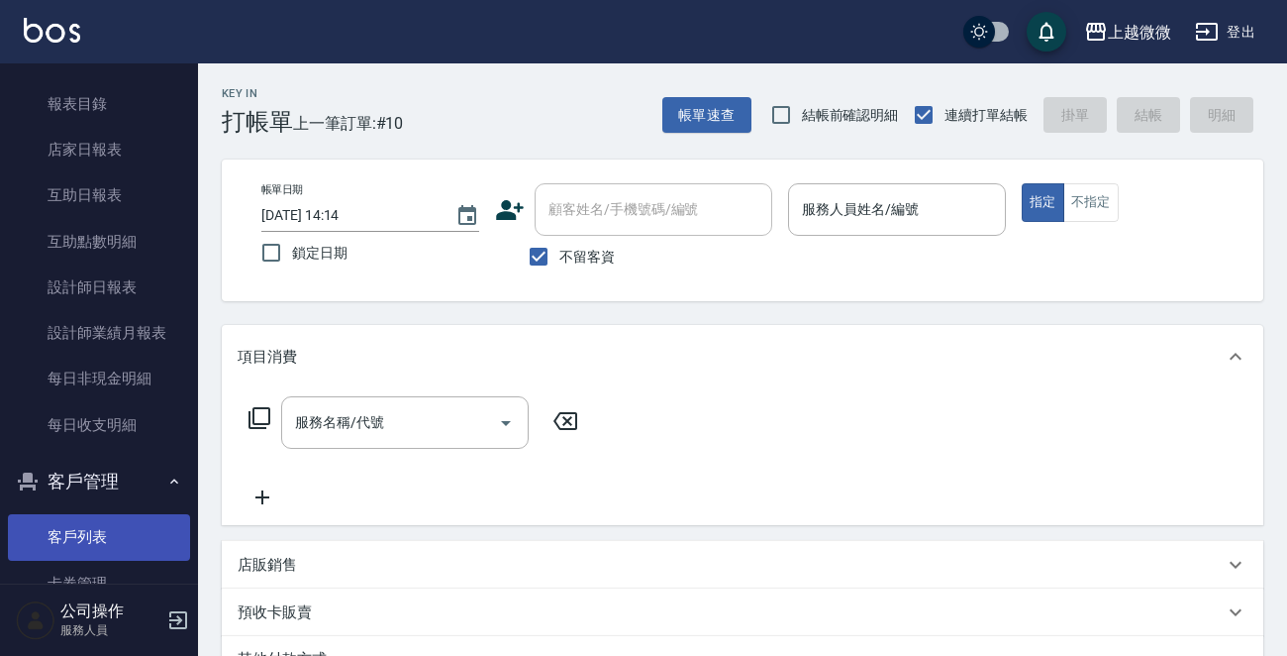
click at [122, 524] on link "客戶列表" at bounding box center [99, 537] width 182 height 46
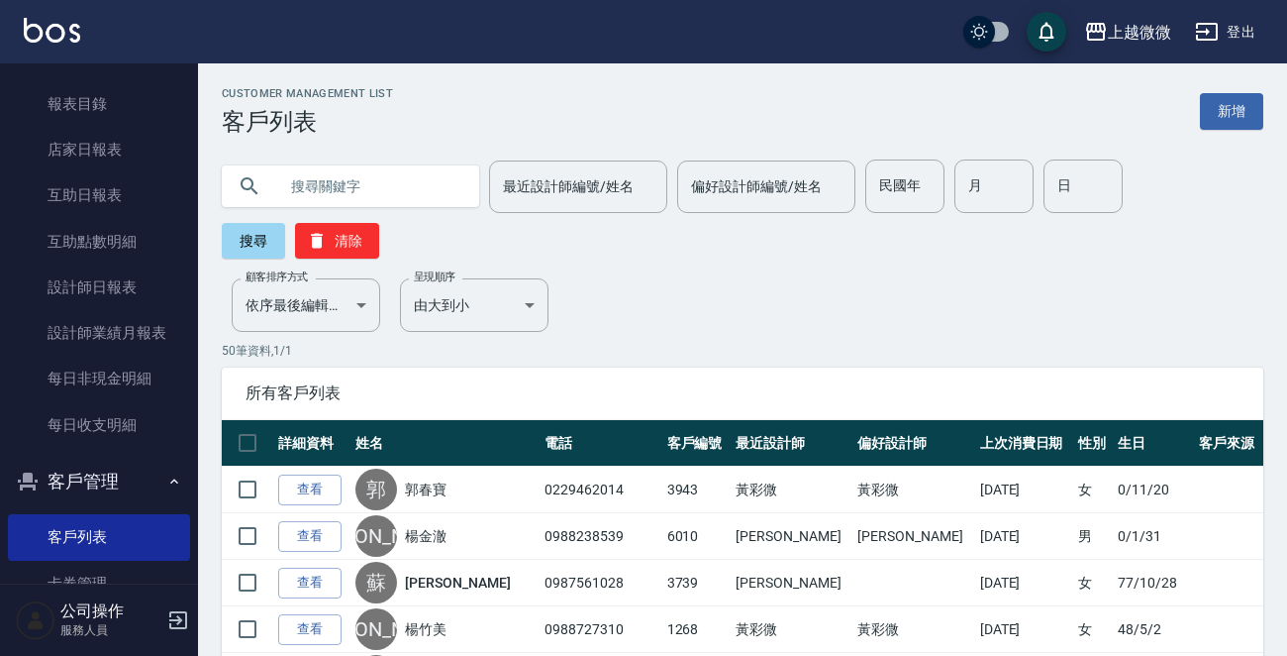
click at [315, 177] on input "text" at bounding box center [370, 185] width 186 height 53
type input "[PERSON_NAME]"
click at [248, 228] on button "搜尋" at bounding box center [253, 241] width 63 height 36
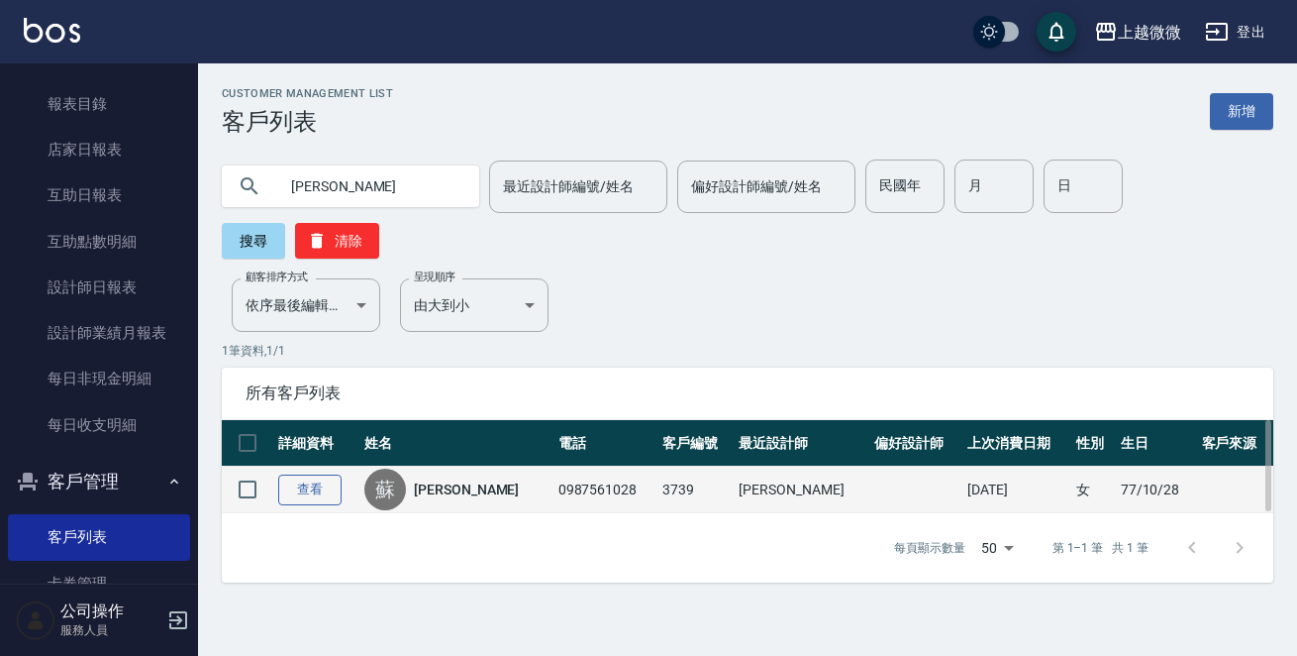
click at [306, 474] on link "查看" at bounding box center [309, 489] width 63 height 31
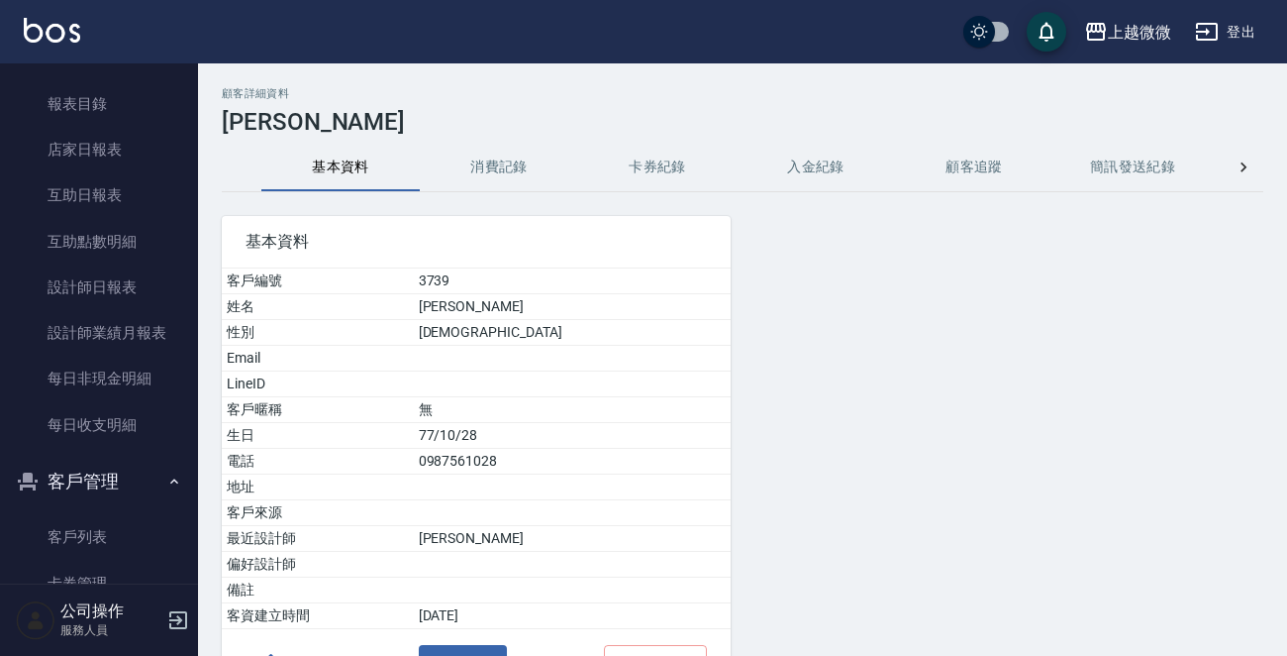
click at [480, 158] on button "消費記錄" at bounding box center [499, 168] width 158 height 48
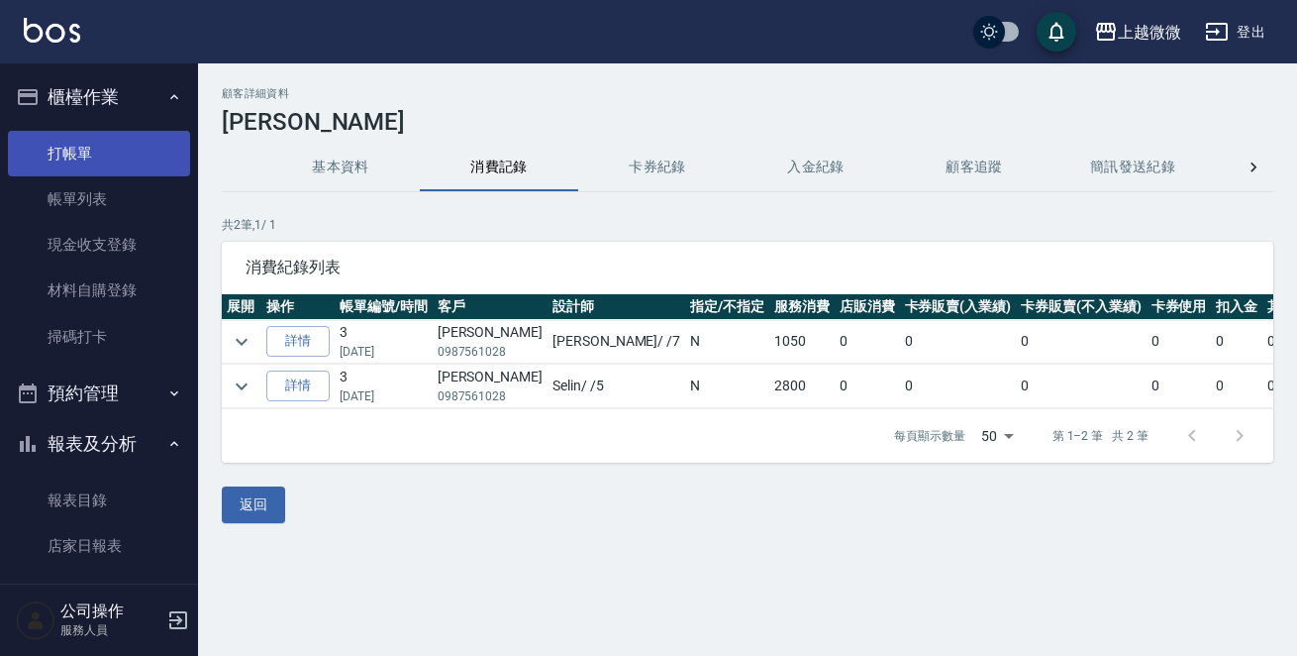
click at [103, 162] on link "打帳單" at bounding box center [99, 154] width 182 height 46
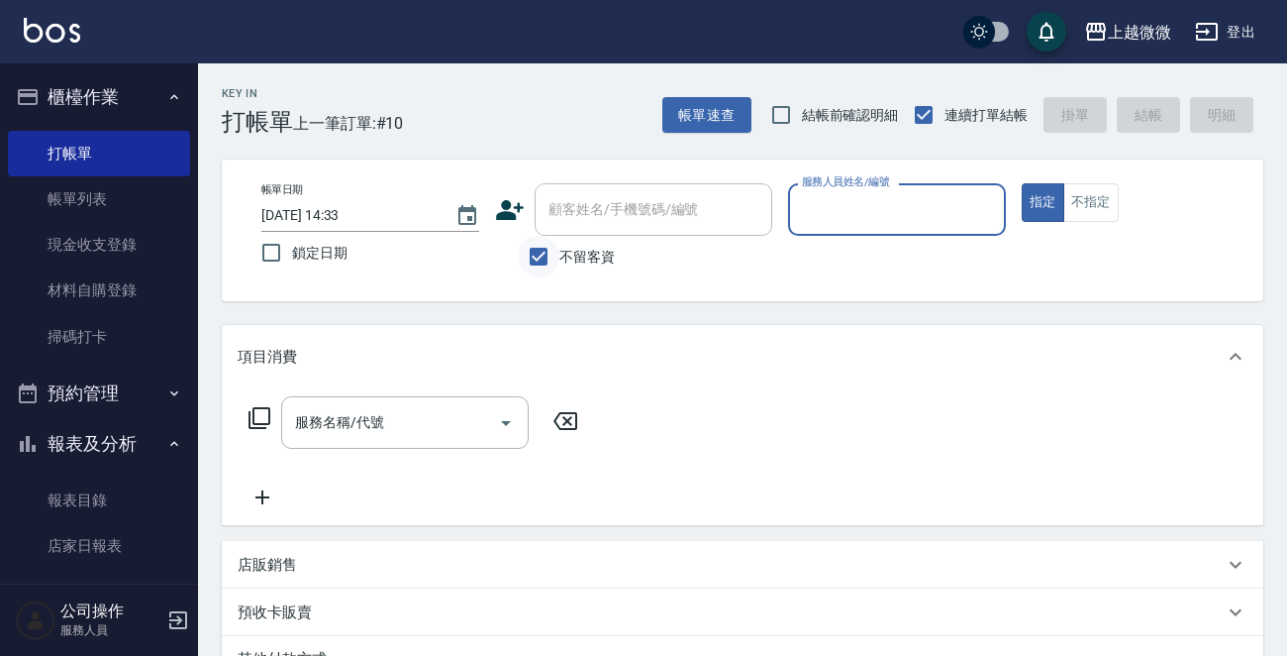
click at [527, 257] on input "不留客資" at bounding box center [539, 257] width 42 height 42
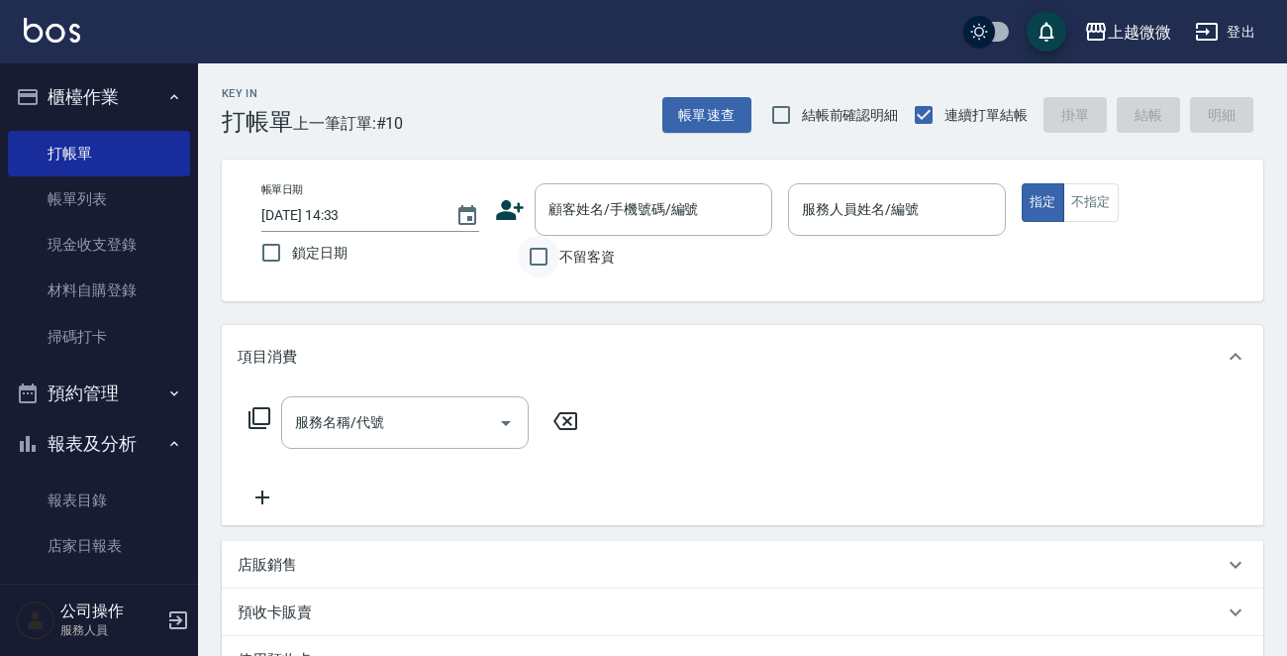
click at [531, 260] on input "不留客資" at bounding box center [539, 257] width 42 height 42
checkbox input "true"
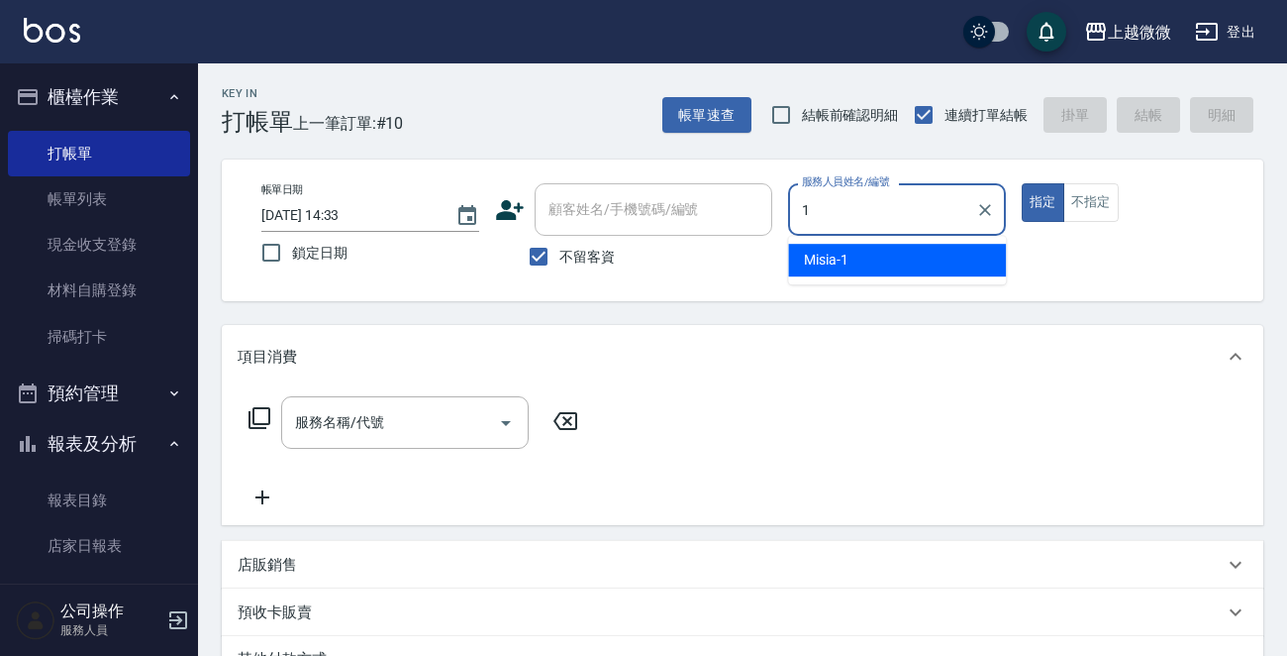
type input "Misia-1"
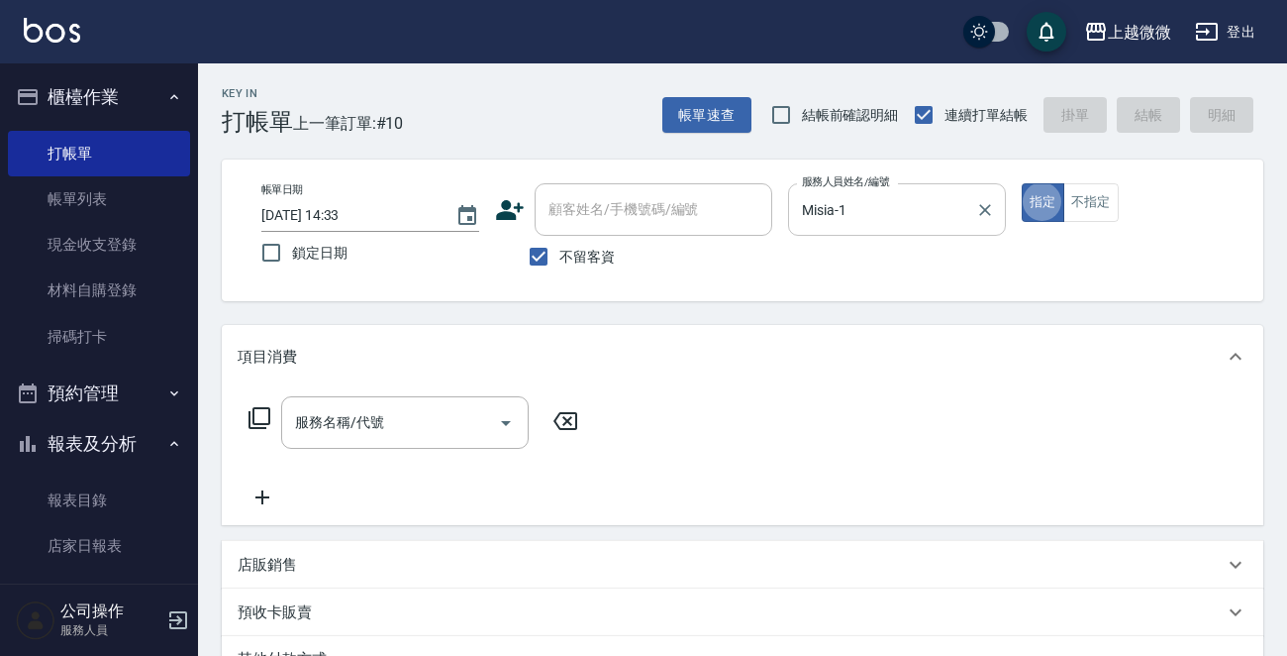
type button "true"
click at [1080, 201] on button "不指定" at bounding box center [1091, 202] width 55 height 39
click at [504, 421] on icon "Open" at bounding box center [506, 423] width 10 height 5
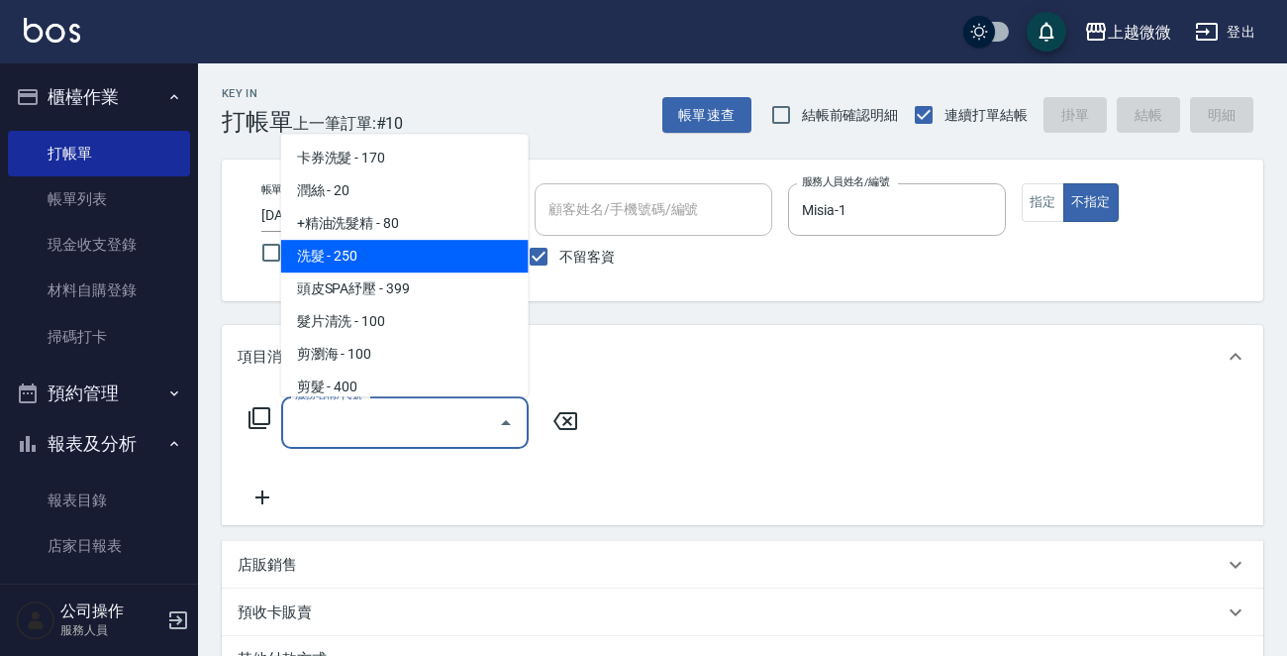
click at [388, 263] on span "洗髮 - 250" at bounding box center [405, 256] width 248 height 33
type input "洗髮(A03)"
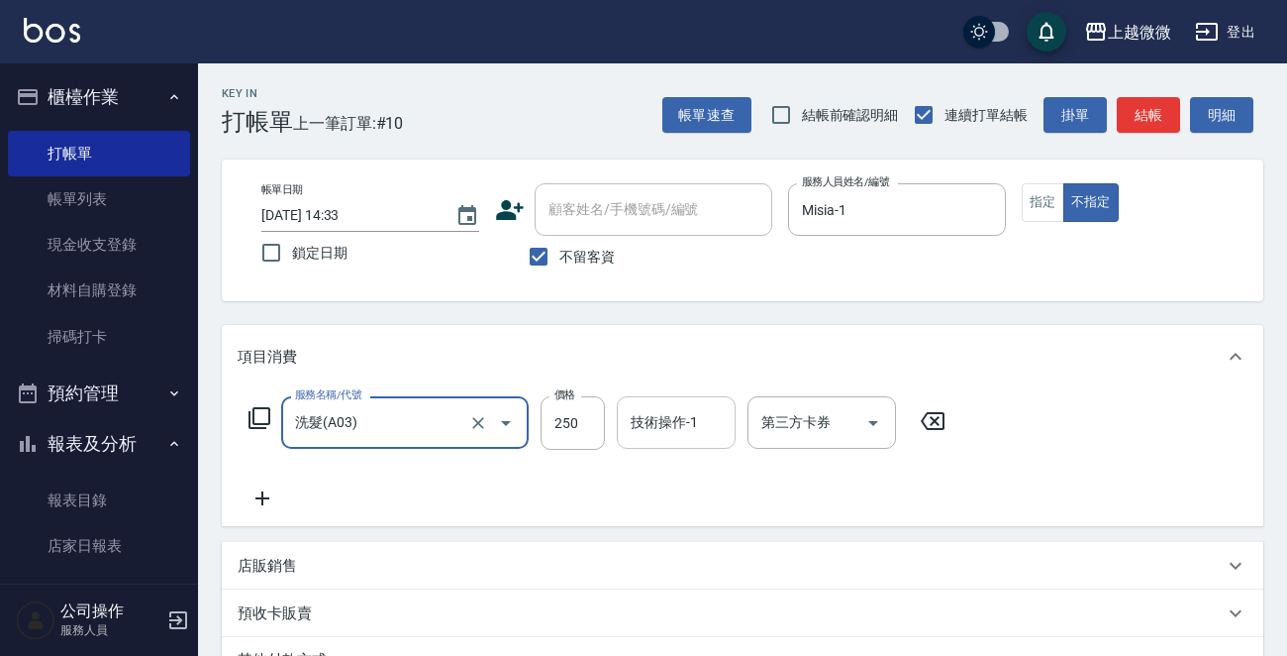
click at [643, 436] on input "技術操作-1" at bounding box center [676, 422] width 101 height 35
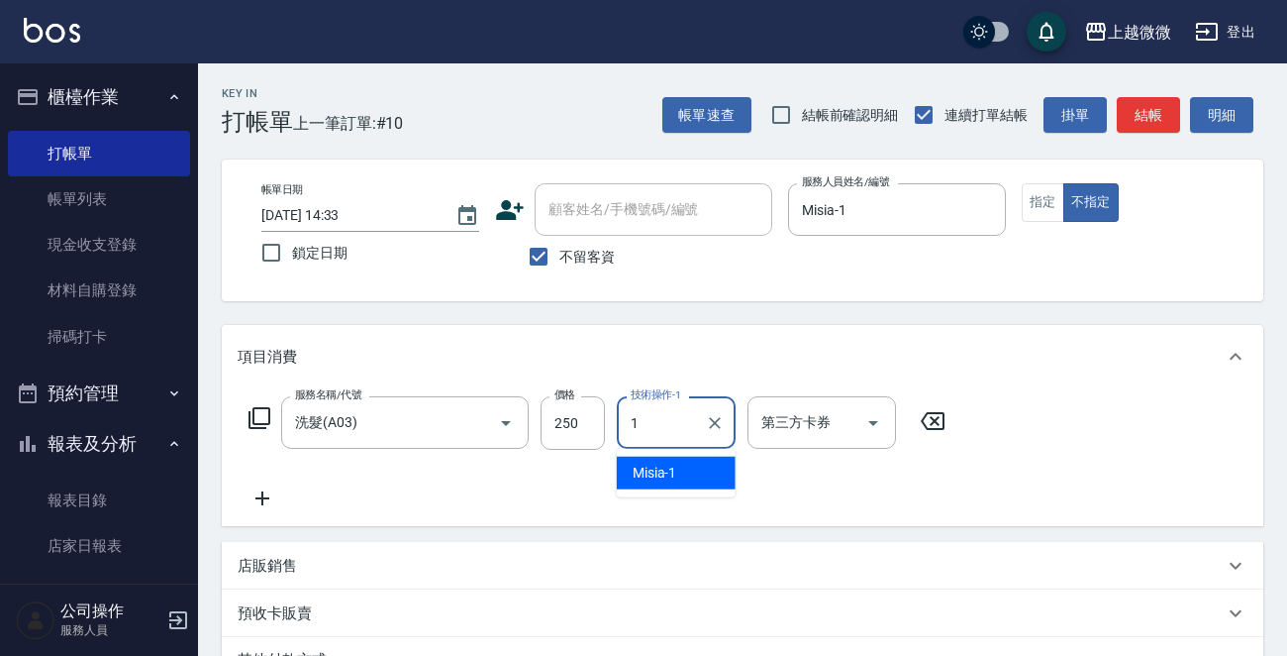
type input "Misia-1"
click at [258, 502] on icon at bounding box center [263, 498] width 50 height 24
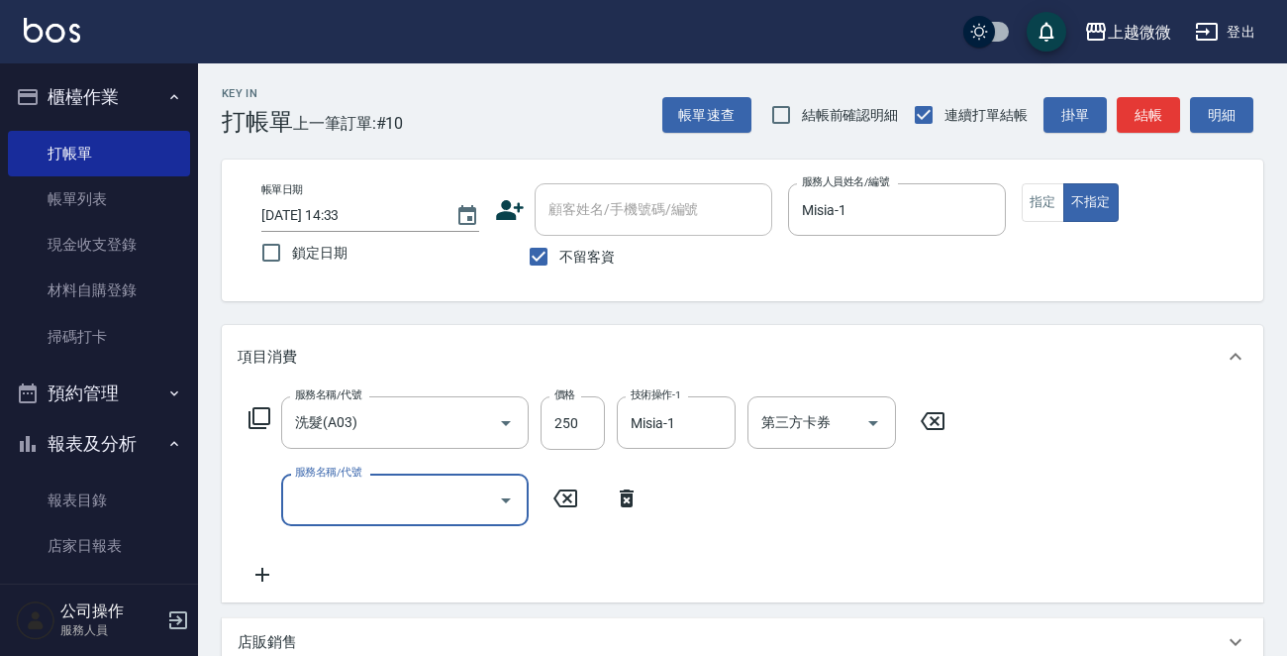
click at [511, 504] on icon "Open" at bounding box center [506, 500] width 24 height 24
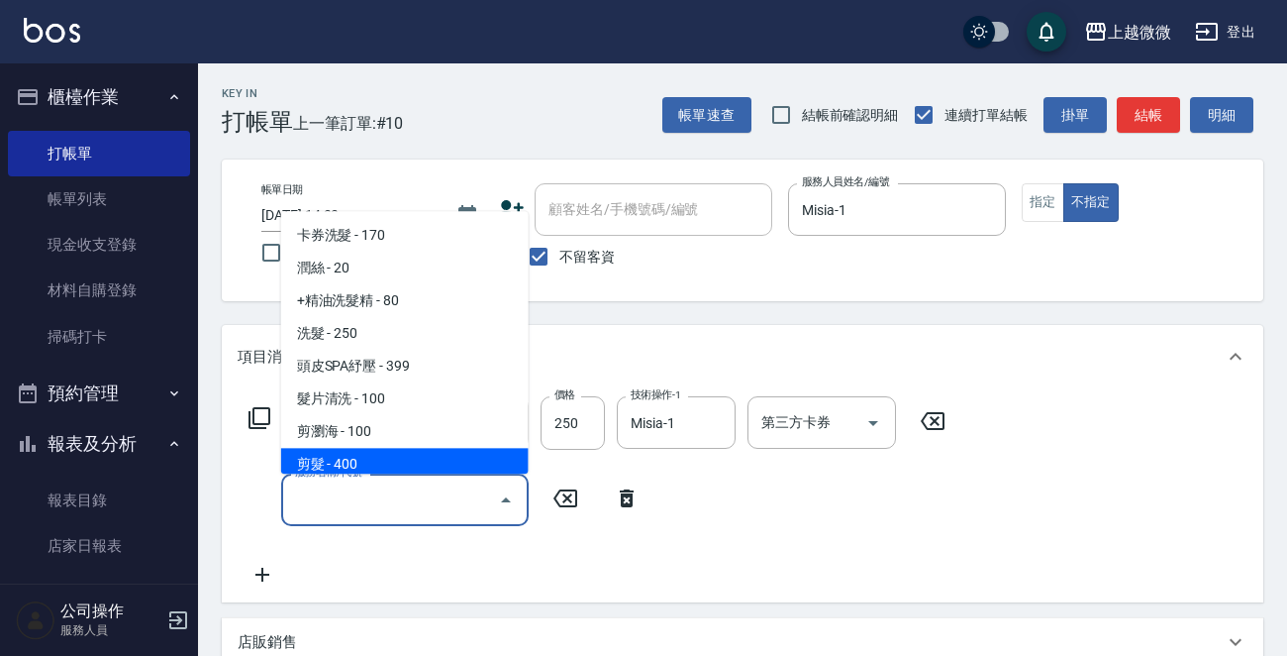
click at [463, 461] on span "剪髮 - 400" at bounding box center [405, 465] width 248 height 33
type input "剪髮(B02)"
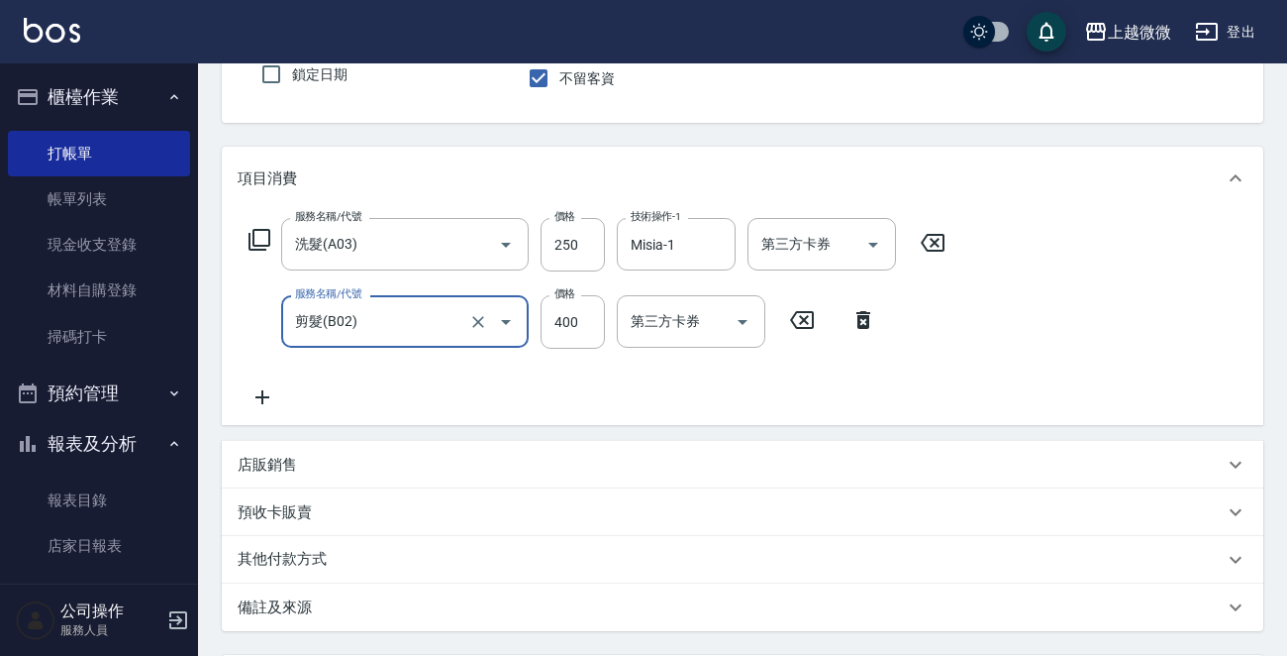
scroll to position [373, 0]
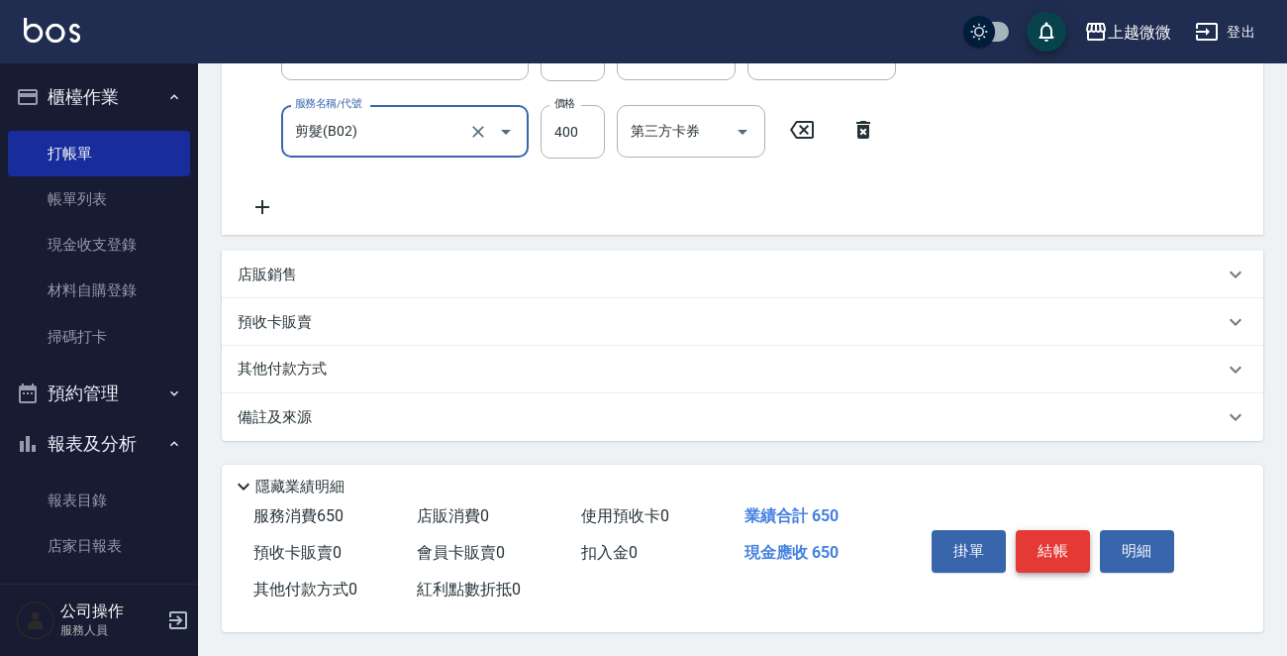
click at [1034, 540] on button "結帳" at bounding box center [1053, 551] width 74 height 42
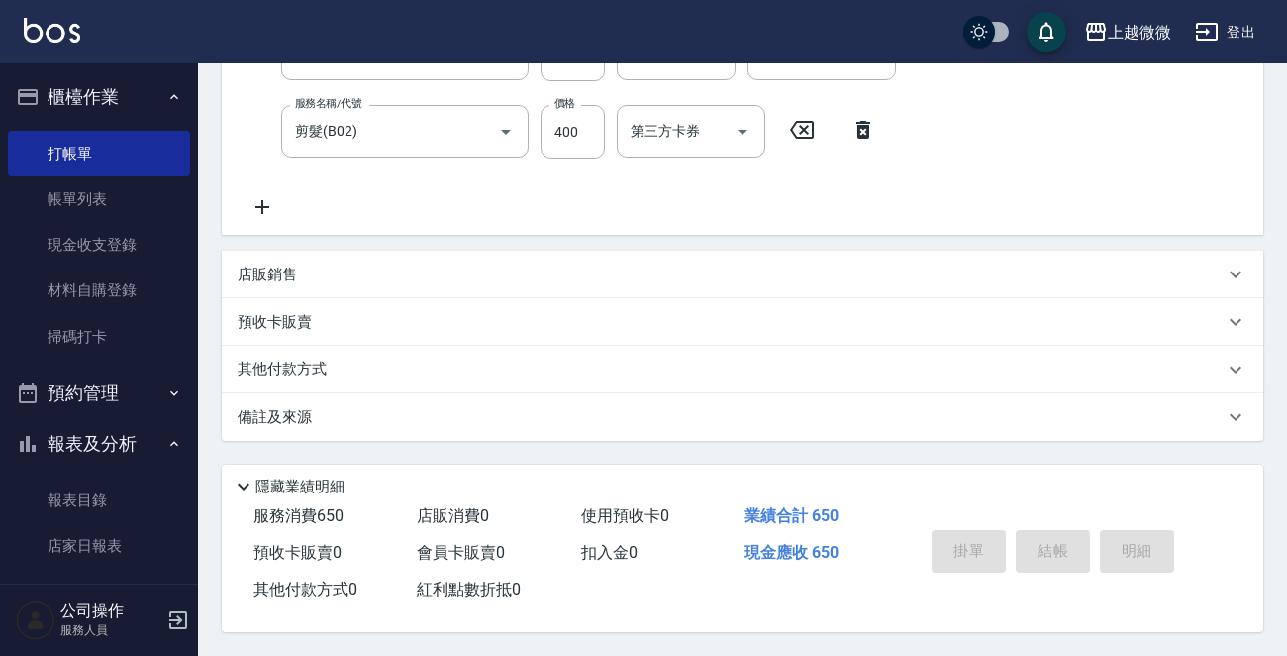
type input "[DATE] 14:34"
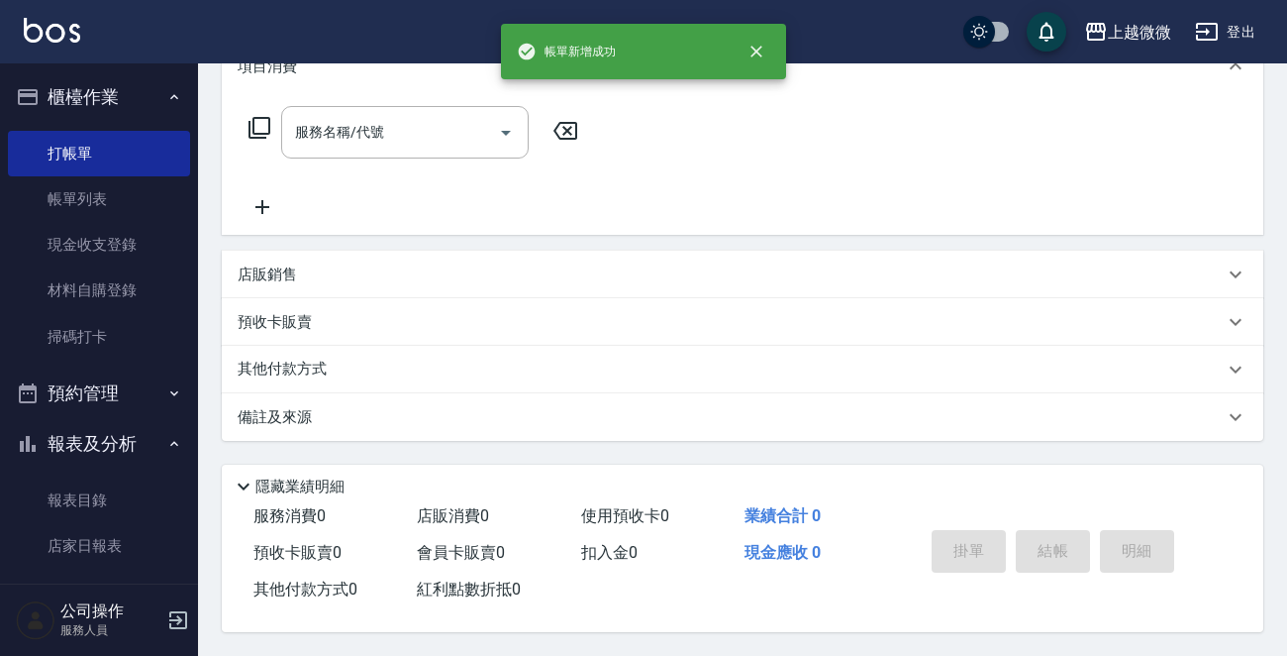
scroll to position [0, 0]
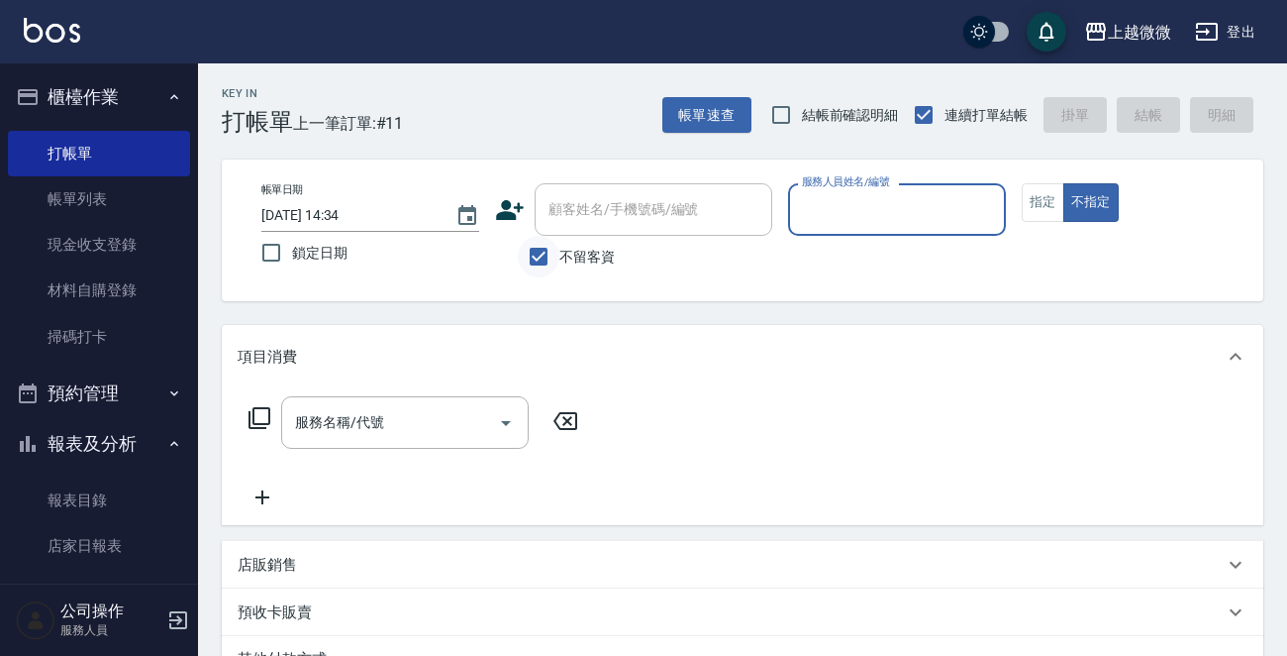
click at [535, 255] on input "不留客資" at bounding box center [539, 257] width 42 height 42
checkbox input "false"
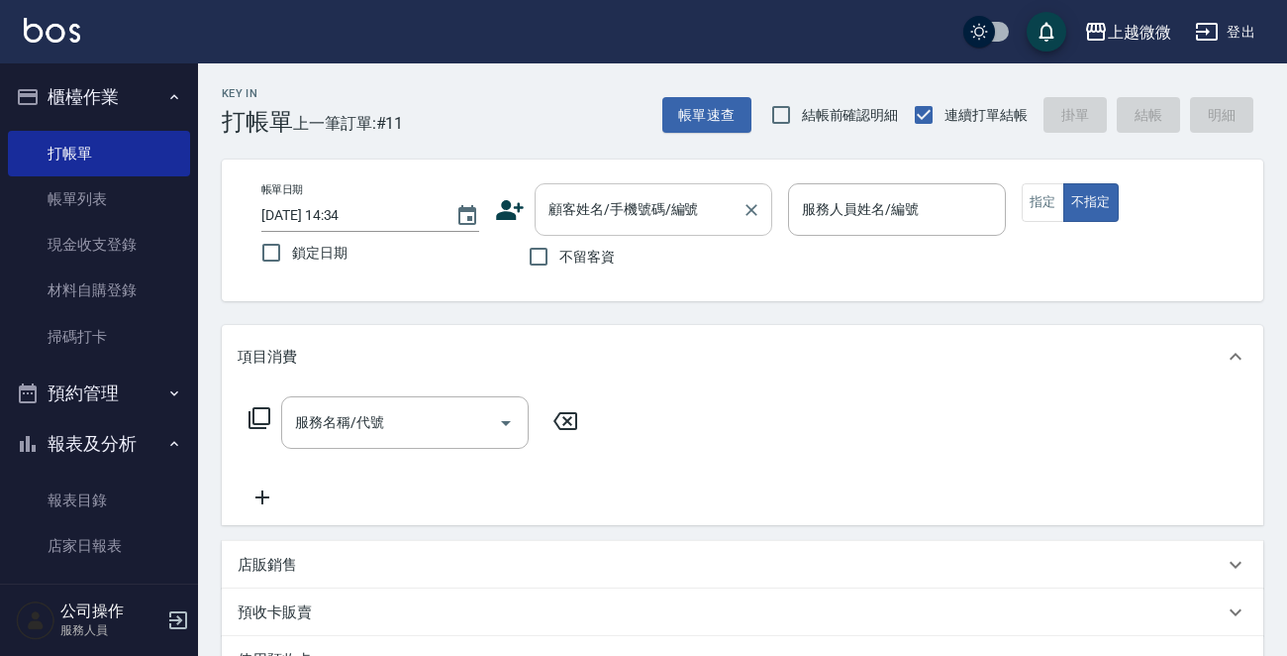
click at [565, 214] on div "顧客姓名/手機號碼/編號 顧客姓名/手機號碼/編號" at bounding box center [654, 209] width 238 height 52
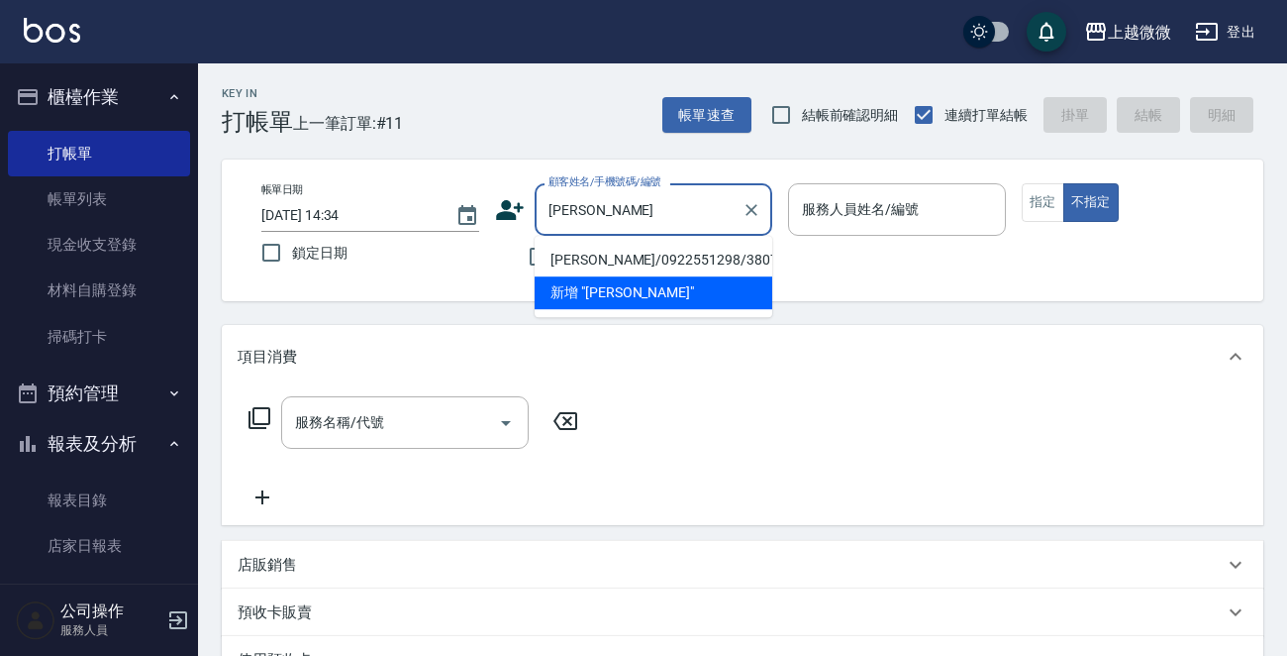
click at [606, 257] on li "[PERSON_NAME]/0922551298/3807" at bounding box center [654, 260] width 238 height 33
type input "[PERSON_NAME]/0922551298/3807"
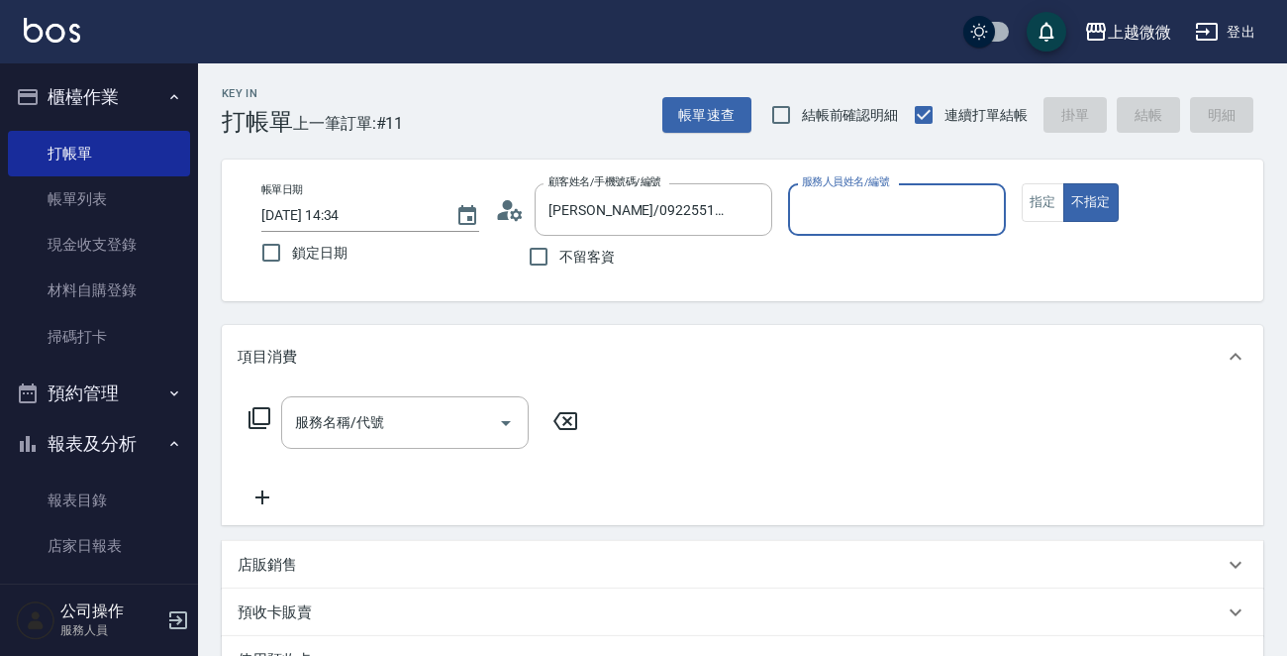
type input "Vivi-6"
click at [1044, 203] on button "指定" at bounding box center [1043, 202] width 43 height 39
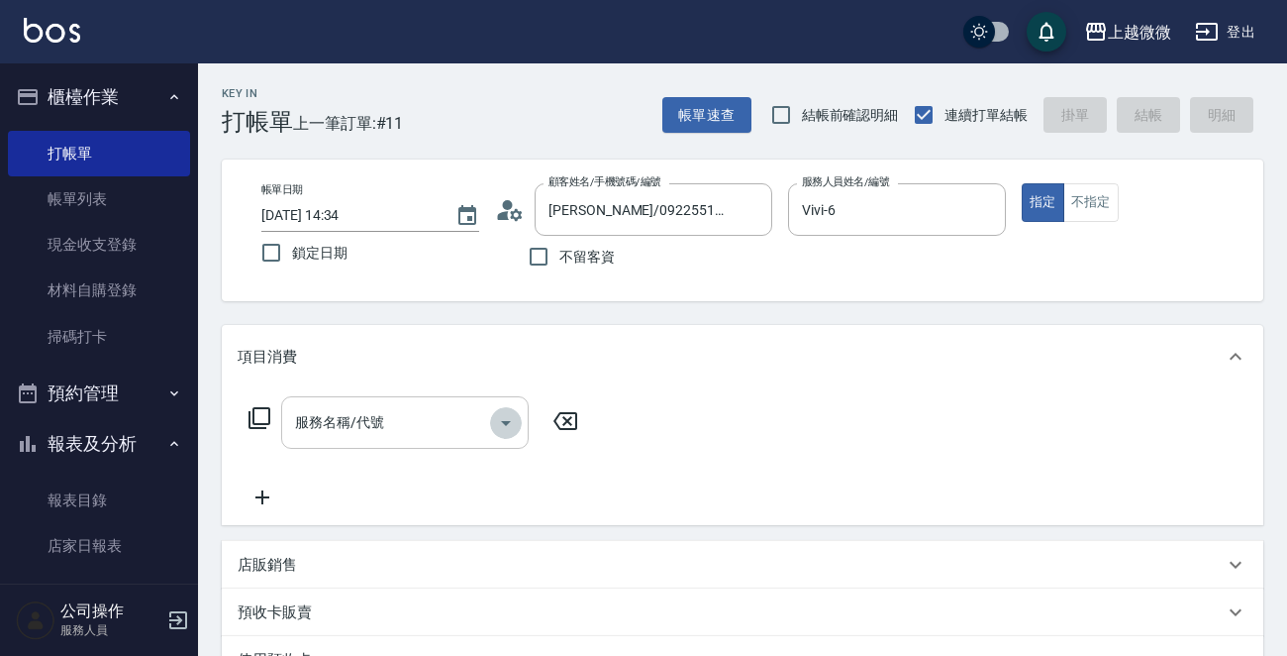
click at [501, 422] on icon "Open" at bounding box center [506, 423] width 24 height 24
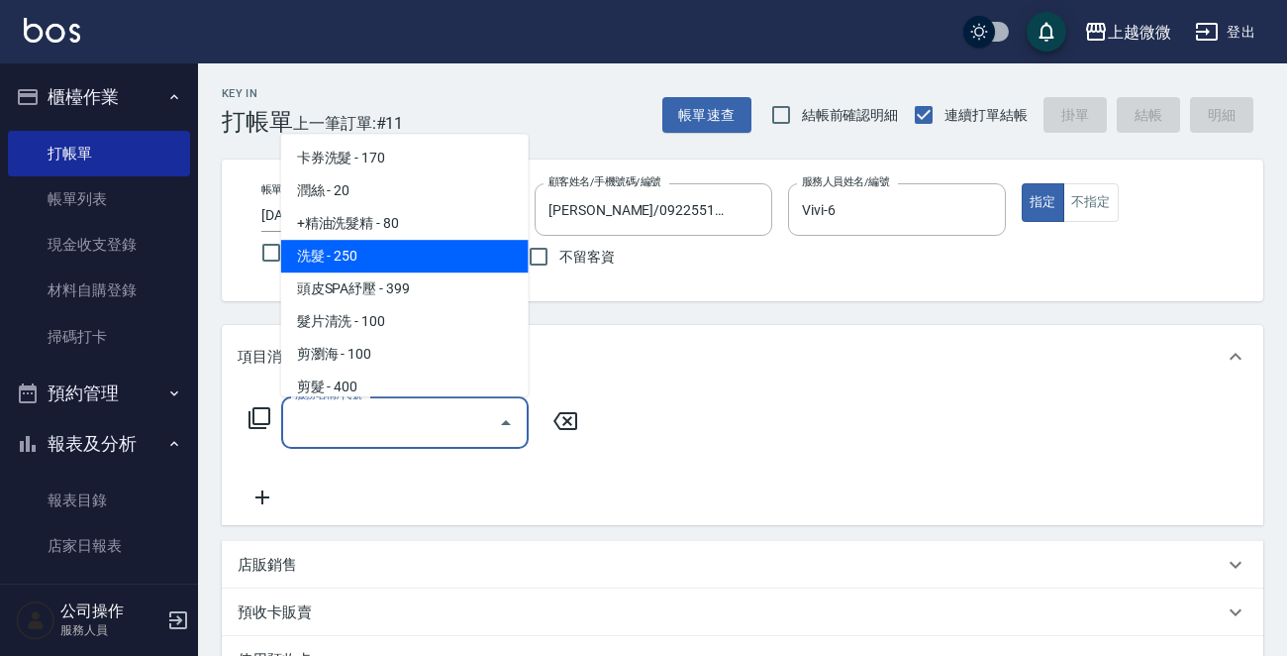
click at [400, 257] on span "洗髮 - 250" at bounding box center [405, 256] width 248 height 33
type input "洗髮(A03)"
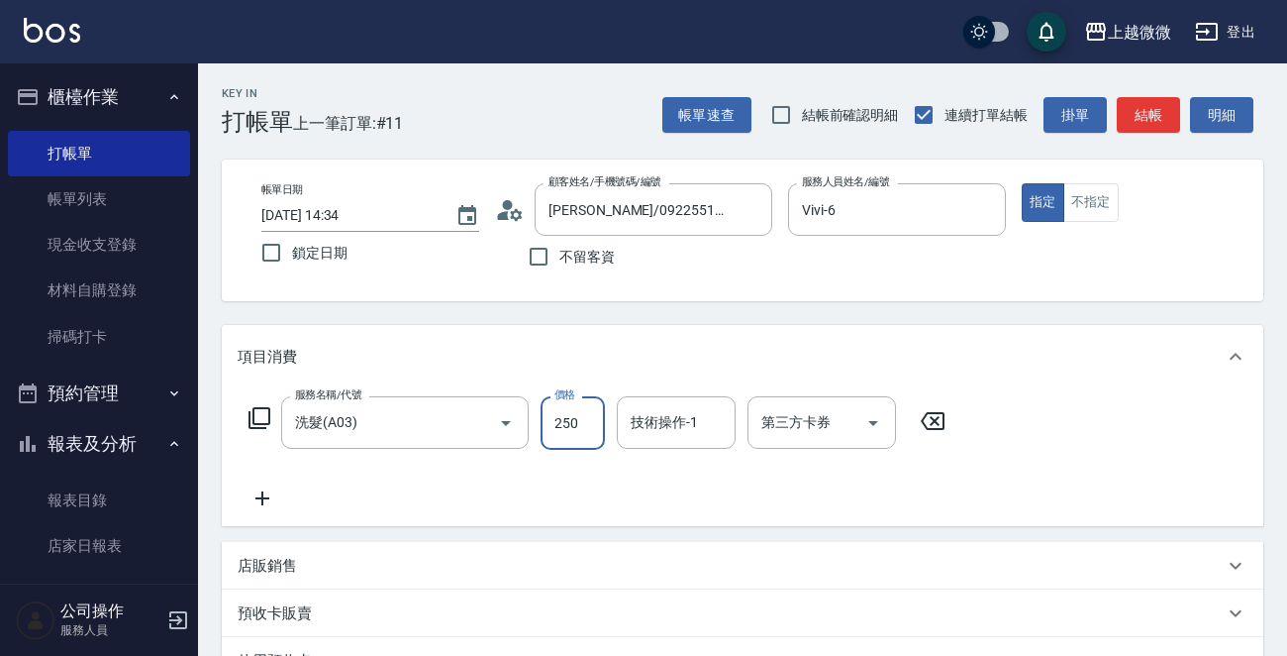
click at [571, 424] on input "250" at bounding box center [573, 422] width 64 height 53
click at [596, 421] on input "28000" at bounding box center [573, 422] width 64 height 53
click at [541, 427] on input "0" at bounding box center [573, 422] width 64 height 53
type input "280"
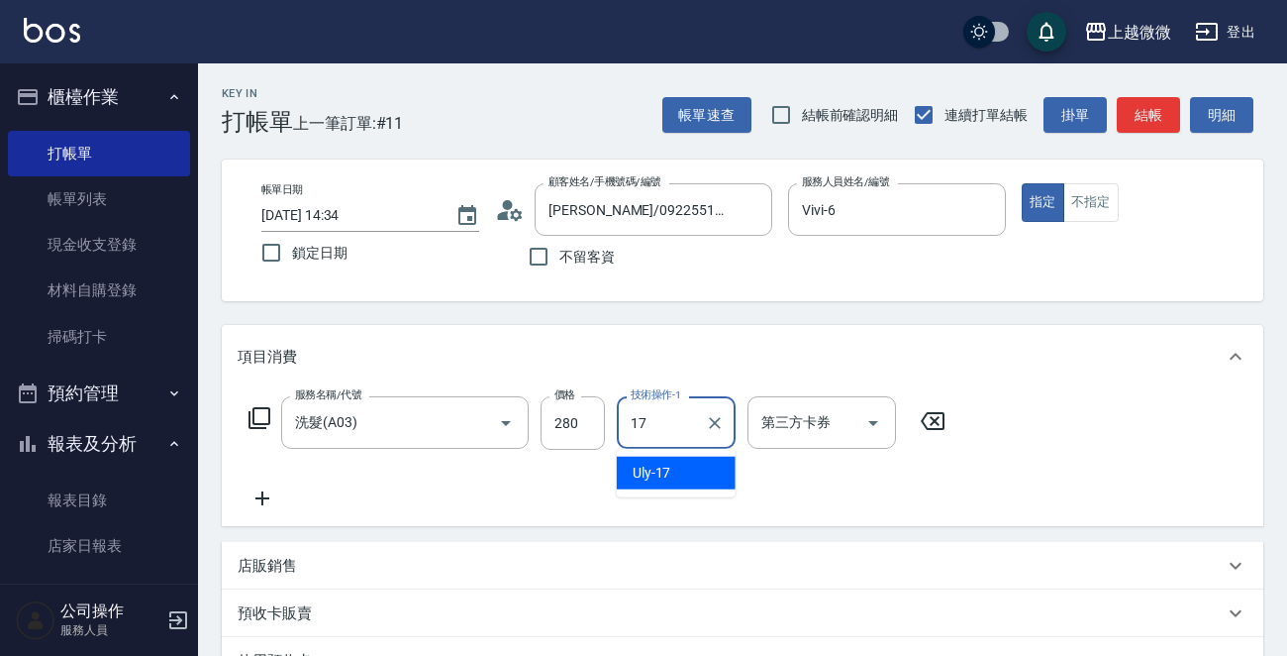
type input "Uly-17"
click at [257, 496] on icon at bounding box center [263, 498] width 50 height 24
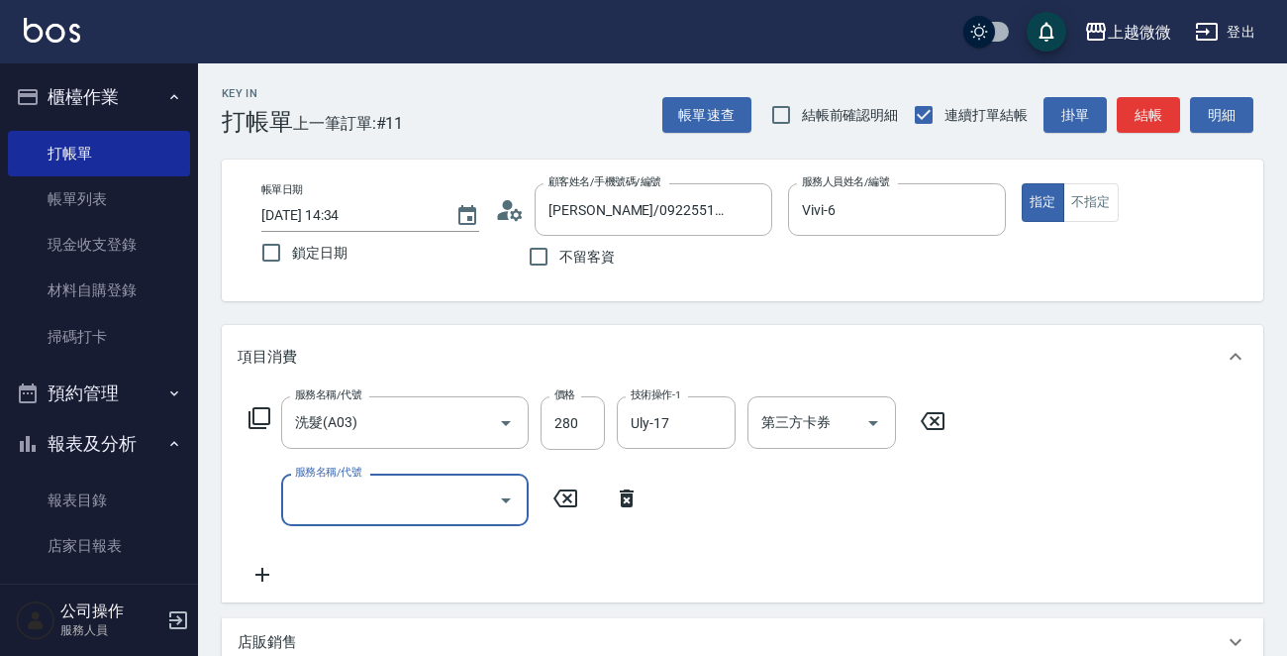
click at [503, 494] on icon "Open" at bounding box center [506, 500] width 24 height 24
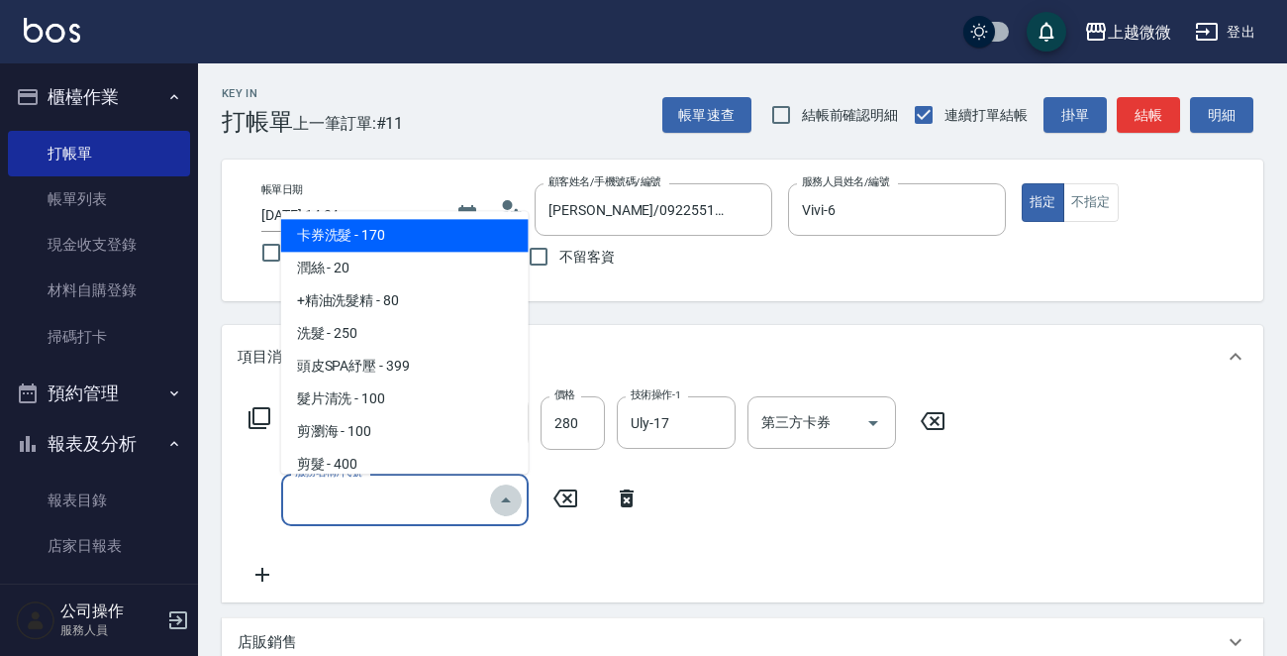
click at [503, 494] on icon "Close" at bounding box center [506, 500] width 24 height 24
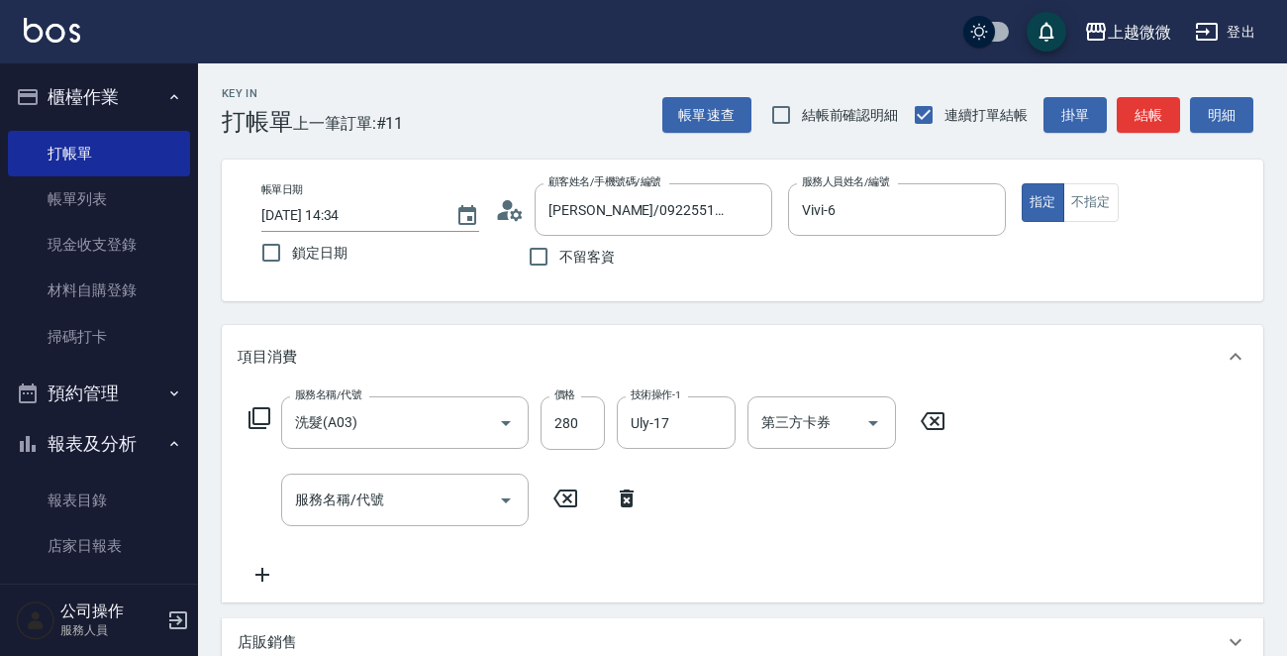
click at [258, 415] on icon at bounding box center [260, 418] width 24 height 24
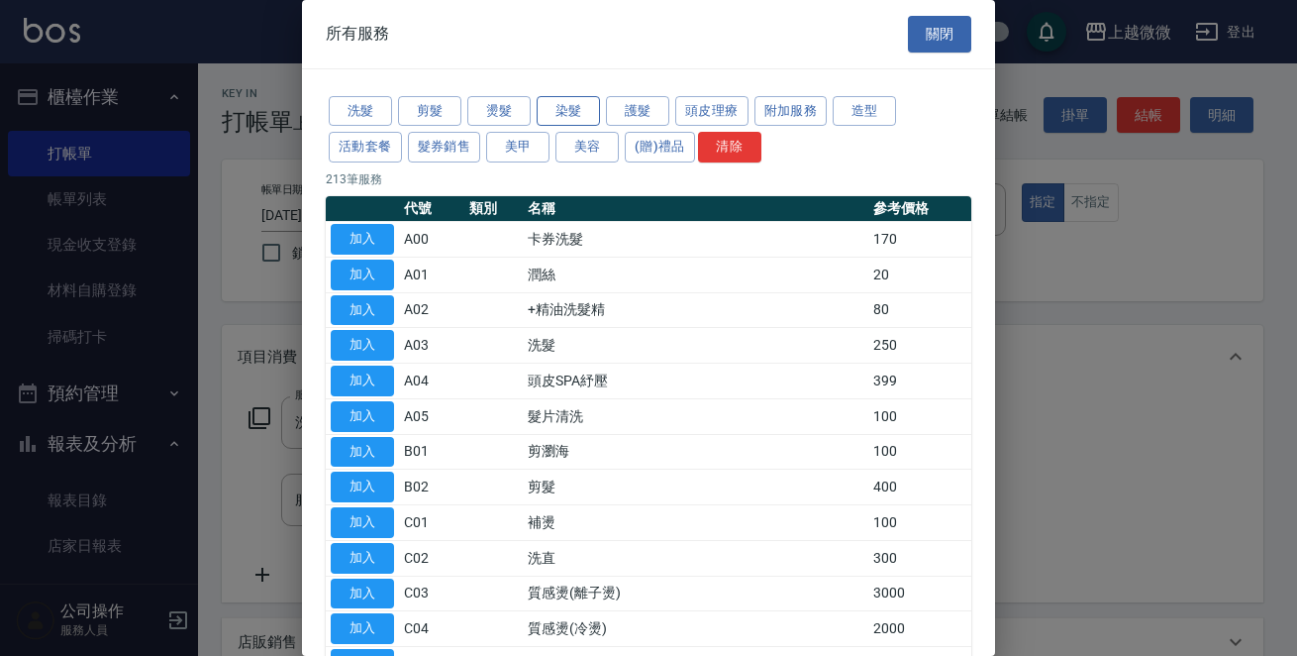
click at [556, 107] on button "染髮" at bounding box center [568, 111] width 63 height 31
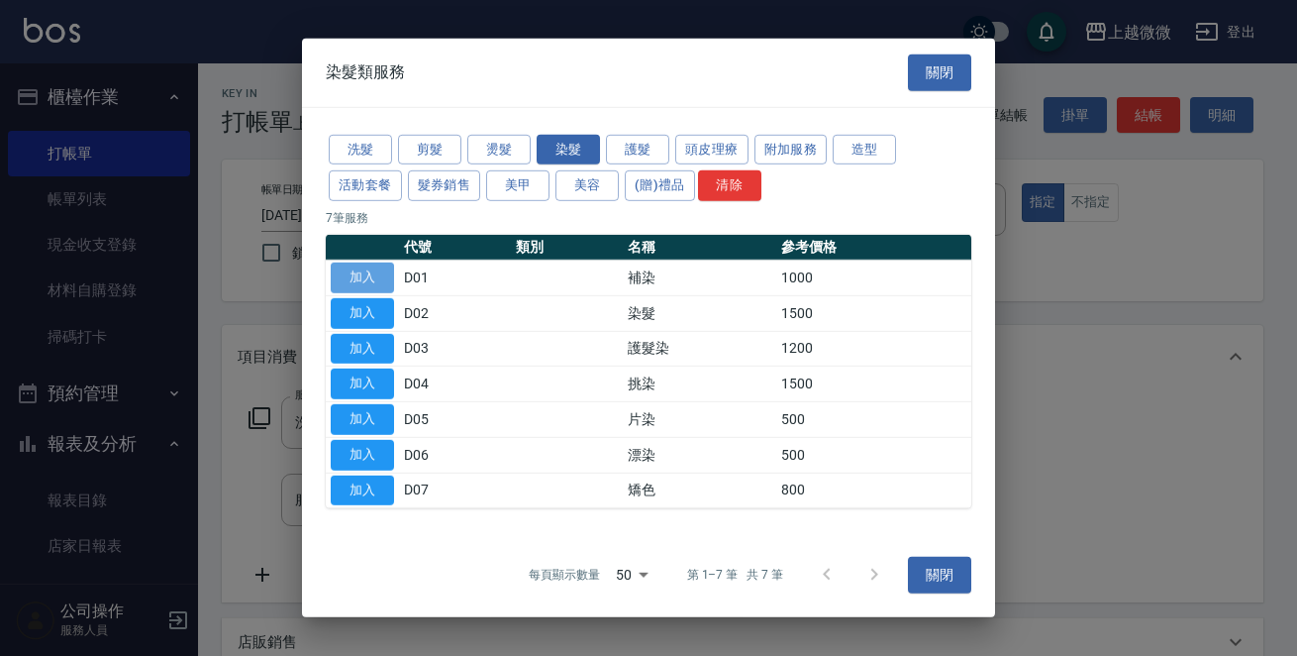
click at [357, 278] on button "加入" at bounding box center [362, 277] width 63 height 31
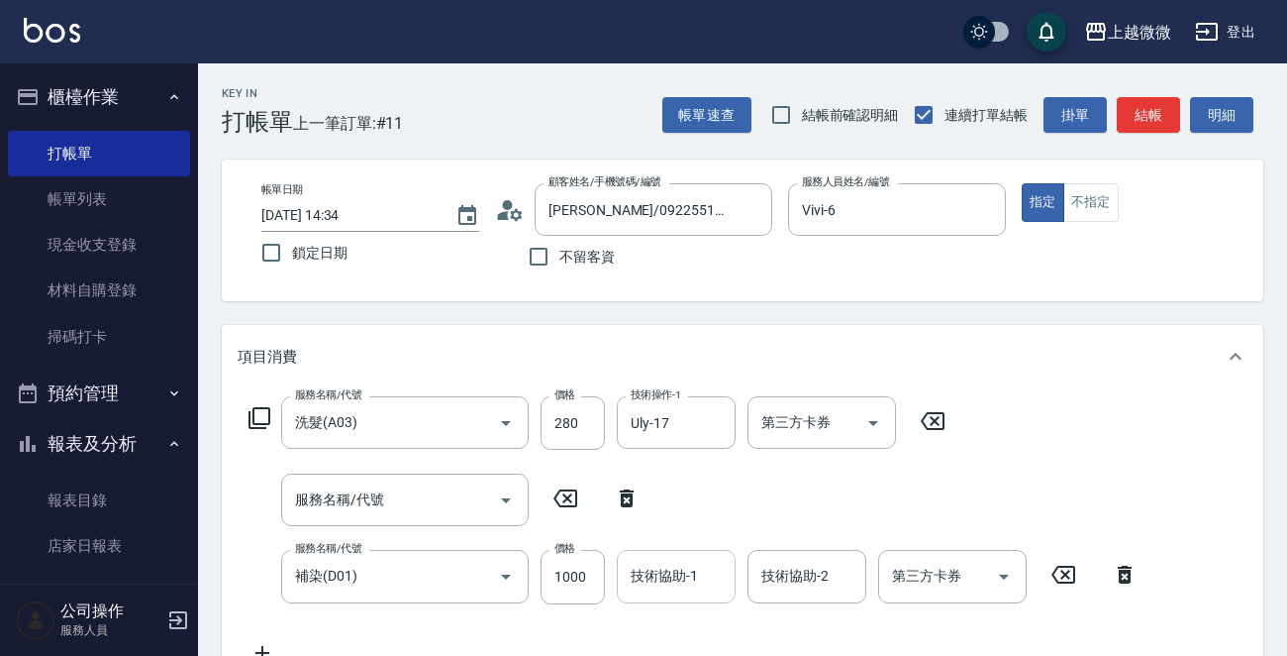
click at [665, 581] on div "技術協助-1 技術協助-1" at bounding box center [676, 576] width 119 height 52
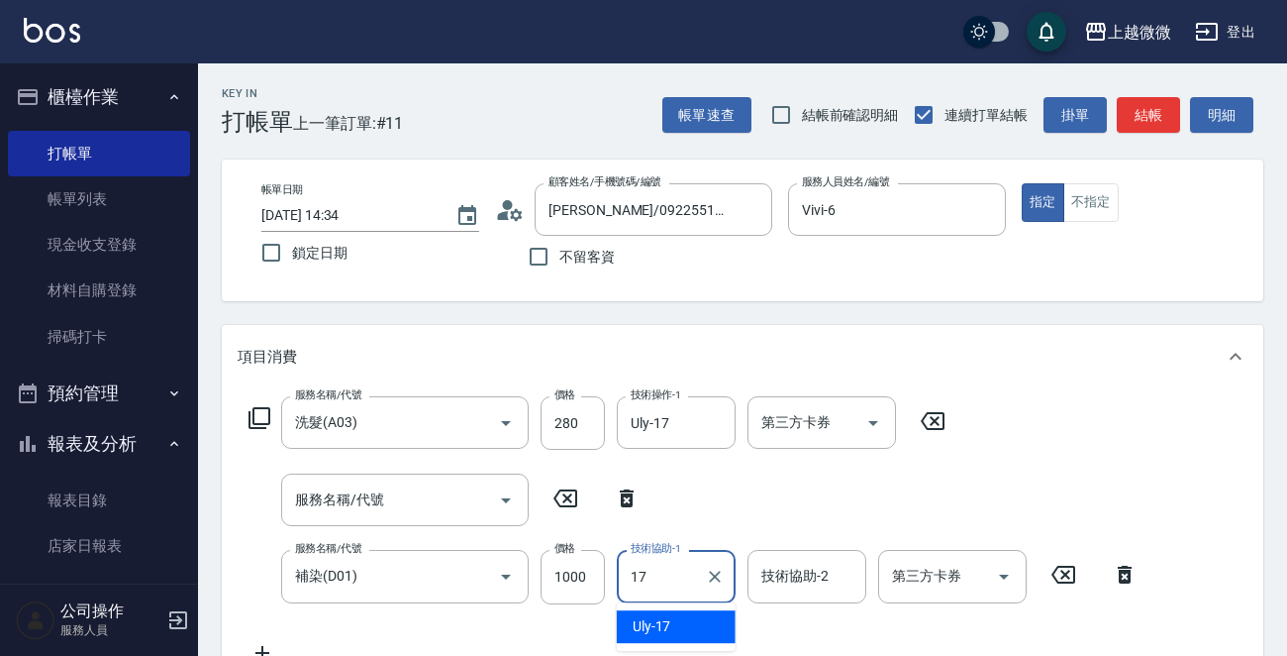
type input "Uly-17"
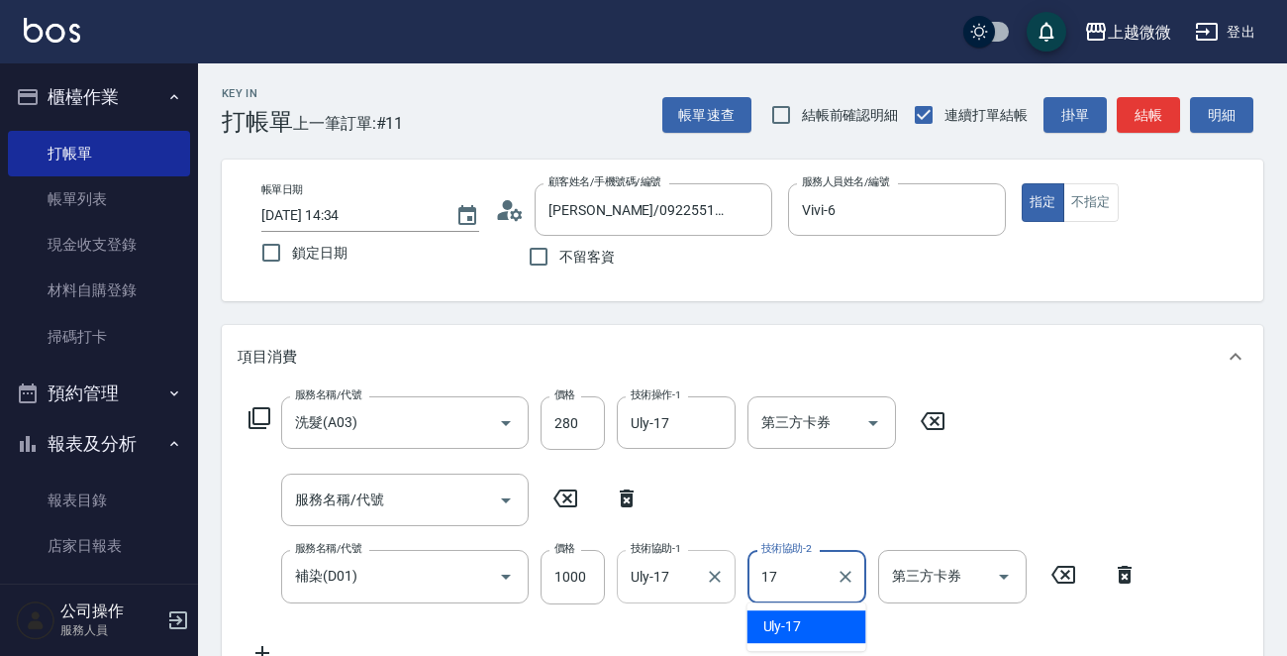
type input "Uly-17"
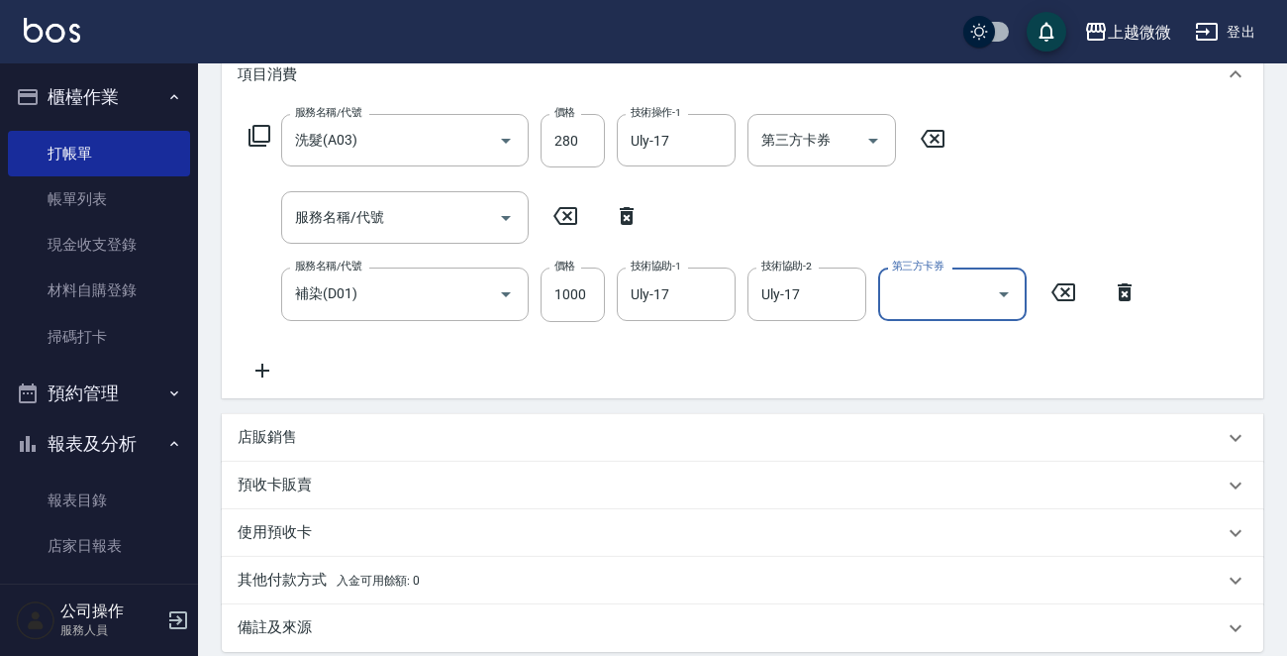
scroll to position [297, 0]
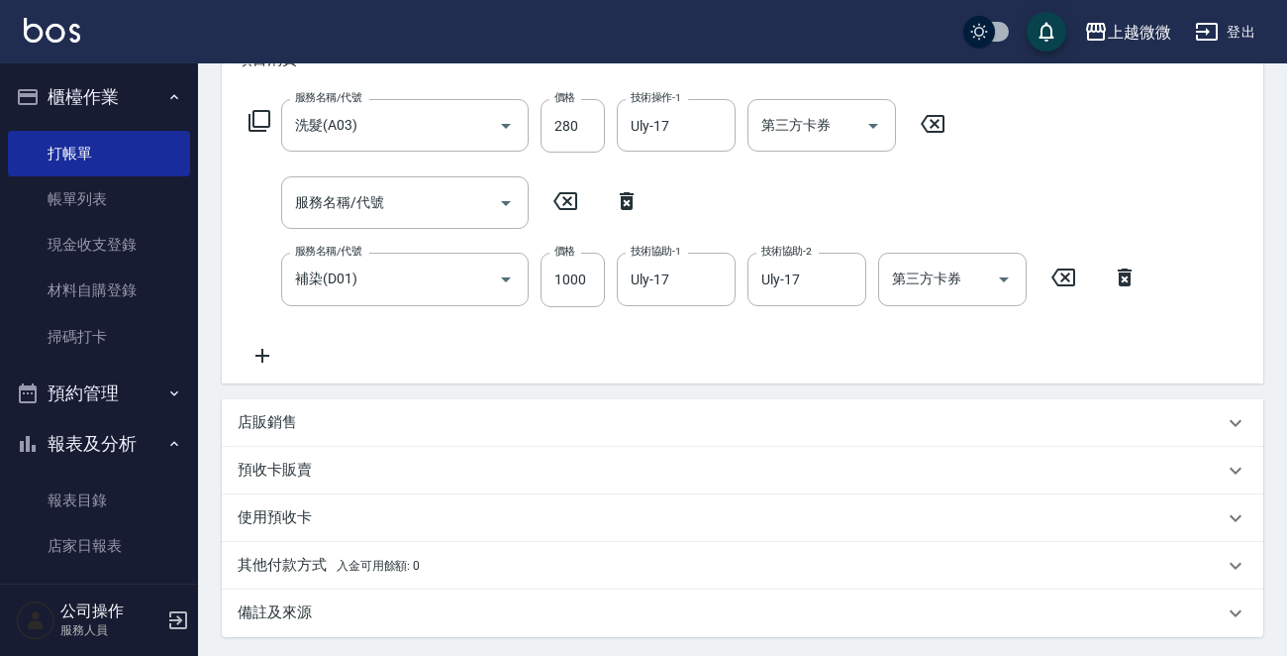
click at [263, 364] on icon at bounding box center [263, 356] width 50 height 24
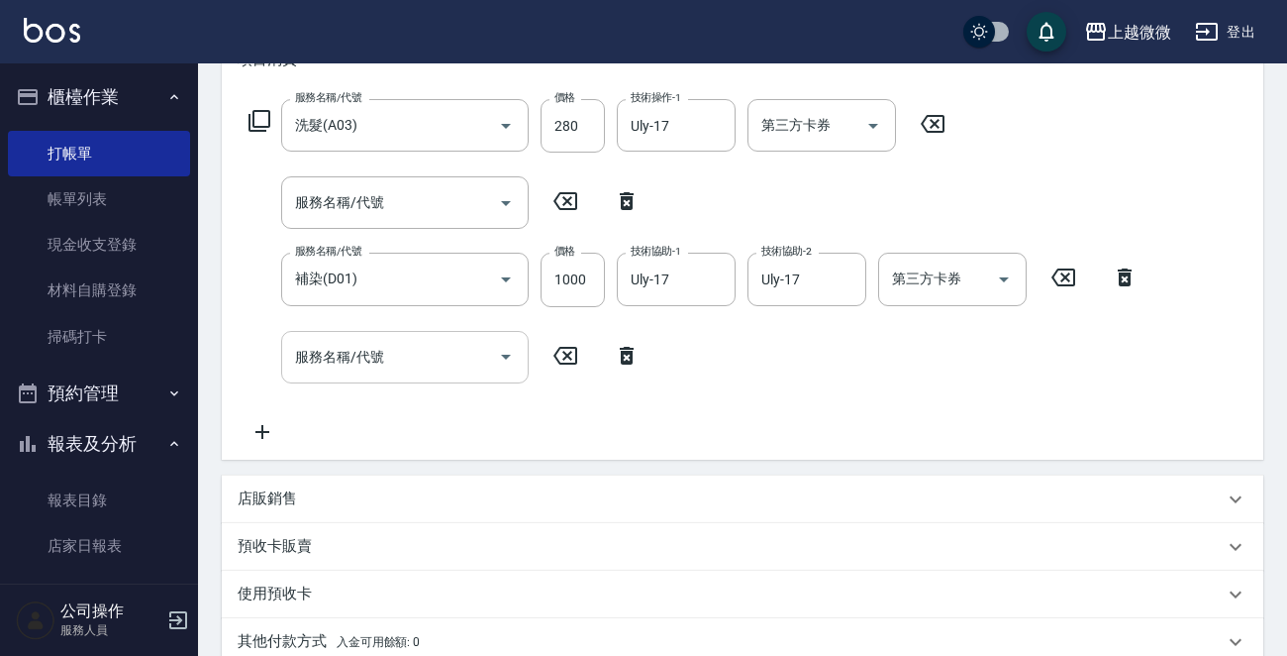
click at [504, 353] on icon "Open" at bounding box center [506, 357] width 24 height 24
click at [503, 354] on icon "Open" at bounding box center [506, 357] width 24 height 24
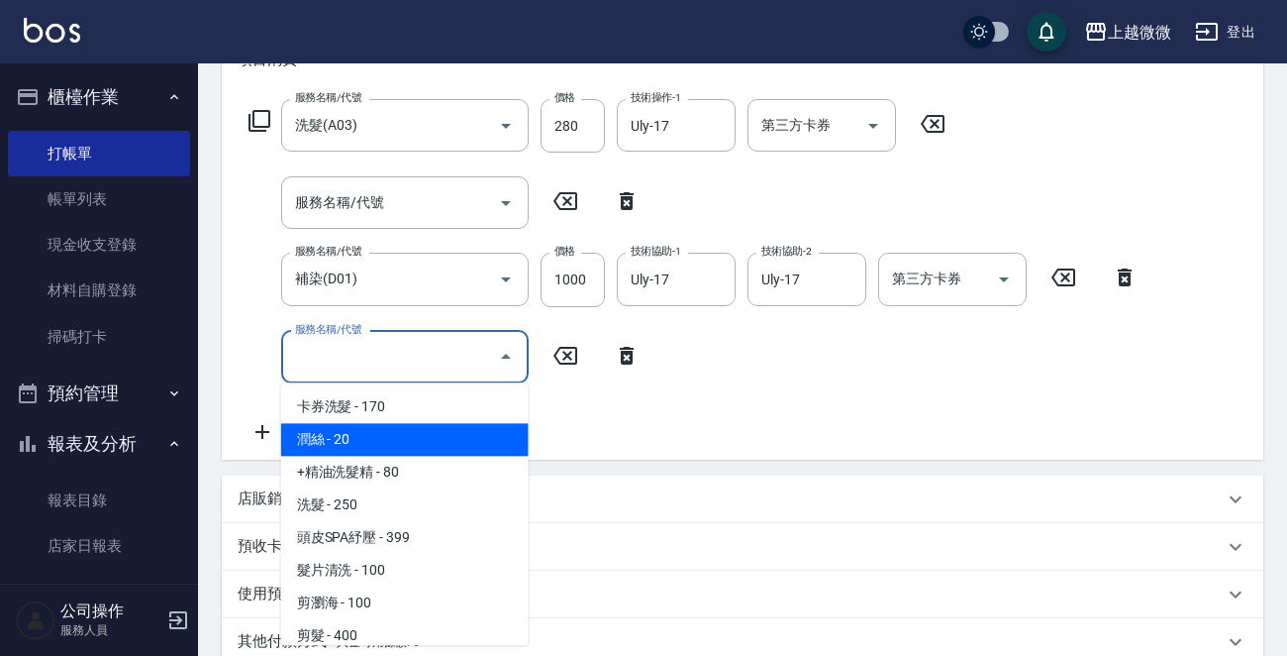
click at [433, 437] on span "潤絲 - 20" at bounding box center [405, 439] width 248 height 33
type input "潤絲(A01)"
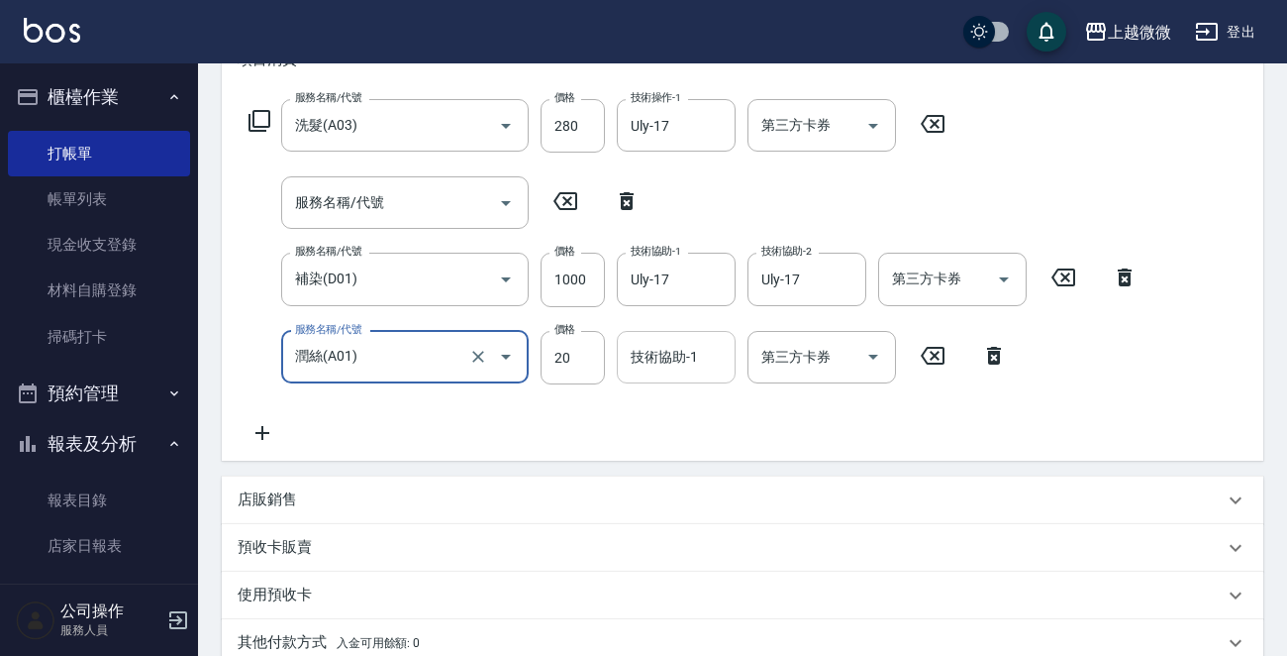
click at [633, 359] on div "技術協助-1 技術協助-1" at bounding box center [676, 357] width 119 height 52
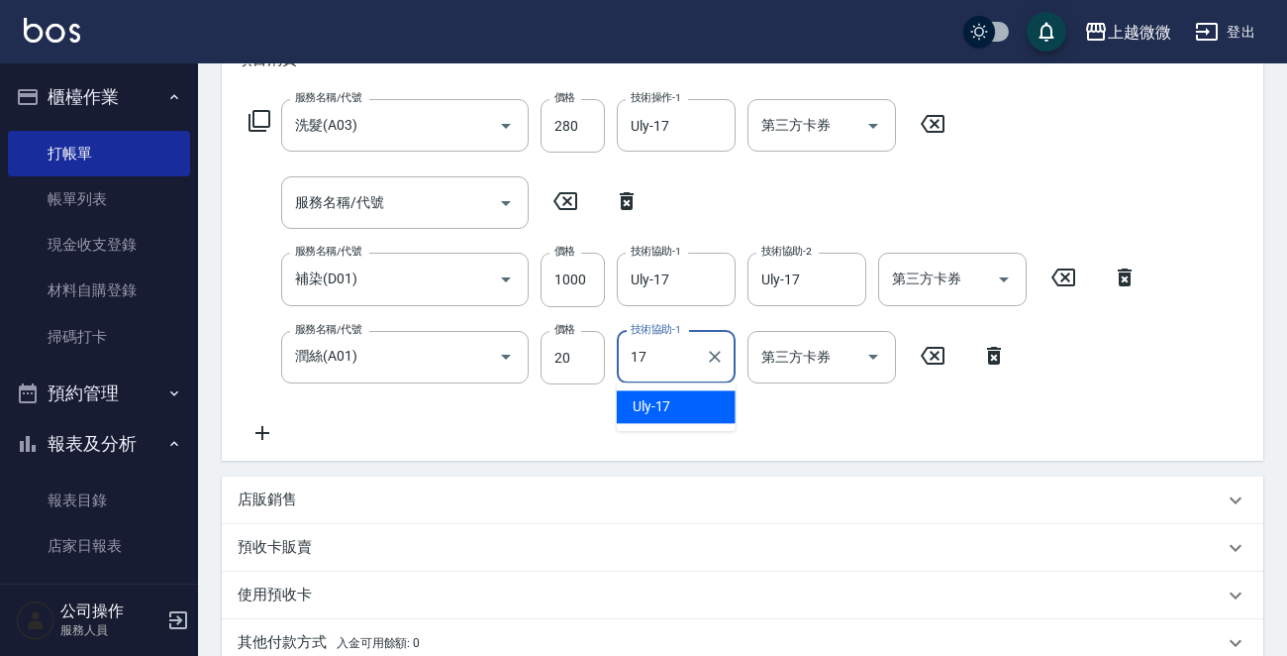
type input "Uly-17"
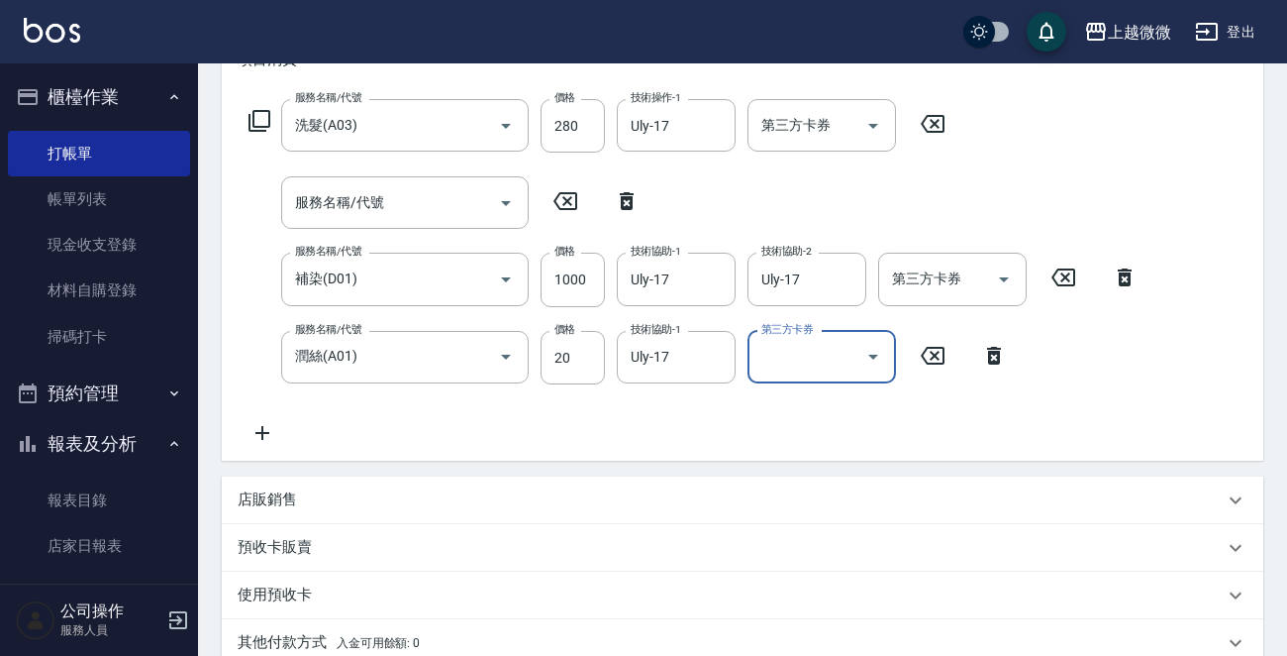
click at [268, 430] on icon at bounding box center [263, 433] width 50 height 24
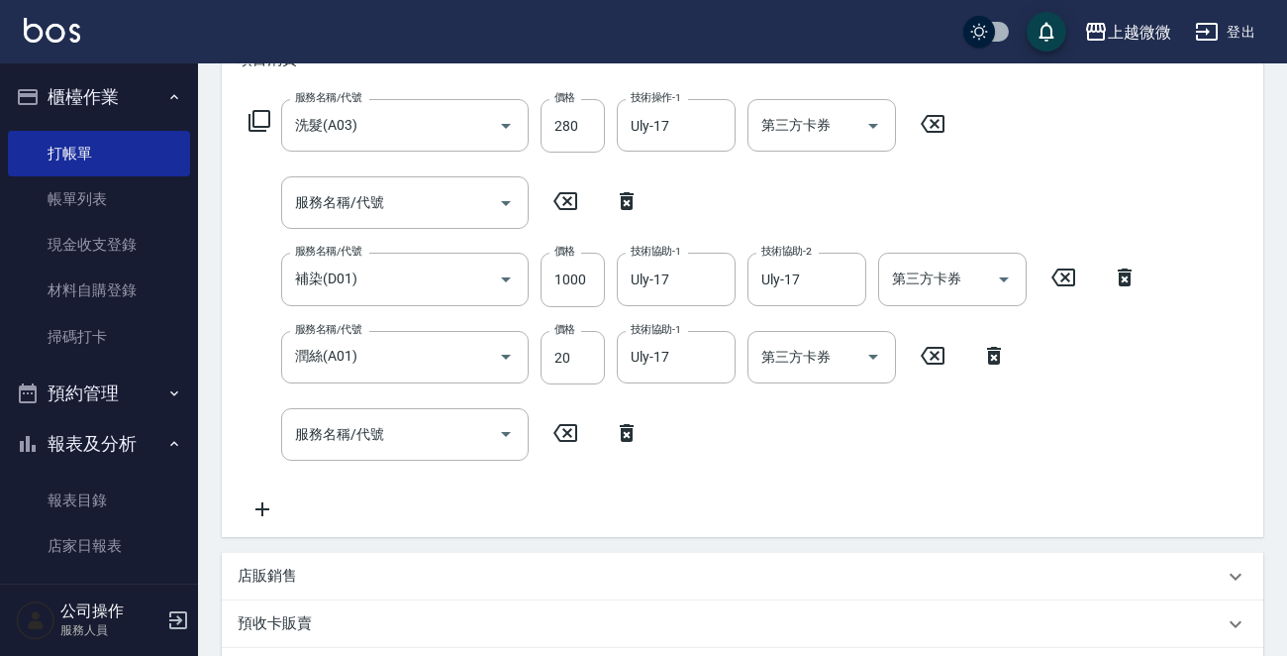
click at [258, 115] on icon at bounding box center [260, 121] width 24 height 24
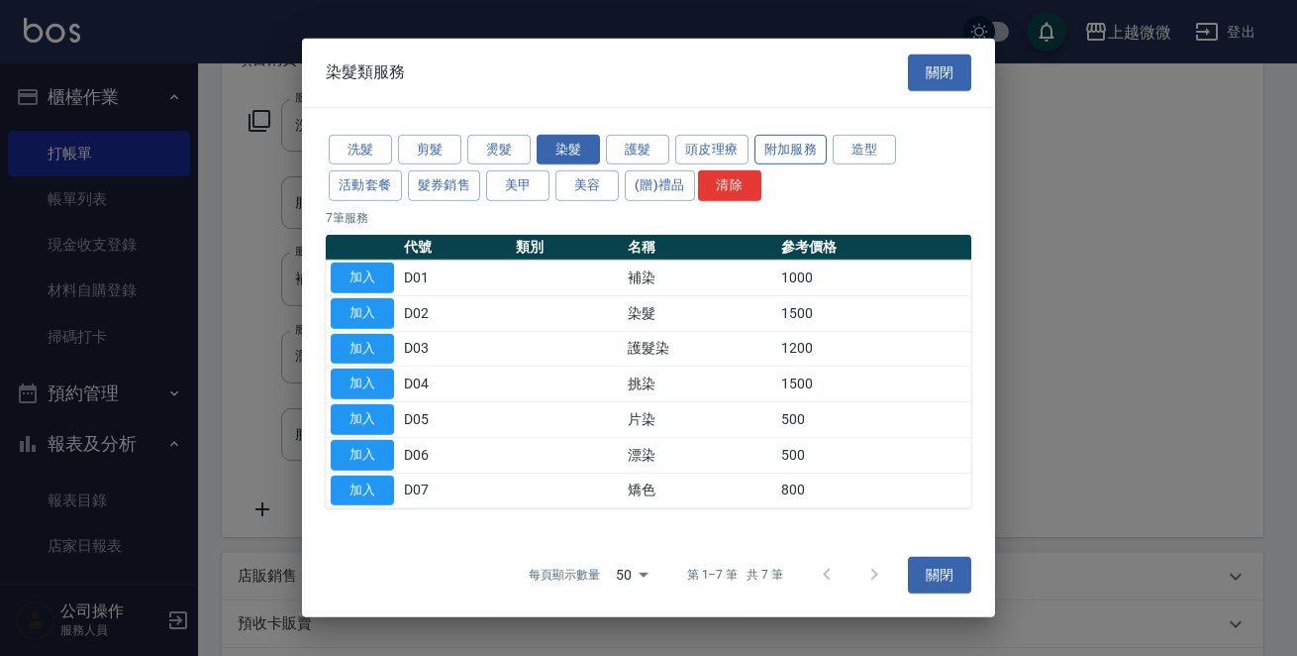
click at [778, 138] on button "附加服務" at bounding box center [791, 149] width 73 height 31
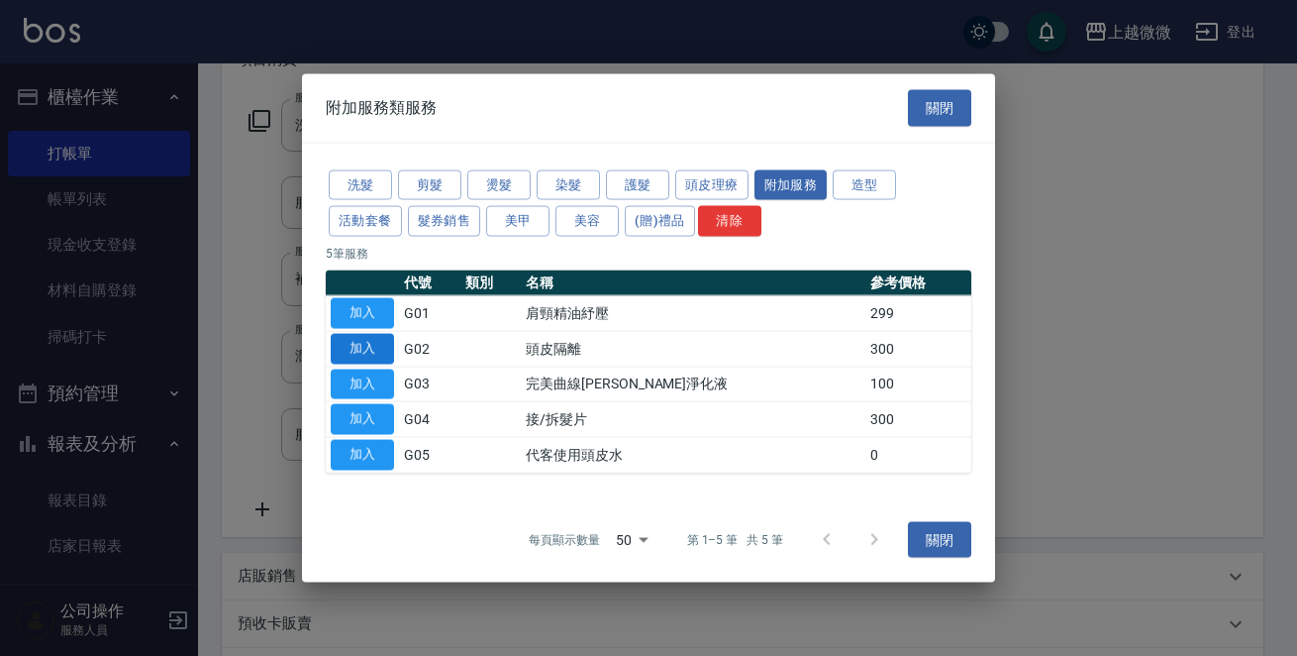
click at [385, 340] on button "加入" at bounding box center [362, 348] width 63 height 31
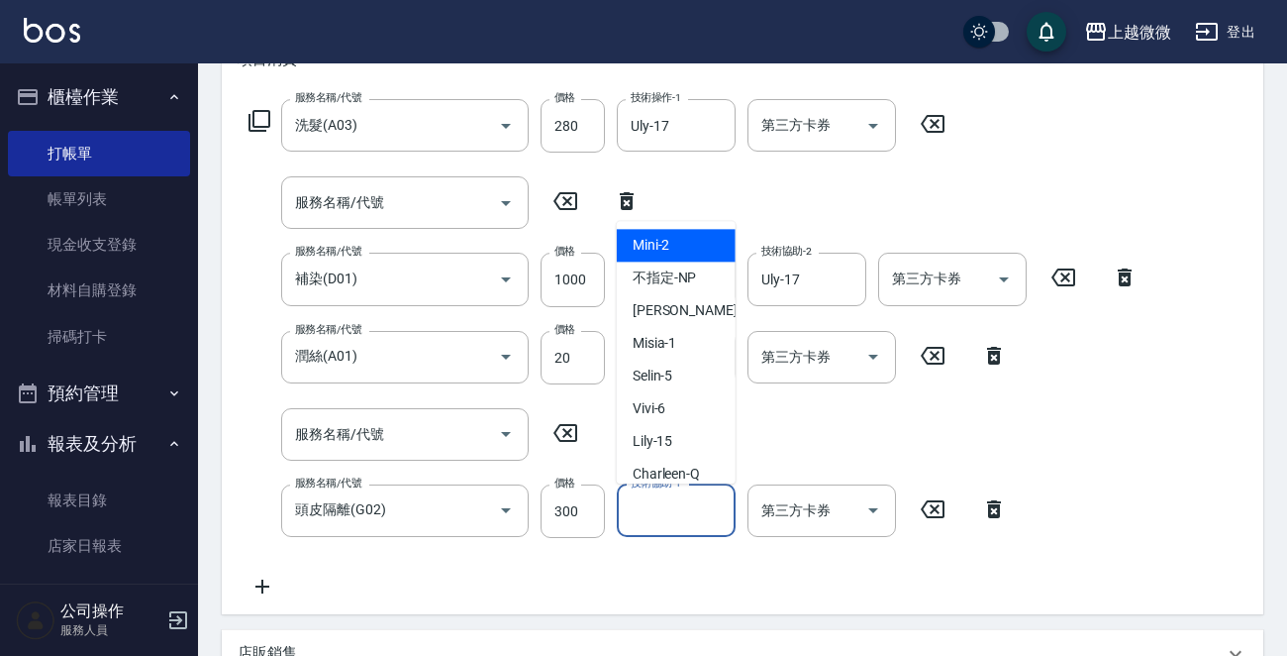
click at [666, 514] on input "技術協助-1" at bounding box center [676, 510] width 101 height 35
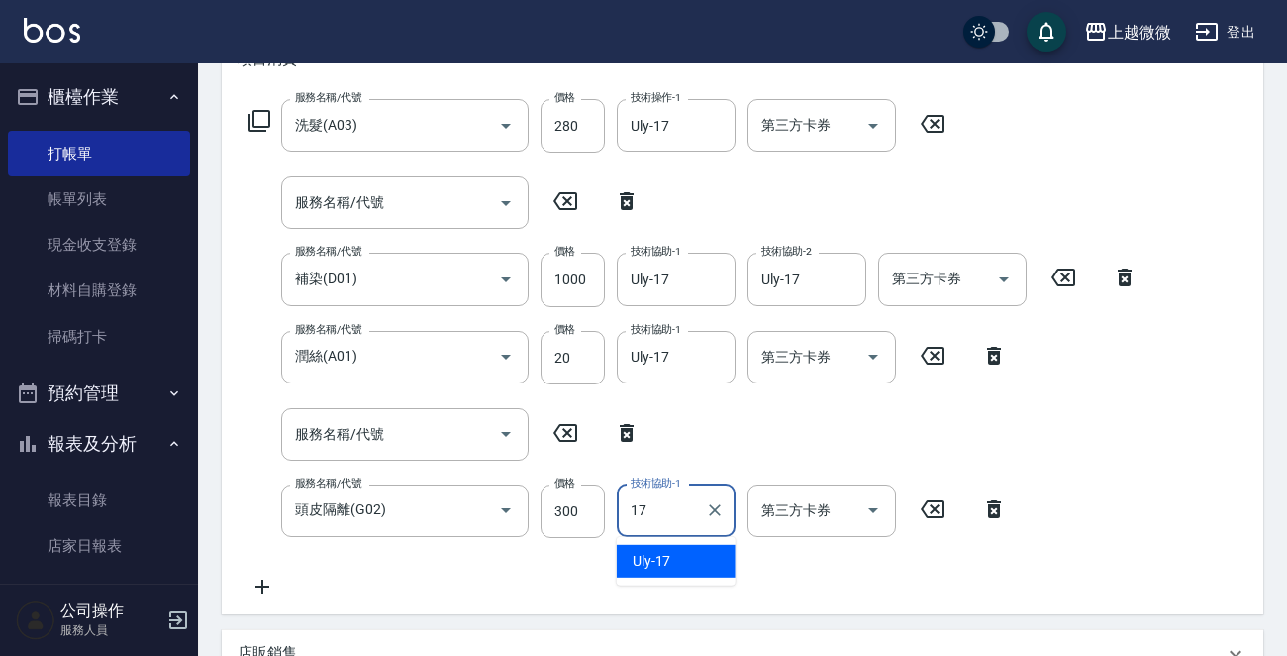
type input "Uly-17"
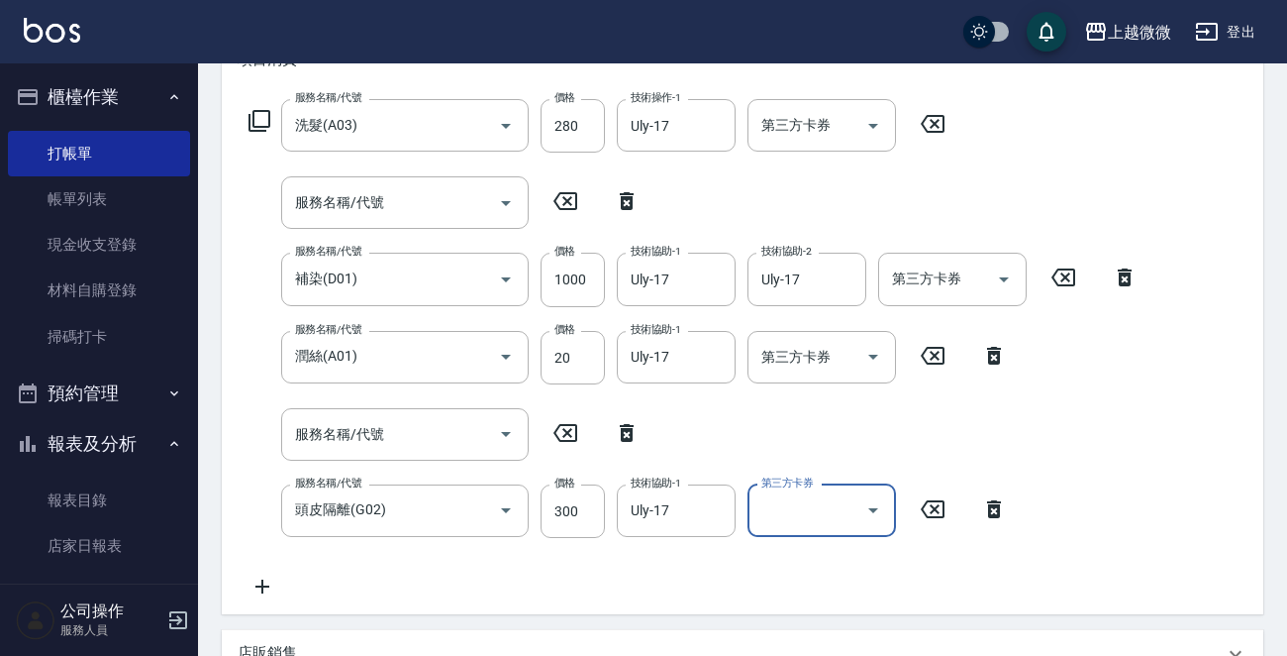
scroll to position [728, 0]
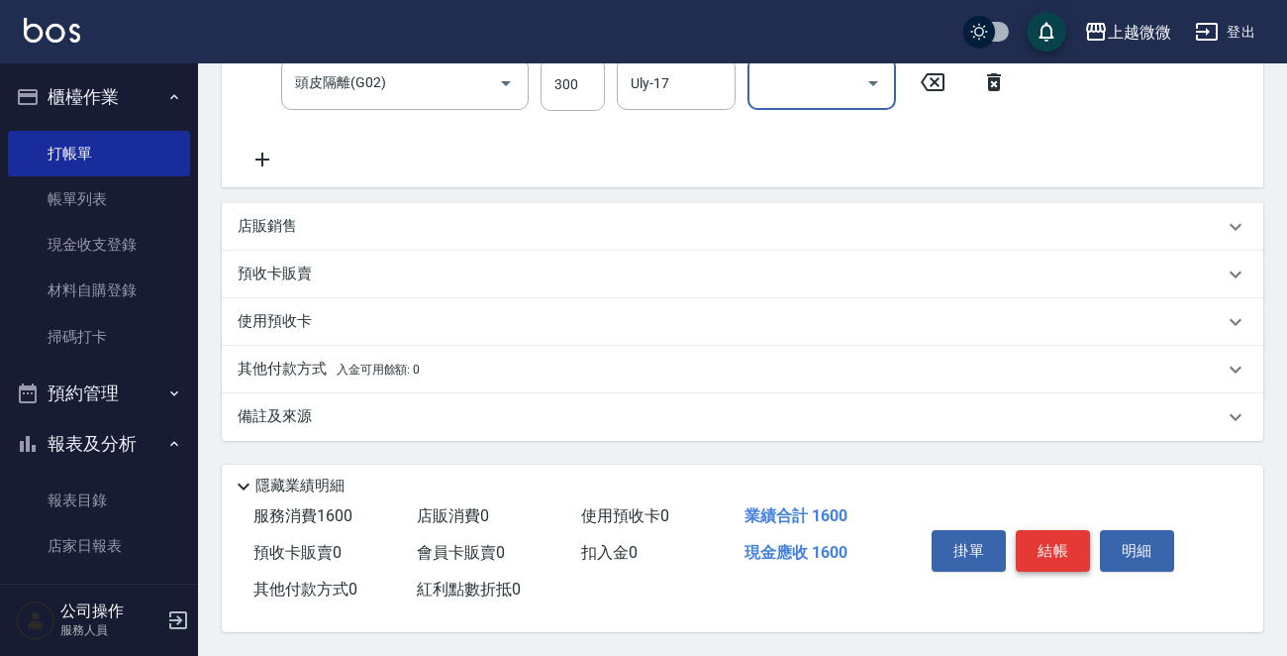
click at [1054, 542] on button "結帳" at bounding box center [1053, 551] width 74 height 42
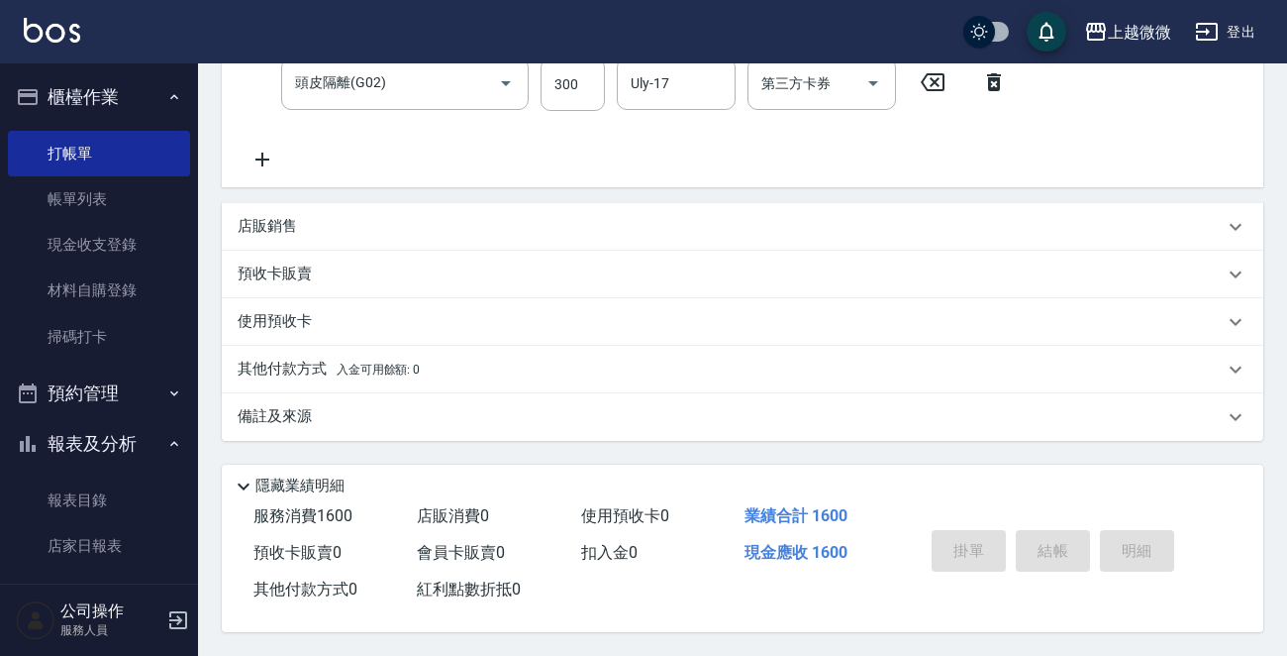
type input "[DATE] 14:43"
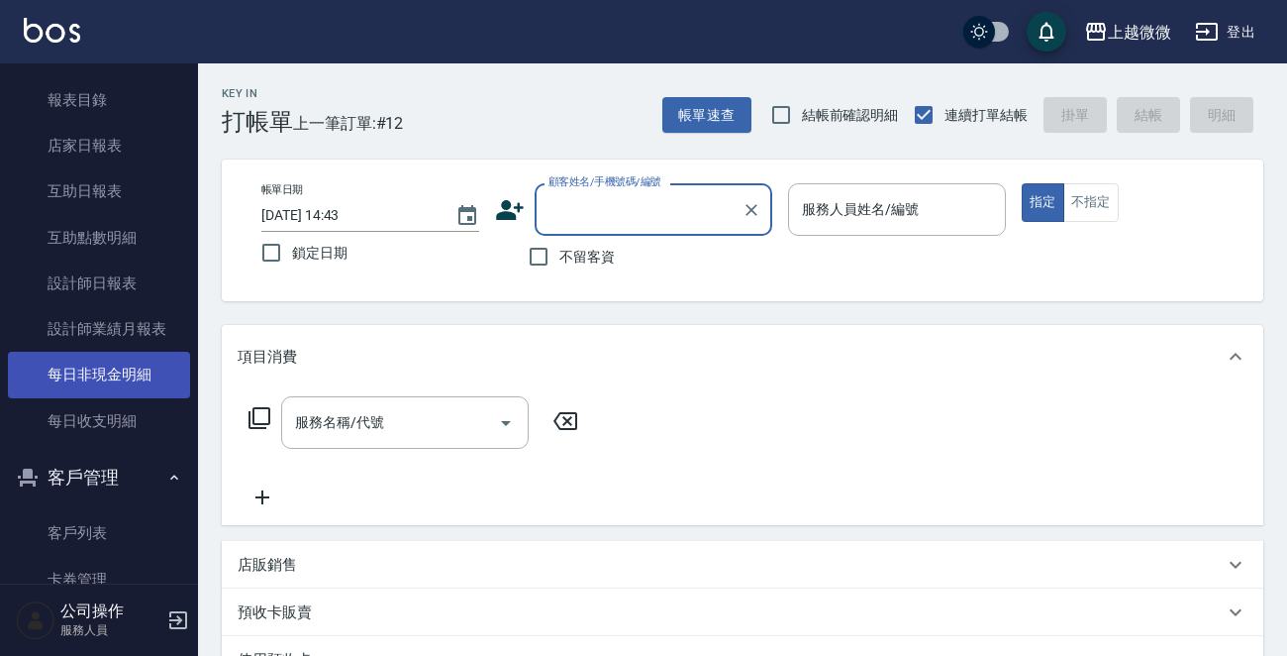
scroll to position [552, 0]
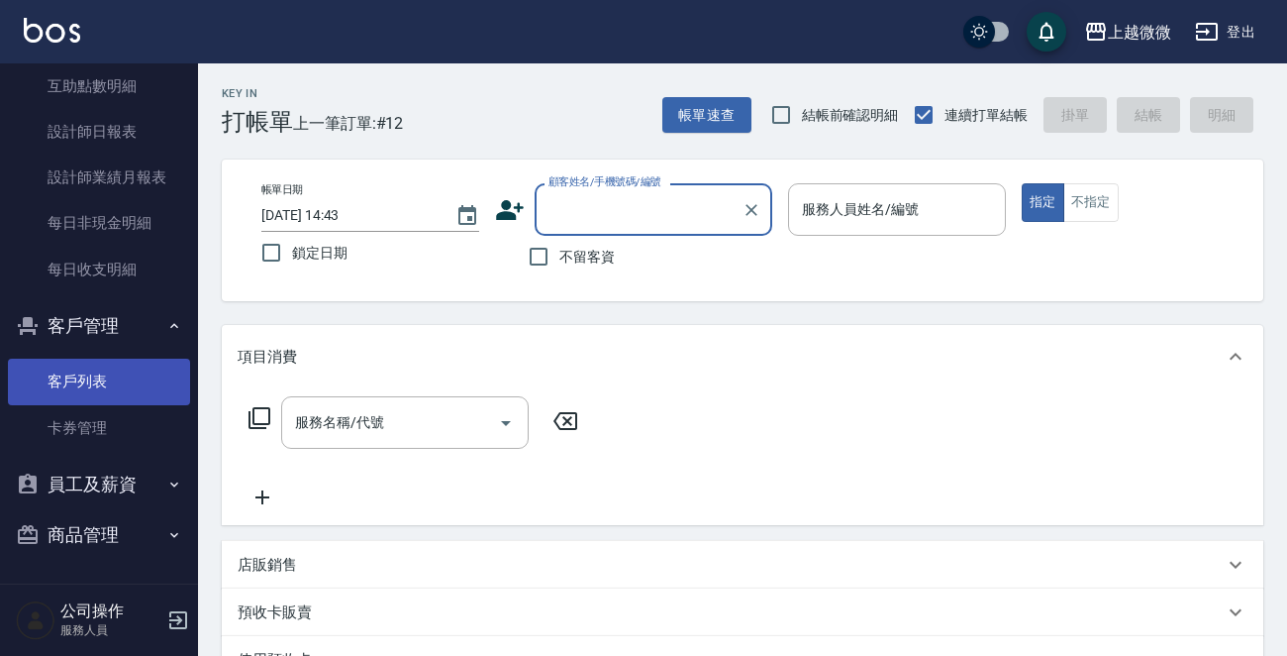
click at [119, 372] on link "客戶列表" at bounding box center [99, 382] width 182 height 46
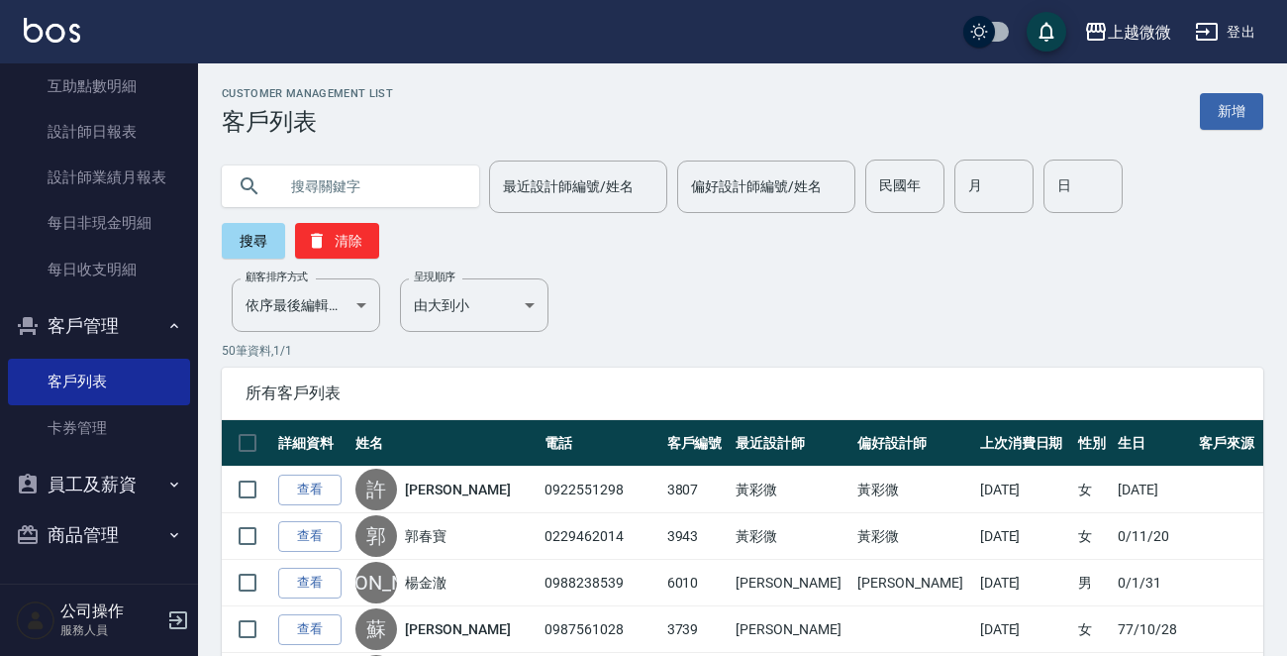
click at [309, 187] on input "text" at bounding box center [370, 185] width 186 height 53
type input "[PERSON_NAME]"
click at [250, 239] on button "搜尋" at bounding box center [253, 241] width 63 height 36
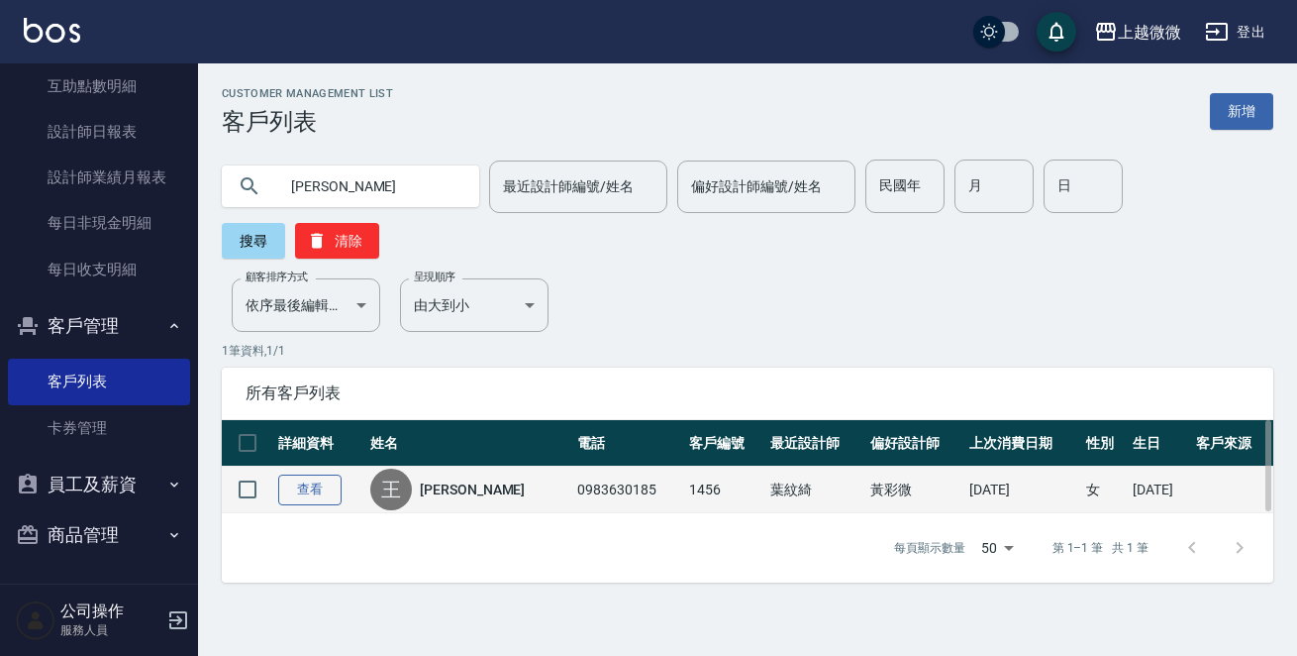
click at [296, 474] on link "查看" at bounding box center [309, 489] width 63 height 31
click at [296, 435] on div "Customer Management List 客戶列表 新增 [PERSON_NAME] 最近設計師編號/姓名 最近設計師編號/姓名 偏好設計師編號/姓名…" at bounding box center [648, 328] width 1297 height 656
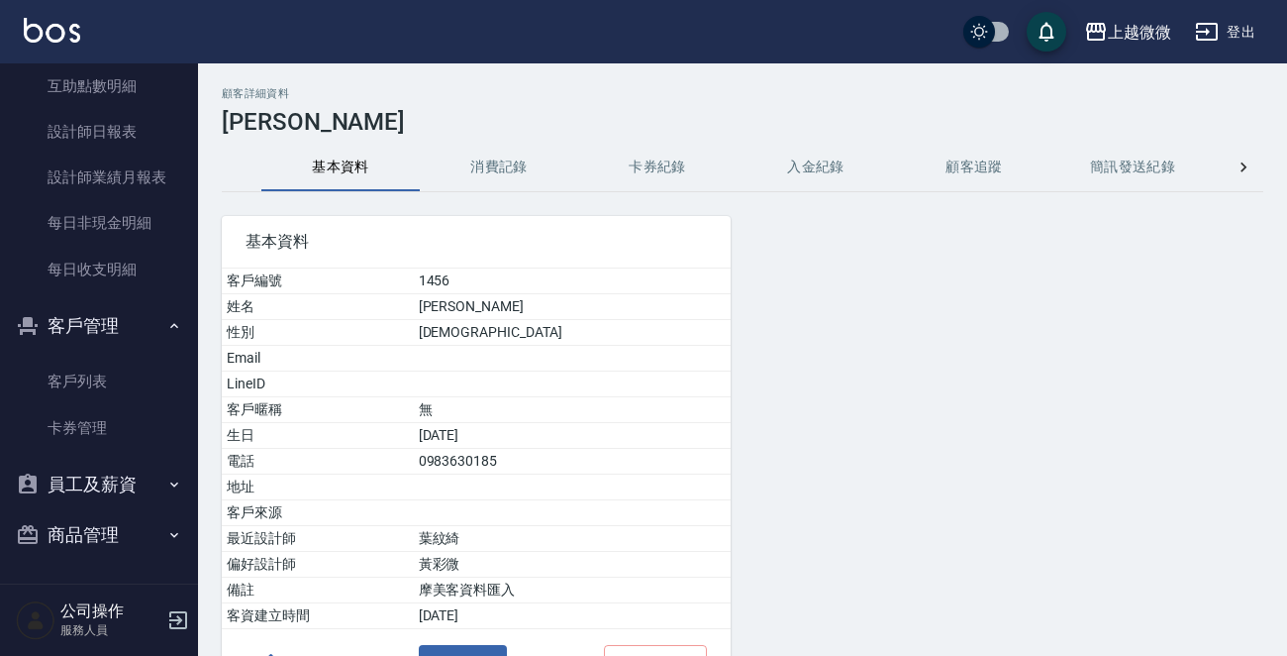
click at [494, 167] on button "消費記錄" at bounding box center [499, 168] width 158 height 48
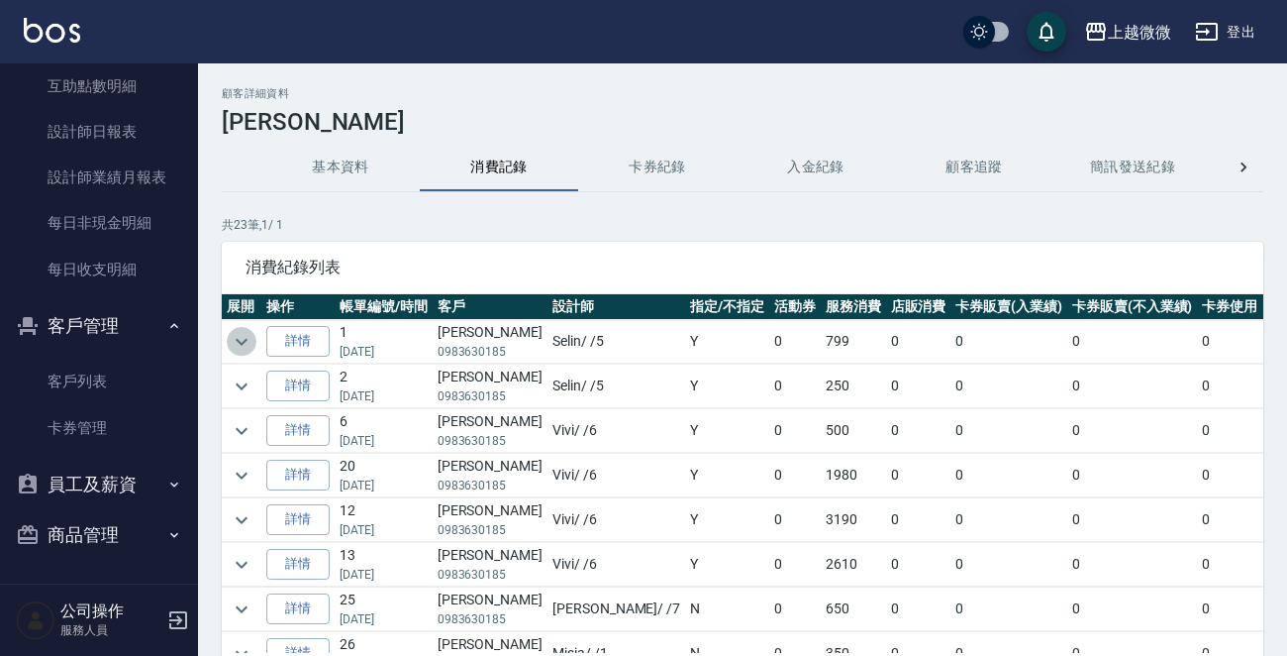
click at [244, 344] on icon "expand row" at bounding box center [242, 342] width 24 height 24
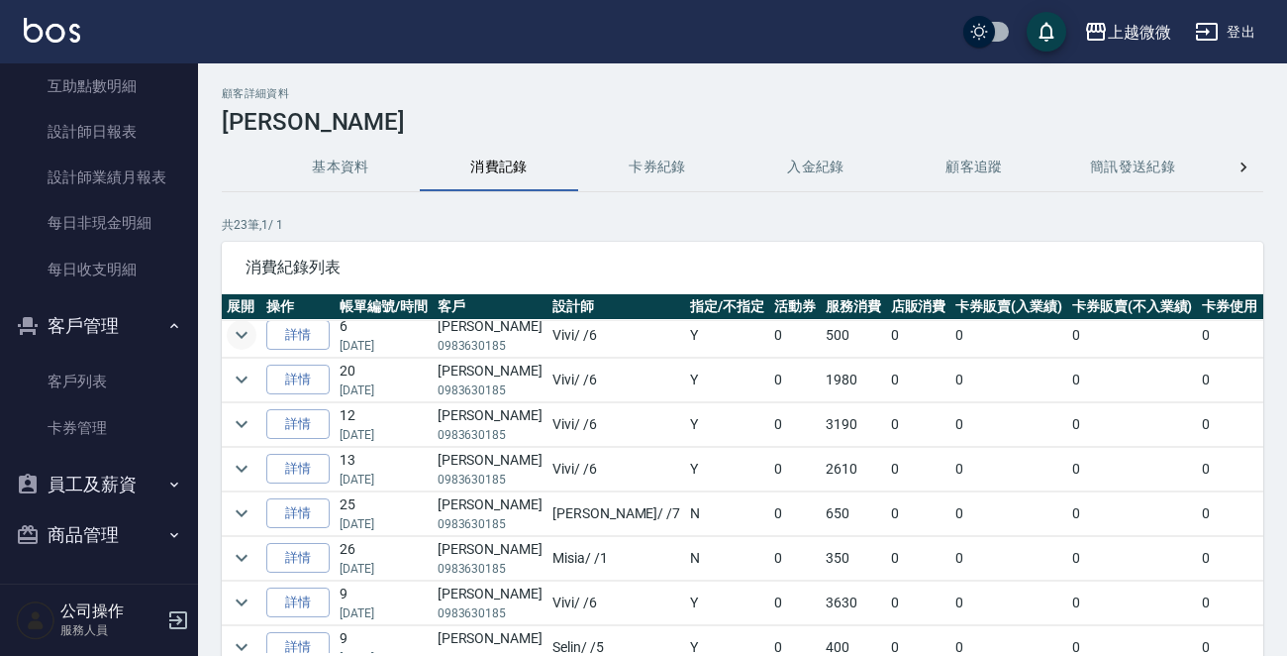
click at [244, 332] on icon "expand row" at bounding box center [242, 335] width 24 height 24
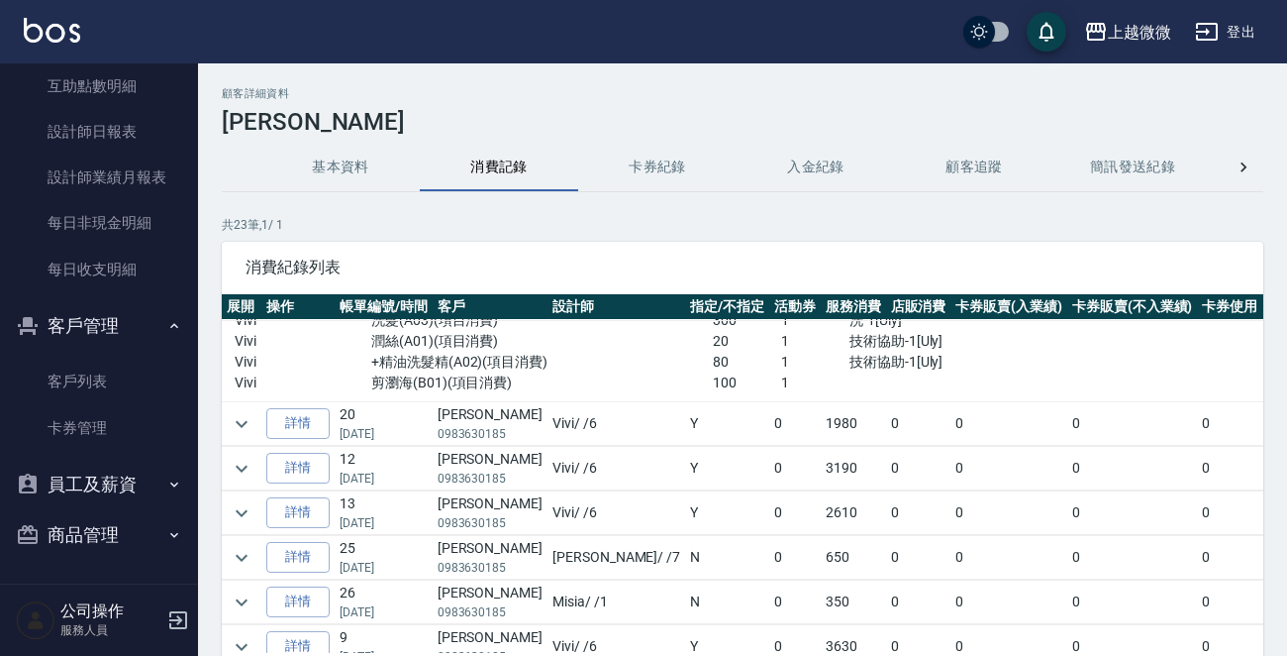
scroll to position [396, 0]
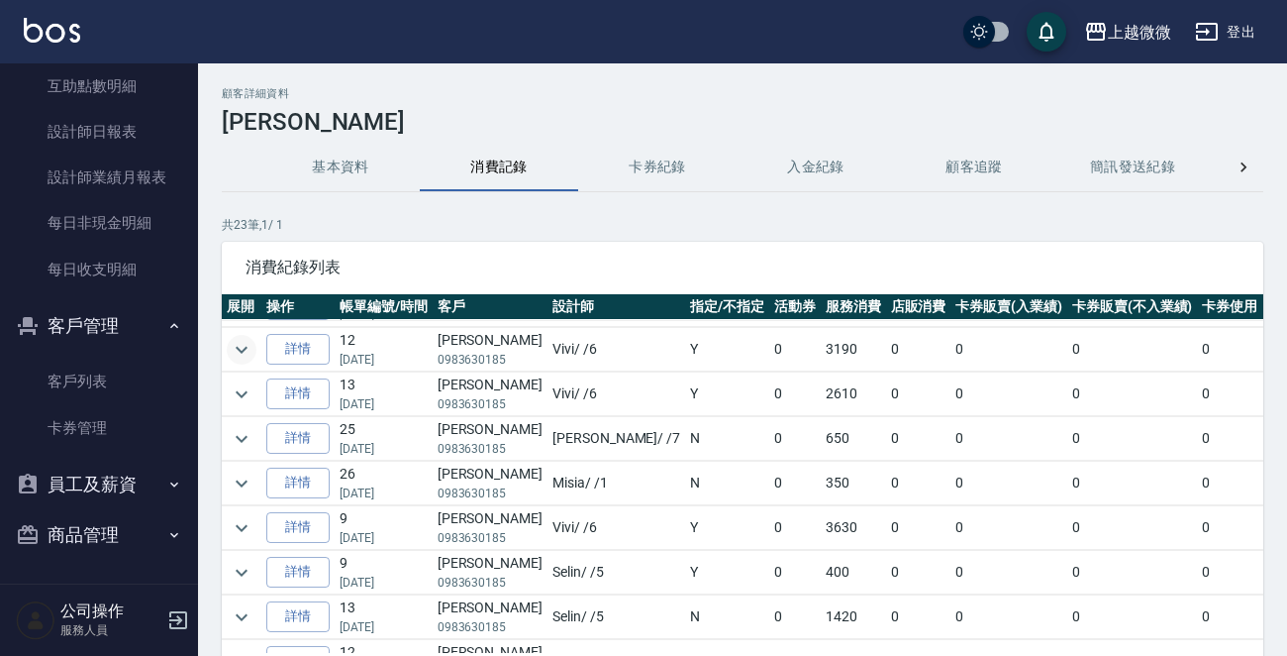
click at [242, 344] on icon "expand row" at bounding box center [242, 350] width 24 height 24
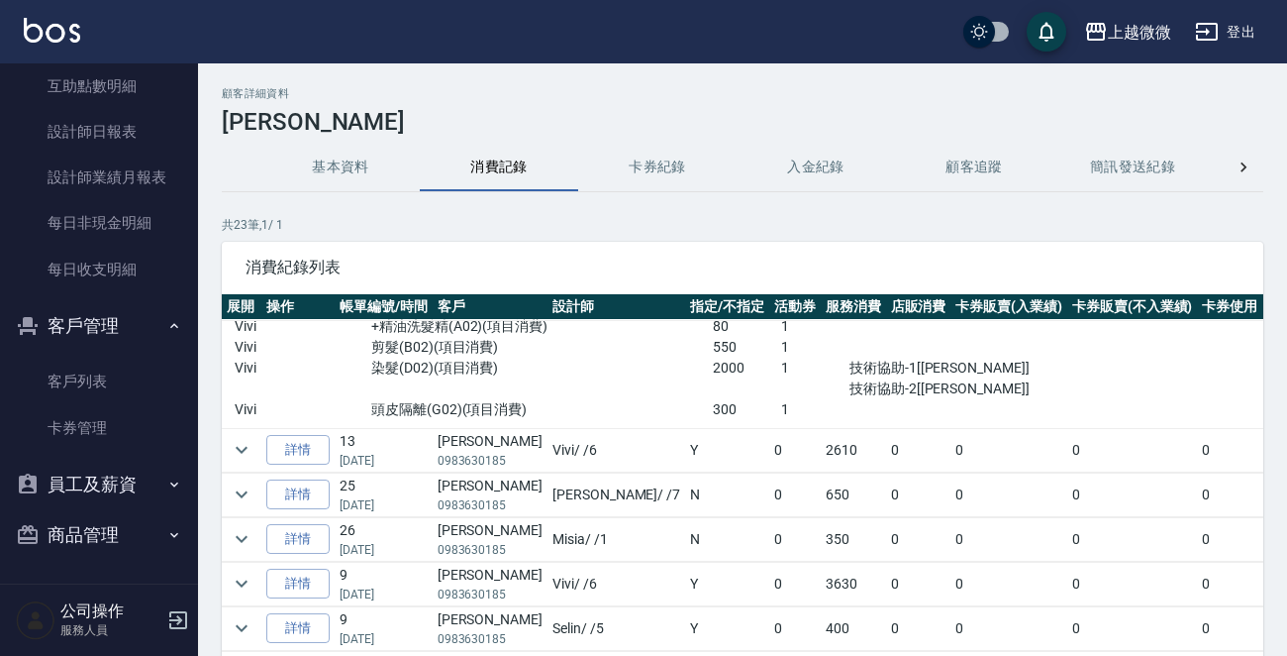
scroll to position [594, 0]
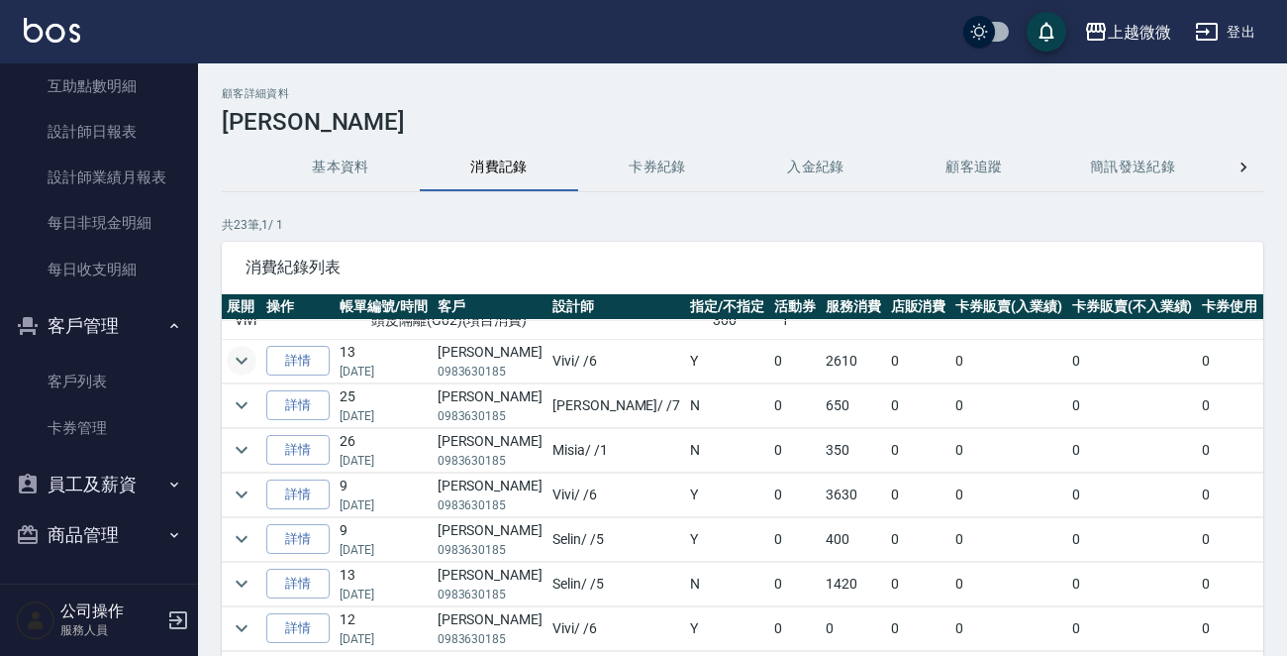
click at [239, 364] on icon "expand row" at bounding box center [242, 361] width 24 height 24
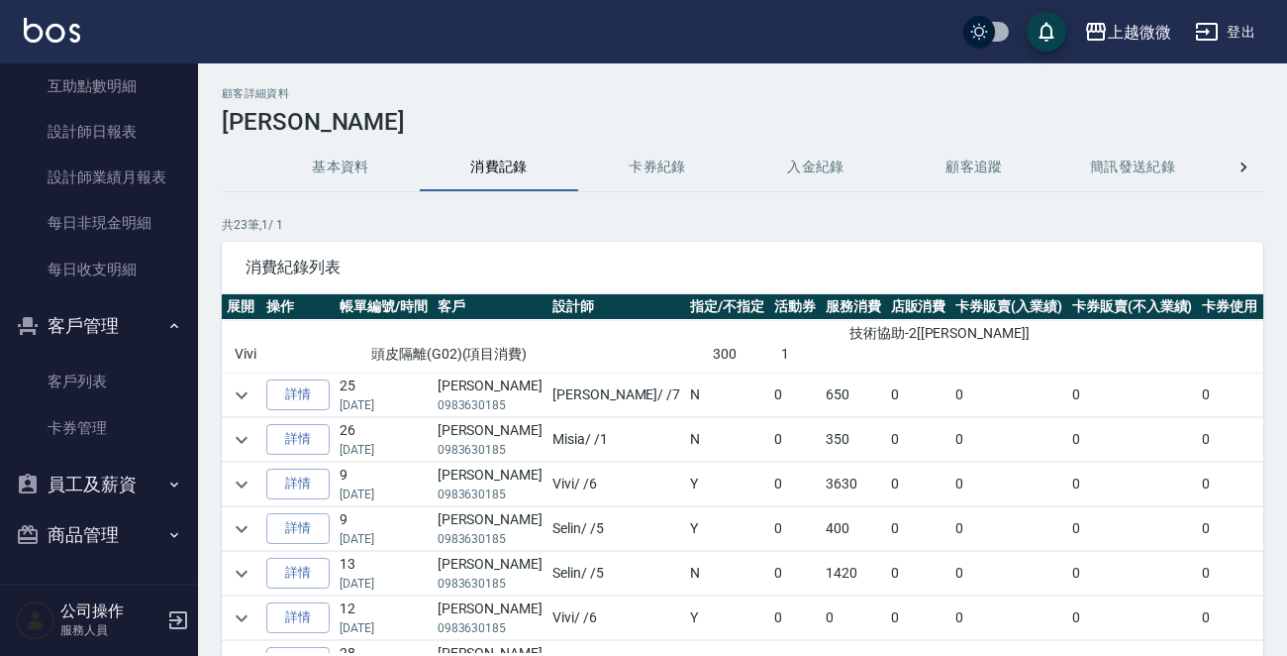
scroll to position [792, 0]
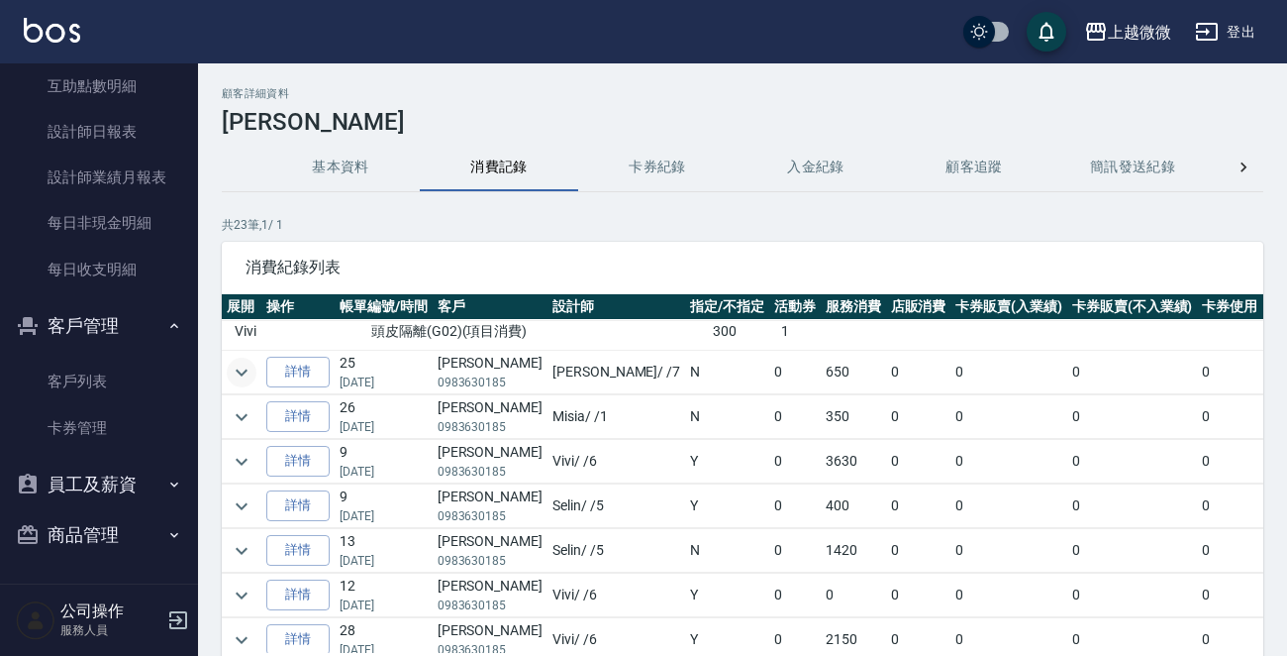
click at [246, 372] on icon "expand row" at bounding box center [242, 372] width 24 height 24
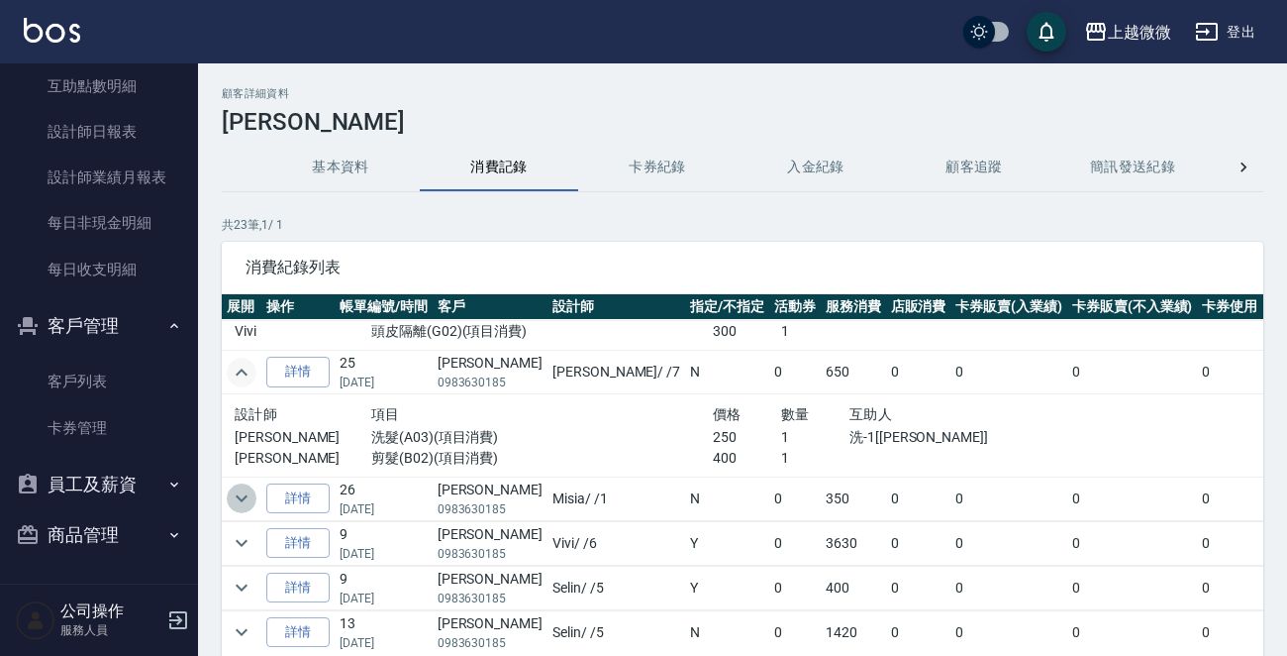
click at [237, 495] on icon "expand row" at bounding box center [242, 498] width 24 height 24
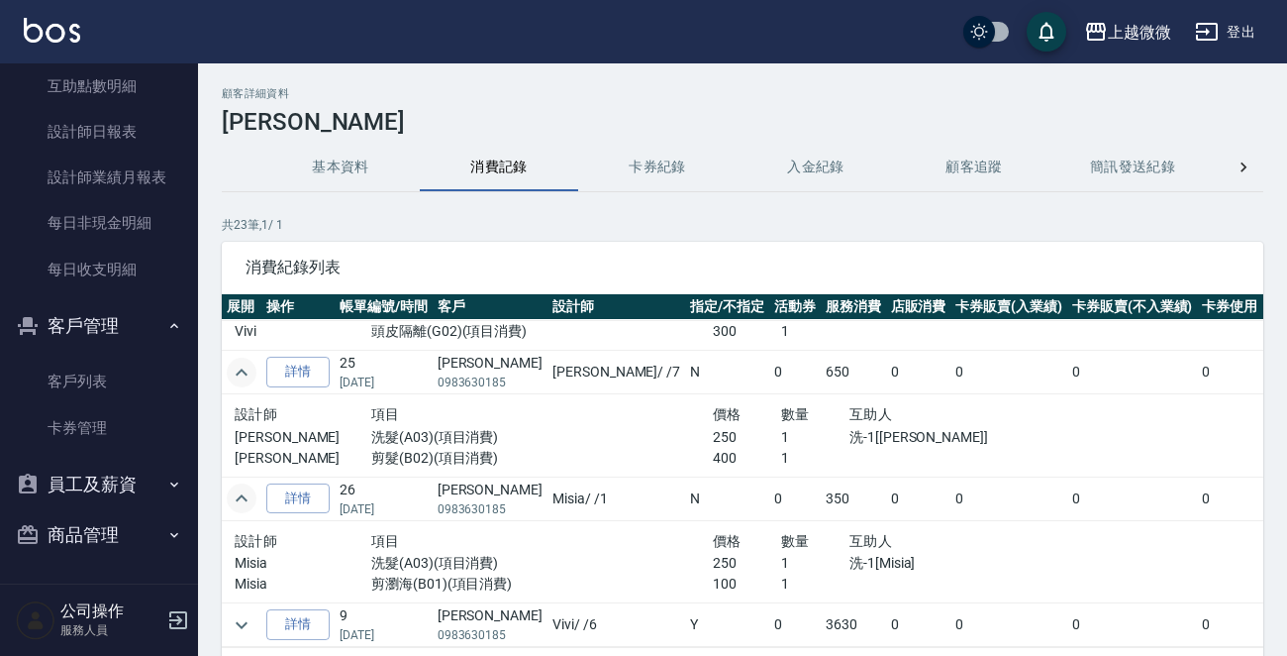
scroll to position [990, 0]
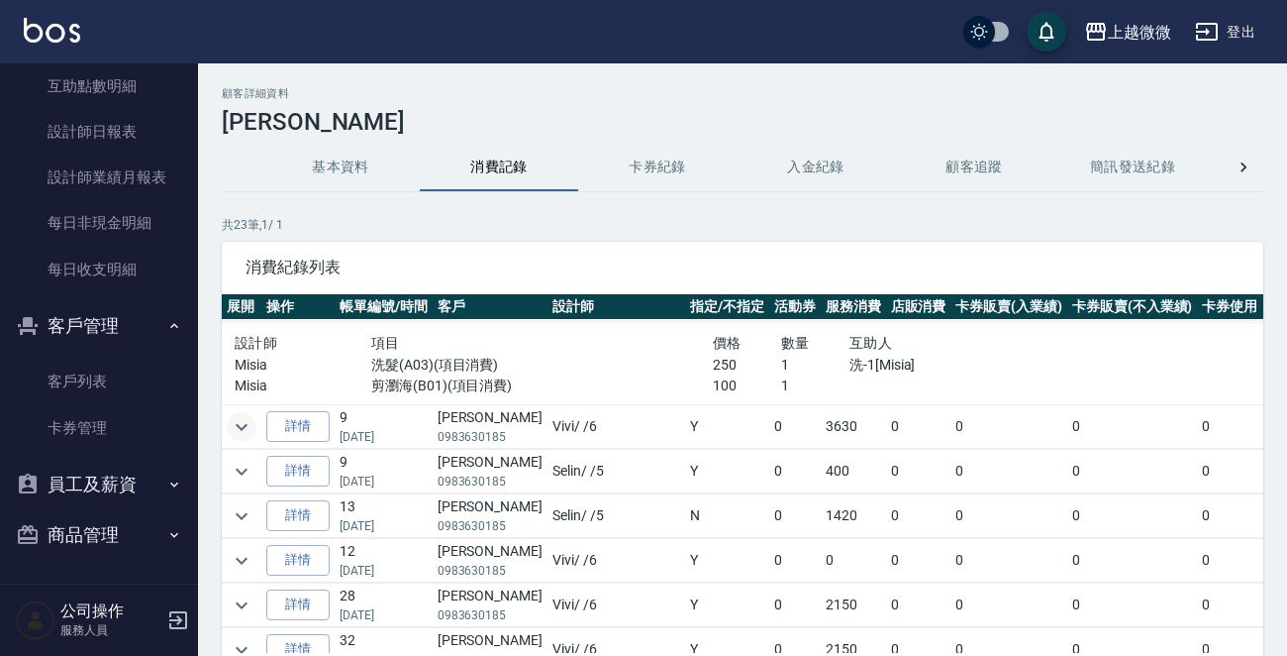
click at [236, 419] on icon "expand row" at bounding box center [242, 427] width 24 height 24
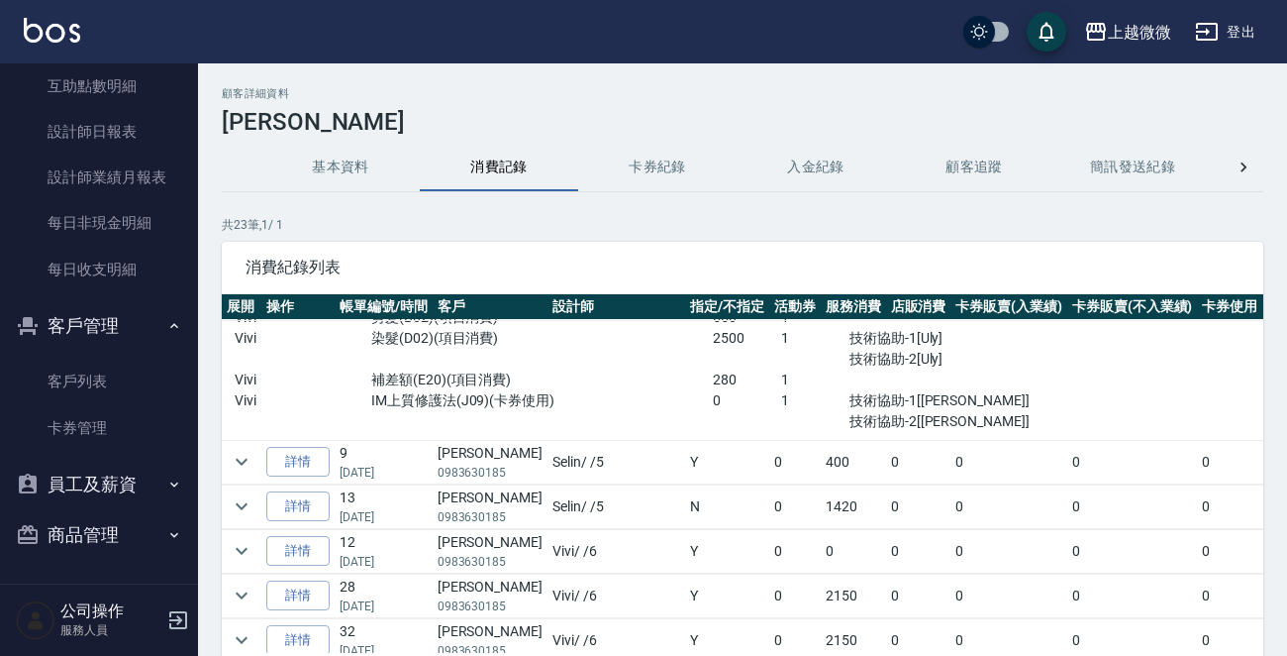
scroll to position [1188, 0]
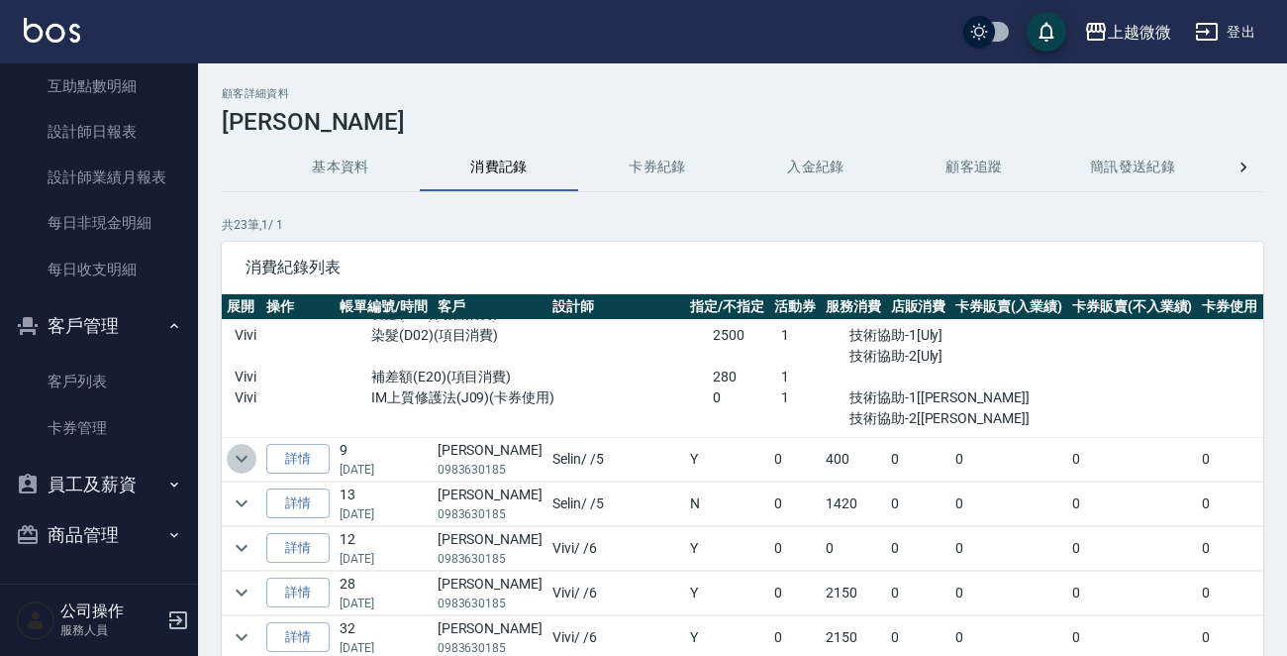
click at [242, 459] on icon "expand row" at bounding box center [242, 459] width 12 height 7
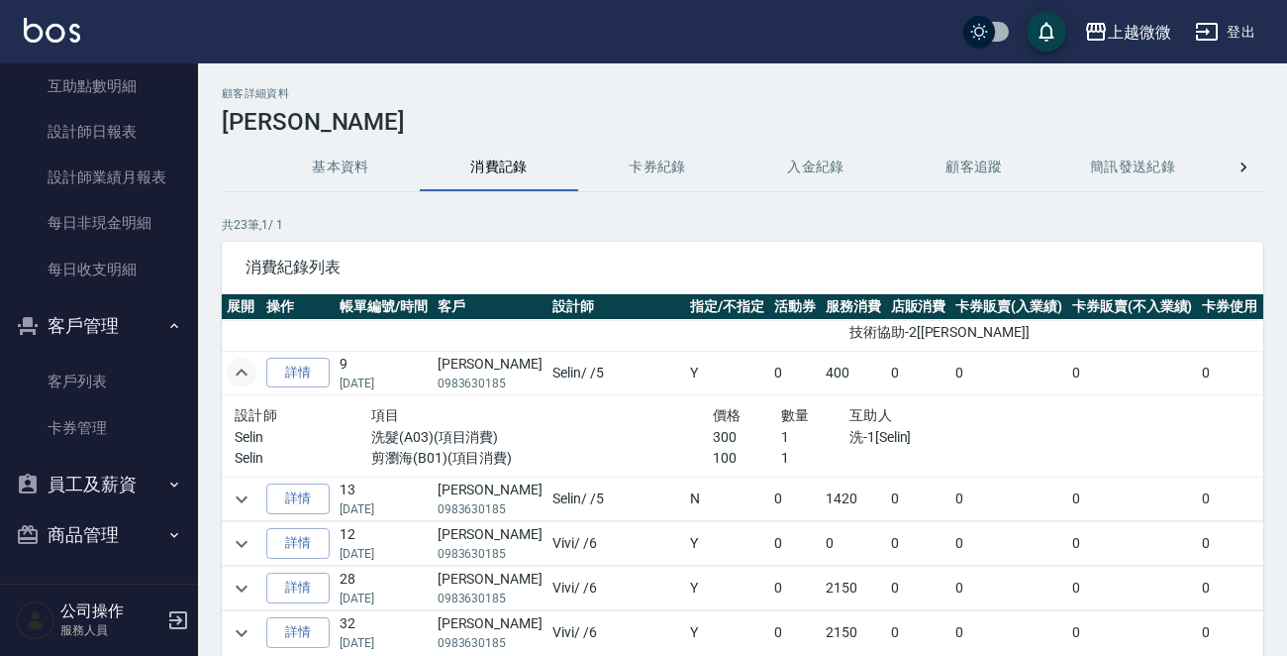
scroll to position [1387, 0]
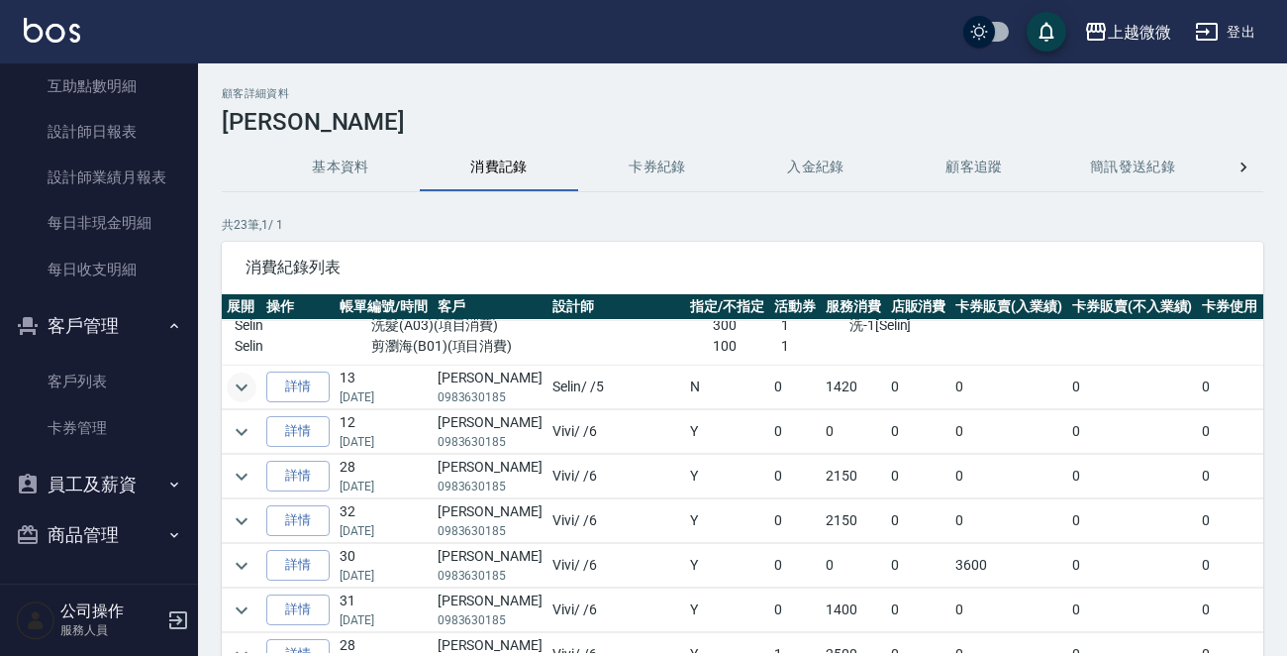
click at [231, 389] on icon "expand row" at bounding box center [242, 387] width 24 height 24
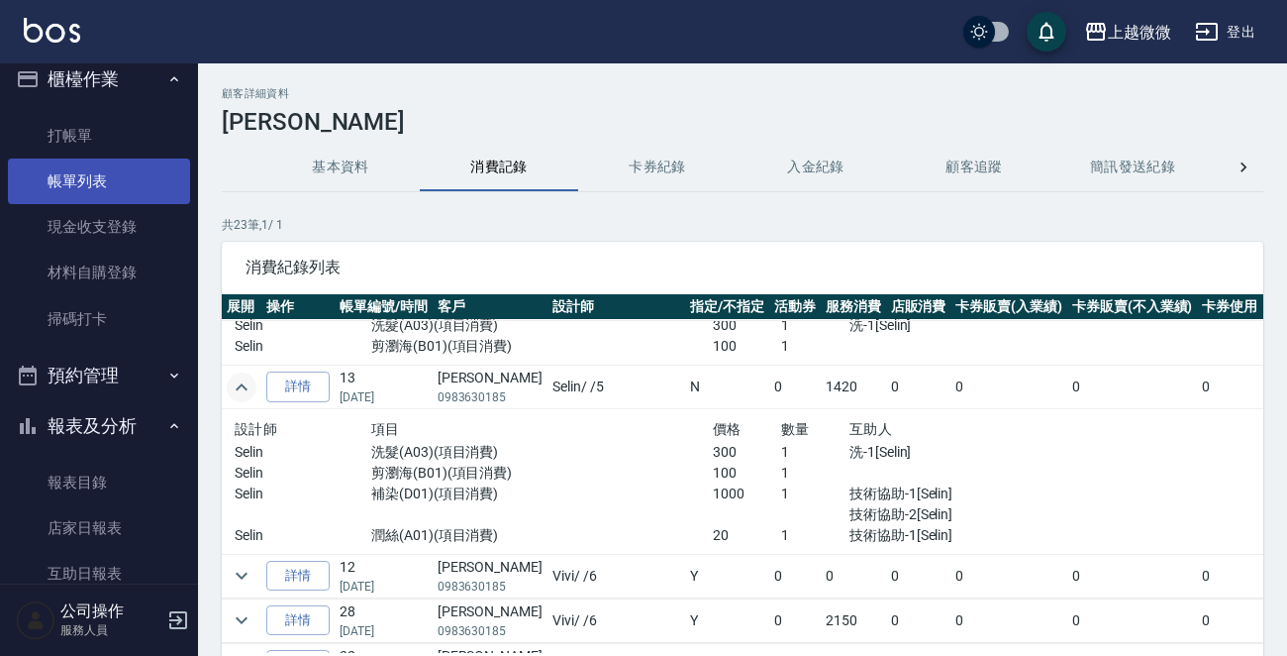
scroll to position [0, 0]
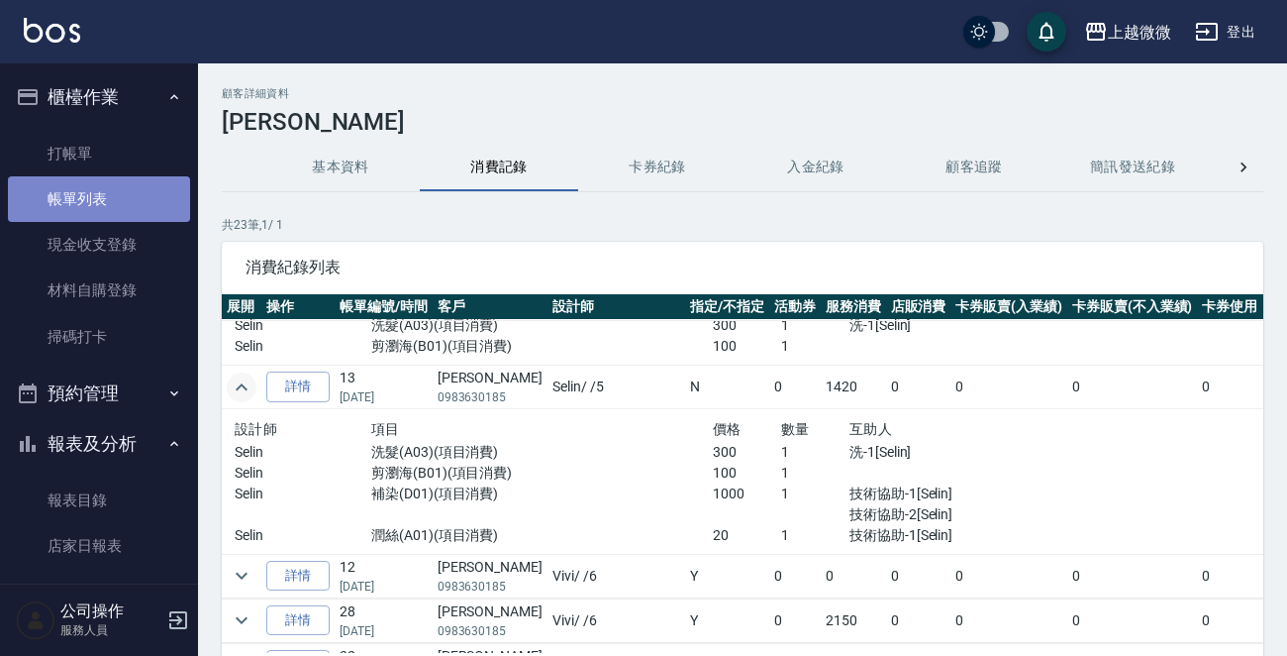
click at [123, 195] on link "帳單列表" at bounding box center [99, 199] width 182 height 46
